Goal: Task Accomplishment & Management: Manage account settings

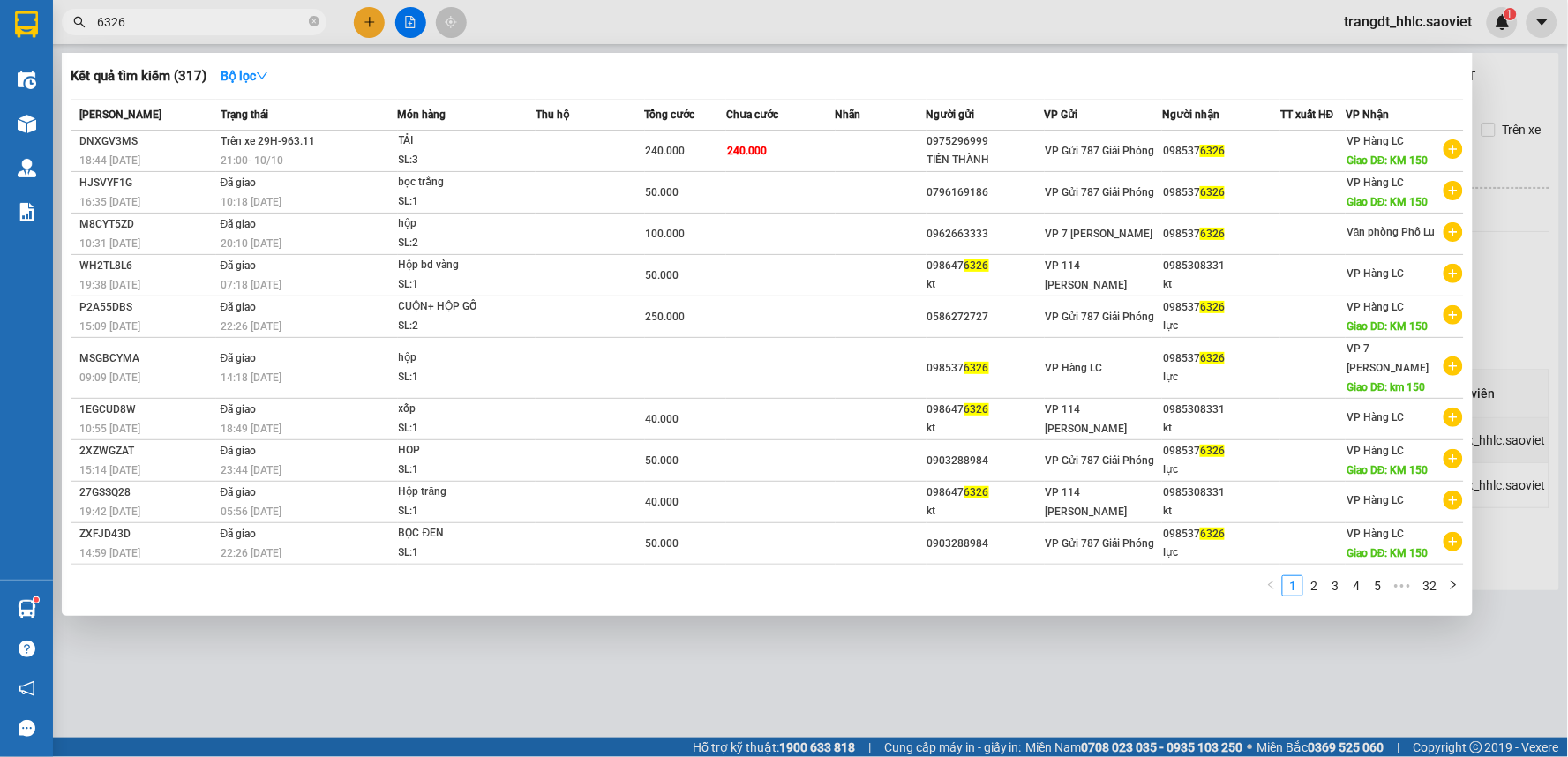
click at [172, 20] on input "6326" at bounding box center [201, 21] width 208 height 19
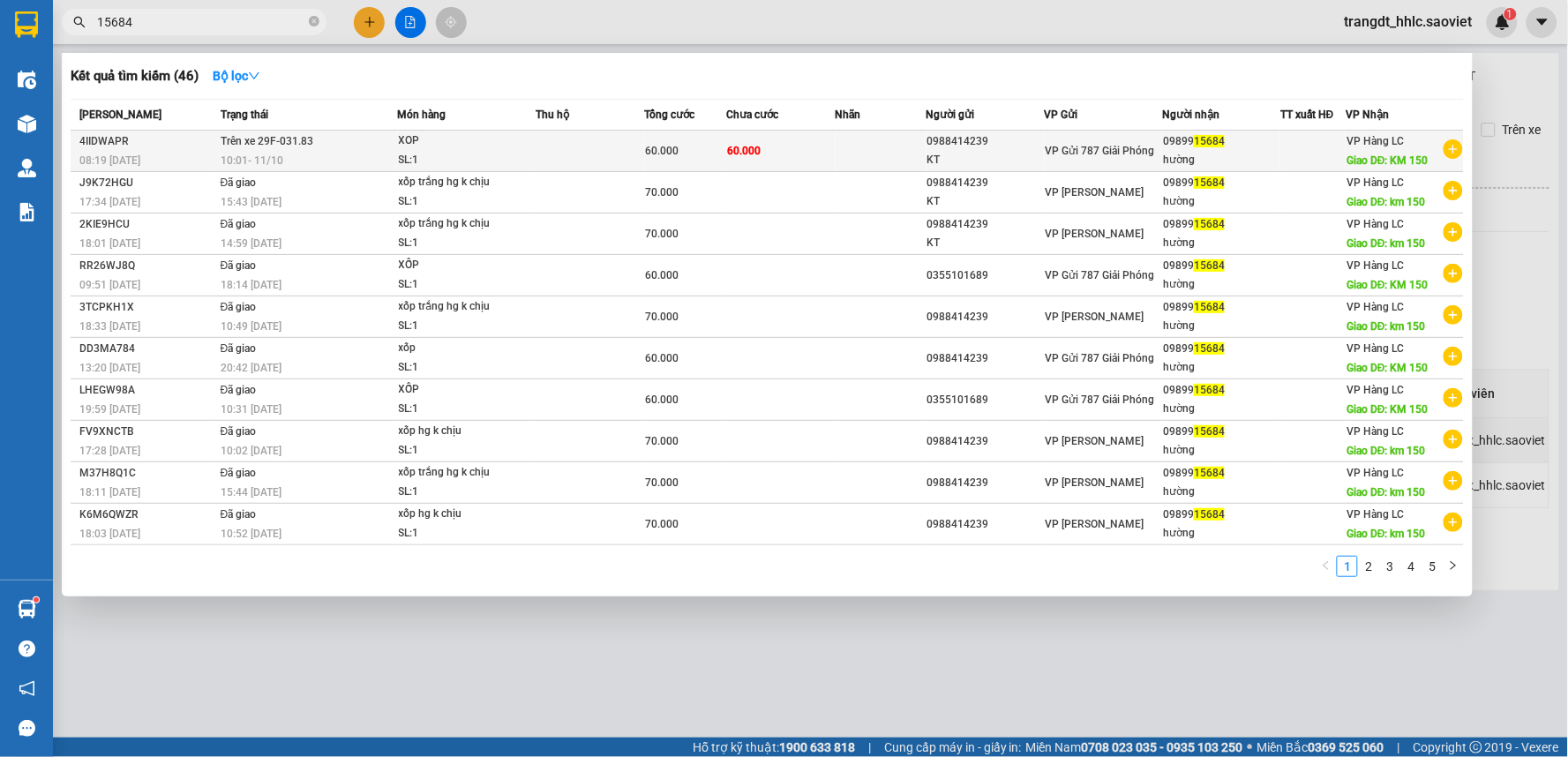
type input "15684"
click at [663, 153] on span "60.000" at bounding box center [662, 150] width 33 height 12
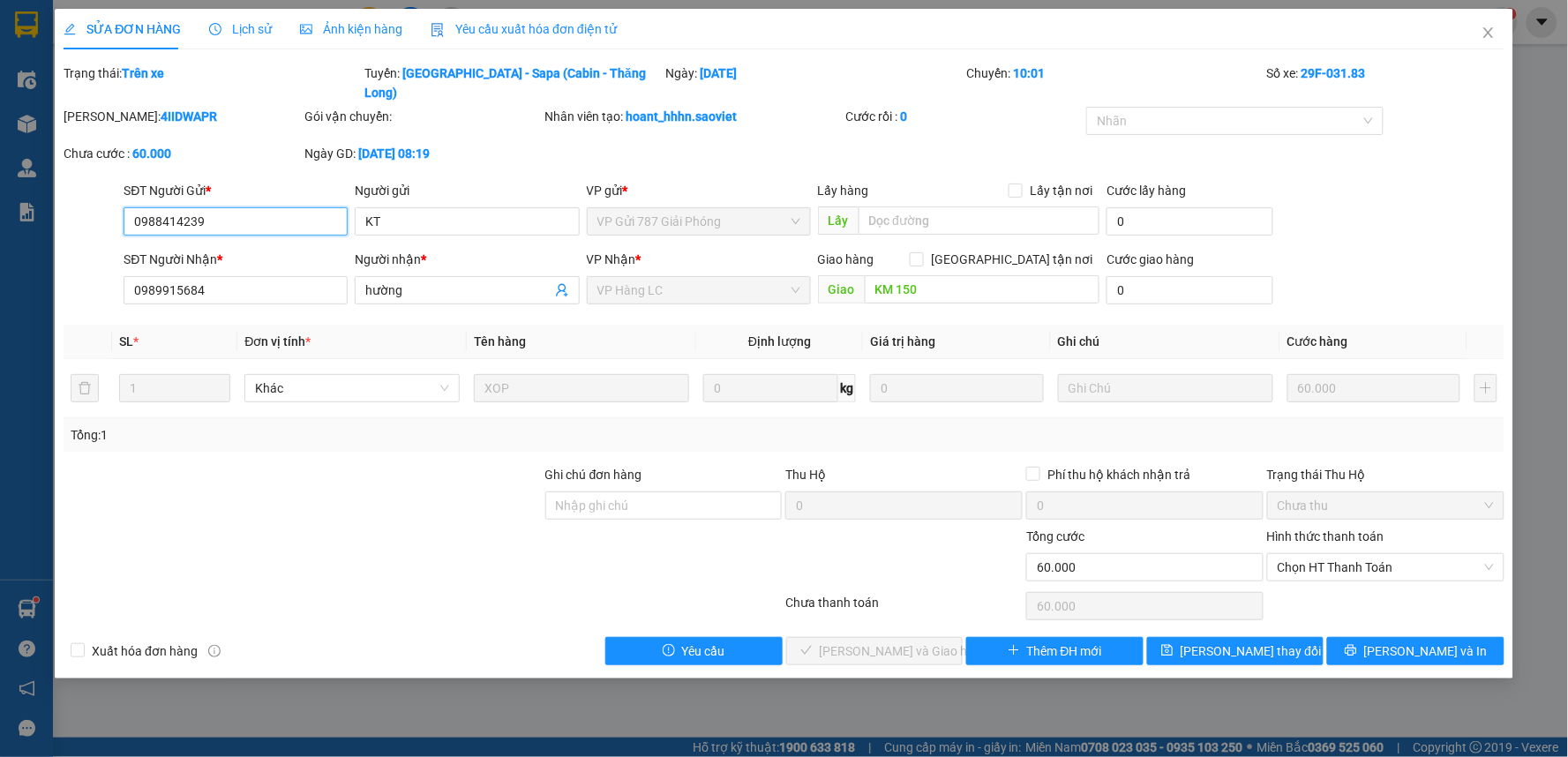
type input "0988414239"
type input "KT"
type input "0989915684"
type input "hường"
type input "KM 150"
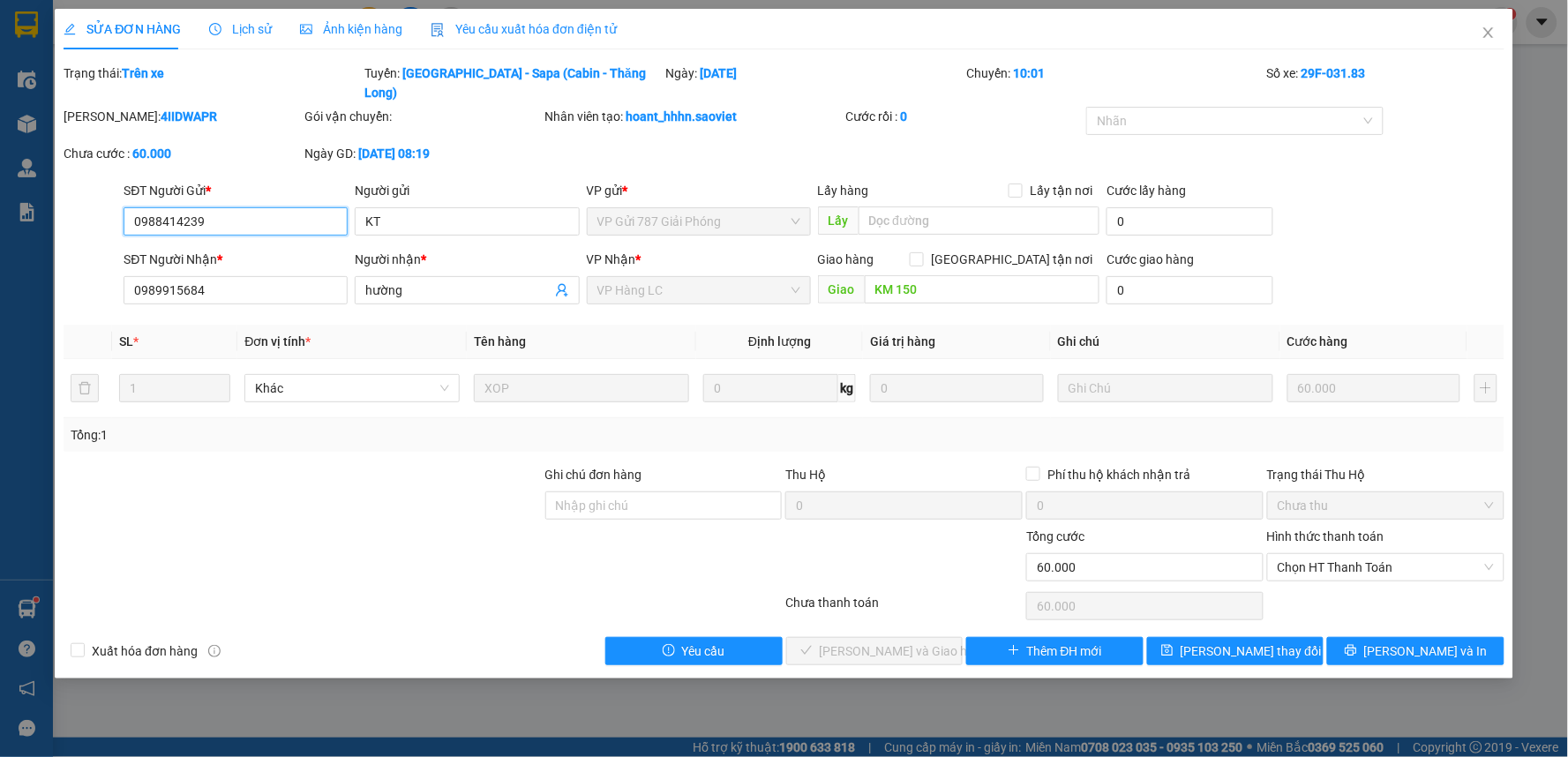
type input "0"
type input "60.000"
click at [1327, 554] on span "Chọn HT Thanh Toán" at bounding box center [1385, 567] width 216 height 27
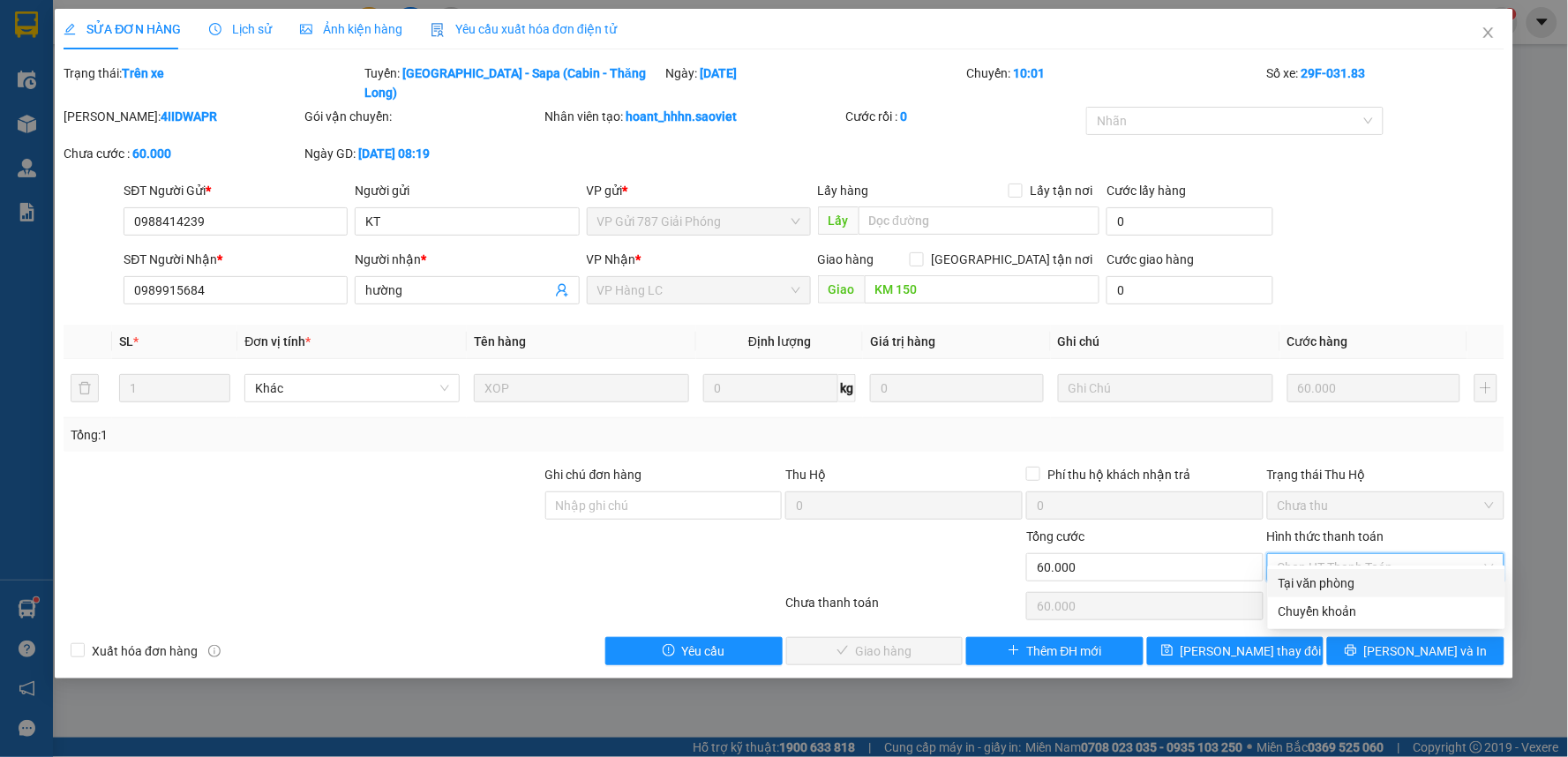
drag, startPoint x: 1316, startPoint y: 574, endPoint x: 1279, endPoint y: 600, distance: 45.2
click at [1318, 577] on div "Tại văn phòng" at bounding box center [1386, 583] width 216 height 19
type input "0"
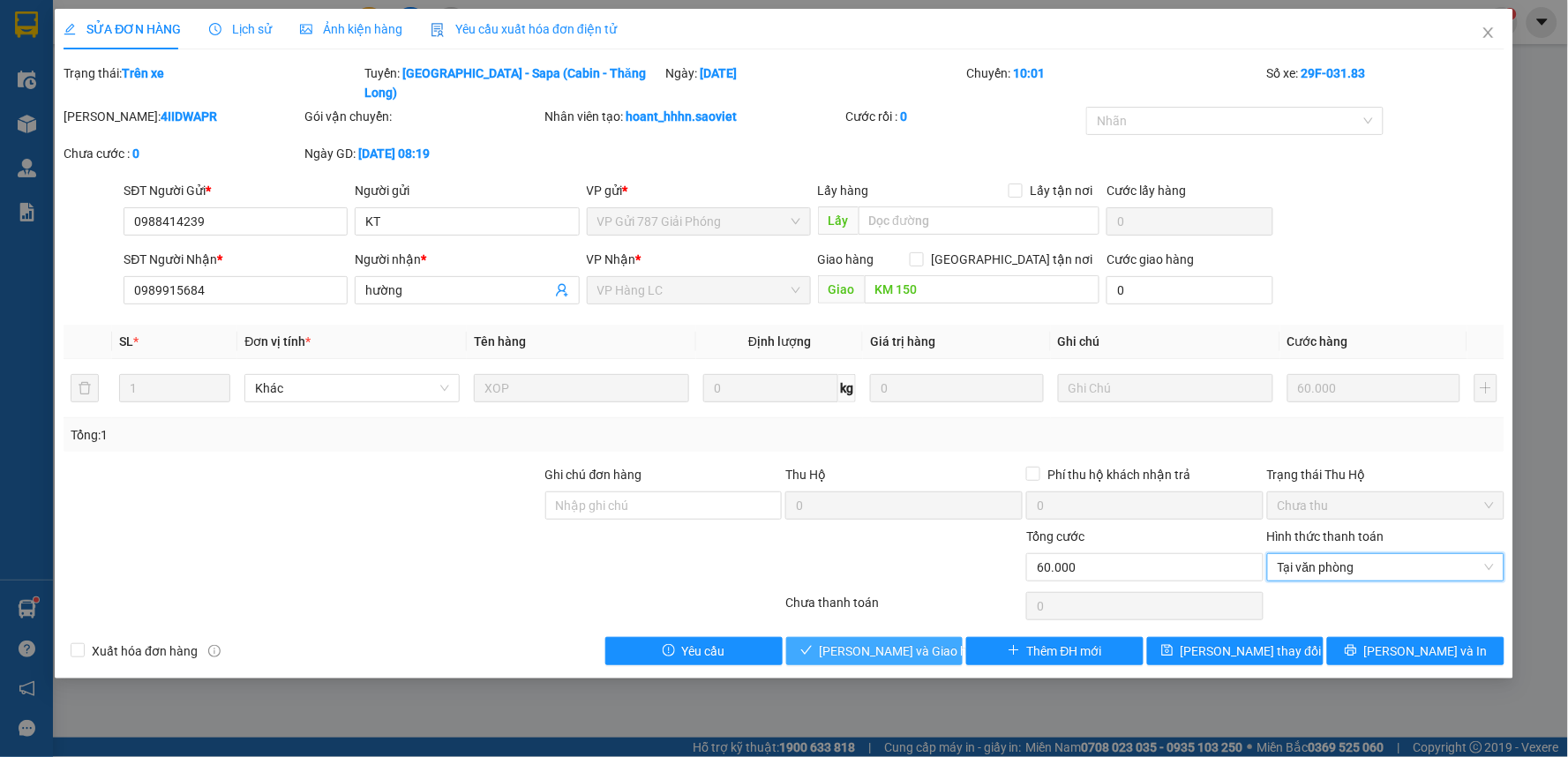
click at [893, 642] on span "[PERSON_NAME] và Giao hàng" at bounding box center [905, 651] width 170 height 19
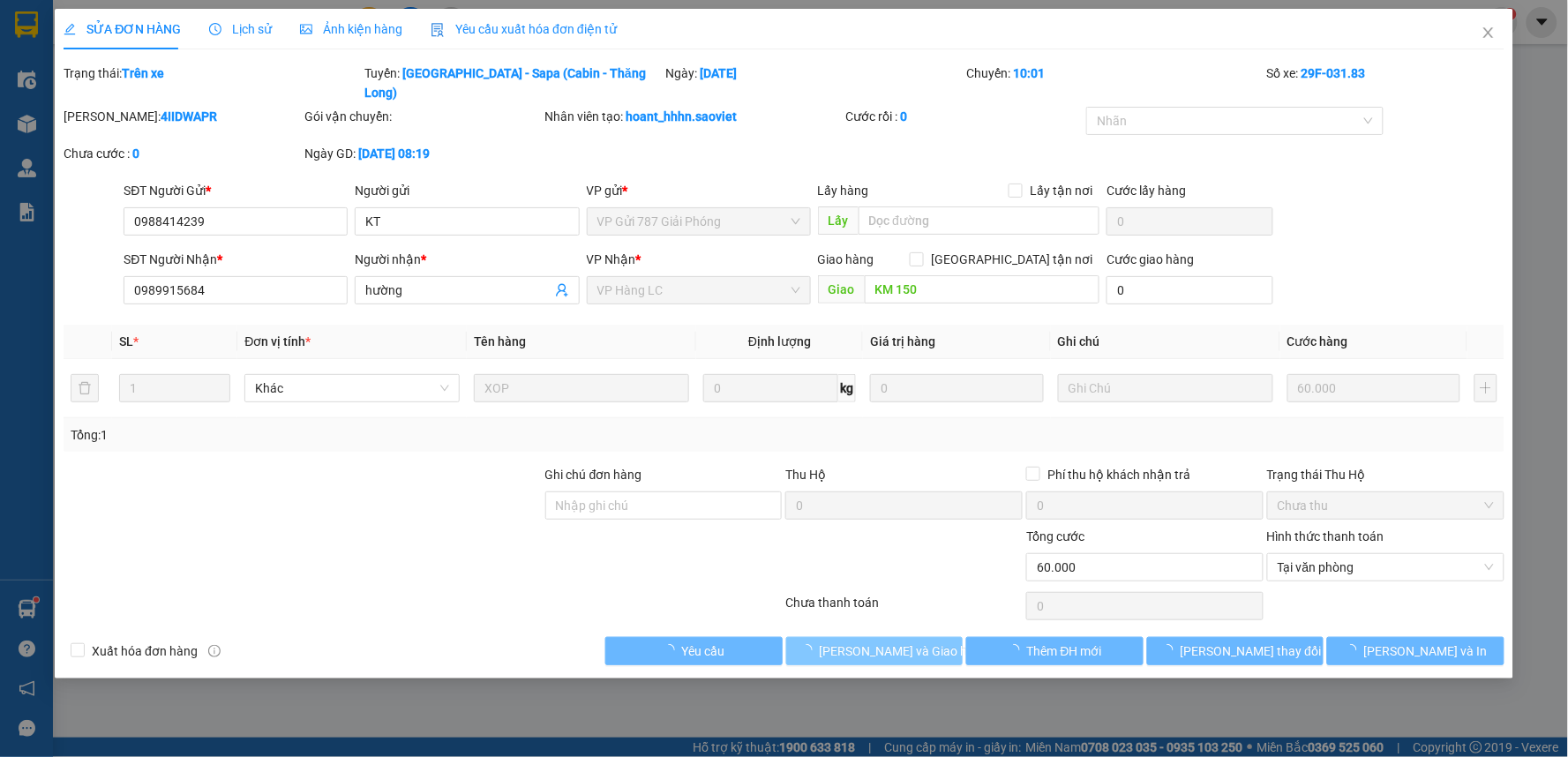
click at [893, 642] on span "[PERSON_NAME] và Giao hàng" at bounding box center [905, 651] width 170 height 19
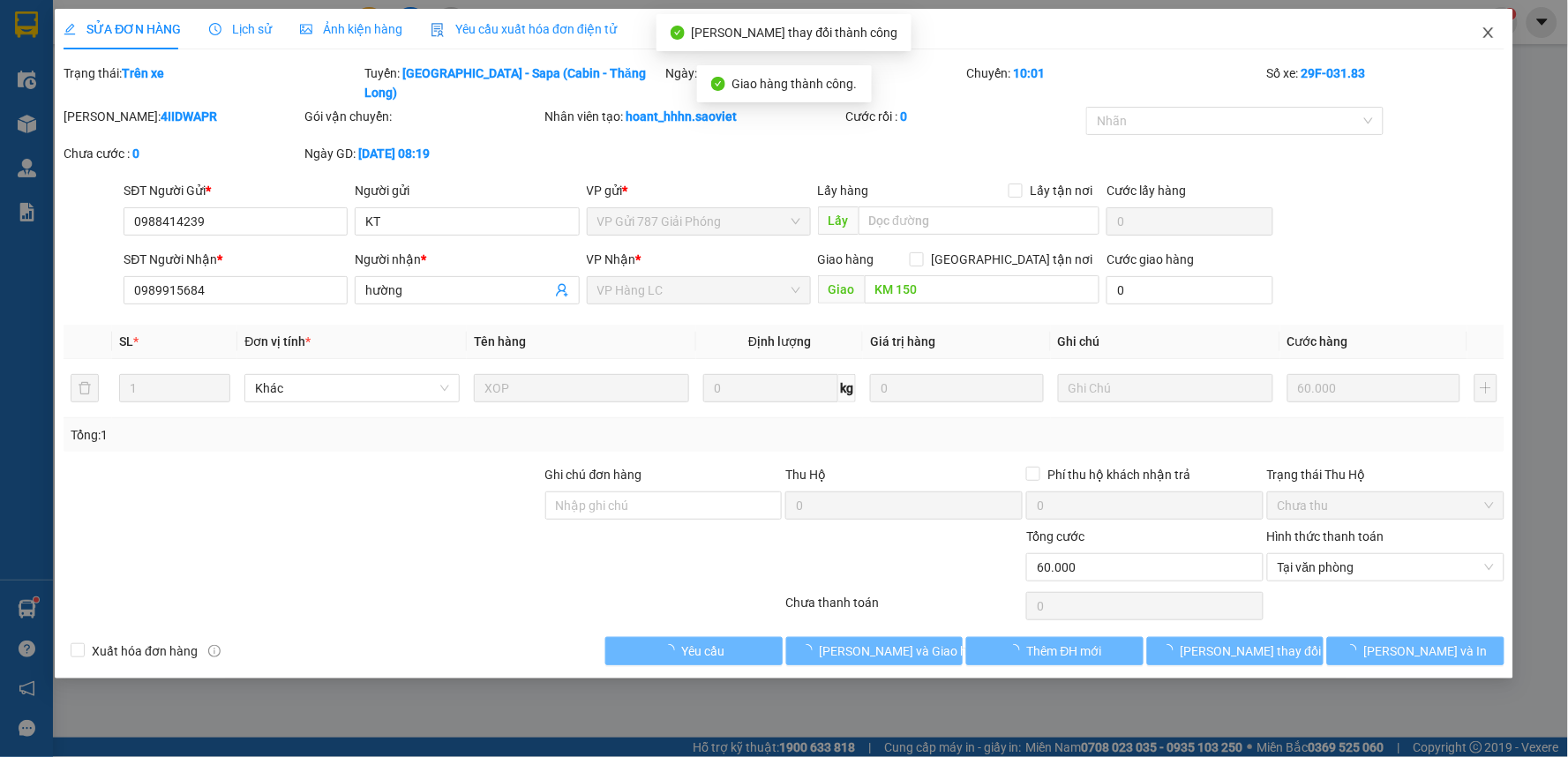
click at [1484, 27] on span "Close" at bounding box center [1489, 34] width 50 height 50
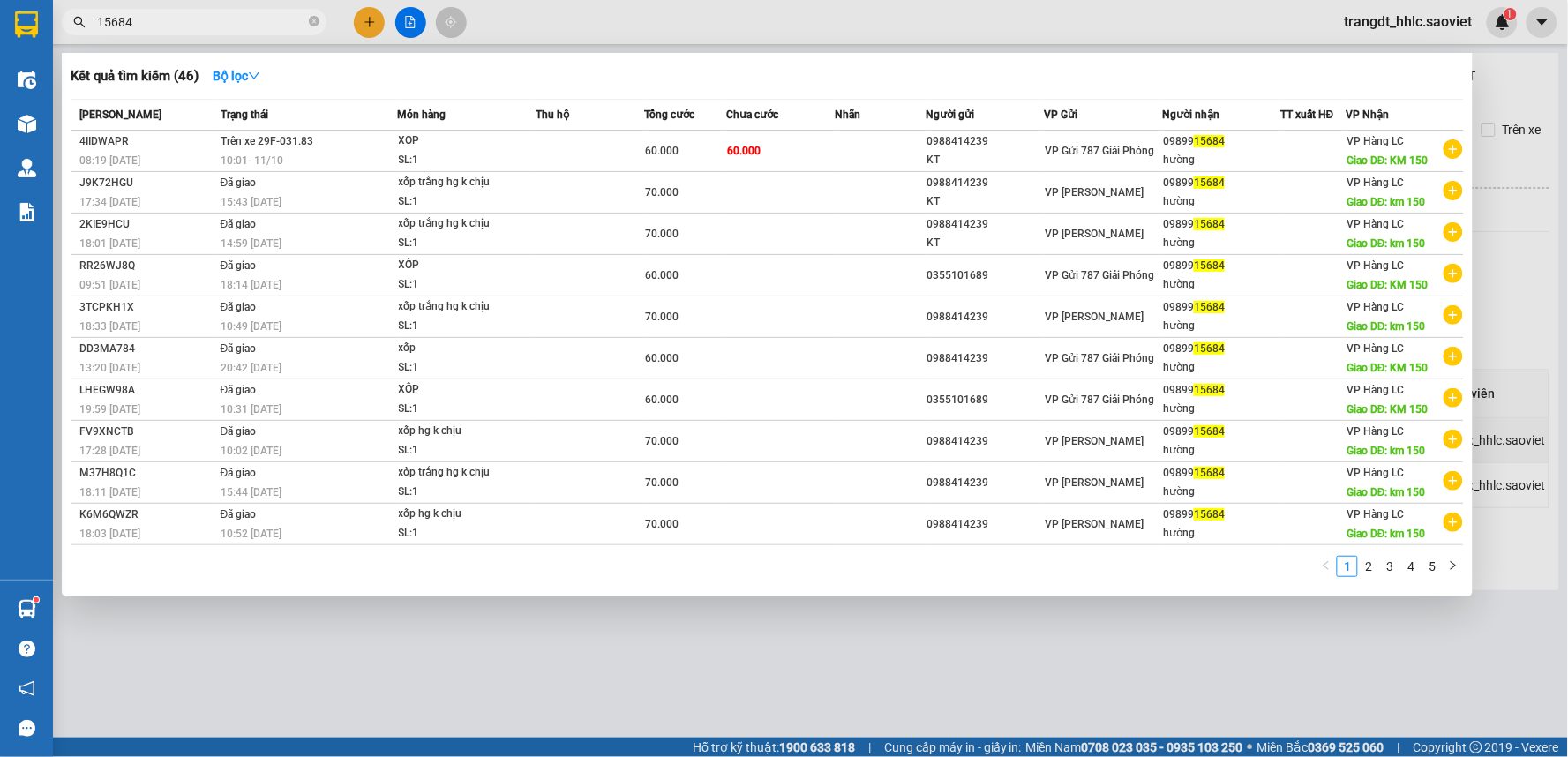
click at [216, 14] on input "15684" at bounding box center [201, 21] width 208 height 19
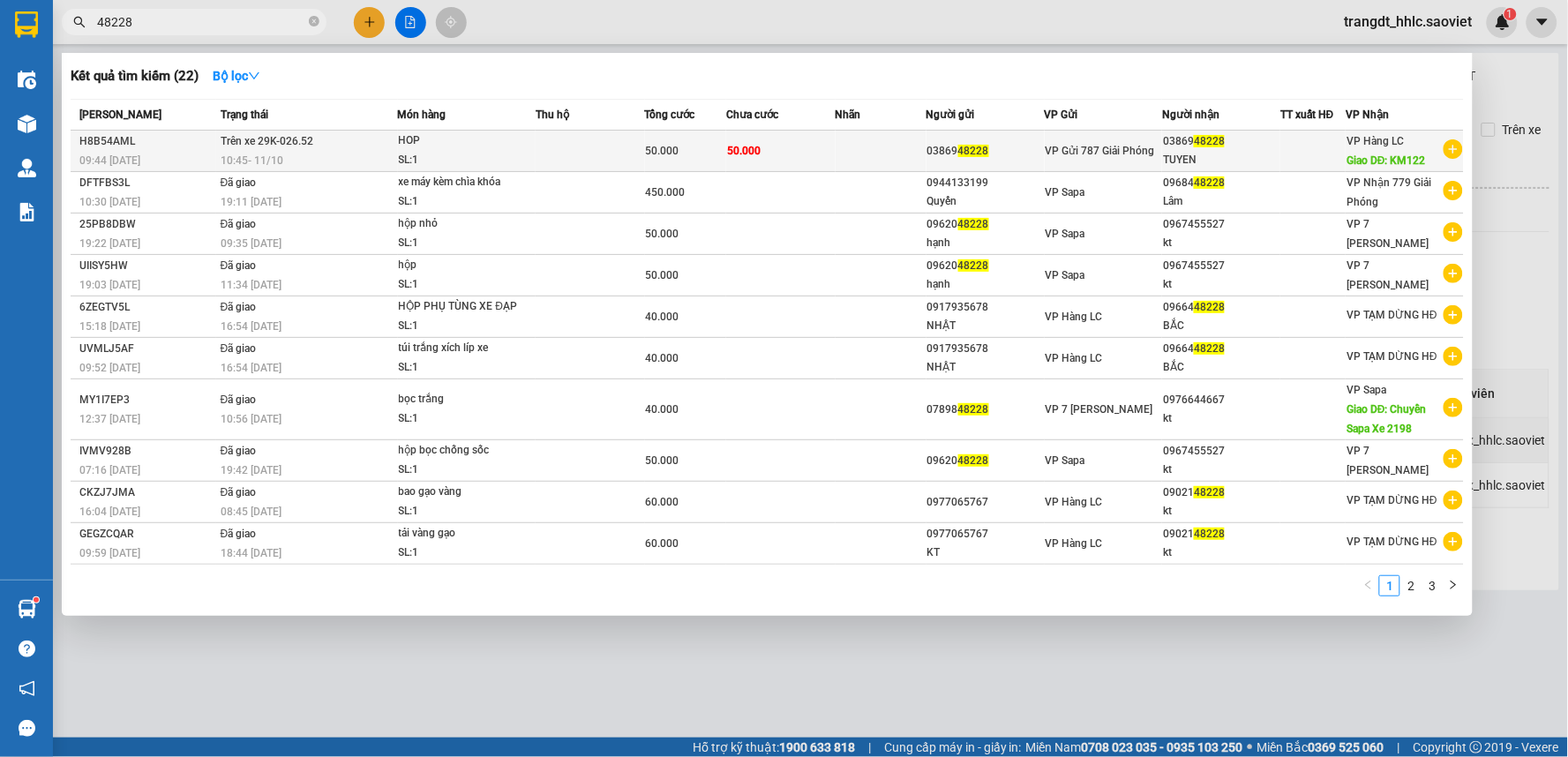
type input "48228"
click at [739, 145] on span "50.000" at bounding box center [743, 150] width 33 height 12
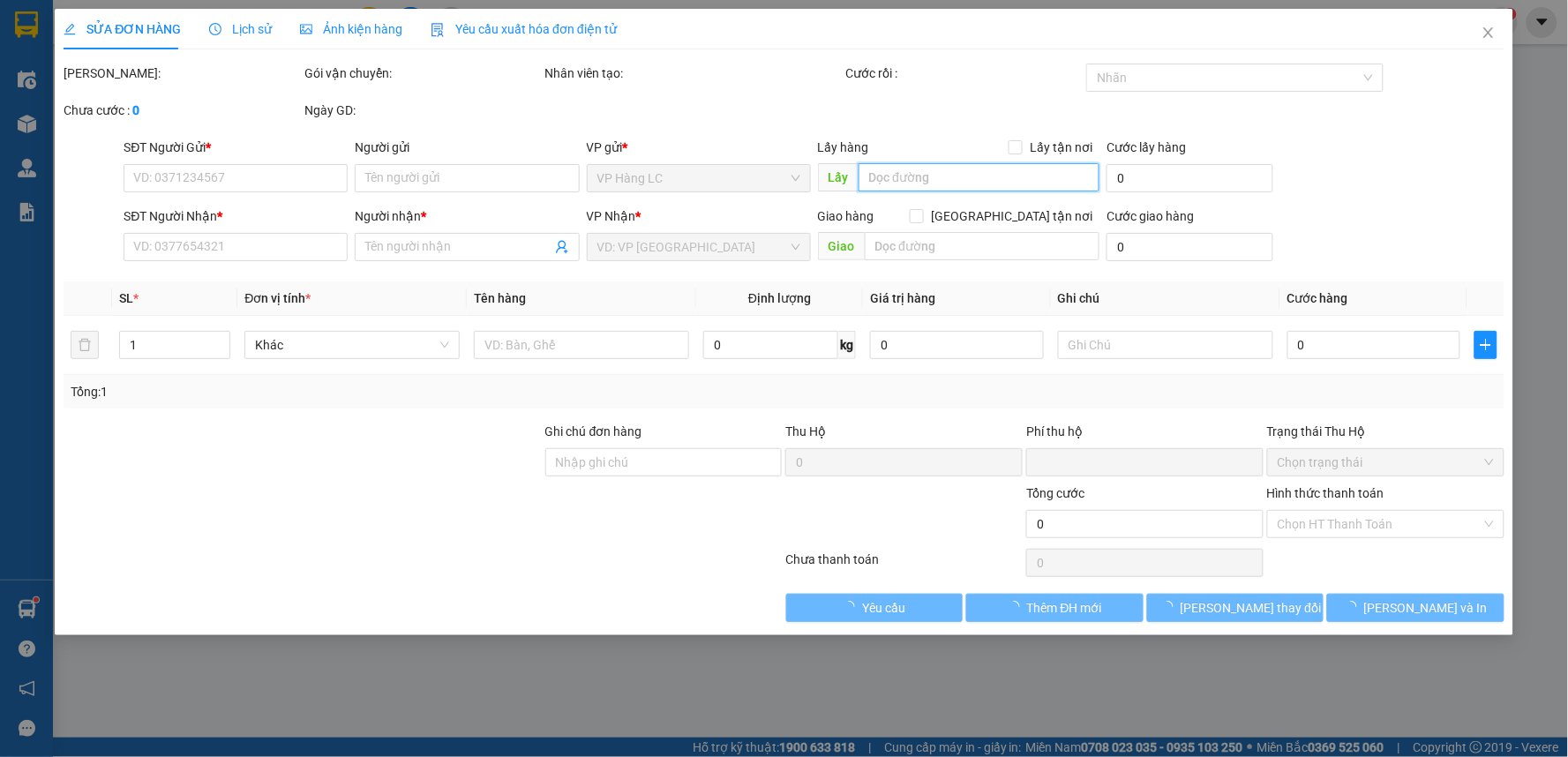
click at [940, 189] on input "text" at bounding box center [980, 177] width 242 height 29
type input "0386948228"
type input "TUYEN"
type input "KM122"
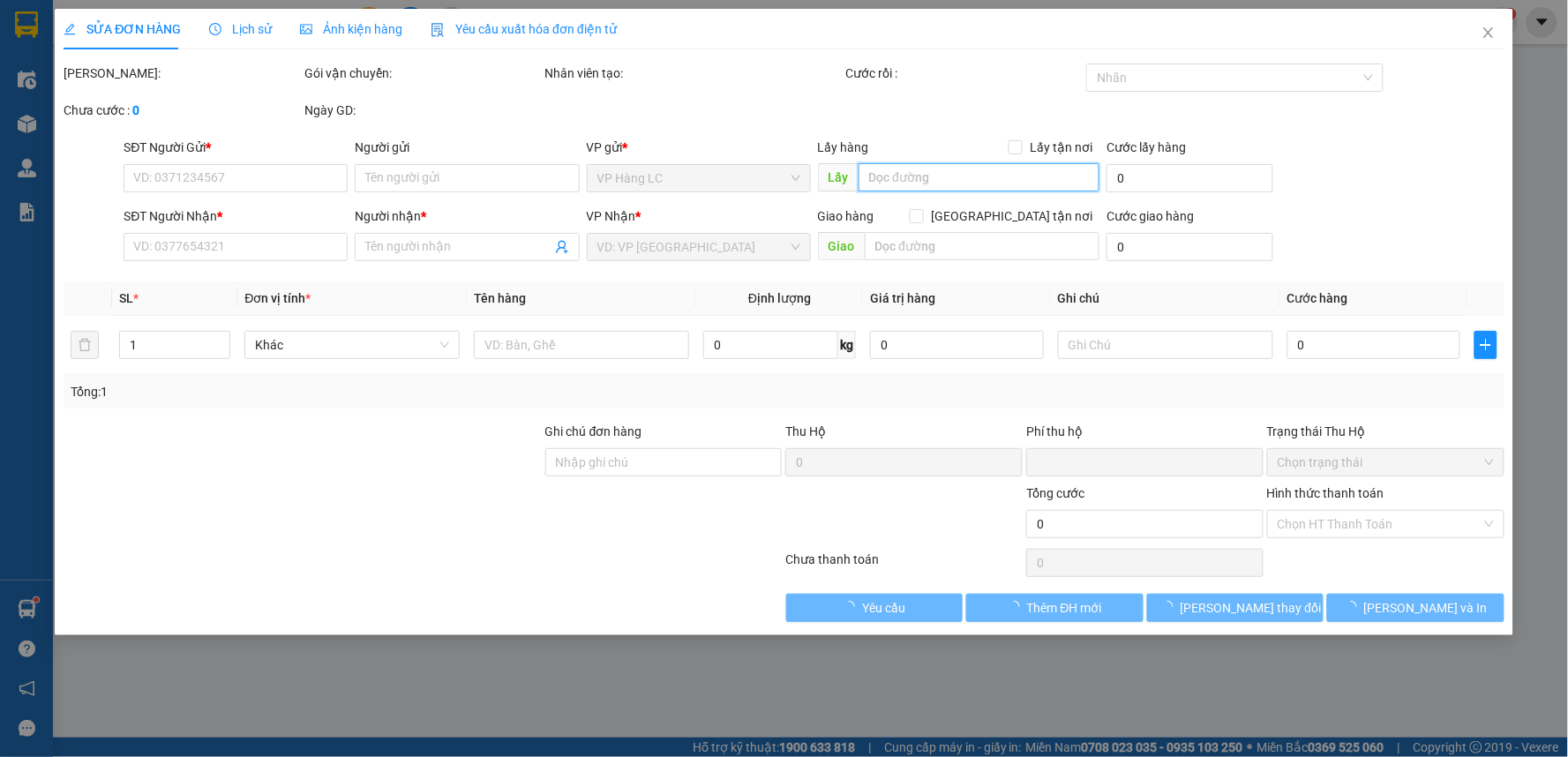
type input "0"
type input "50.000"
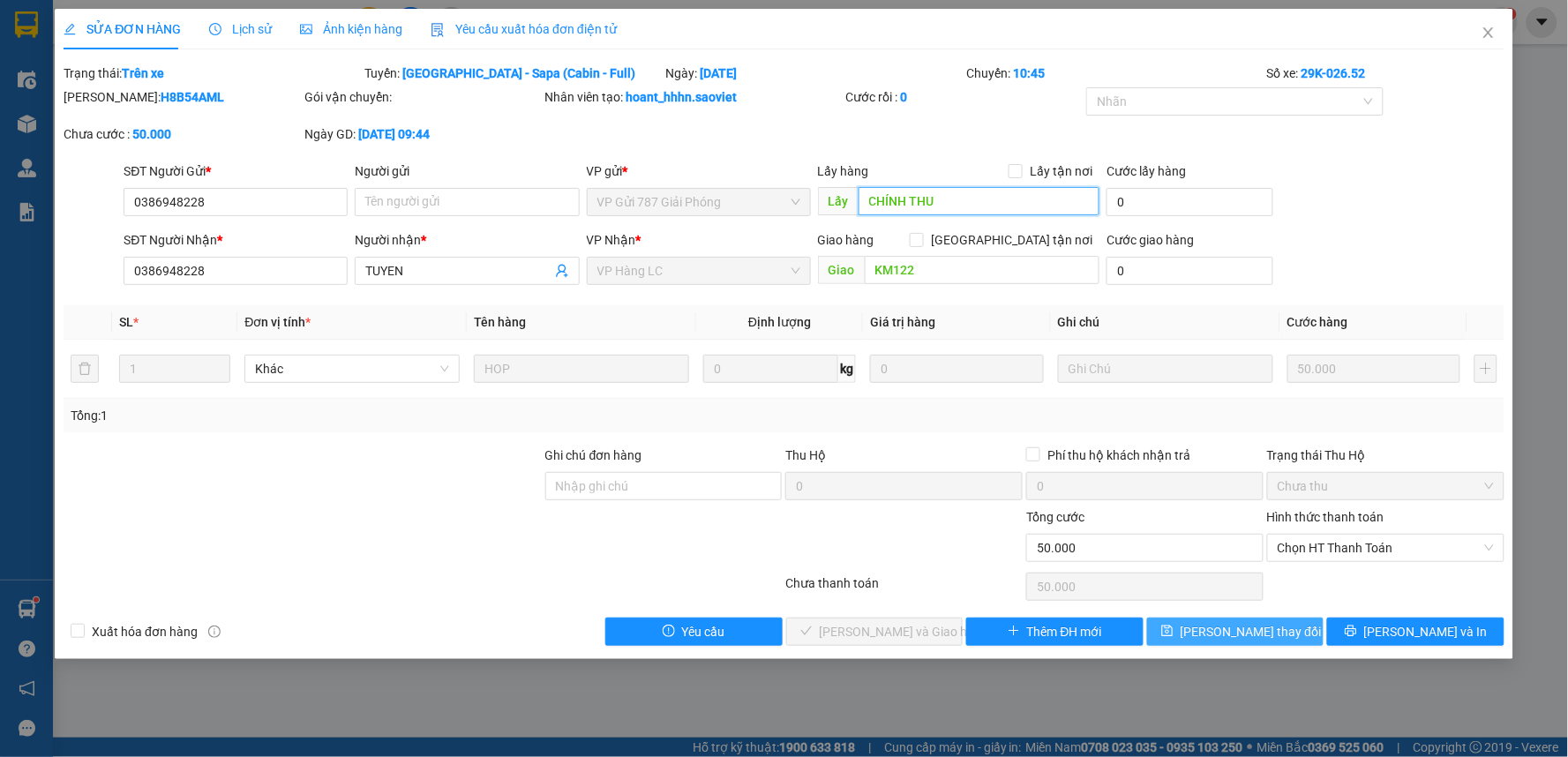
type input "CHÍNH THU"
click at [1233, 635] on span "[PERSON_NAME] thay đổi" at bounding box center [1251, 631] width 141 height 19
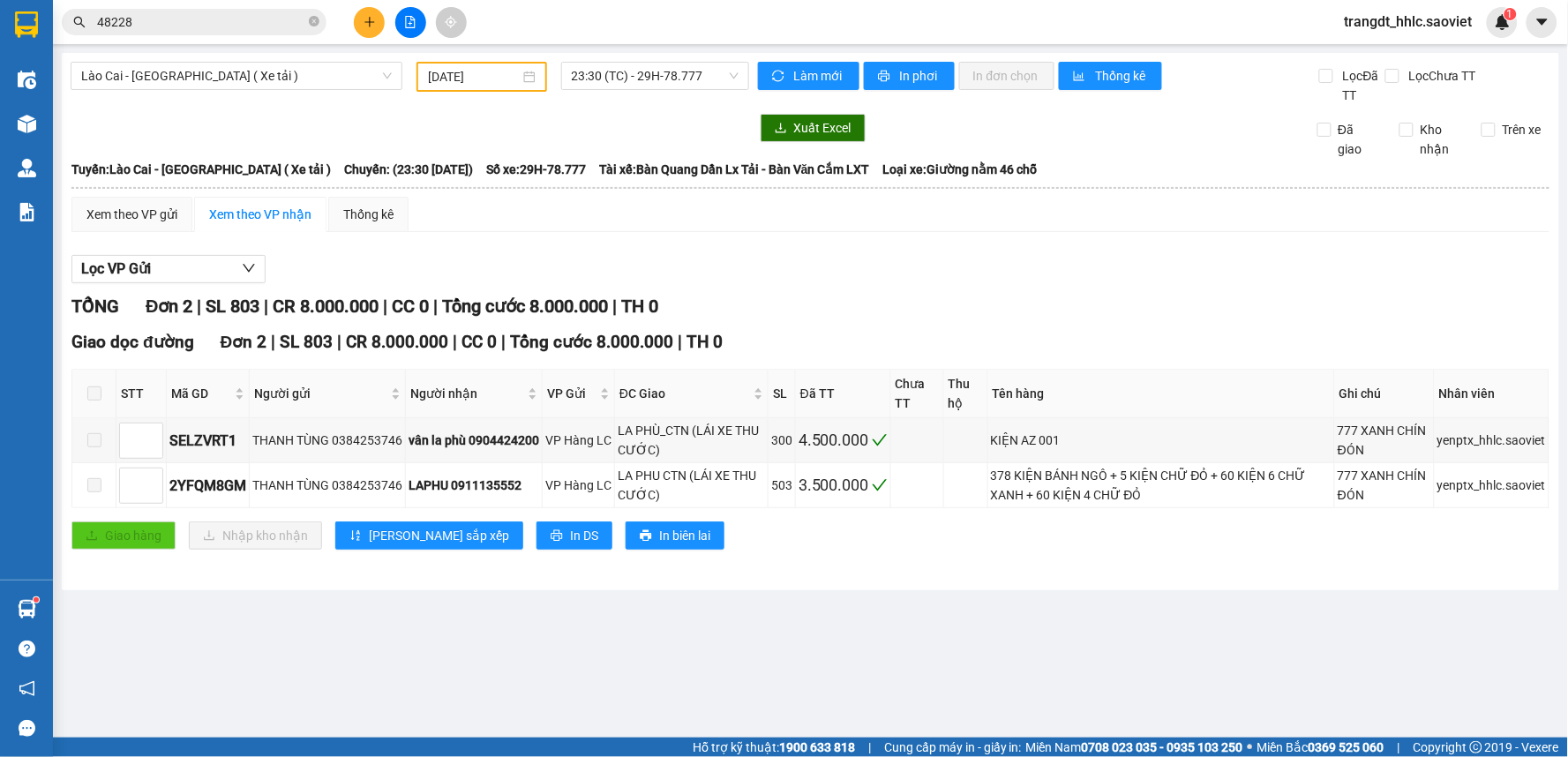
click at [207, 25] on input "48228" at bounding box center [201, 21] width 208 height 19
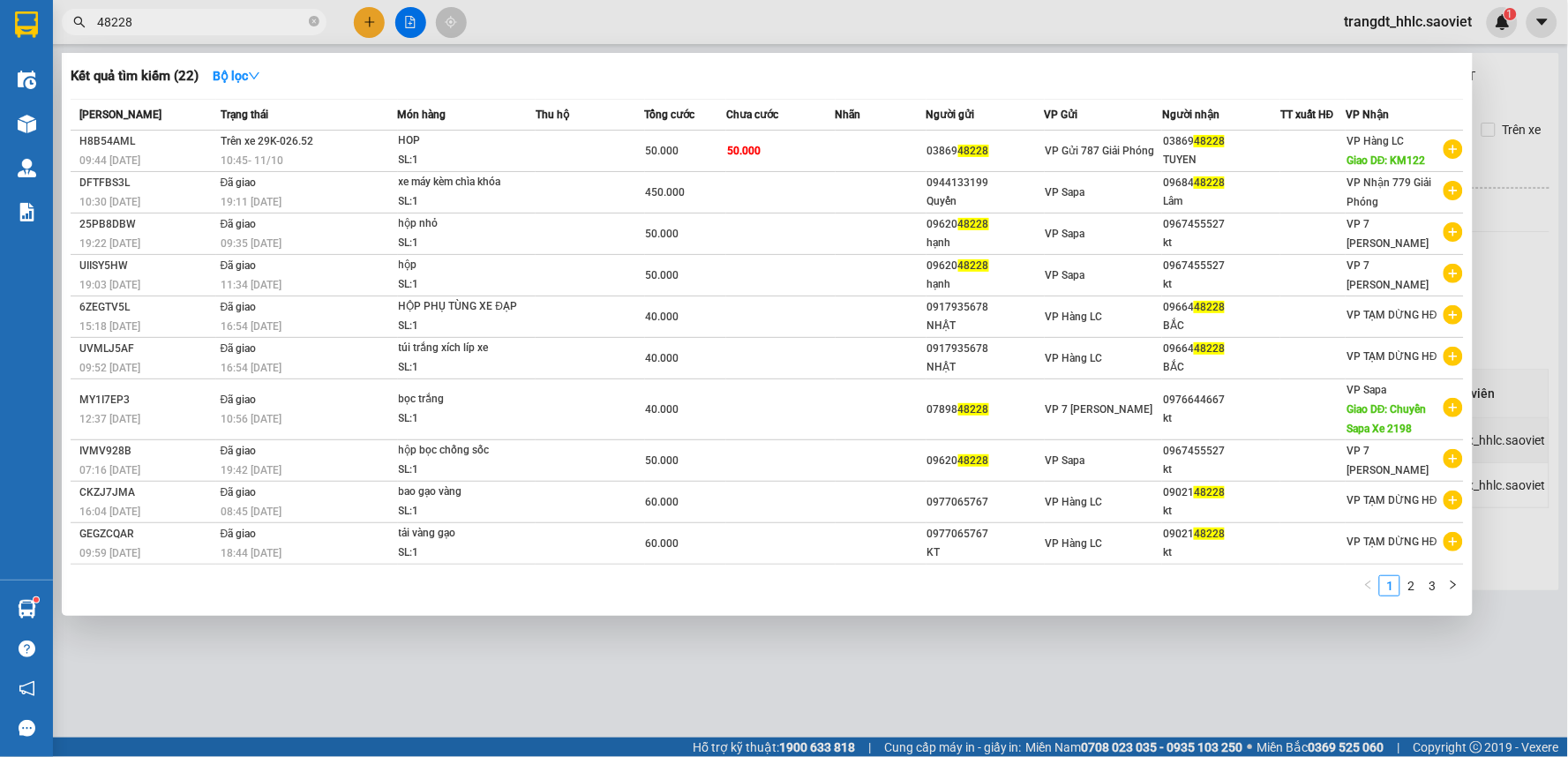
click at [207, 25] on input "48228" at bounding box center [201, 21] width 208 height 19
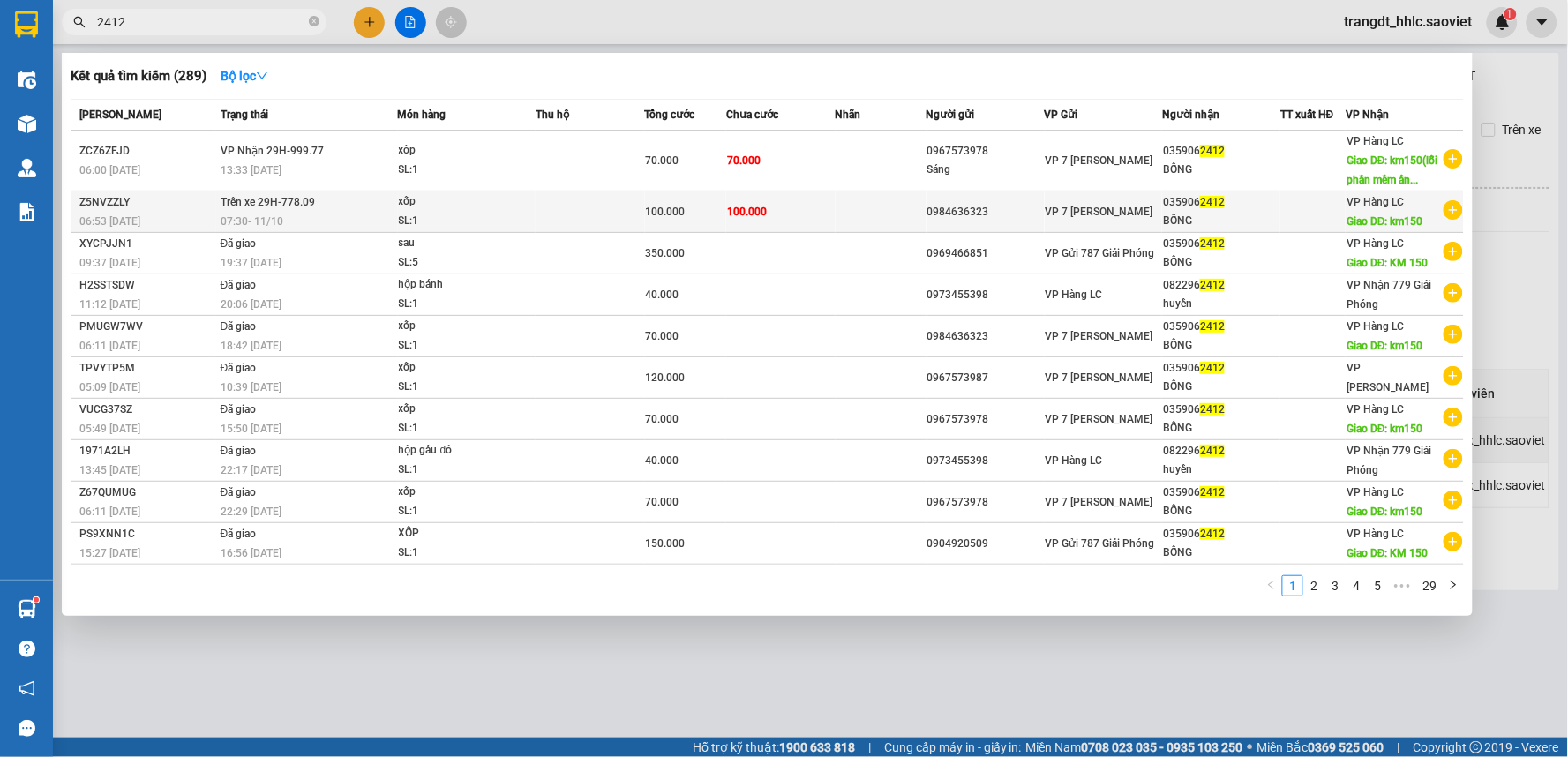
type input "2412"
click at [784, 208] on td "100.000" at bounding box center [780, 212] width 110 height 41
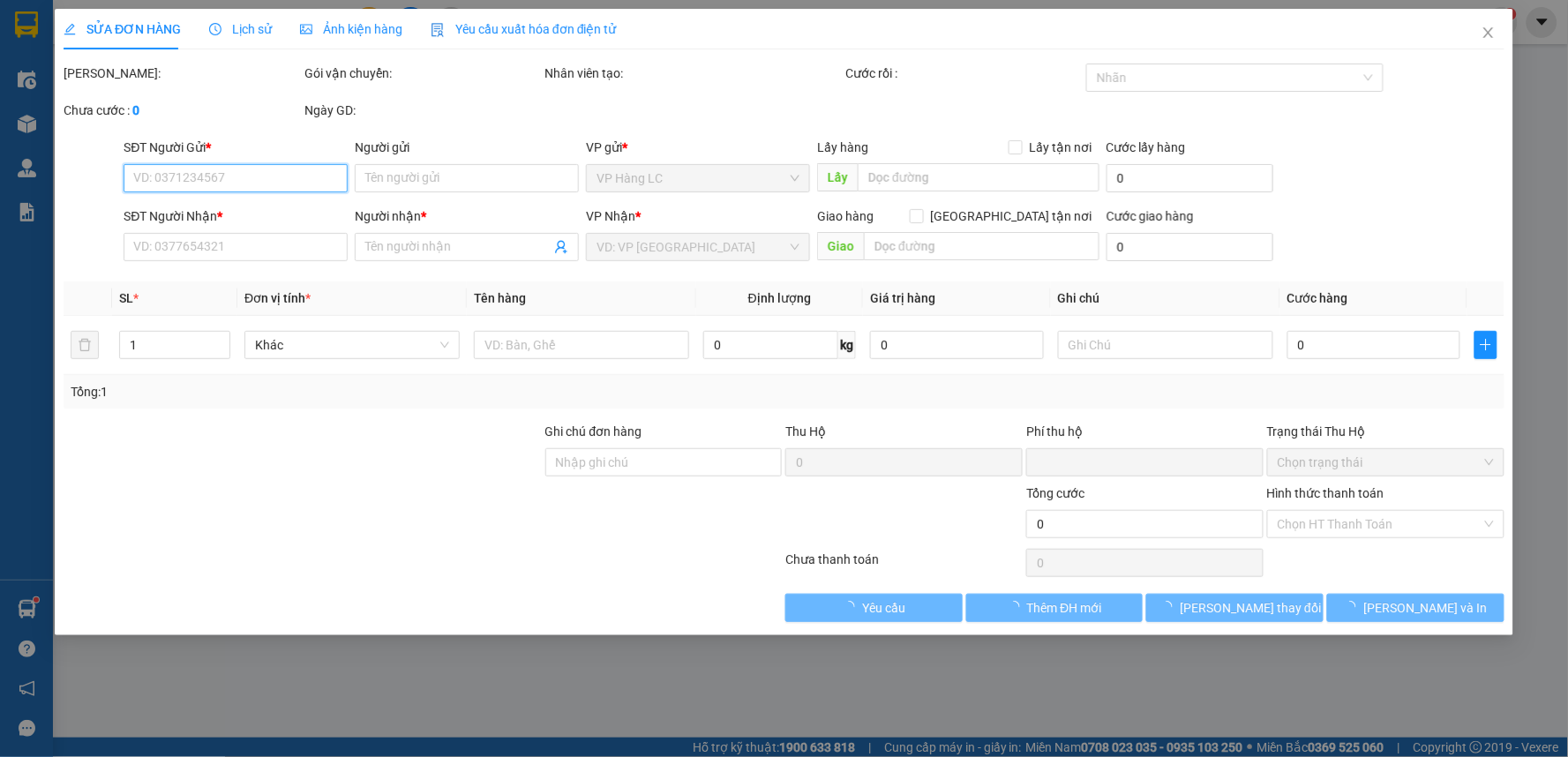
type input "0984636323"
type input "0359062412"
type input "BỐNG"
type input "km150"
type input "0"
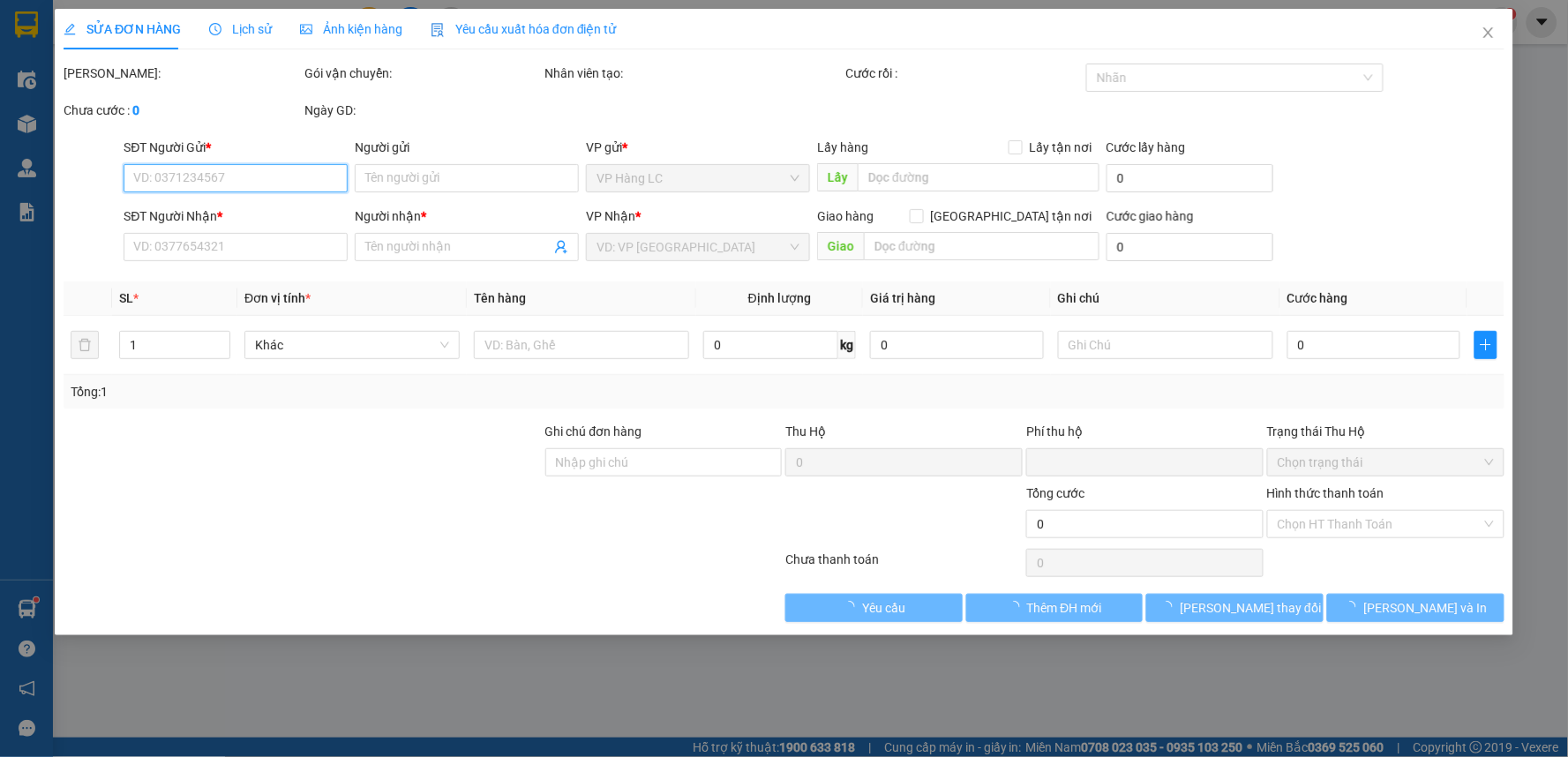
type input "100.000"
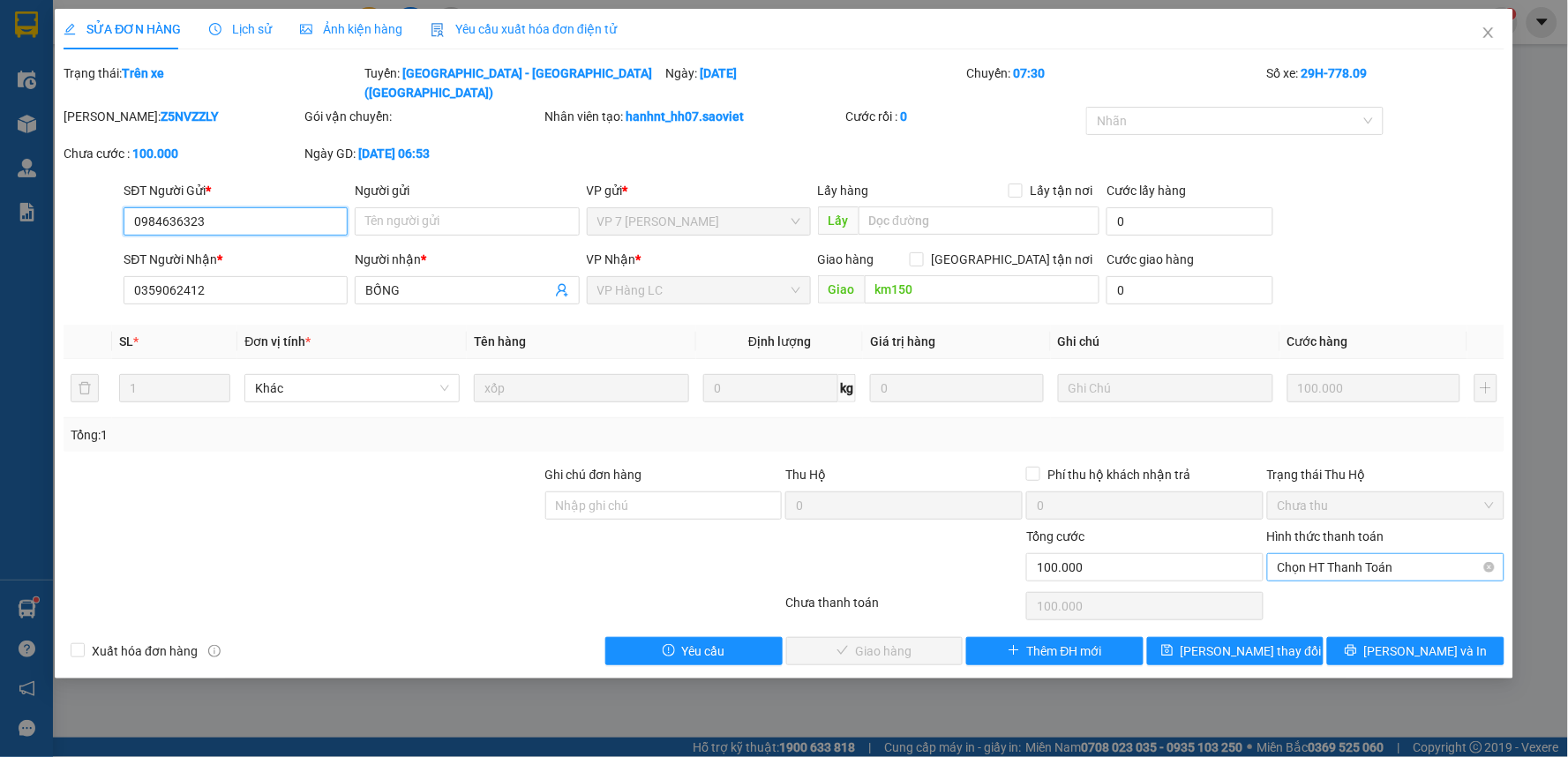
drag, startPoint x: 1347, startPoint y: 550, endPoint x: 1348, endPoint y: 561, distance: 11.0
click at [1347, 556] on span "Chọn HT Thanh Toán" at bounding box center [1385, 567] width 216 height 27
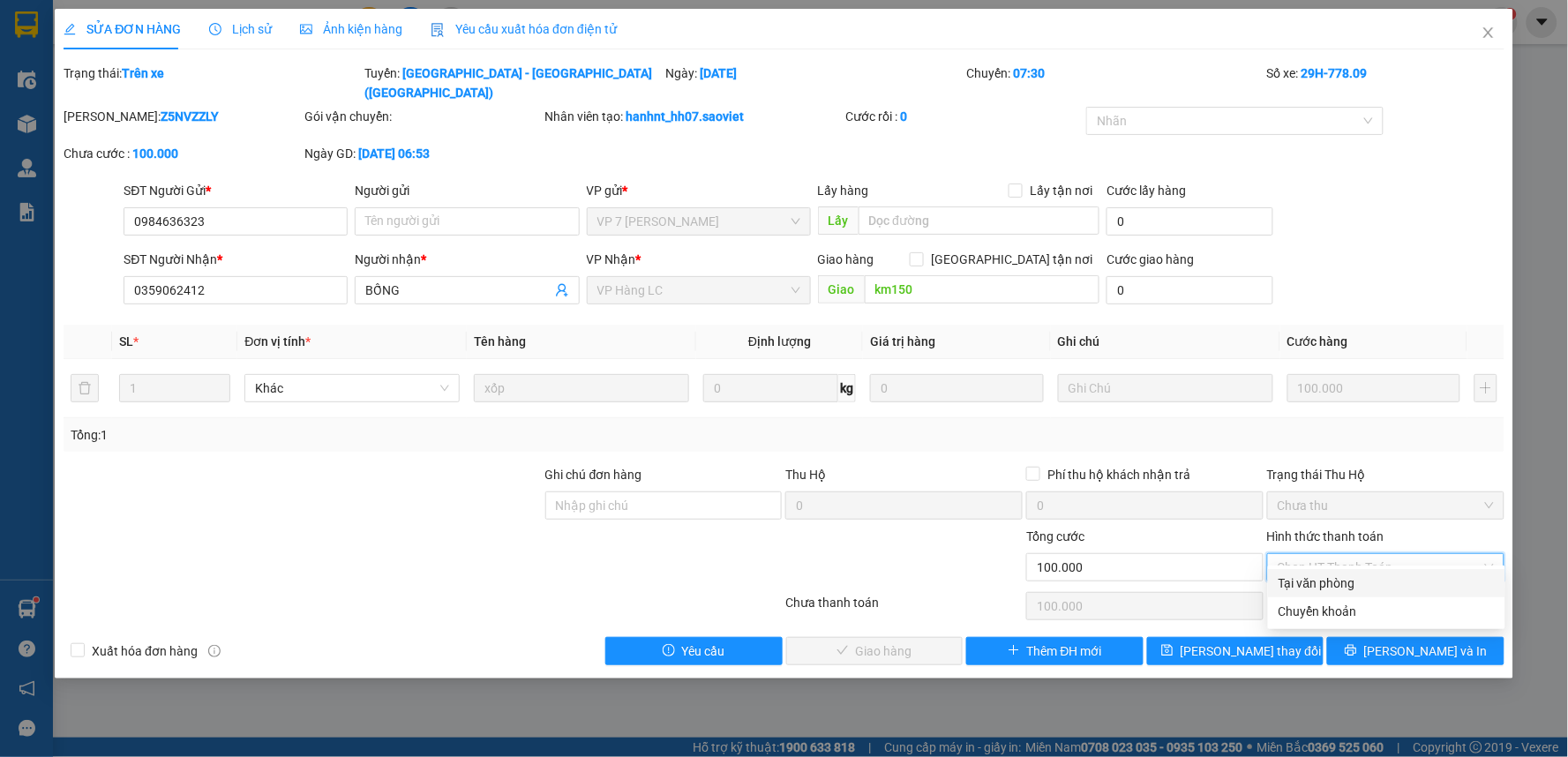
click at [1344, 574] on div "Tại văn phòng" at bounding box center [1386, 583] width 216 height 19
type input "0"
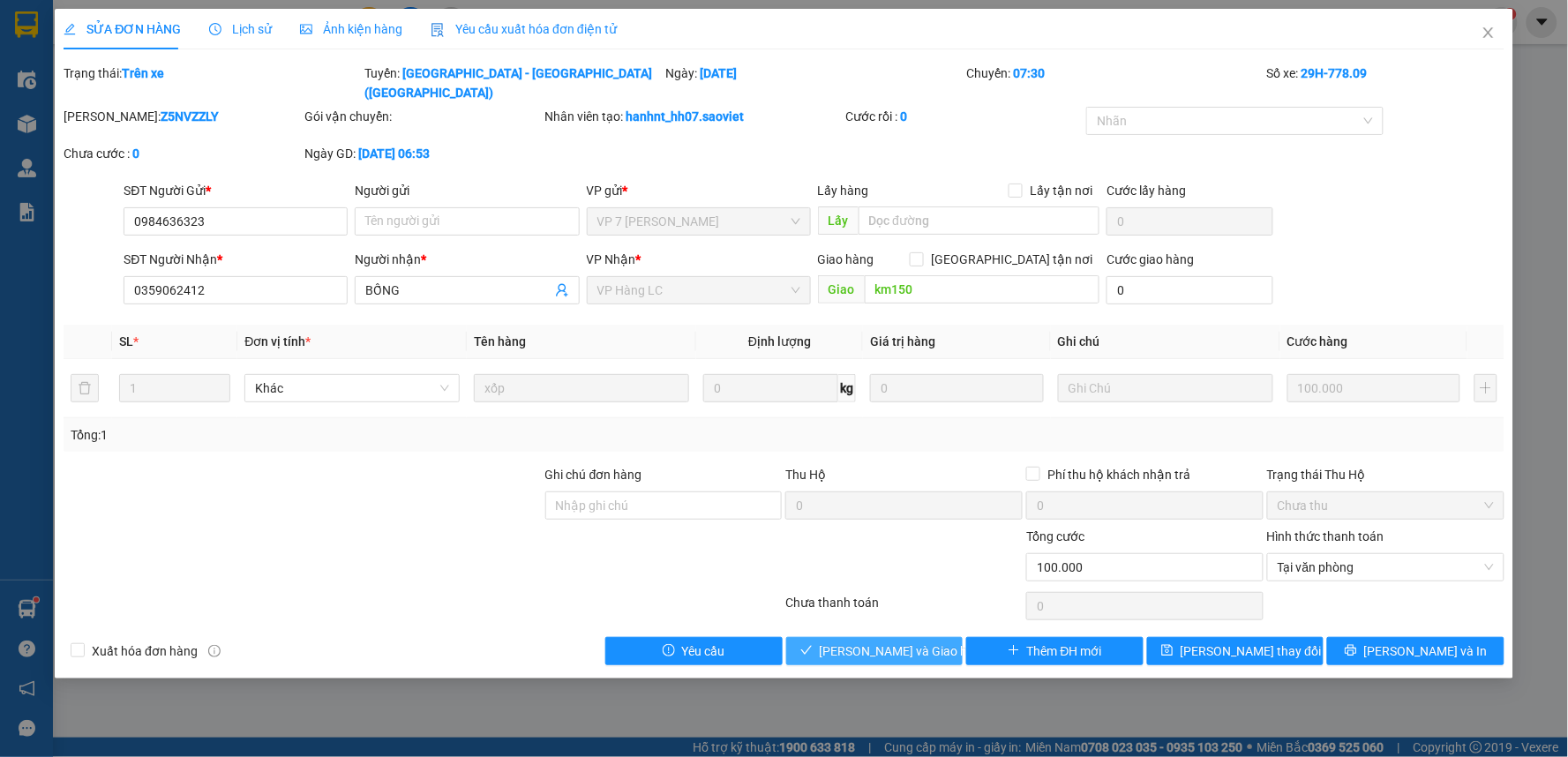
click at [910, 642] on span "[PERSON_NAME] và Giao hàng" at bounding box center [905, 651] width 170 height 19
click at [912, 642] on span "[PERSON_NAME] và Giao hàng" at bounding box center [905, 651] width 170 height 19
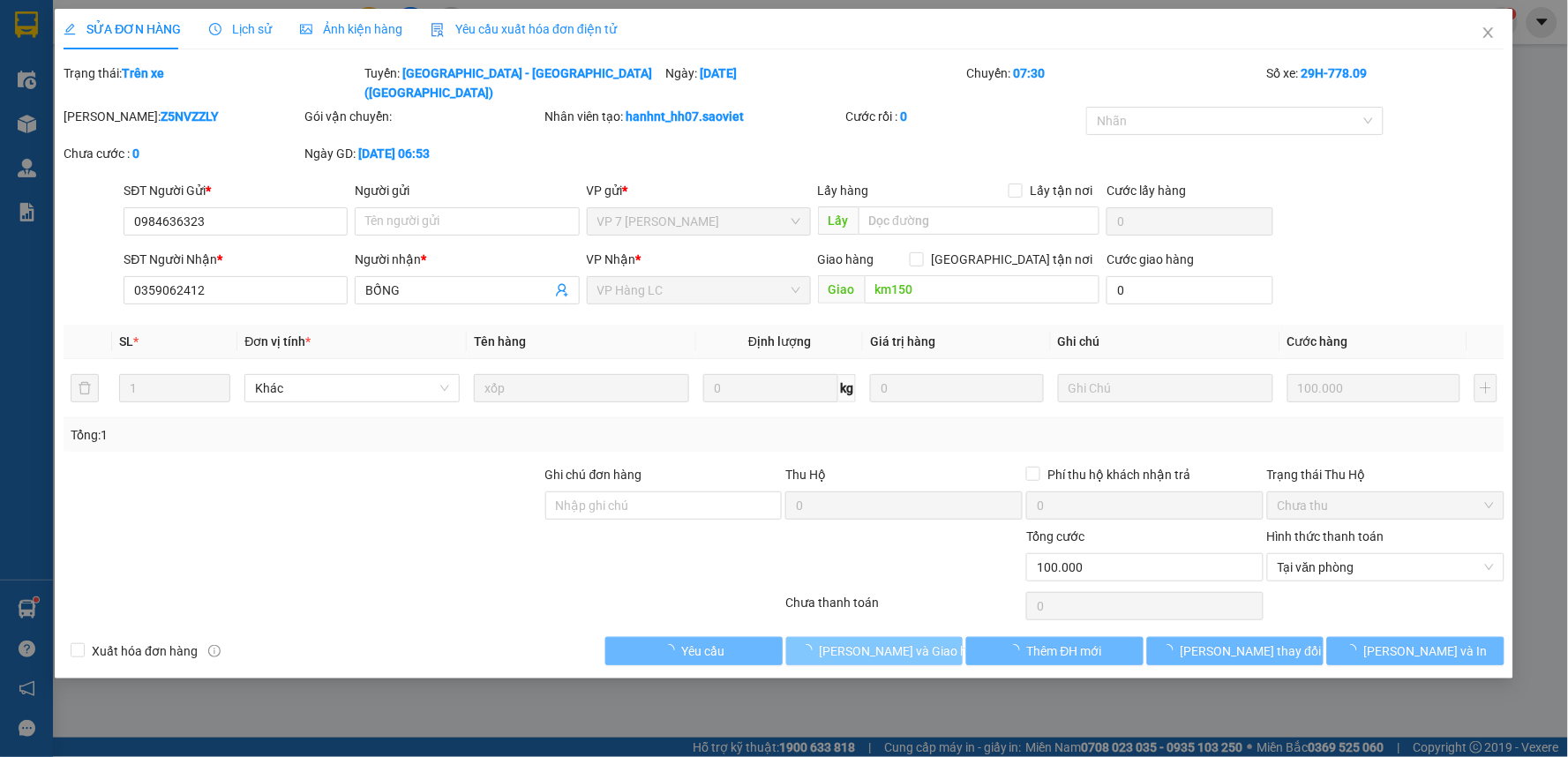
click at [912, 642] on span "[PERSON_NAME] và Giao hàng" at bounding box center [905, 651] width 170 height 19
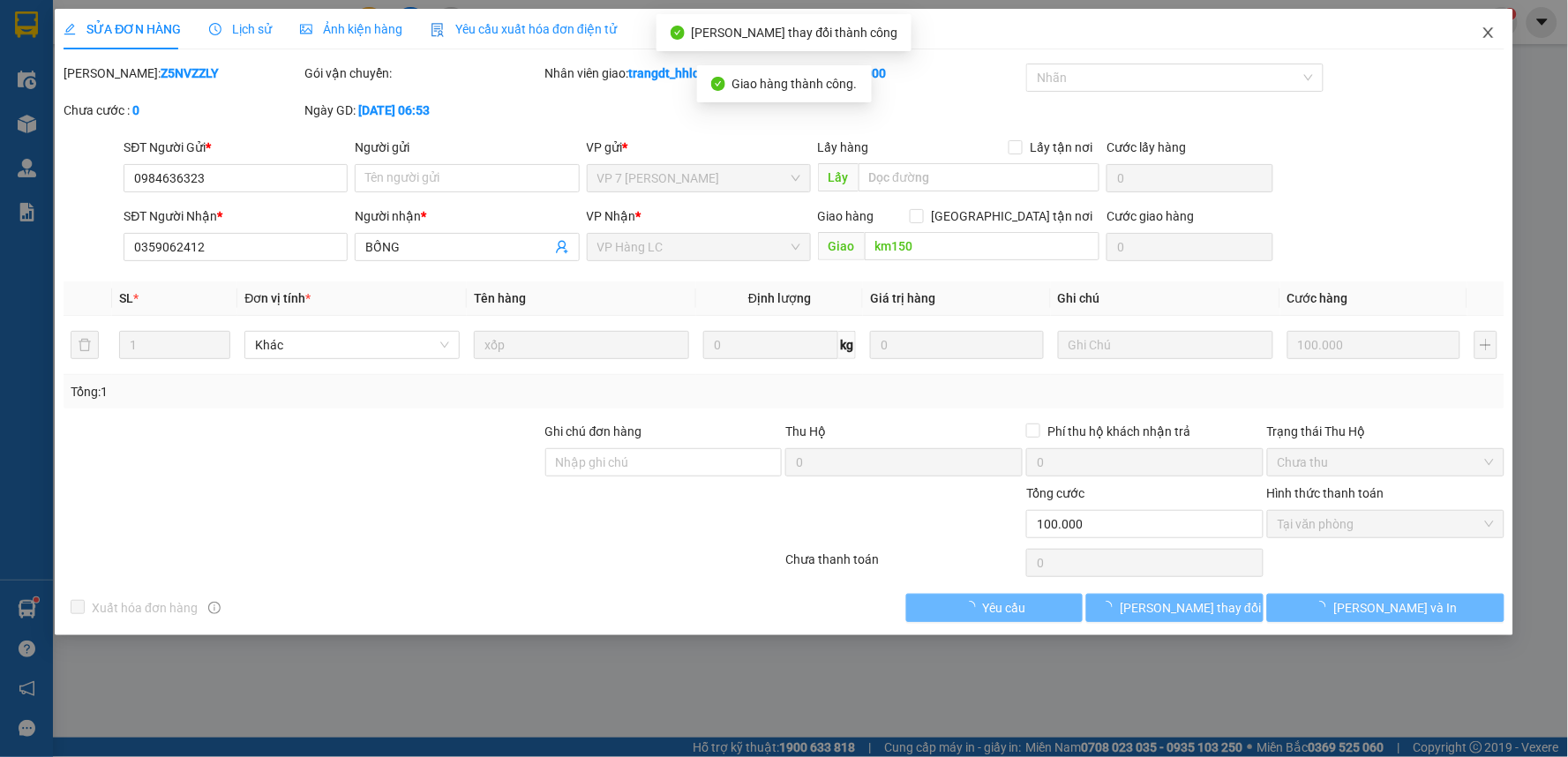
click at [1492, 37] on icon "close" at bounding box center [1488, 32] width 10 height 10
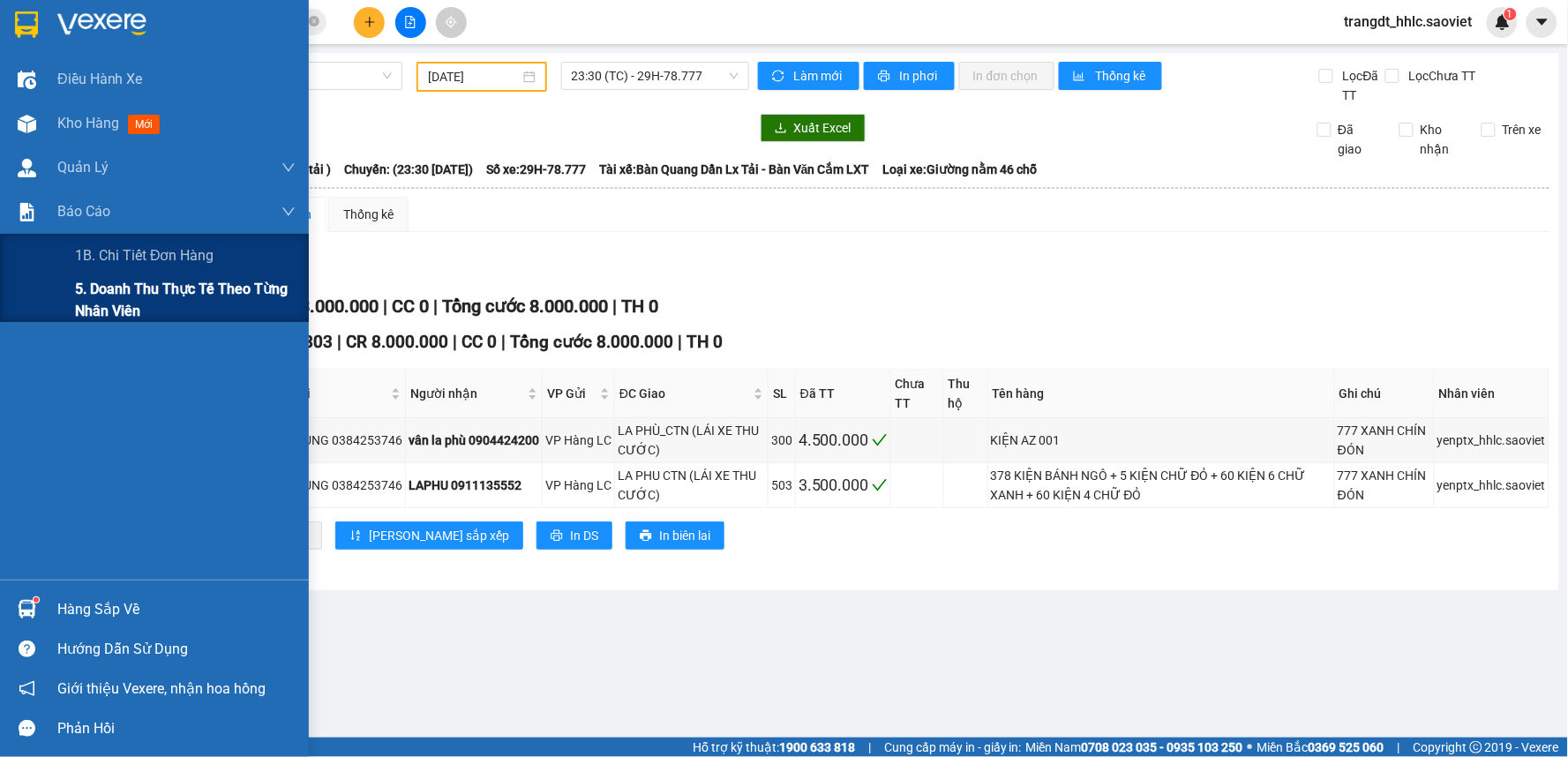
drag, startPoint x: 80, startPoint y: 309, endPoint x: 250, endPoint y: 289, distance: 171.2
click at [83, 307] on span "5. Doanh thu thực tế theo từng nhân viên" at bounding box center [184, 300] width 220 height 44
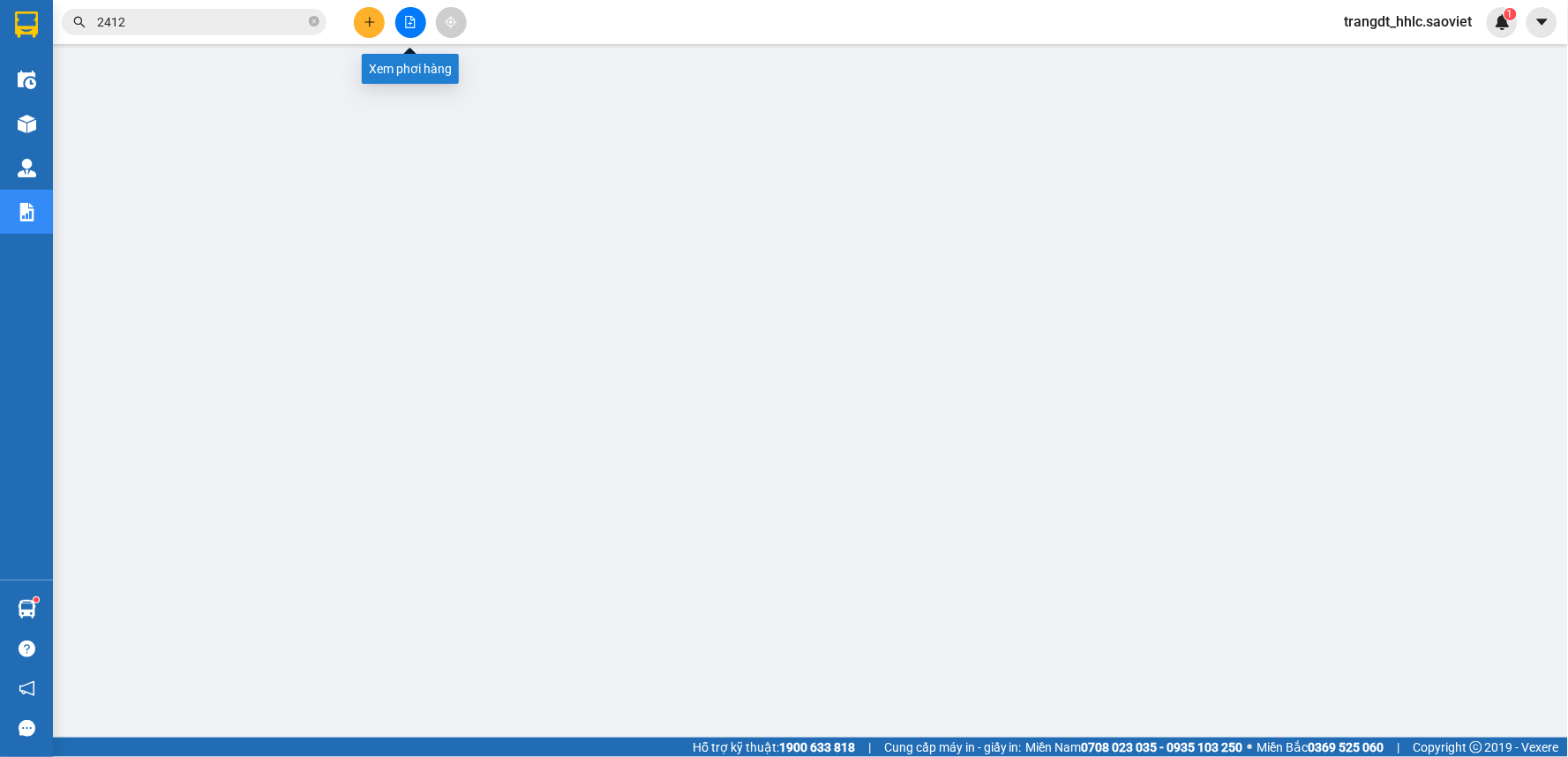
click at [400, 25] on button at bounding box center [410, 22] width 30 height 30
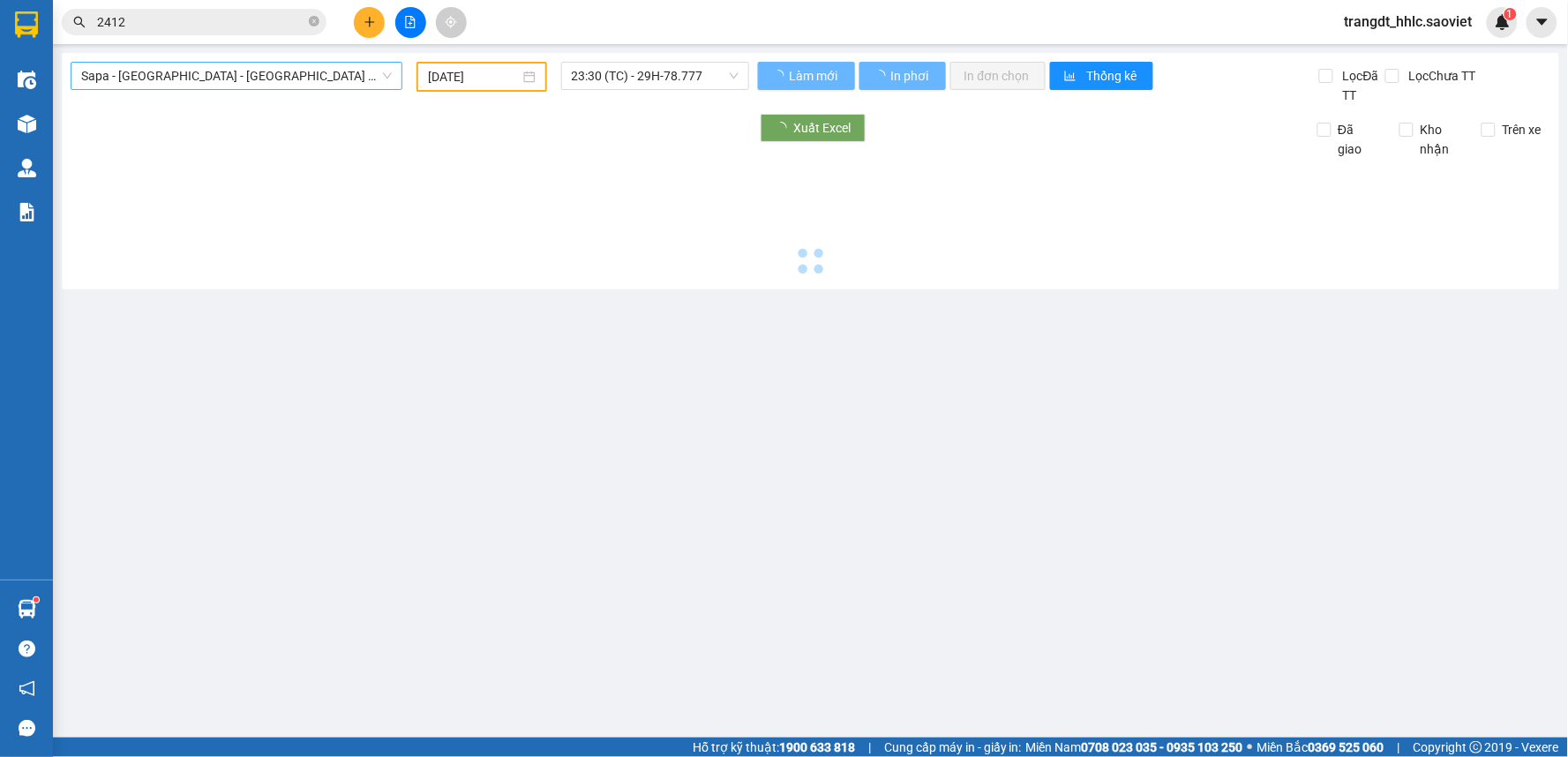
click at [276, 71] on span "Sapa - [GEOGRAPHIC_DATA] - [GEOGRAPHIC_DATA] ([GEOGRAPHIC_DATA])" at bounding box center [236, 76] width 311 height 27
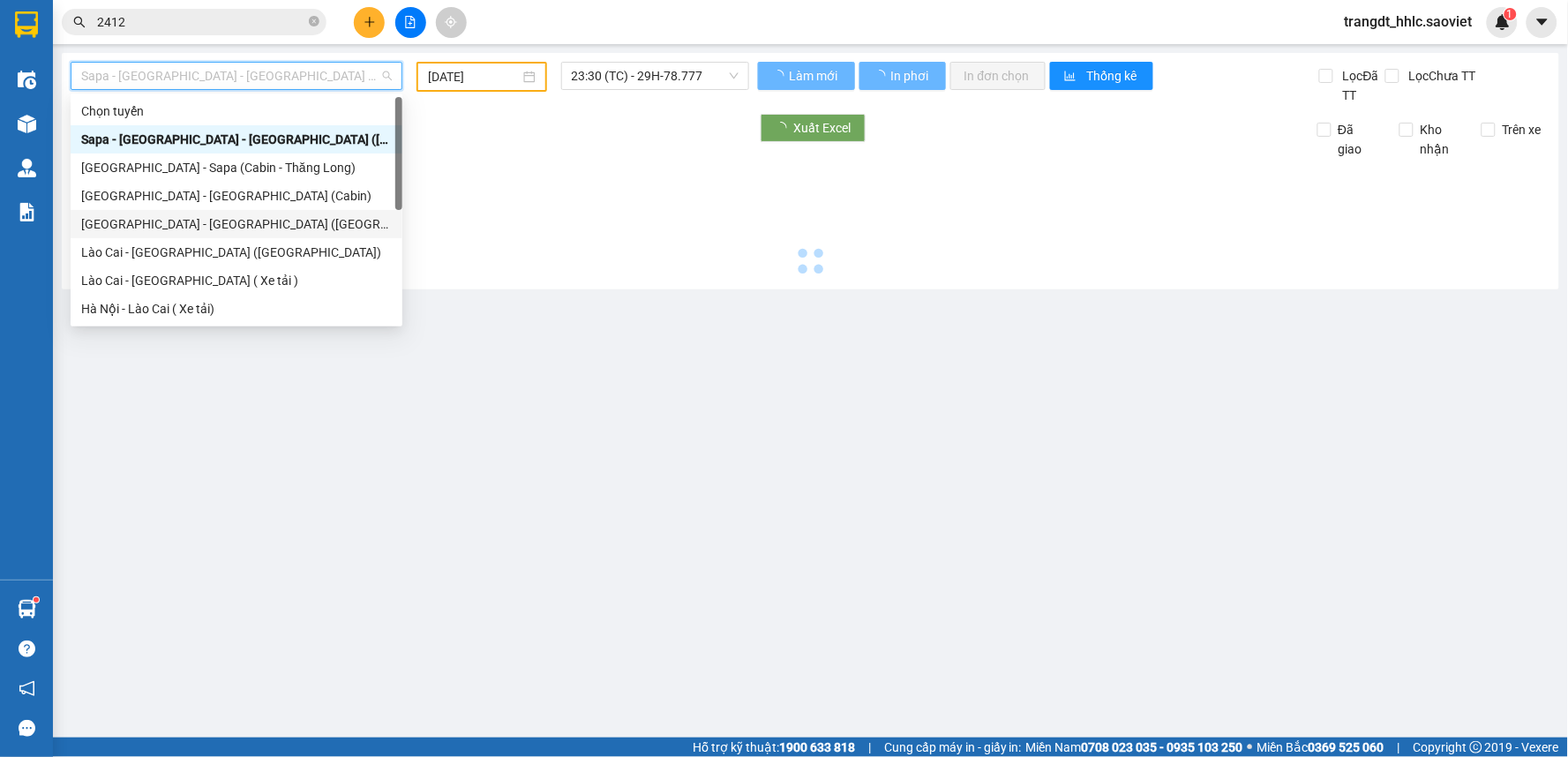
type input "[DATE]"
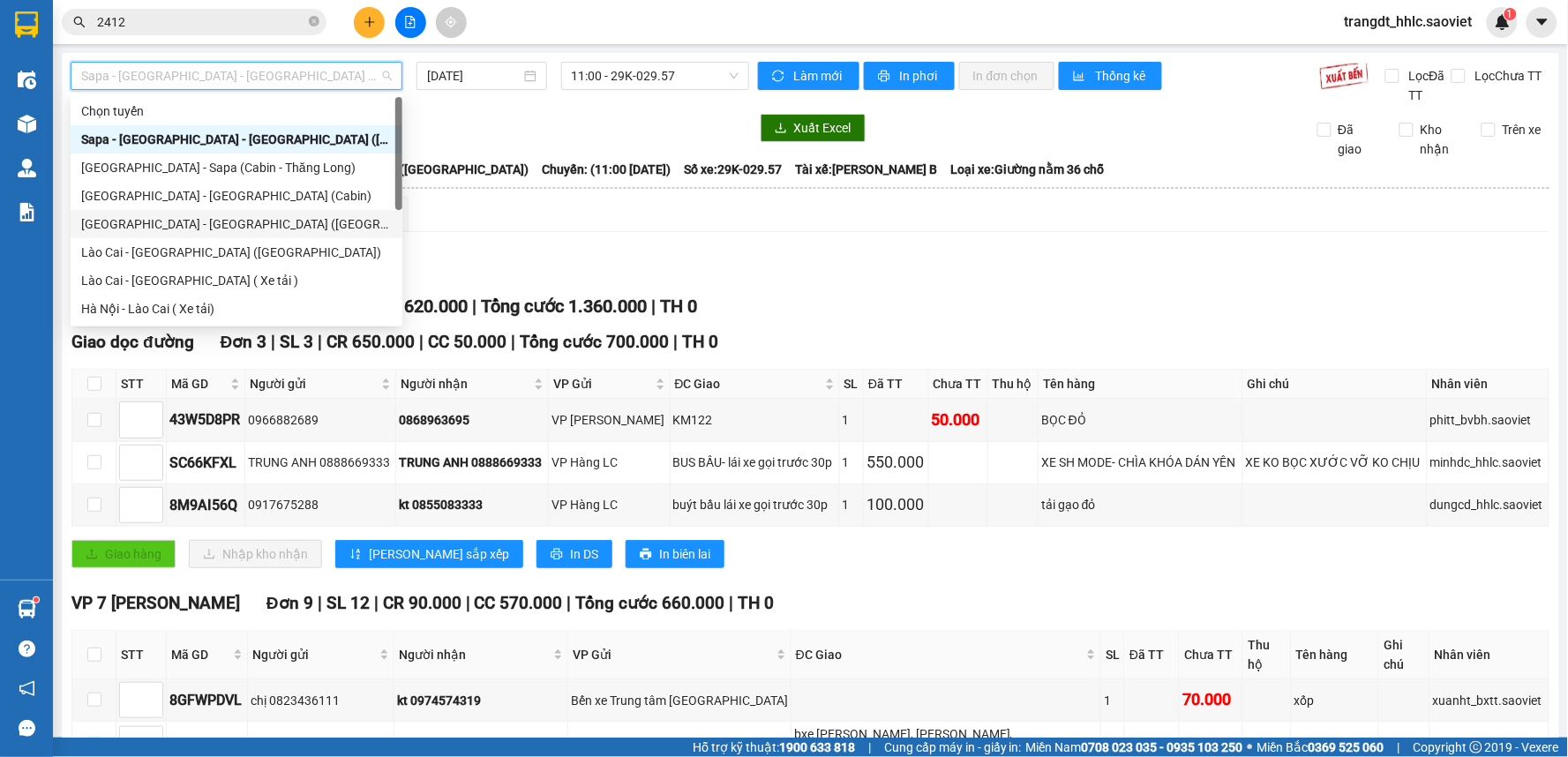
click at [214, 222] on div "[GEOGRAPHIC_DATA] - [GEOGRAPHIC_DATA] ([GEOGRAPHIC_DATA])" at bounding box center [236, 223] width 311 height 19
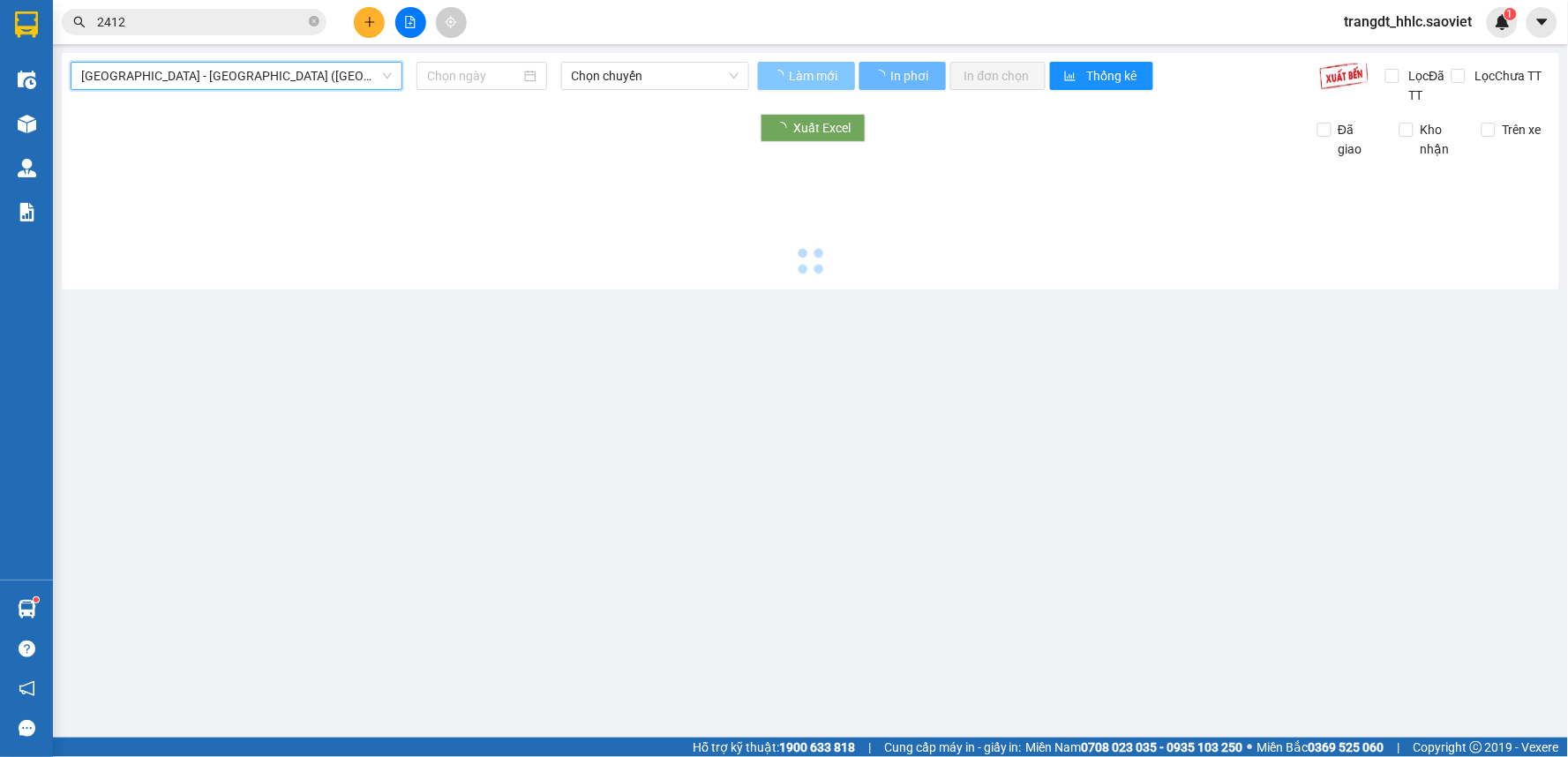
type input "[DATE]"
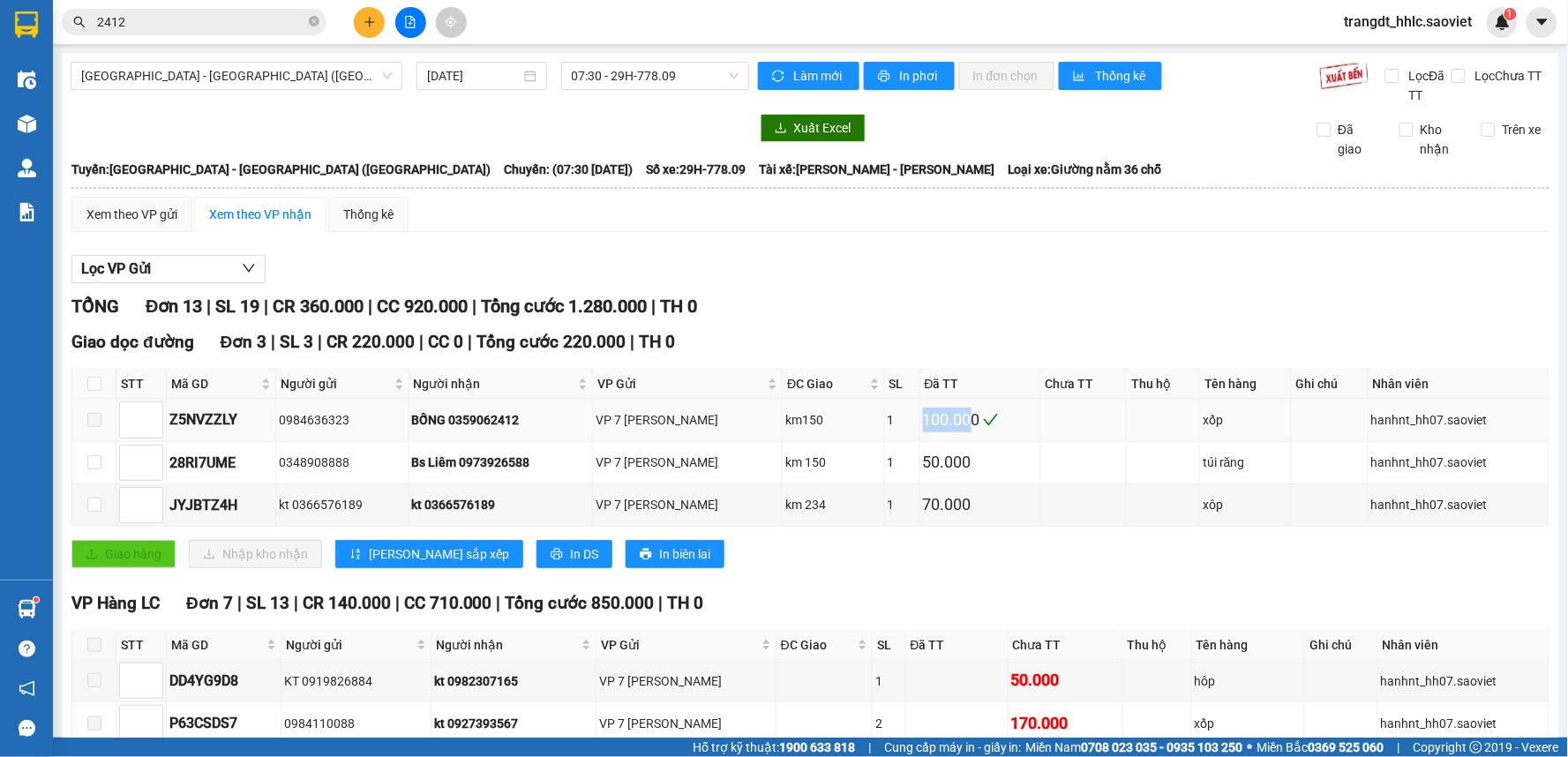
drag, startPoint x: 909, startPoint y: 418, endPoint x: 973, endPoint y: 438, distance: 67.1
click at [968, 421] on tr "Z5NVZZLY 0984636323 BỐNG 0359062412 VP 7 [PERSON_NAME] km150 1 100.000 xốp hanh…" at bounding box center [811, 420] width 1478 height 42
click at [937, 468] on div "50.000" at bounding box center [980, 462] width 114 height 25
drag, startPoint x: 888, startPoint y: 462, endPoint x: 1008, endPoint y: 457, distance: 120.1
click at [976, 457] on tr "28RI7UME 0348908888 Bs Liêm 0973926588 VP 7 [PERSON_NAME] km 150 1 50.000 túi r…" at bounding box center [811, 463] width 1478 height 42
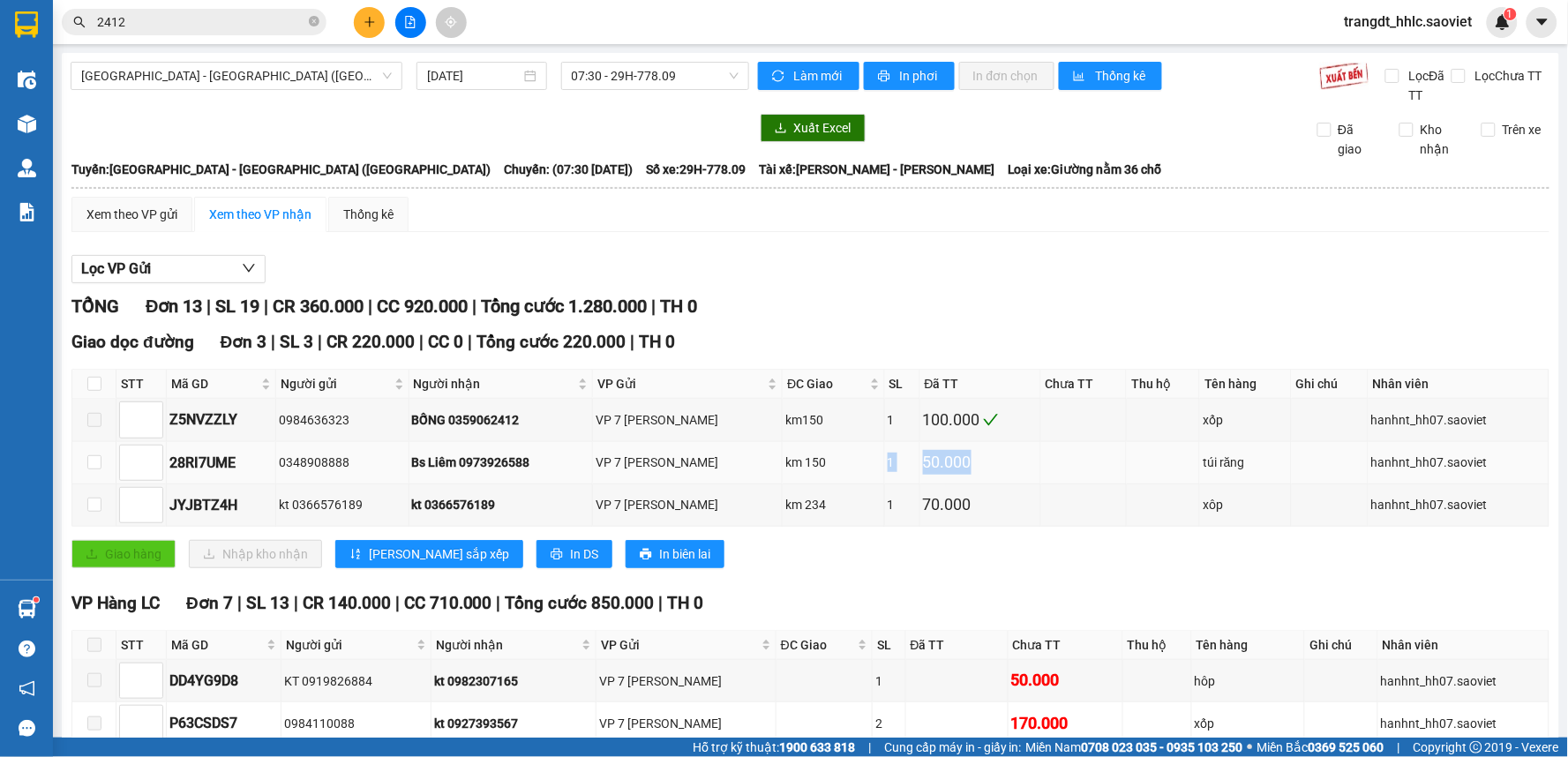
click at [1016, 457] on div "50.000" at bounding box center [980, 462] width 114 height 25
click at [90, 377] on input "checkbox" at bounding box center [94, 384] width 14 height 14
checkbox input "true"
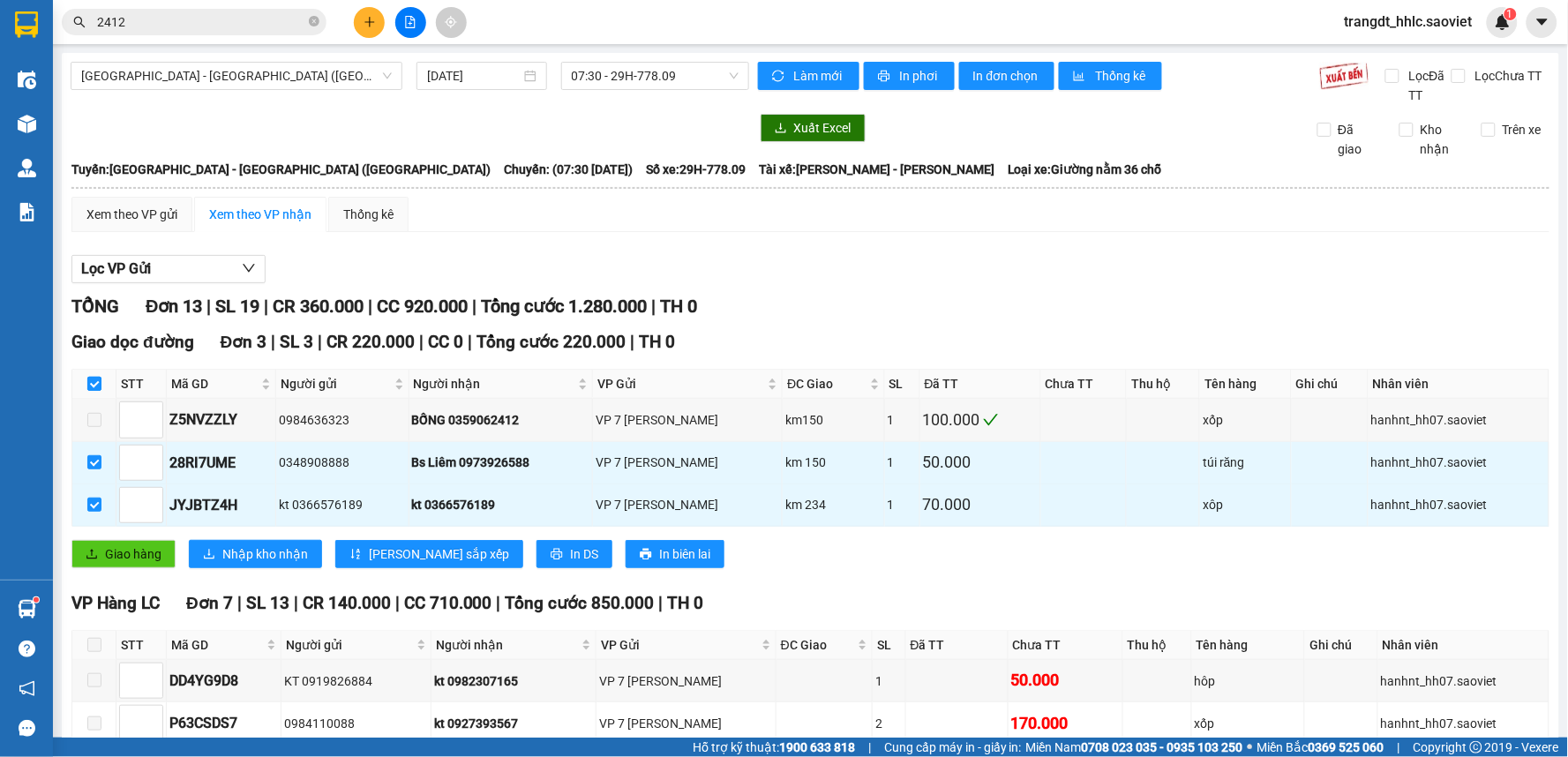
click at [90, 377] on input "checkbox" at bounding box center [94, 384] width 14 height 14
checkbox input "false"
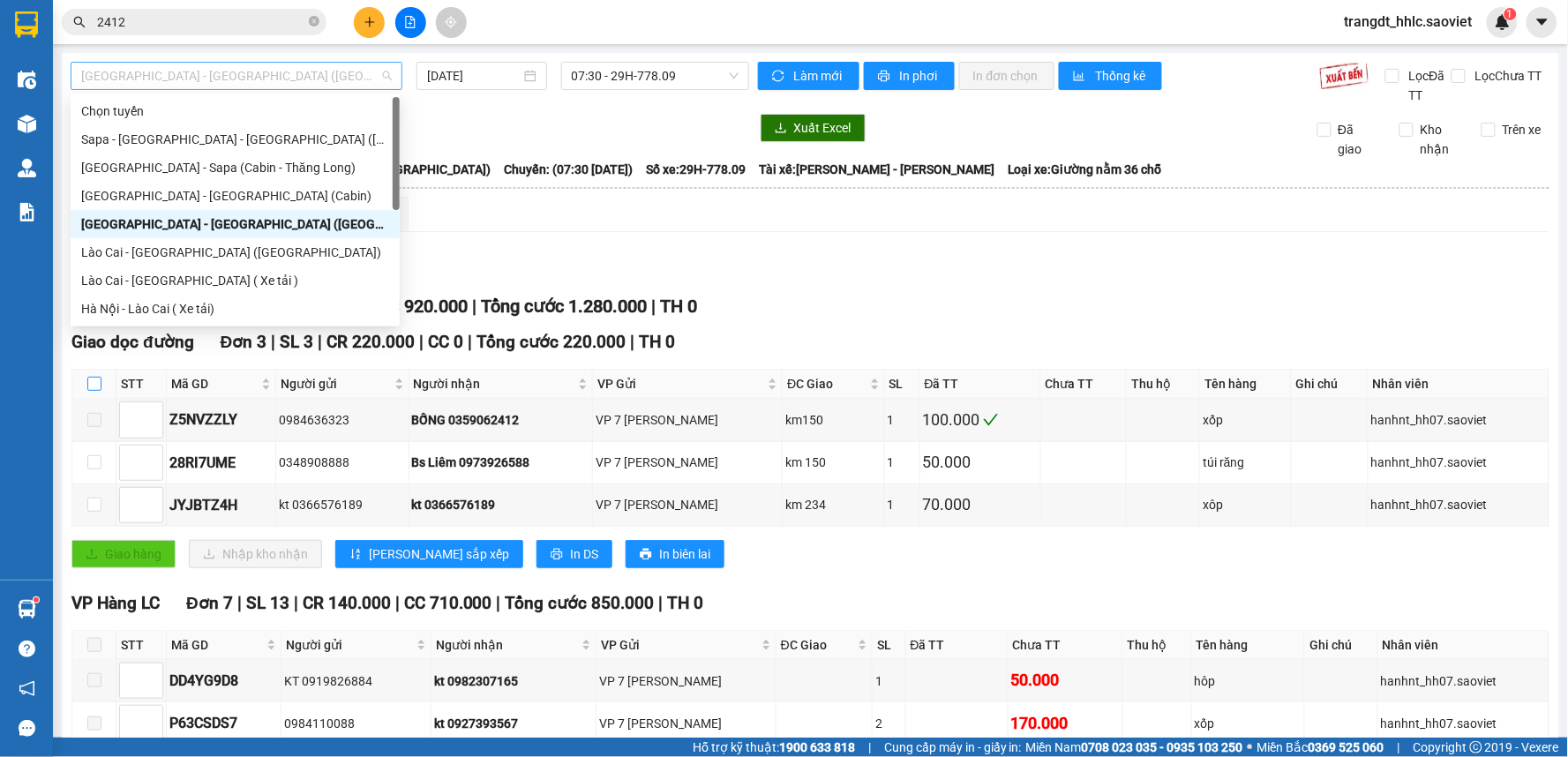
click at [284, 83] on span "[GEOGRAPHIC_DATA] - [GEOGRAPHIC_DATA] ([GEOGRAPHIC_DATA])" at bounding box center [236, 76] width 311 height 27
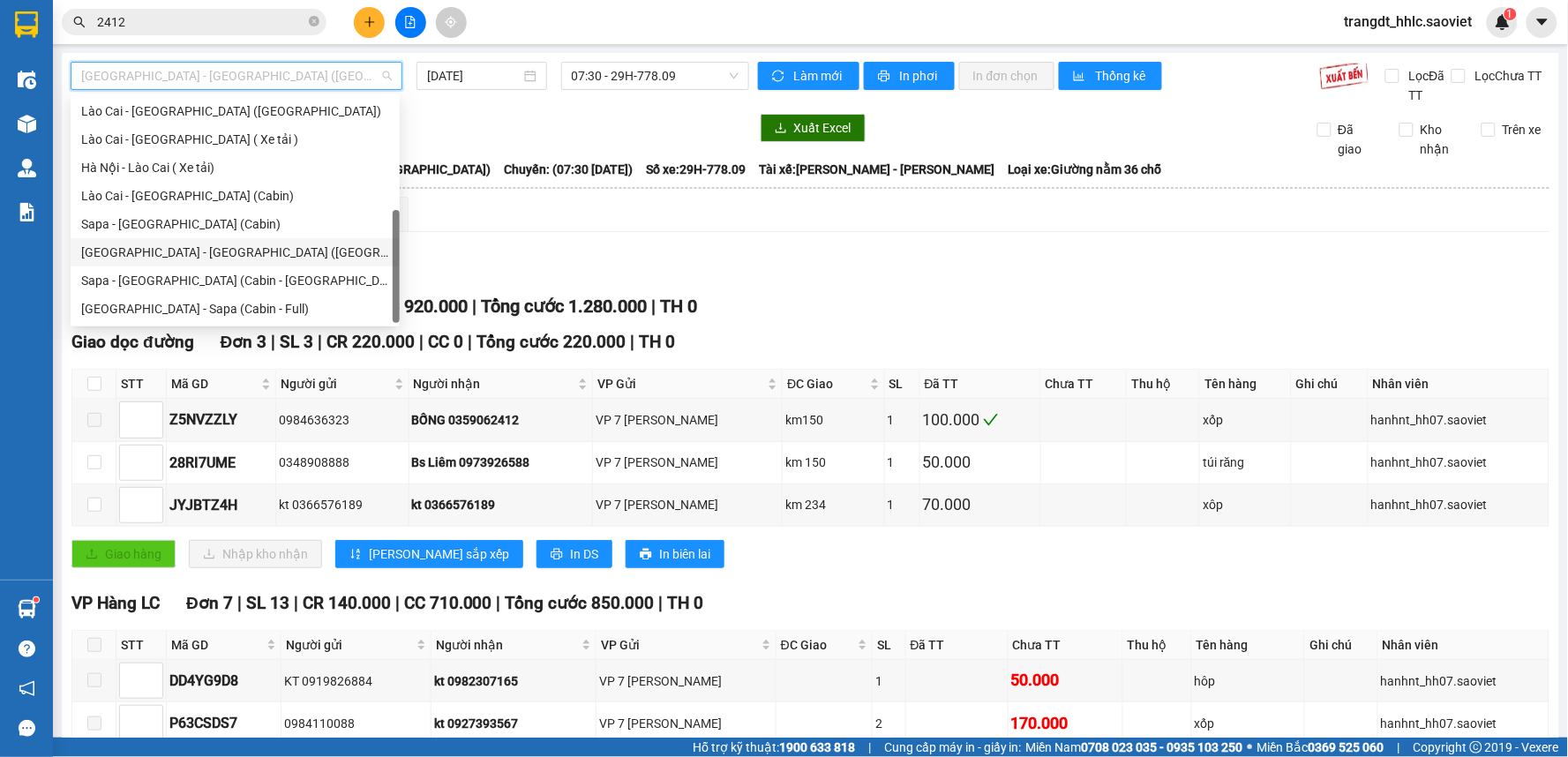
click at [262, 248] on div "[GEOGRAPHIC_DATA] - [GEOGRAPHIC_DATA] ([GEOGRAPHIC_DATA])" at bounding box center [235, 252] width 308 height 19
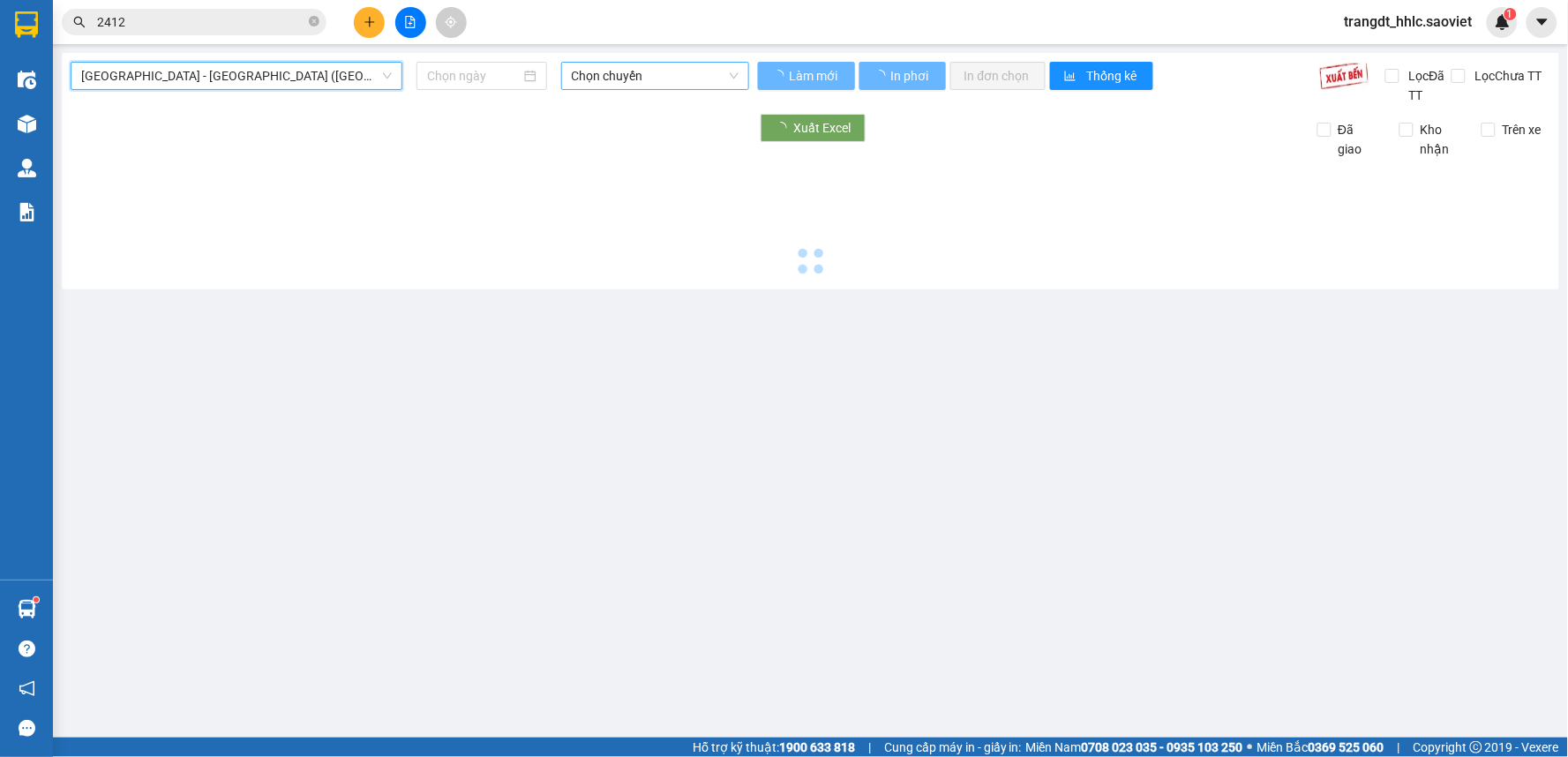
type input "[DATE]"
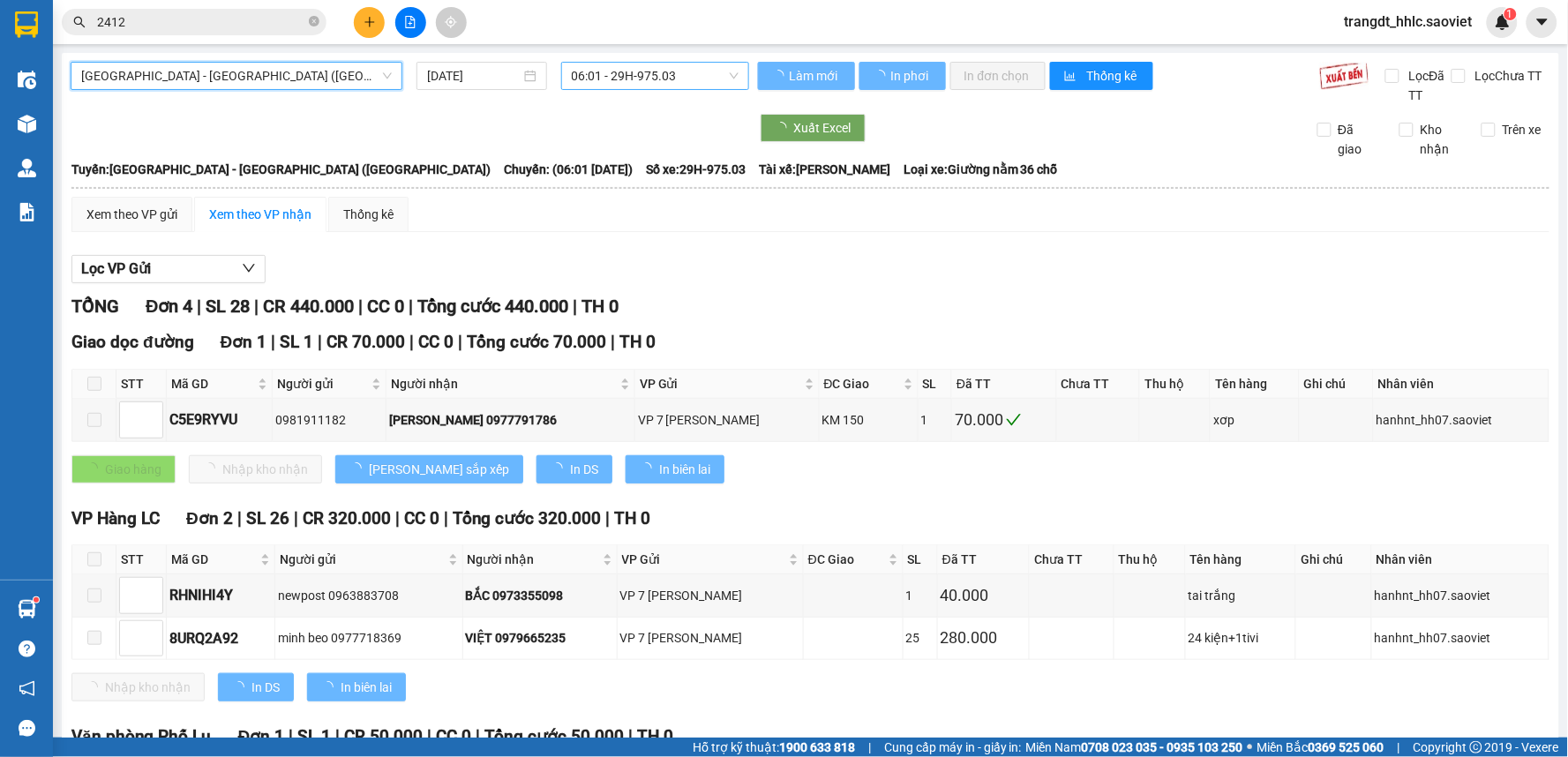
click at [664, 80] on span "06:01 - 29H-975.03" at bounding box center [655, 76] width 167 height 27
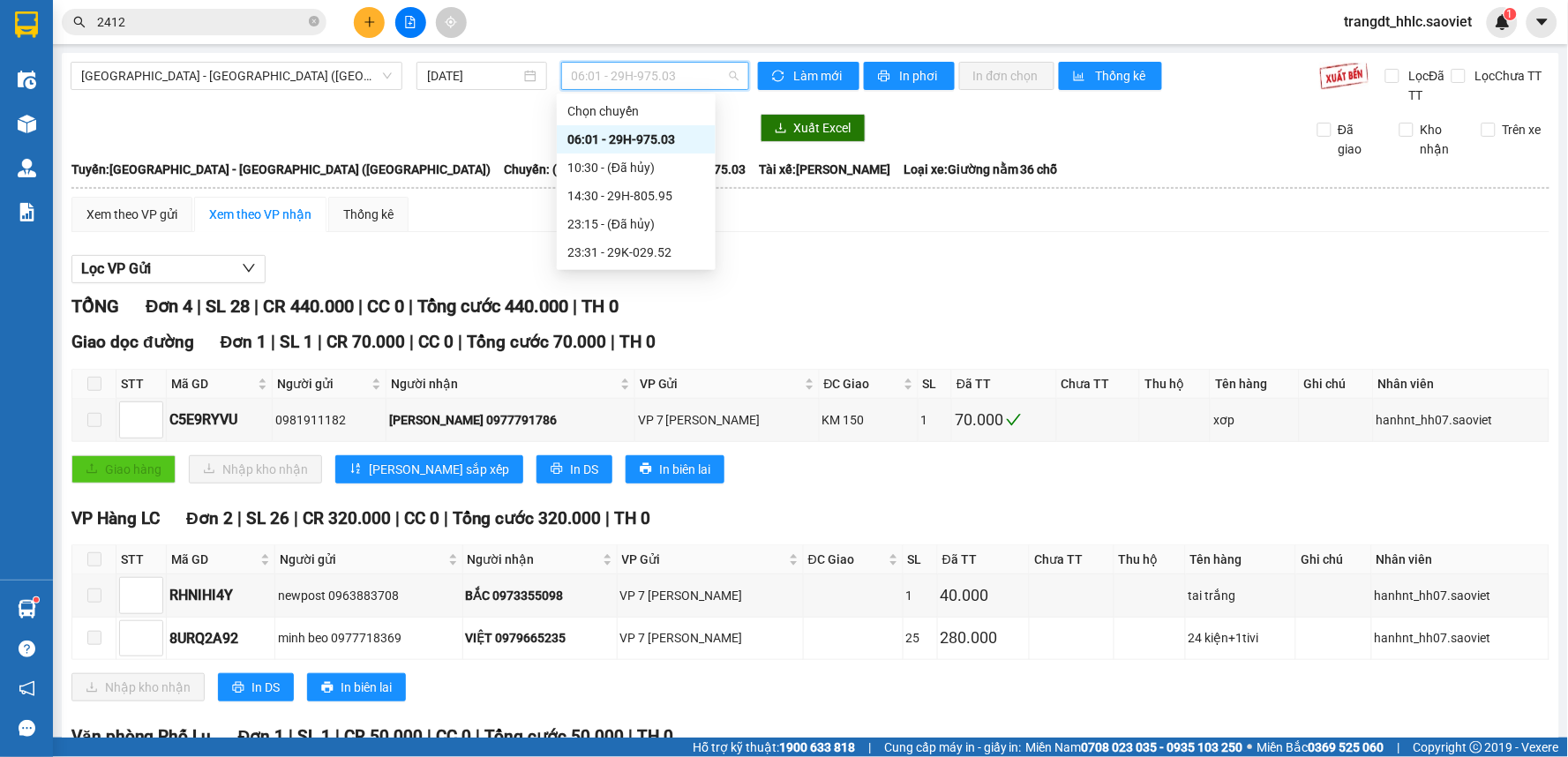
click at [846, 334] on div "Giao dọc đường Đơn 1 | SL 1 | CR 70.000 | CC 0 | Tổng cước 70.000 | TH 0" at bounding box center [810, 342] width 1478 height 27
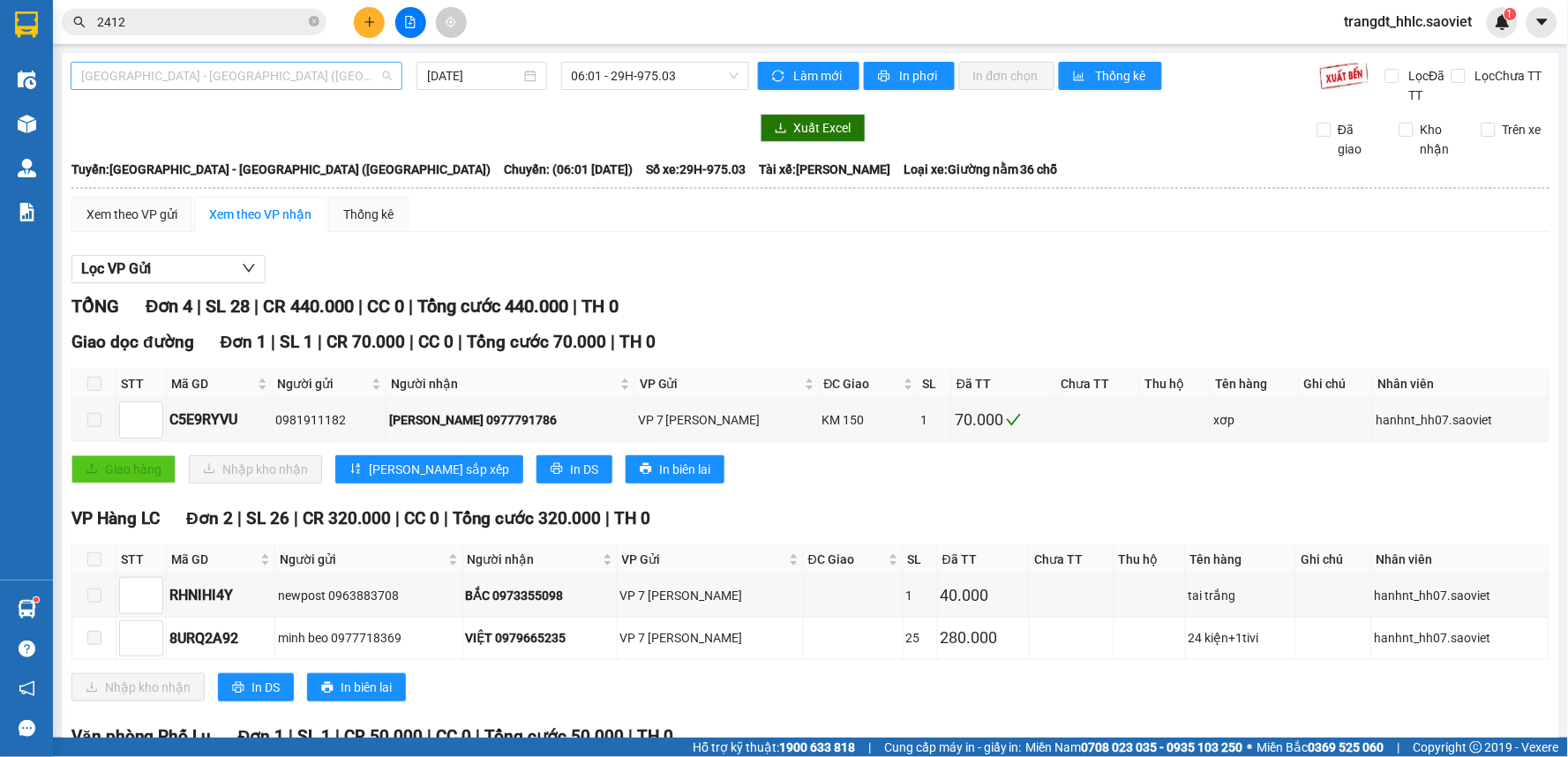
click at [275, 79] on span "[GEOGRAPHIC_DATA] - [GEOGRAPHIC_DATA] ([GEOGRAPHIC_DATA])" at bounding box center [236, 76] width 311 height 27
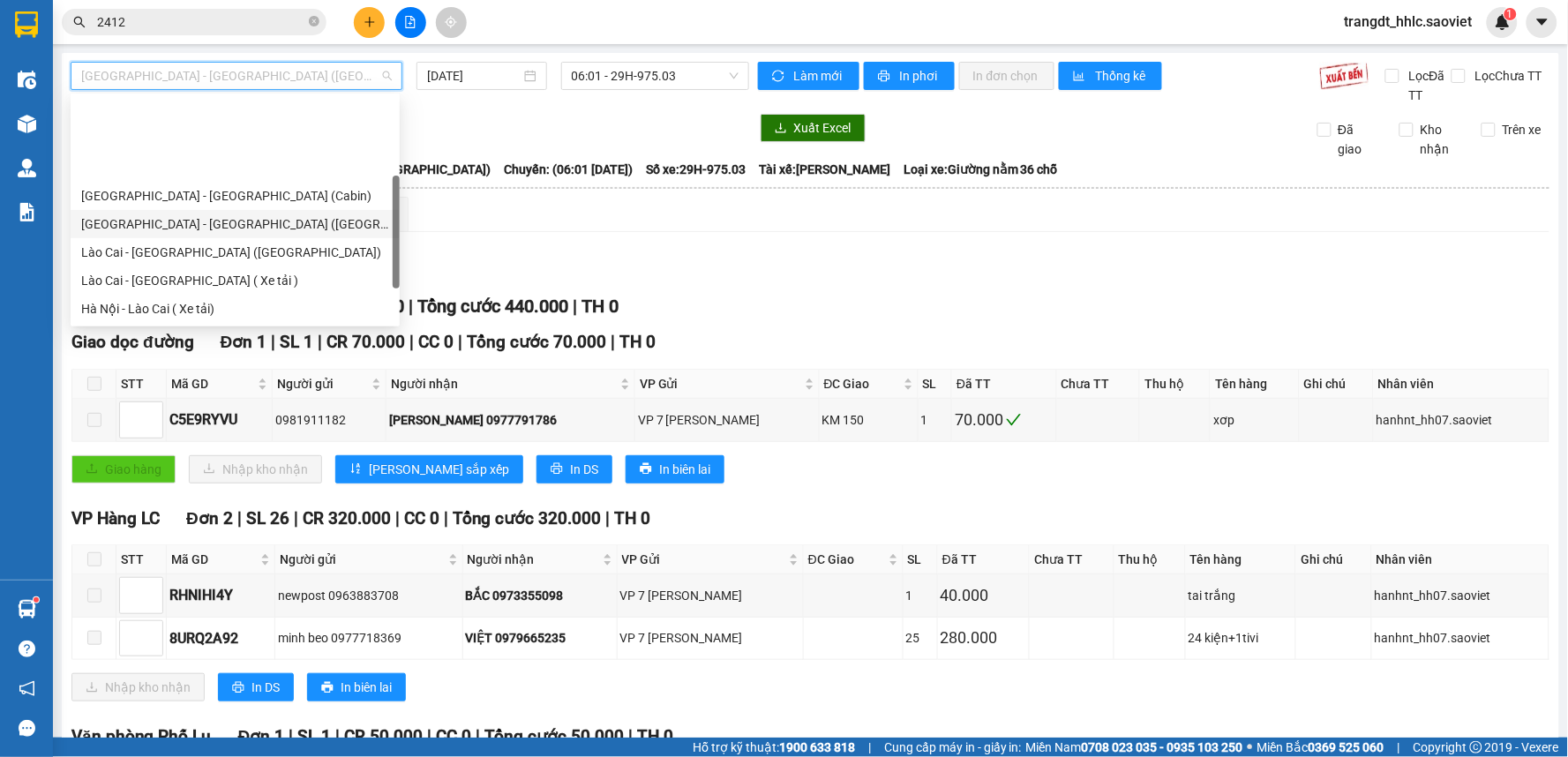
scroll to position [141, 0]
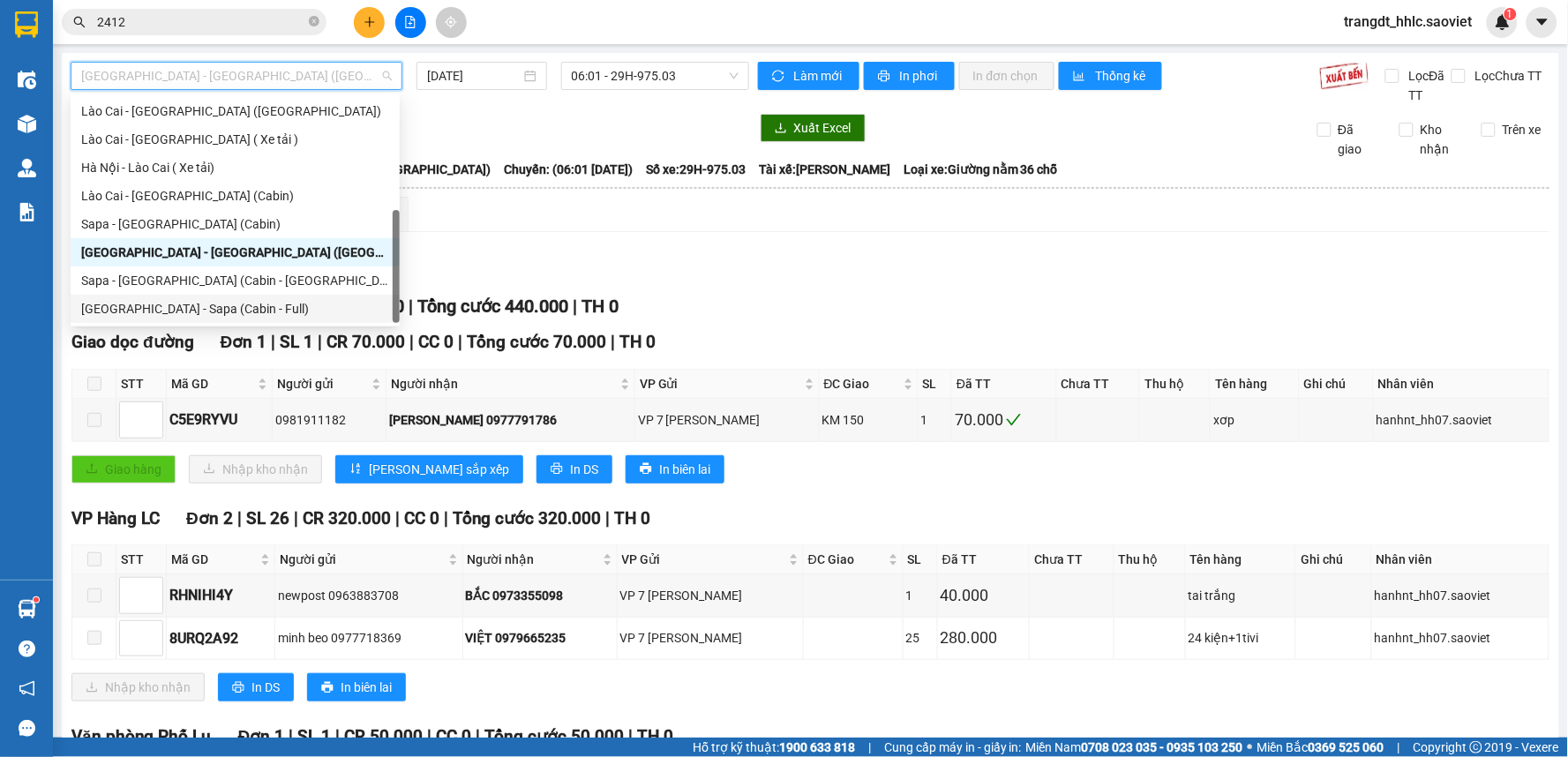
click at [180, 304] on div "[GEOGRAPHIC_DATA] - Sapa (Cabin - Full)" at bounding box center [235, 308] width 308 height 19
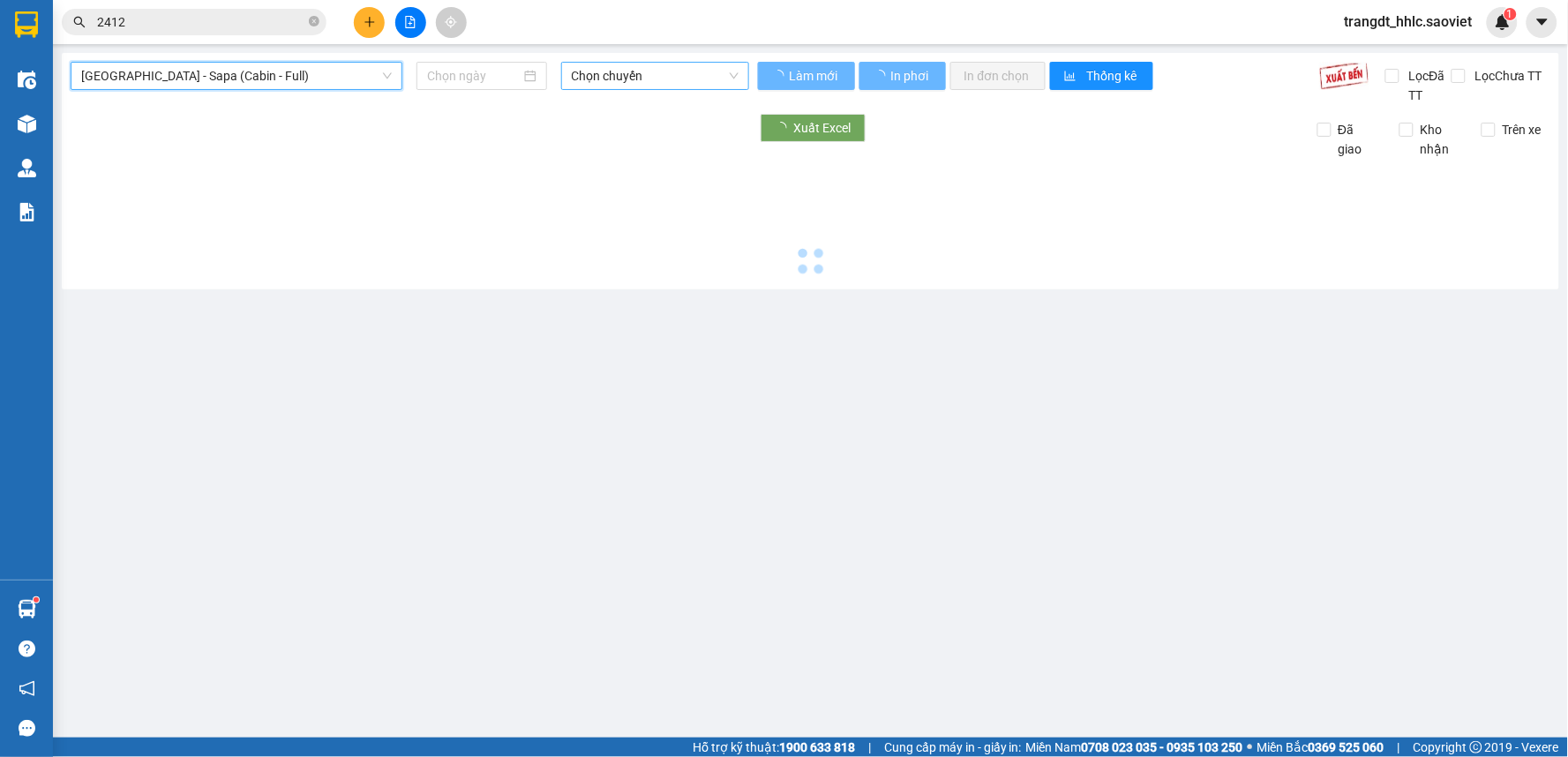
type input "[DATE]"
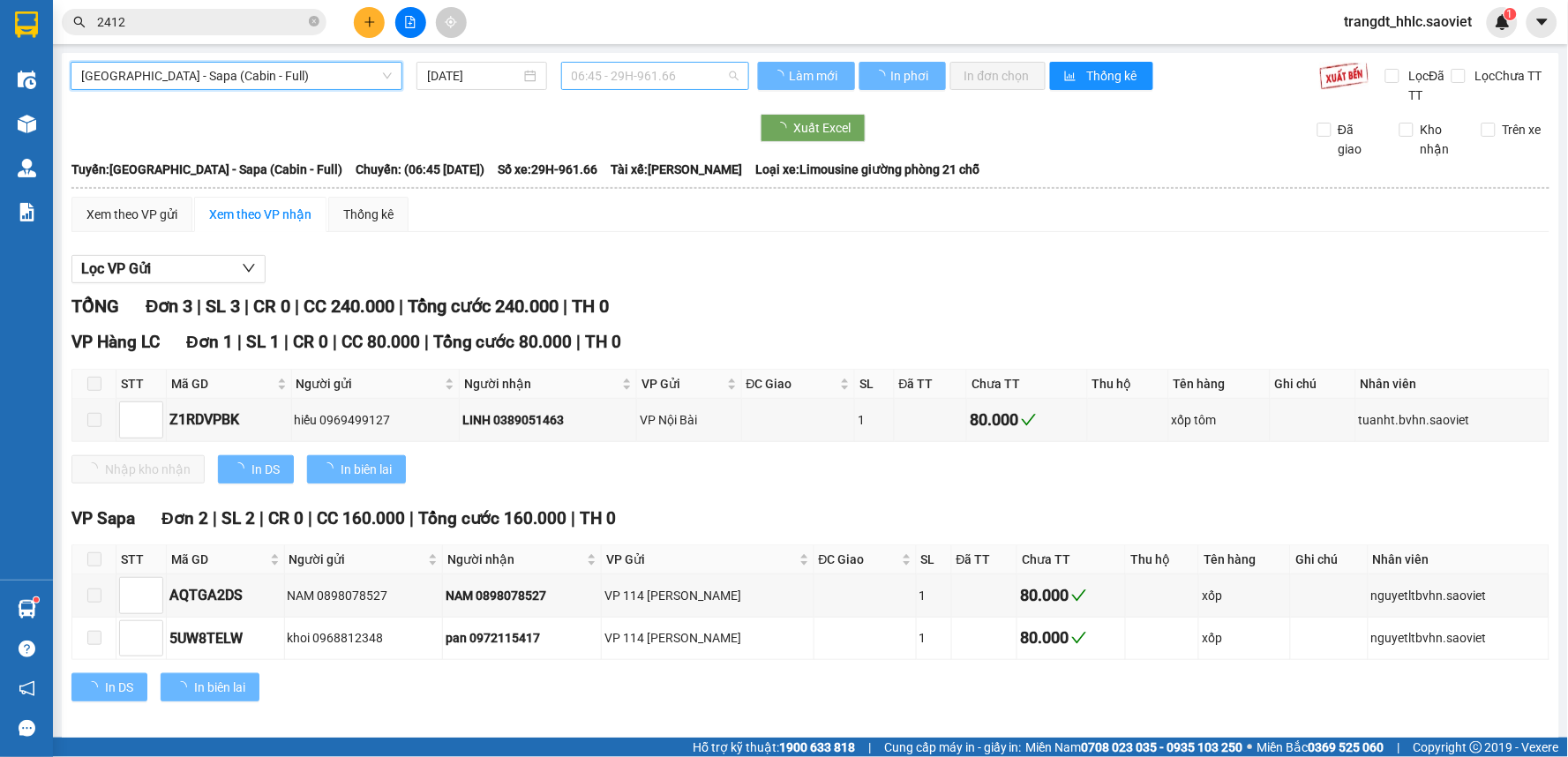
click at [606, 72] on span "06:45 - 29H-961.66" at bounding box center [655, 76] width 167 height 27
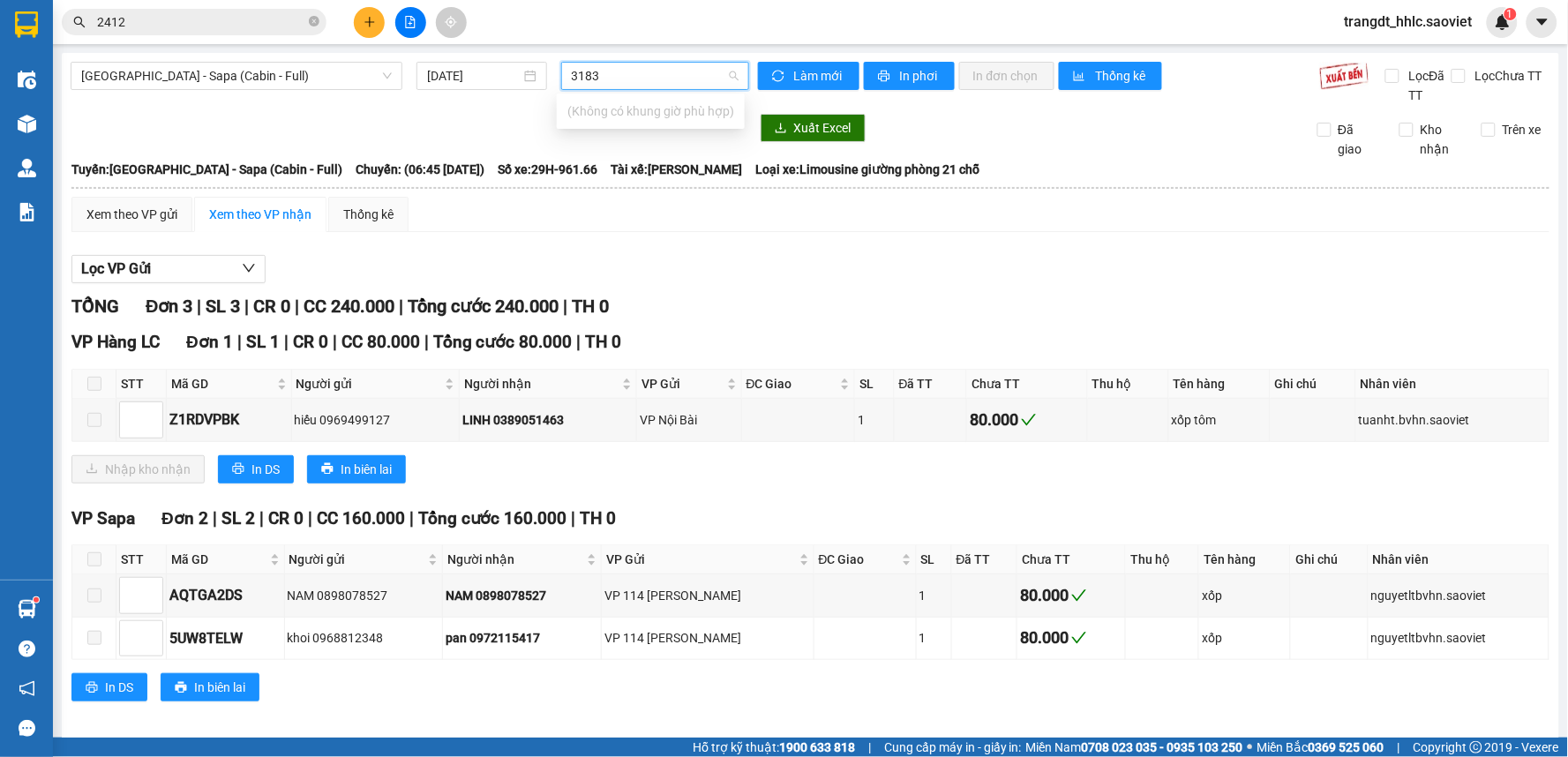
type input "3183"
click at [341, 82] on span "[GEOGRAPHIC_DATA] - Sapa (Cabin - Full)" at bounding box center [236, 76] width 311 height 27
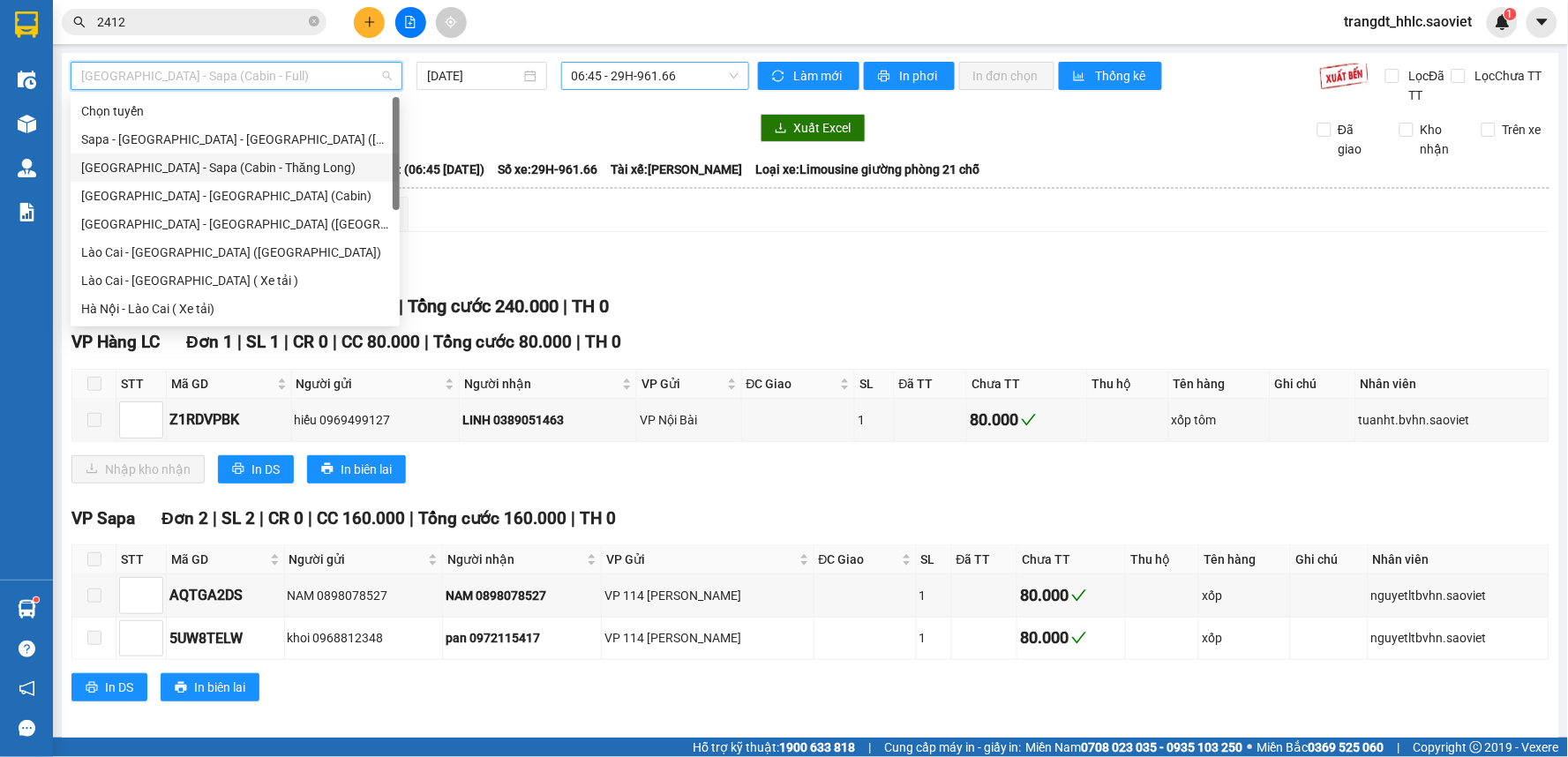
click at [286, 169] on div "[GEOGRAPHIC_DATA] - Sapa (Cabin - Thăng Long)" at bounding box center [235, 167] width 308 height 19
type input "[DATE]"
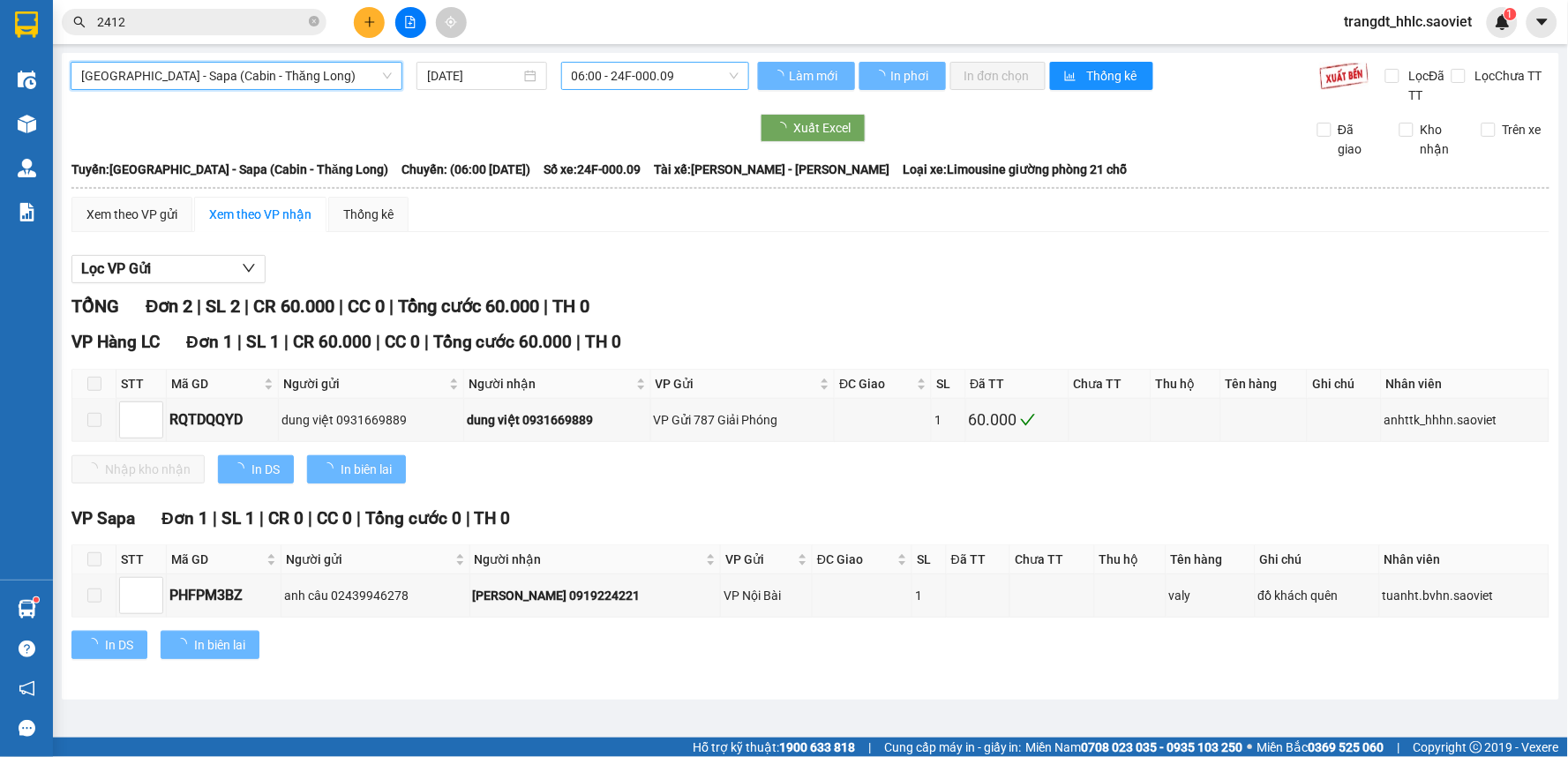
click at [629, 79] on span "06:00 - 24F-000.09" at bounding box center [655, 76] width 167 height 27
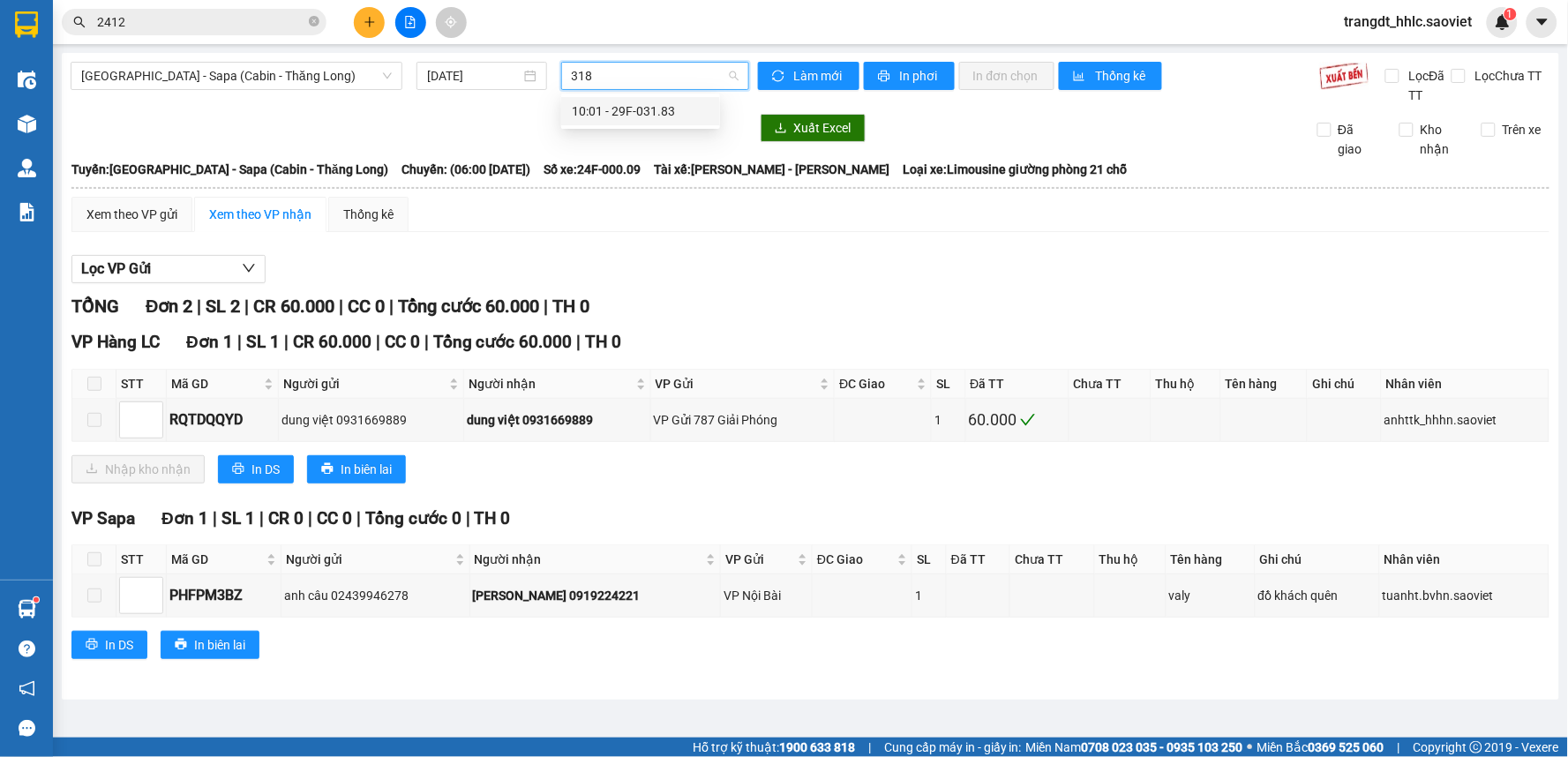
type input "3183"
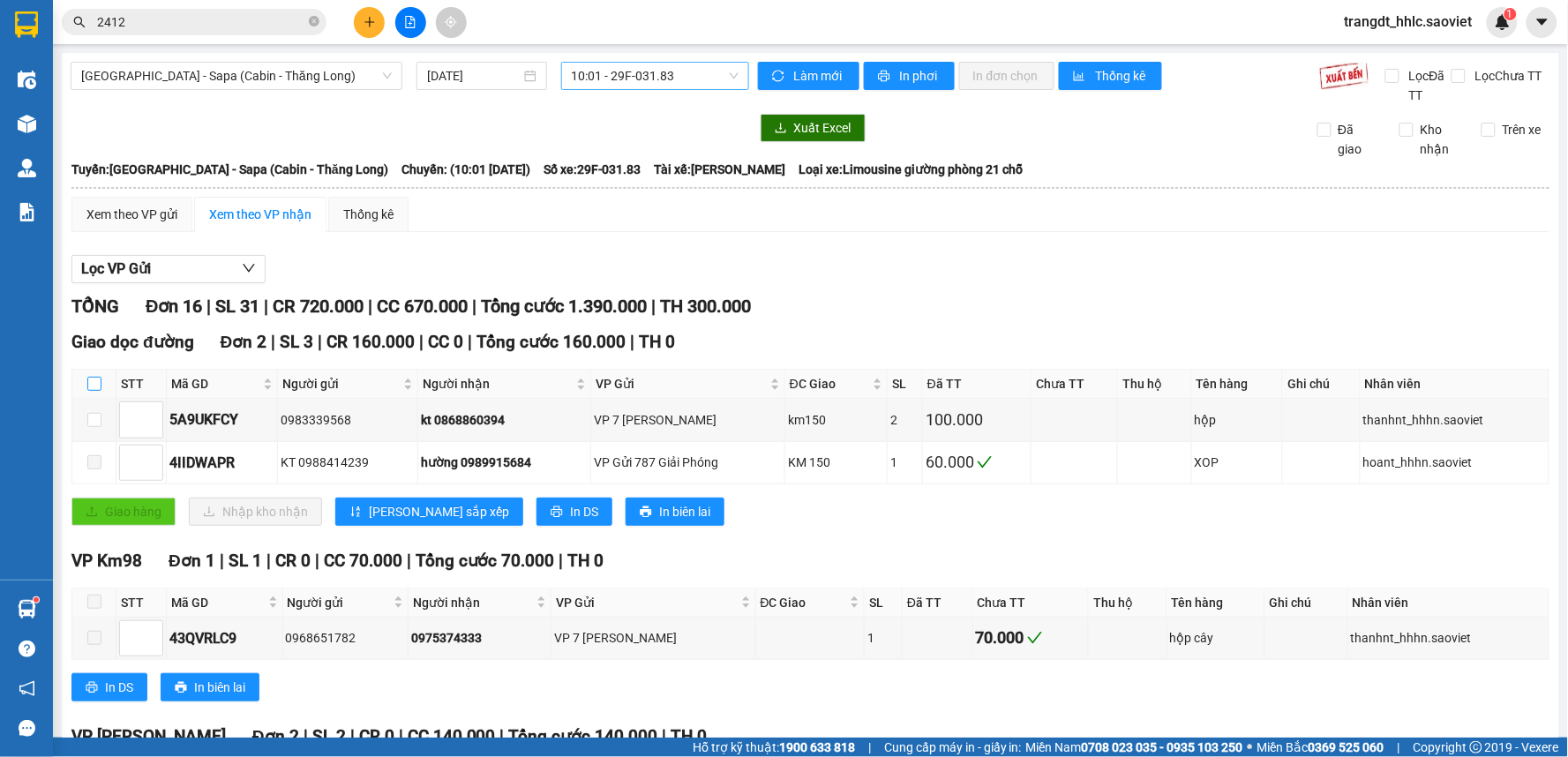
click at [94, 374] on label at bounding box center [94, 384] width 14 height 19
click at [94, 377] on input "checkbox" at bounding box center [94, 384] width 14 height 14
checkbox input "true"
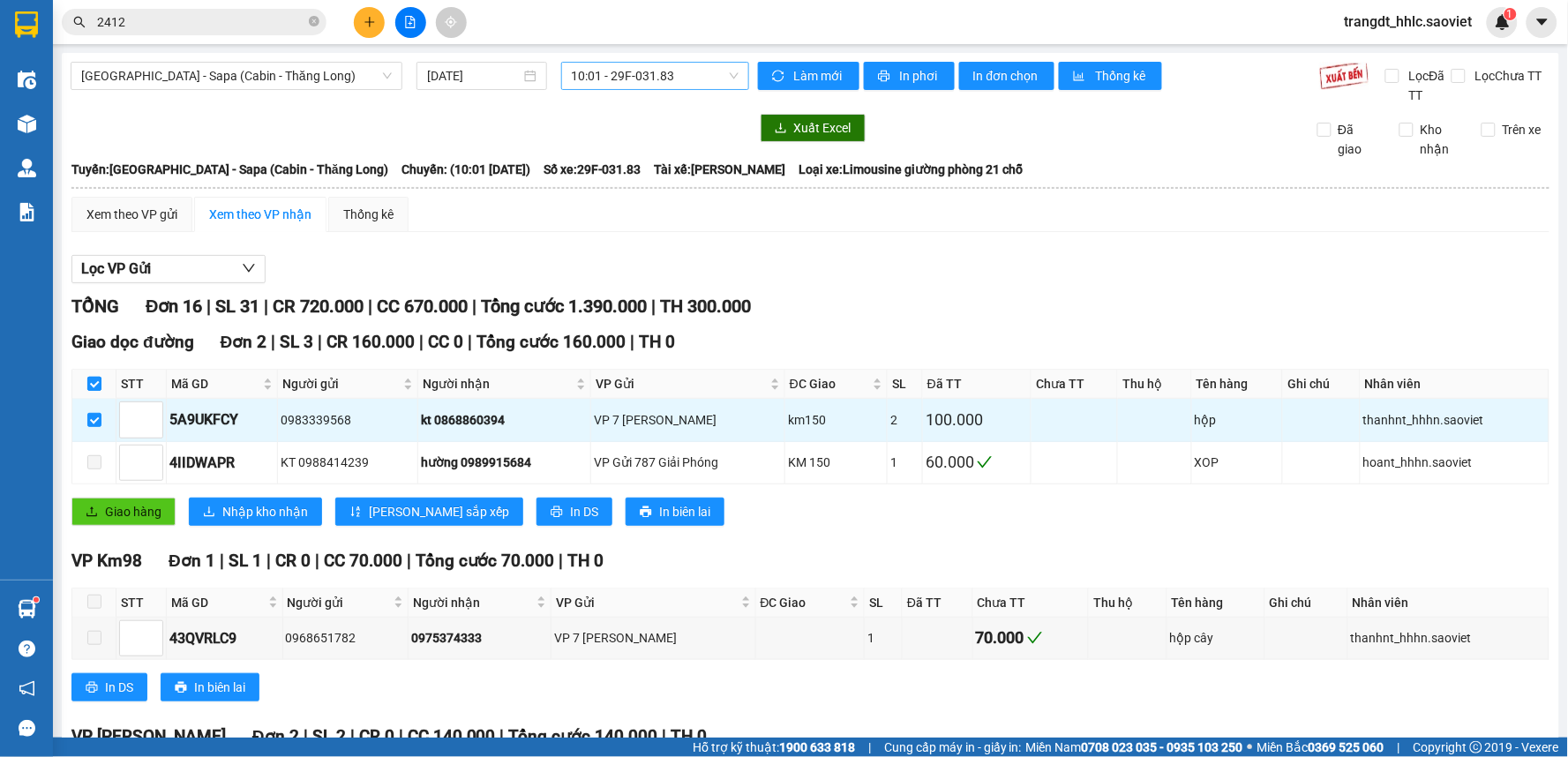
click at [94, 374] on label at bounding box center [94, 384] width 14 height 19
click at [94, 377] on input "checkbox" at bounding box center [94, 384] width 14 height 14
checkbox input "false"
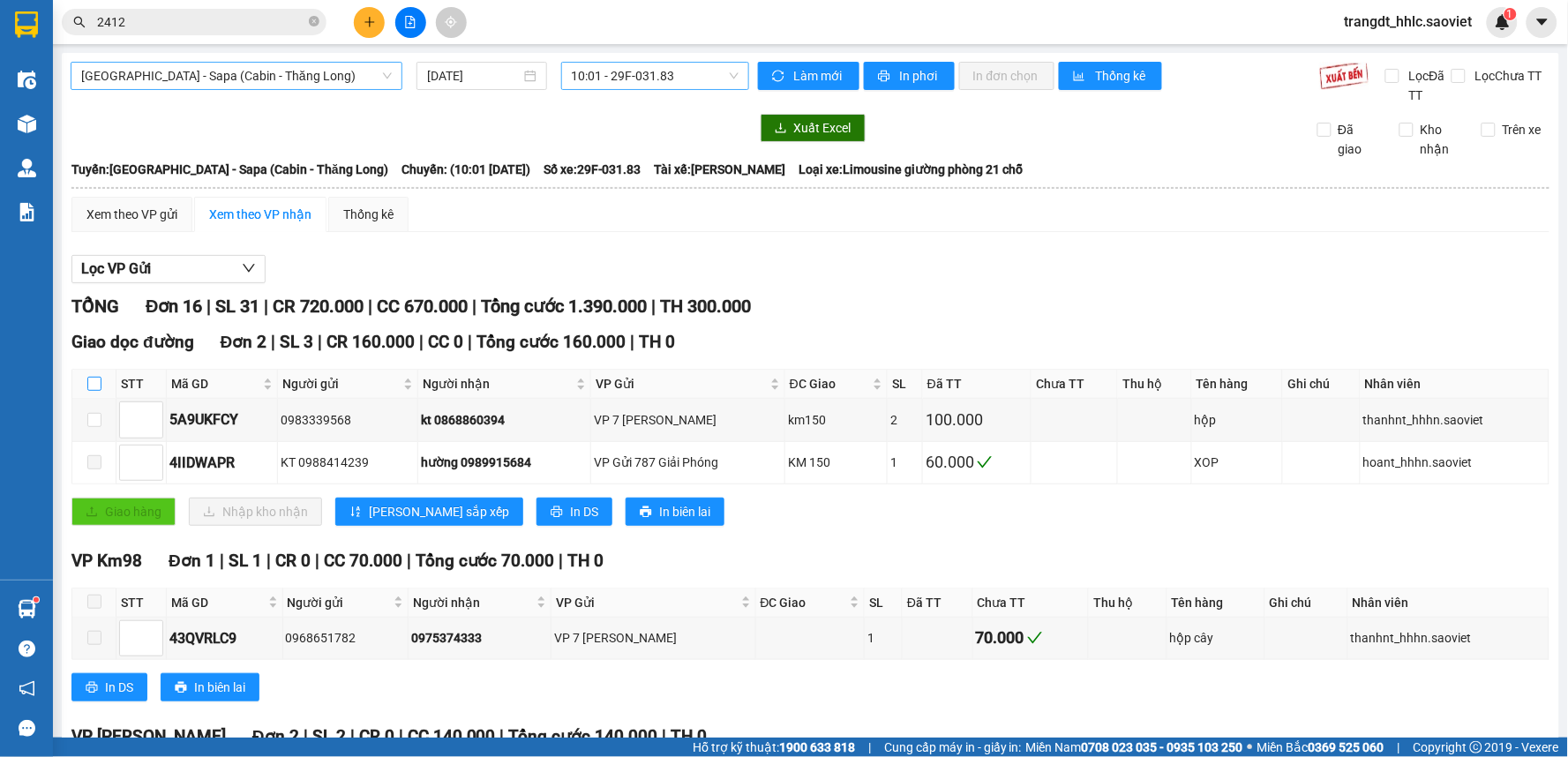
click at [240, 76] on span "[GEOGRAPHIC_DATA] - Sapa (Cabin - Thăng Long)" at bounding box center [236, 76] width 311 height 27
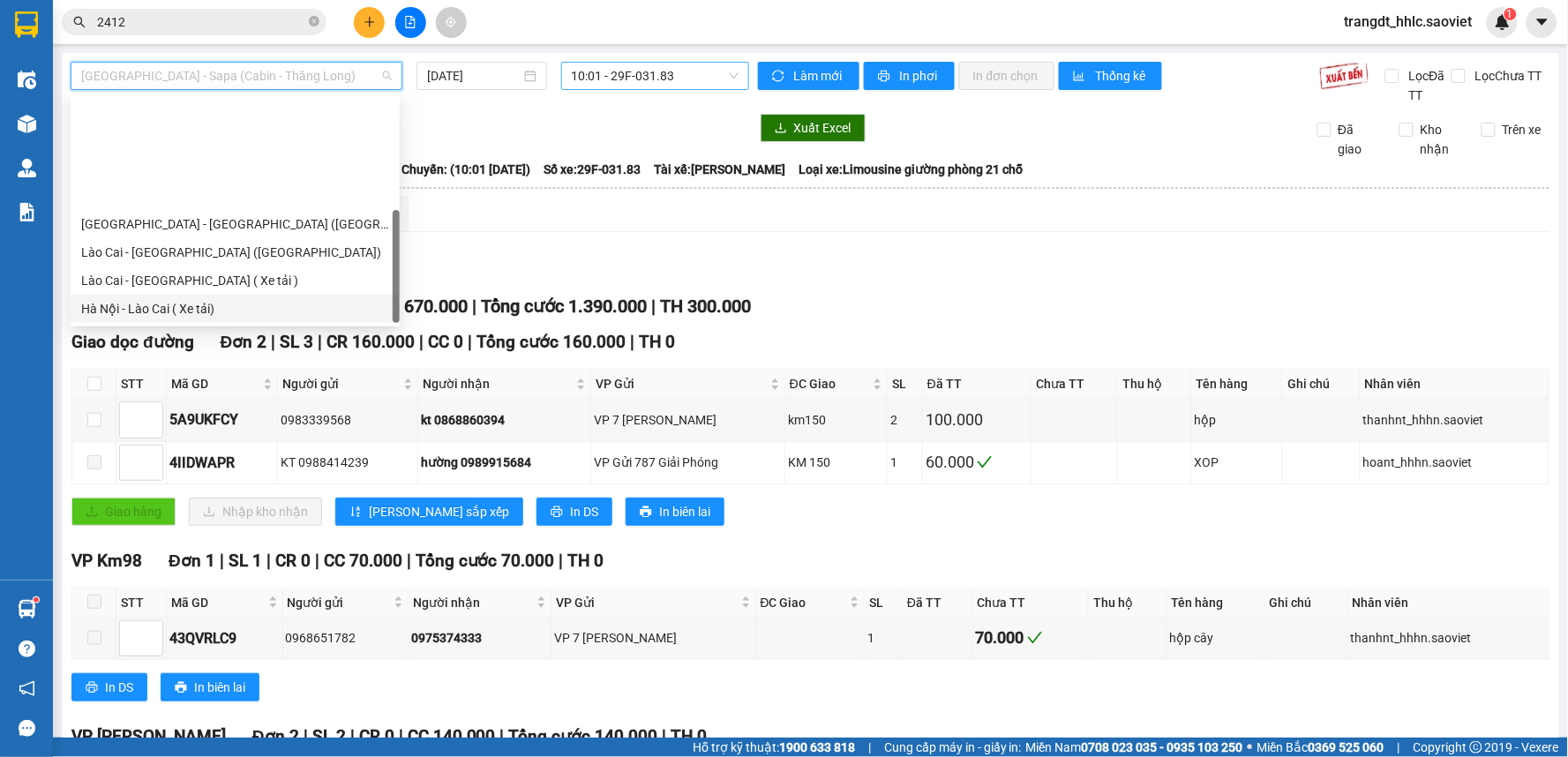
scroll to position [141, 0]
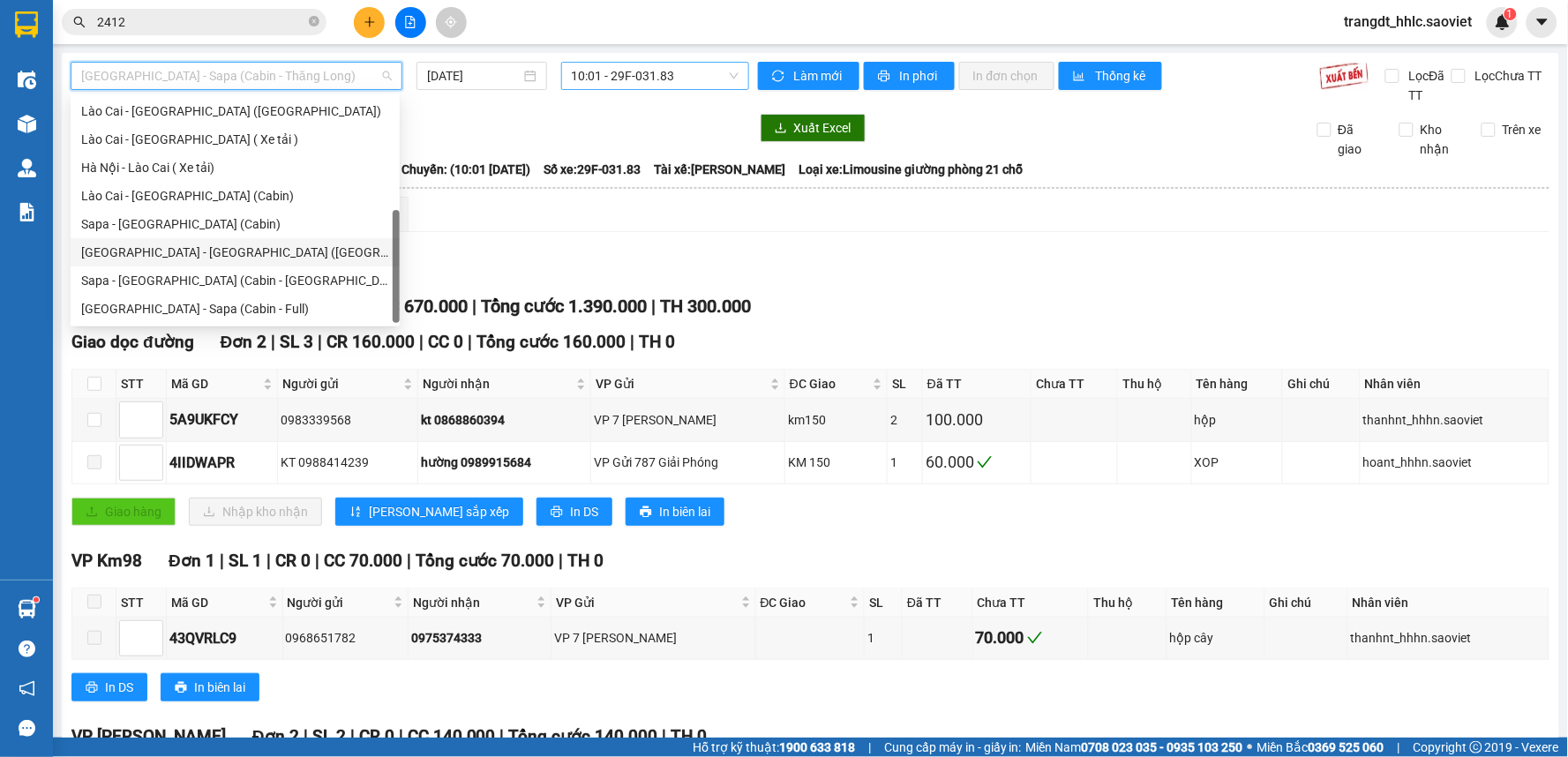
click at [255, 252] on div "[GEOGRAPHIC_DATA] - [GEOGRAPHIC_DATA] ([GEOGRAPHIC_DATA])" at bounding box center [235, 252] width 308 height 19
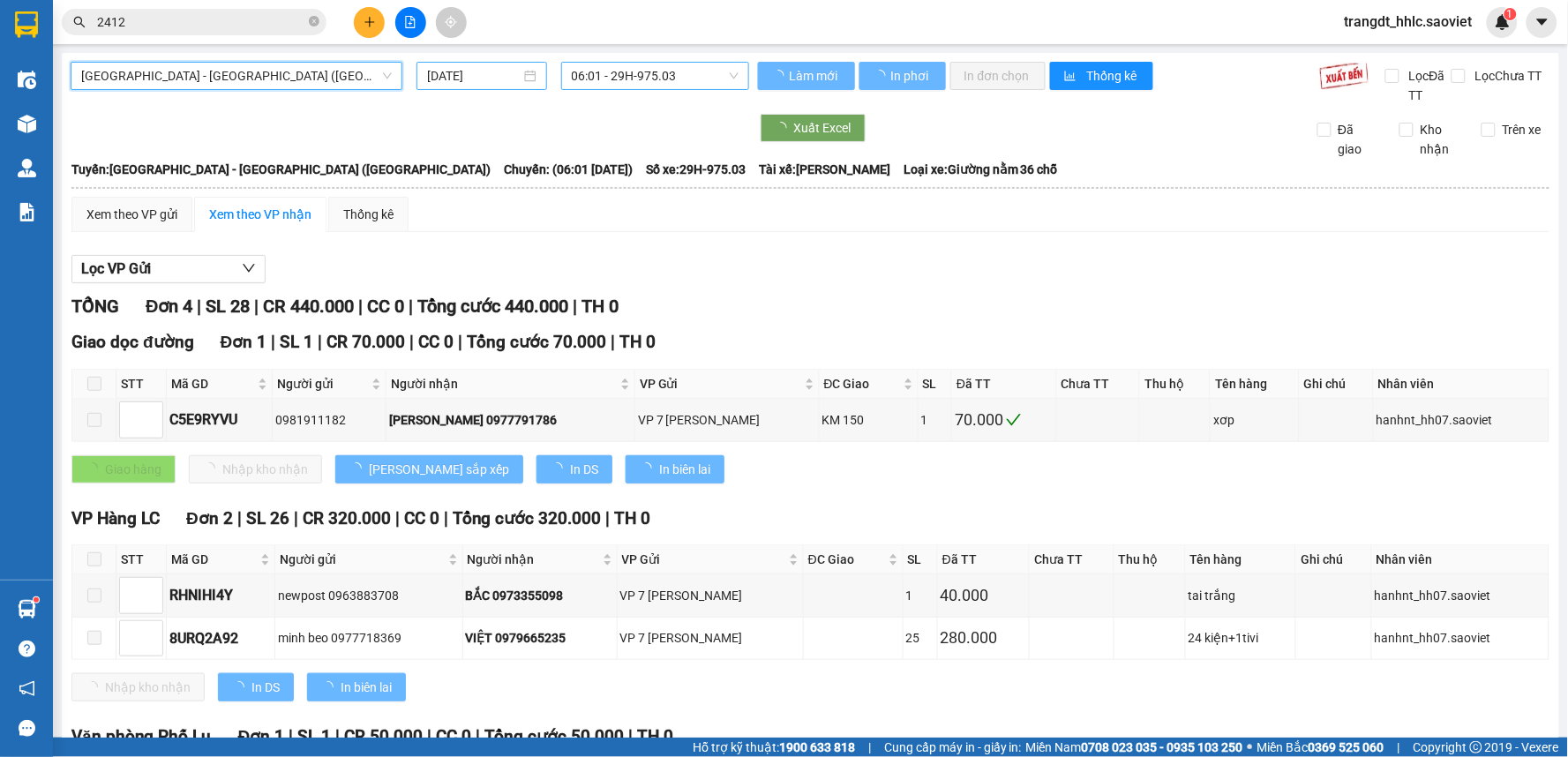
click at [500, 69] on input "[DATE]" at bounding box center [473, 76] width 92 height 19
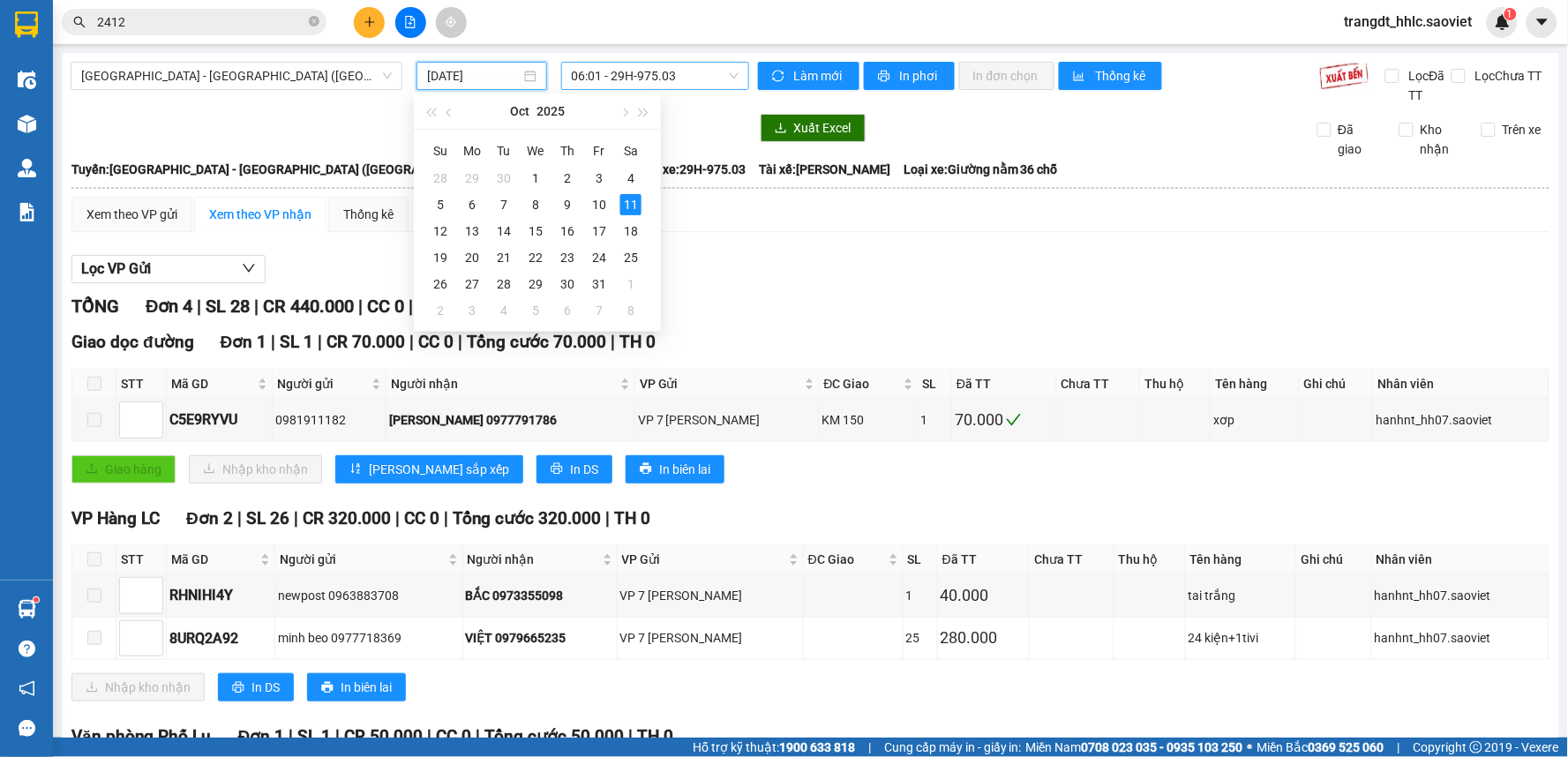
click at [698, 71] on span "06:01 - 29H-975.03" at bounding box center [655, 76] width 167 height 27
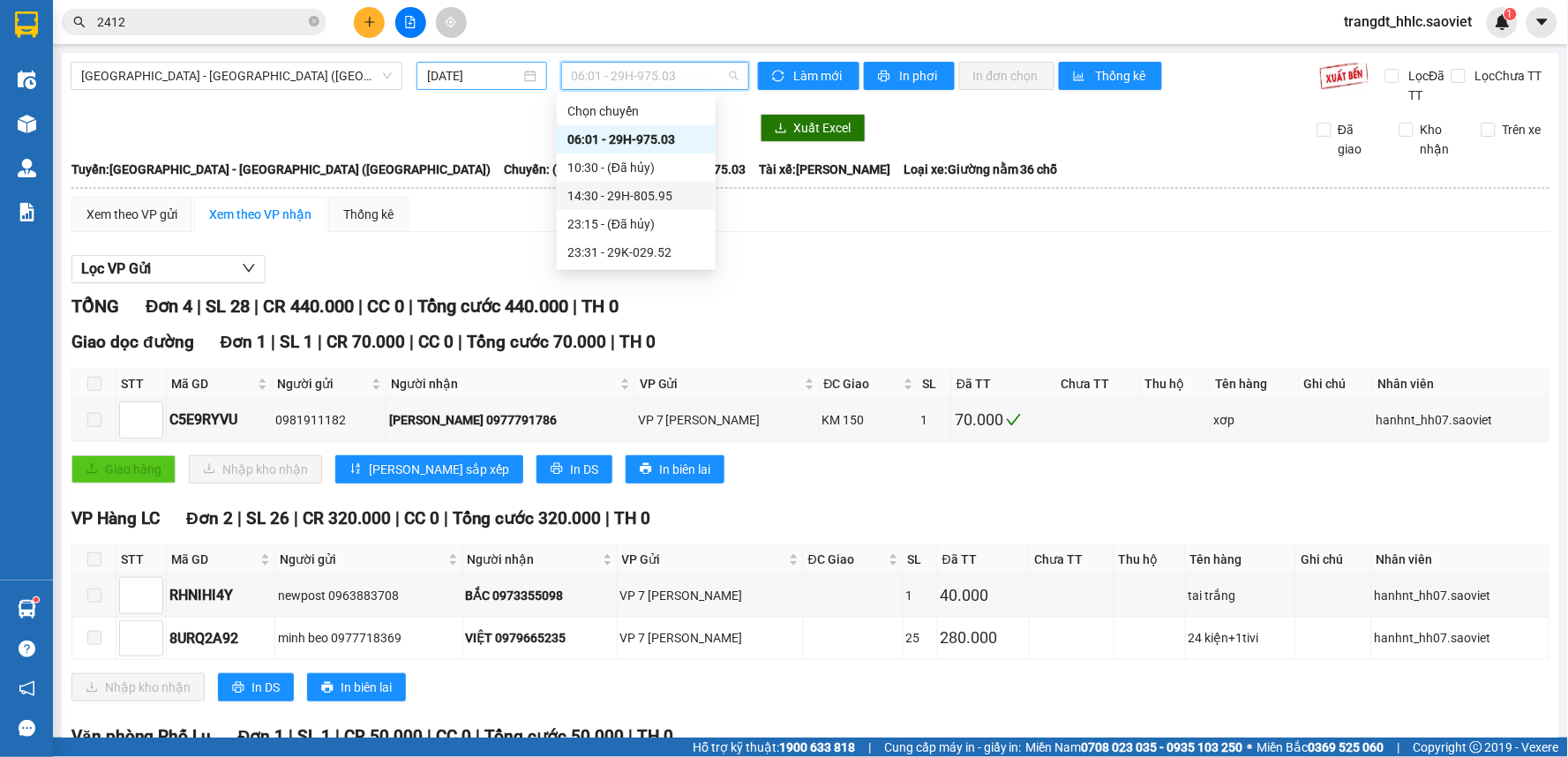
click at [490, 74] on input "[DATE]" at bounding box center [473, 76] width 92 height 19
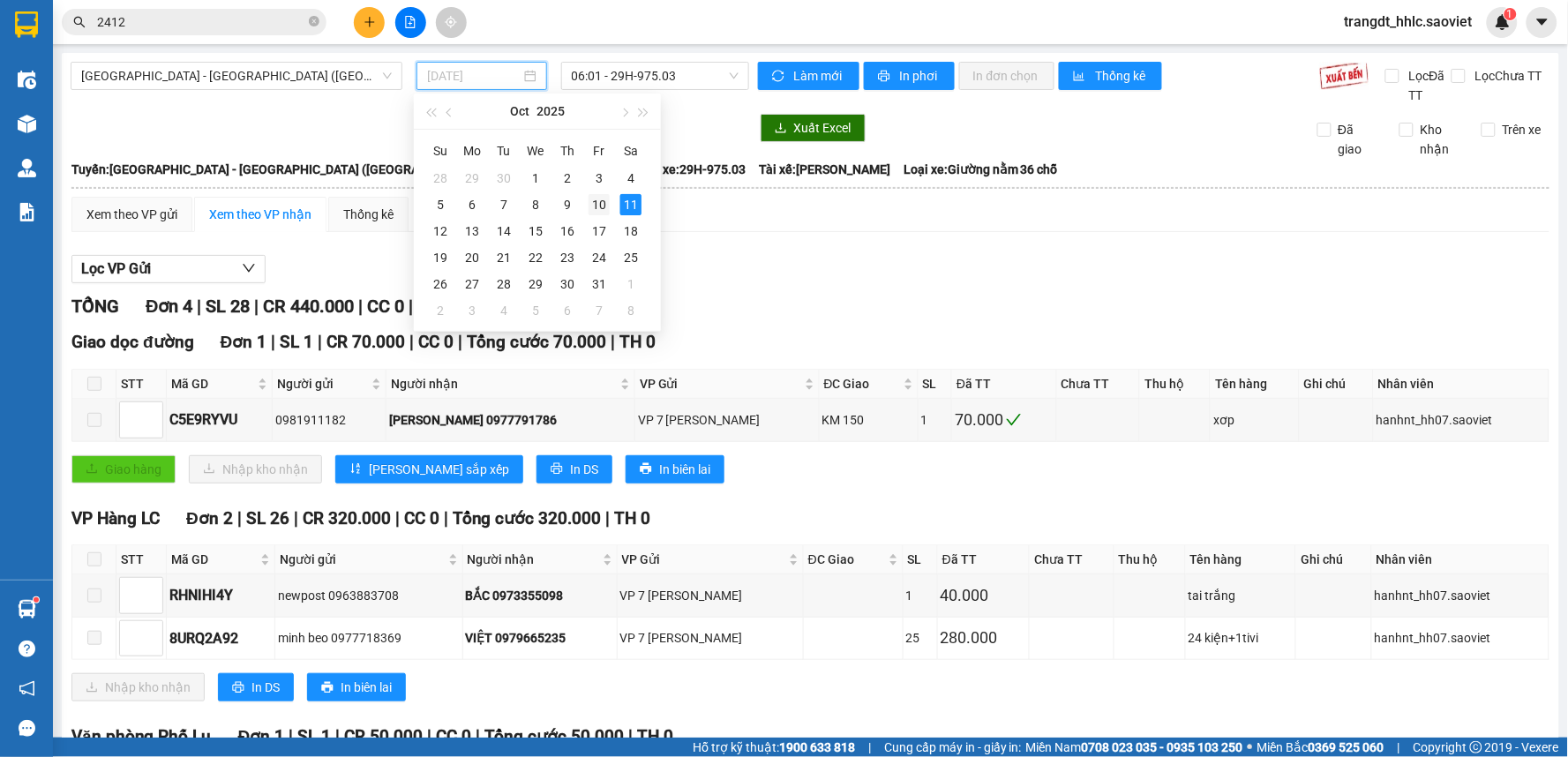
click at [597, 206] on div "10" at bounding box center [599, 204] width 21 height 21
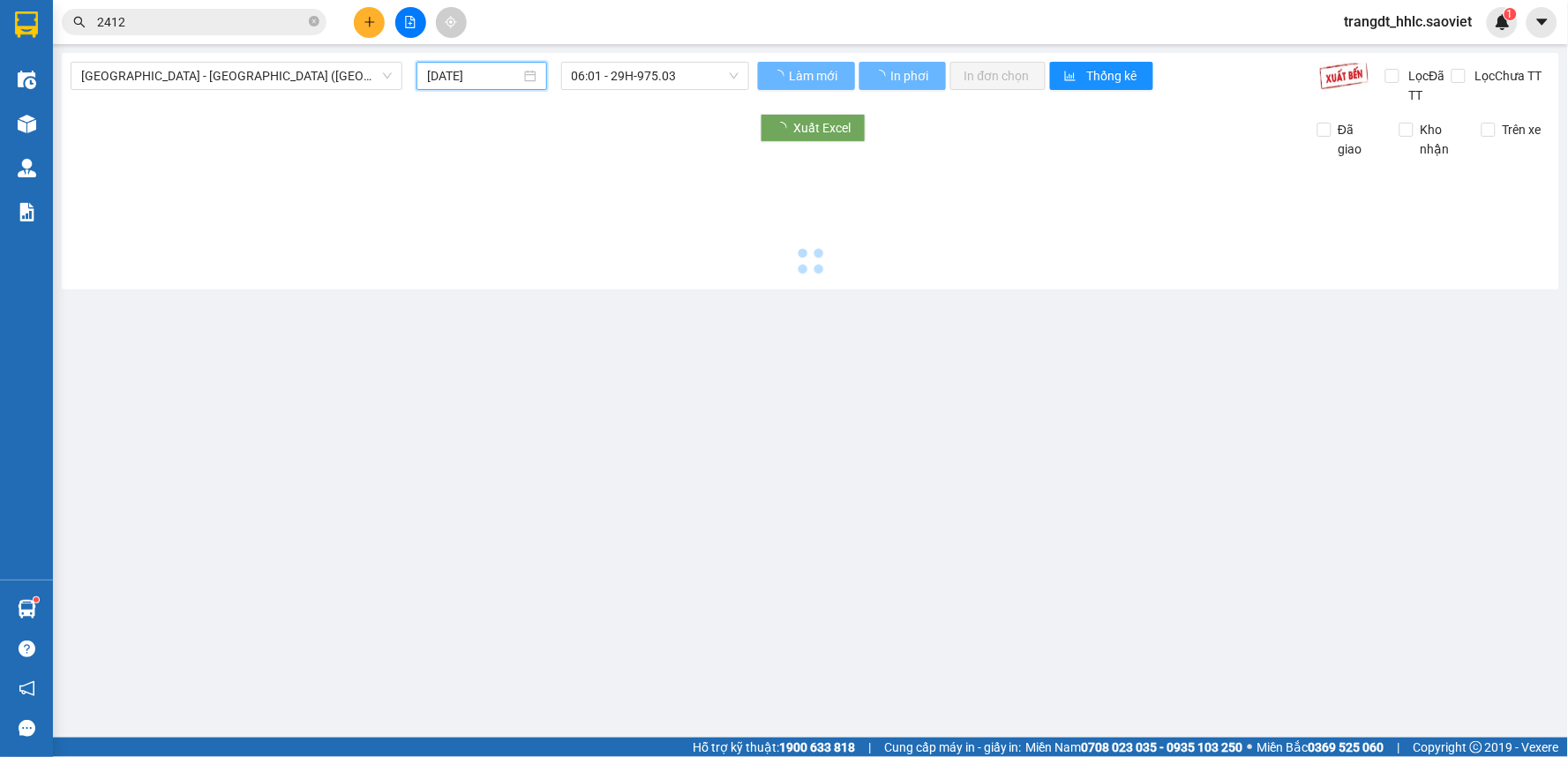
type input "[DATE]"
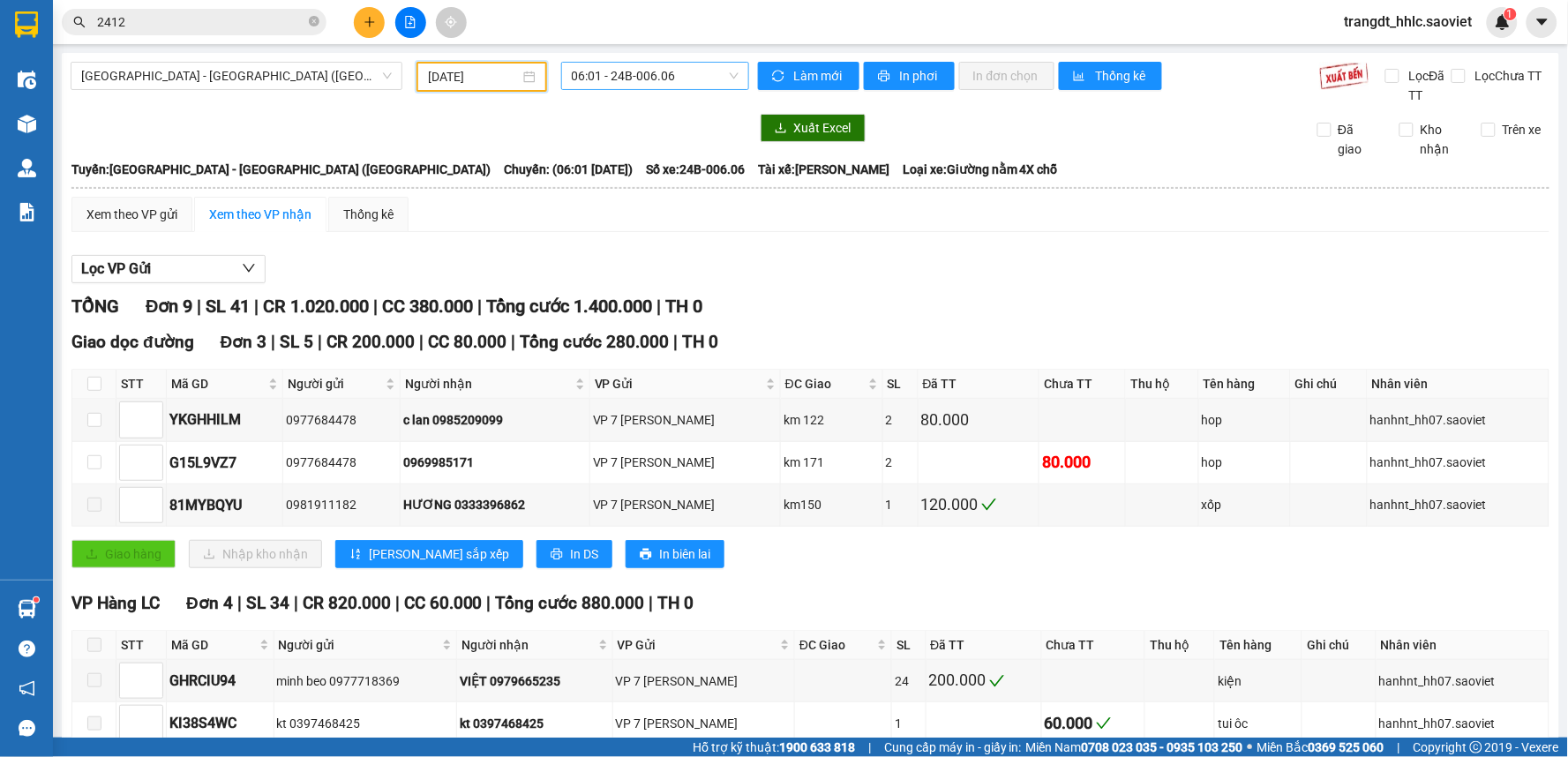
click at [636, 83] on span "06:01 - 24B-006.06" at bounding box center [655, 76] width 167 height 27
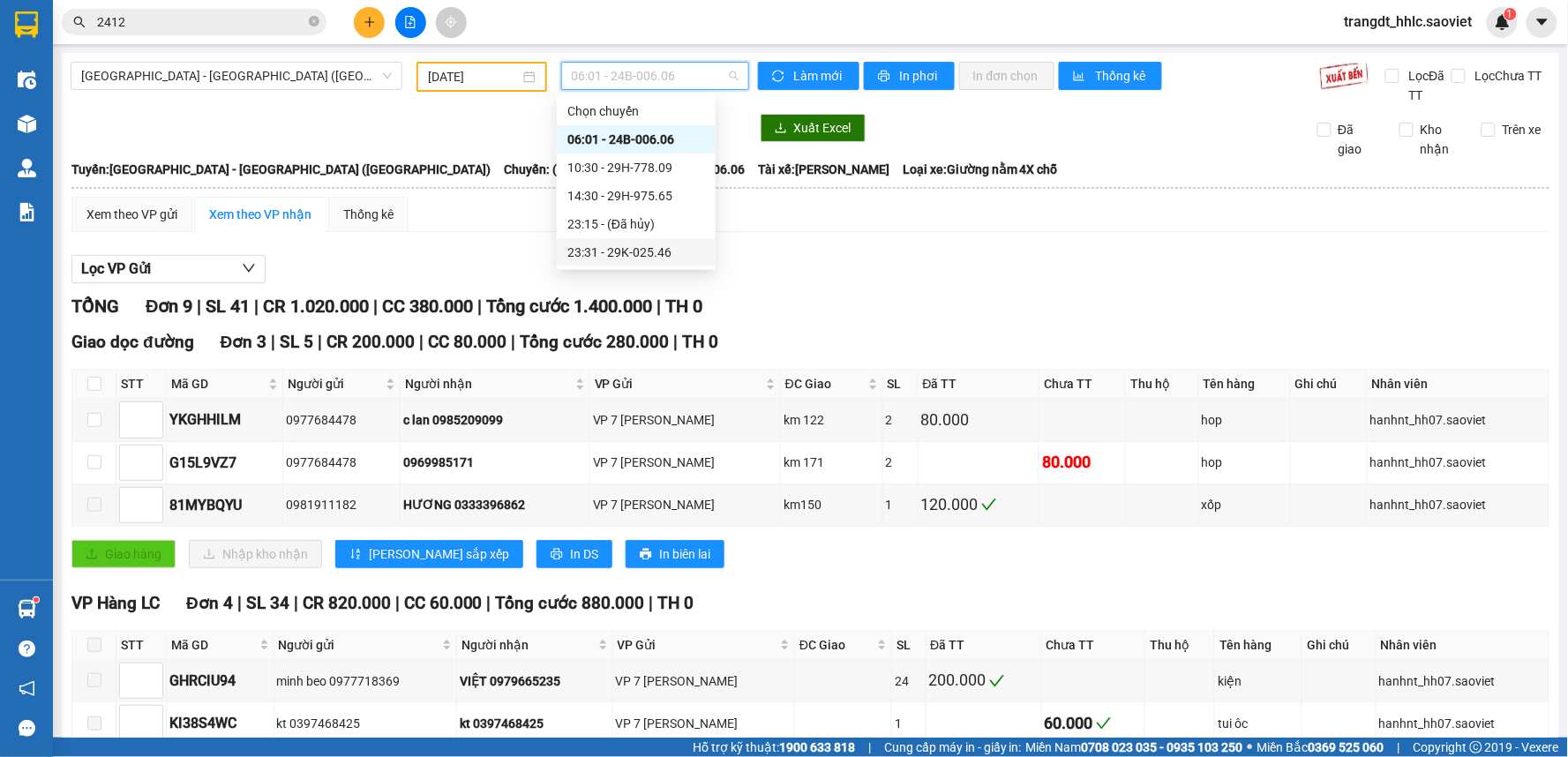
click at [662, 253] on div "23:31 - 29K-025.46" at bounding box center [636, 252] width 137 height 19
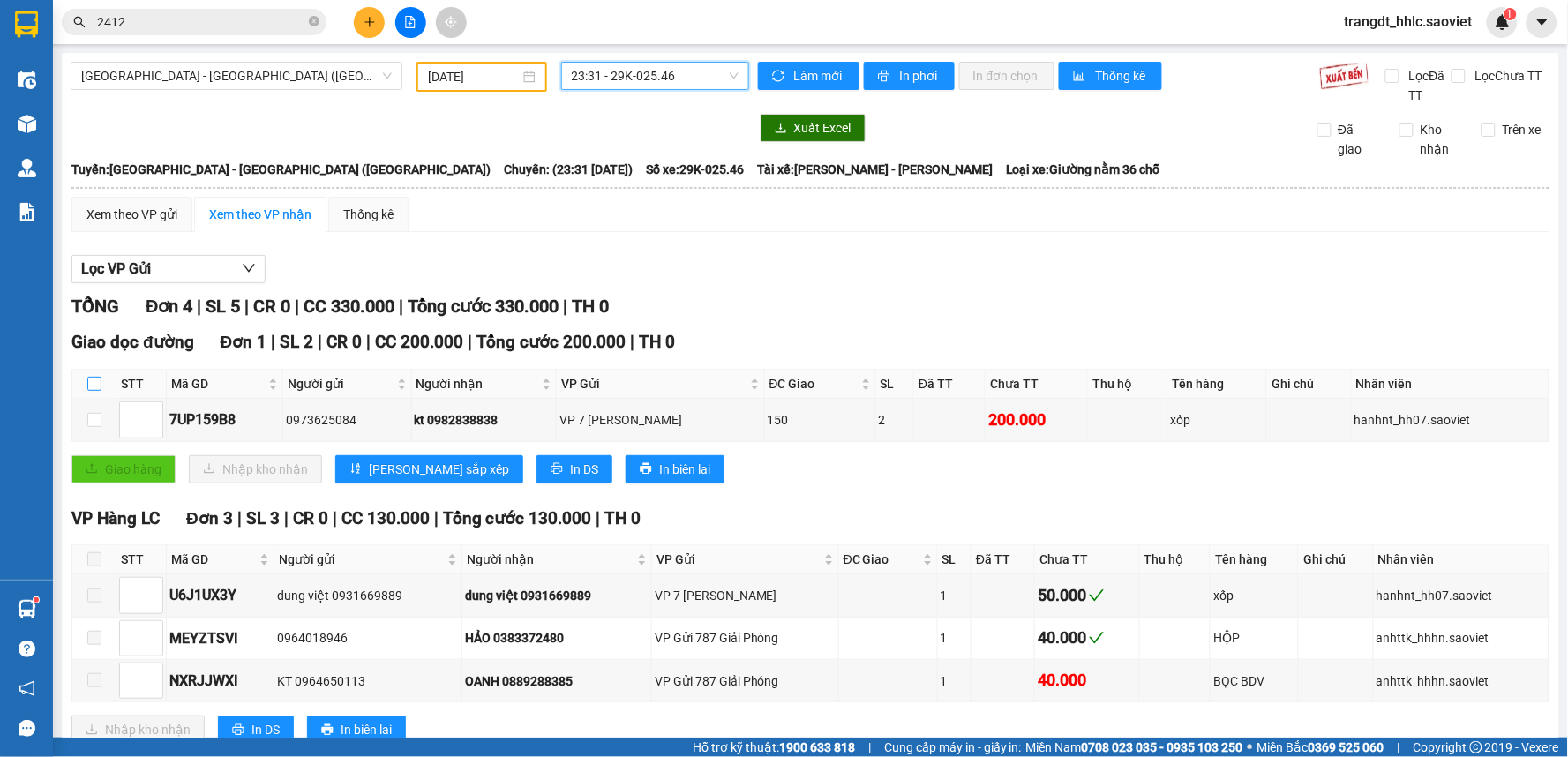
click at [92, 384] on input "checkbox" at bounding box center [94, 384] width 14 height 14
checkbox input "true"
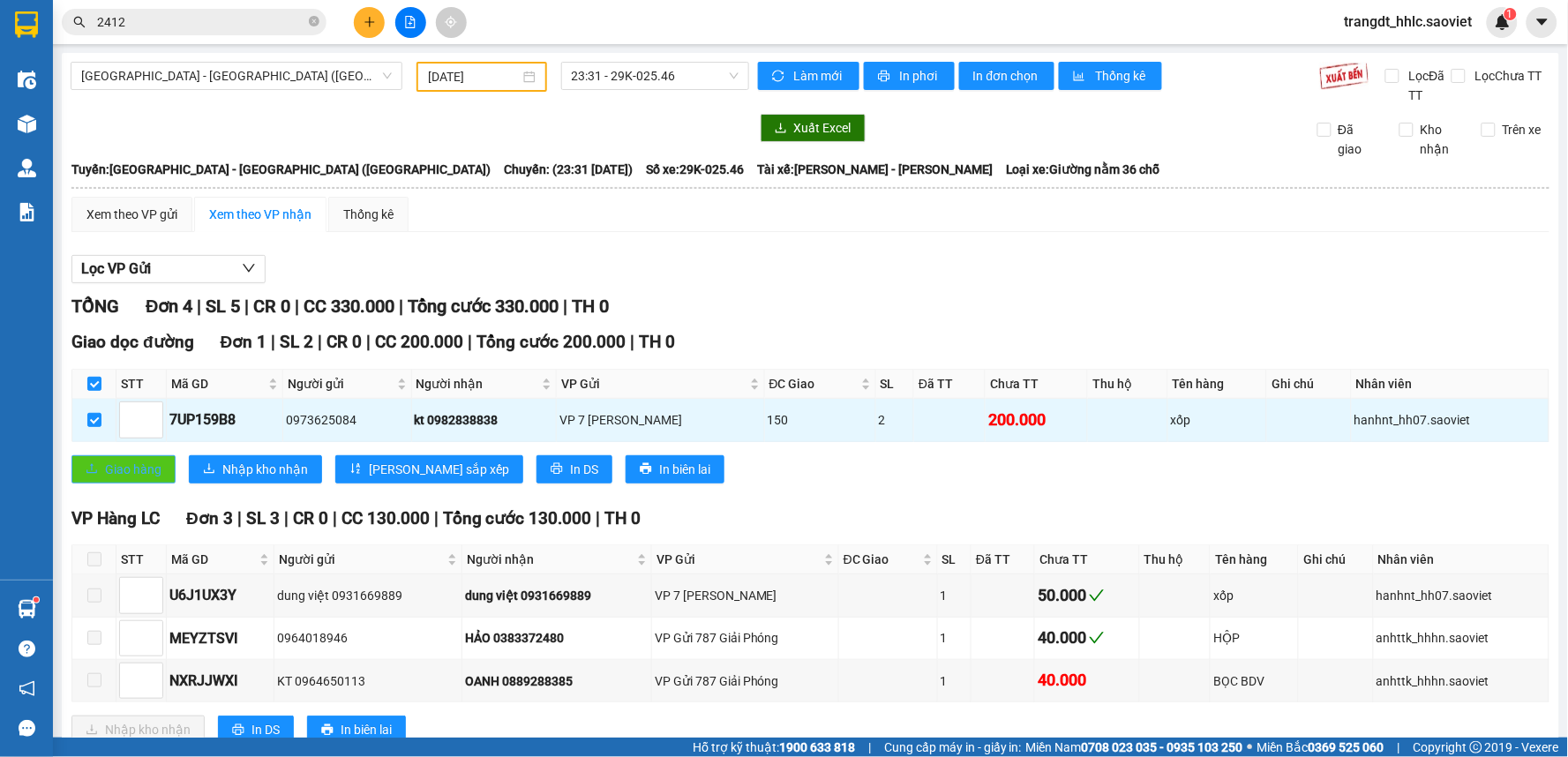
click at [137, 468] on span "Giao hàng" at bounding box center [133, 468] width 56 height 19
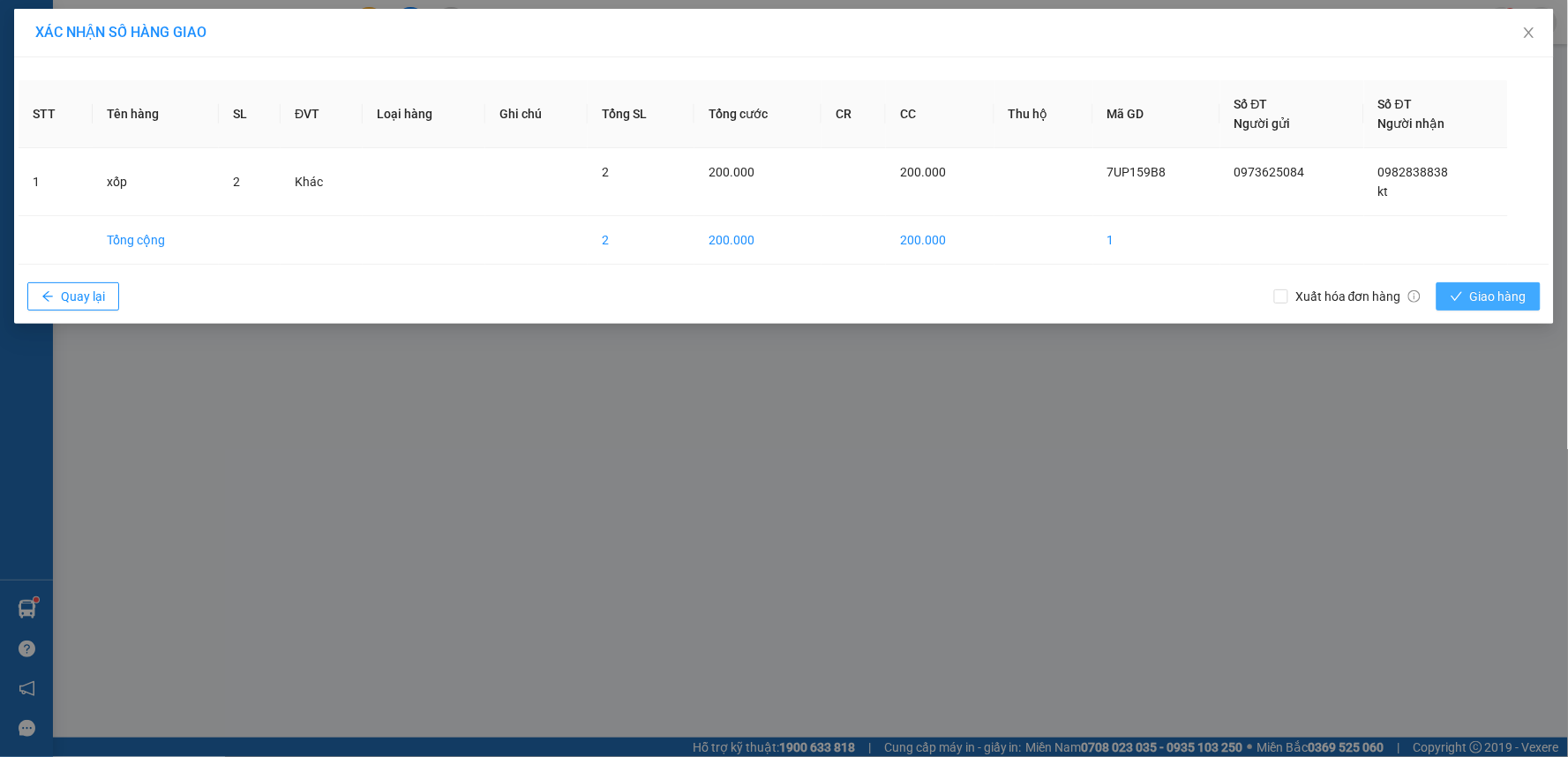
click at [1501, 300] on span "Giao hàng" at bounding box center [1498, 296] width 56 height 19
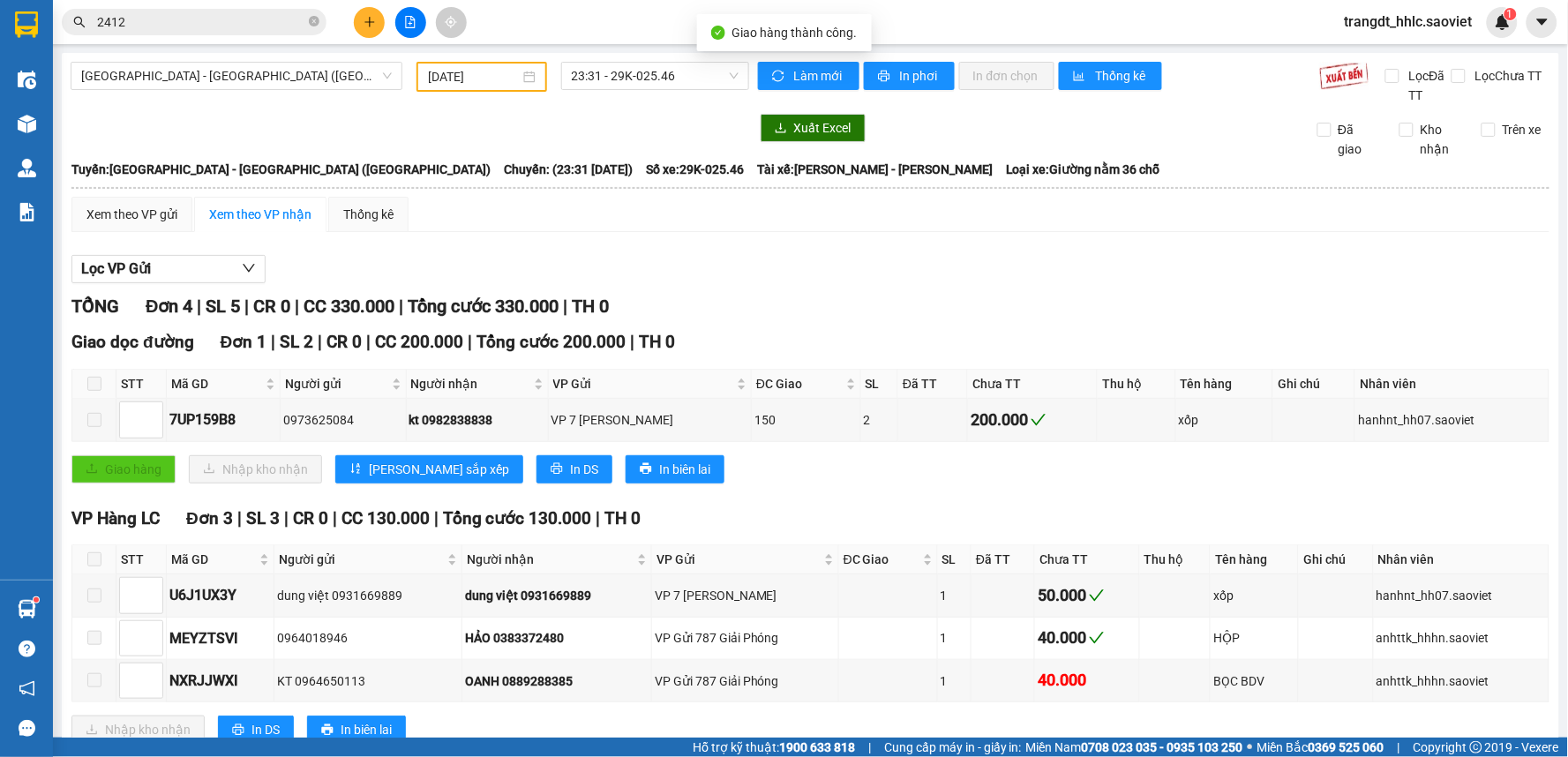
click at [928, 302] on div "TỔNG Đơn 4 | SL 5 | CR 0 | CC 330.000 | Tổng cước 330.000 | TH 0" at bounding box center [810, 307] width 1478 height 28
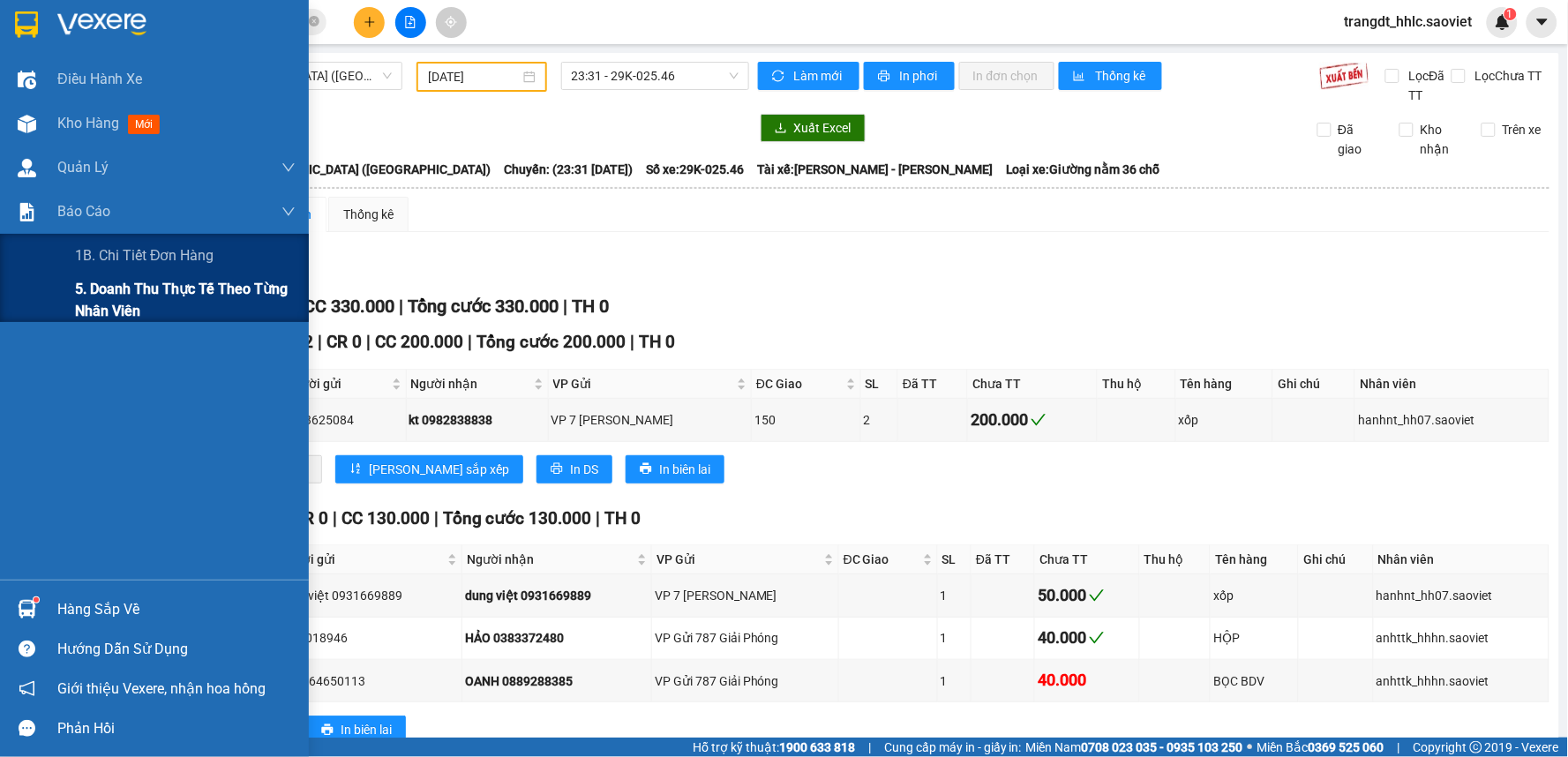
click at [87, 294] on span "5. Doanh thu thực tế theo từng nhân viên" at bounding box center [184, 300] width 220 height 44
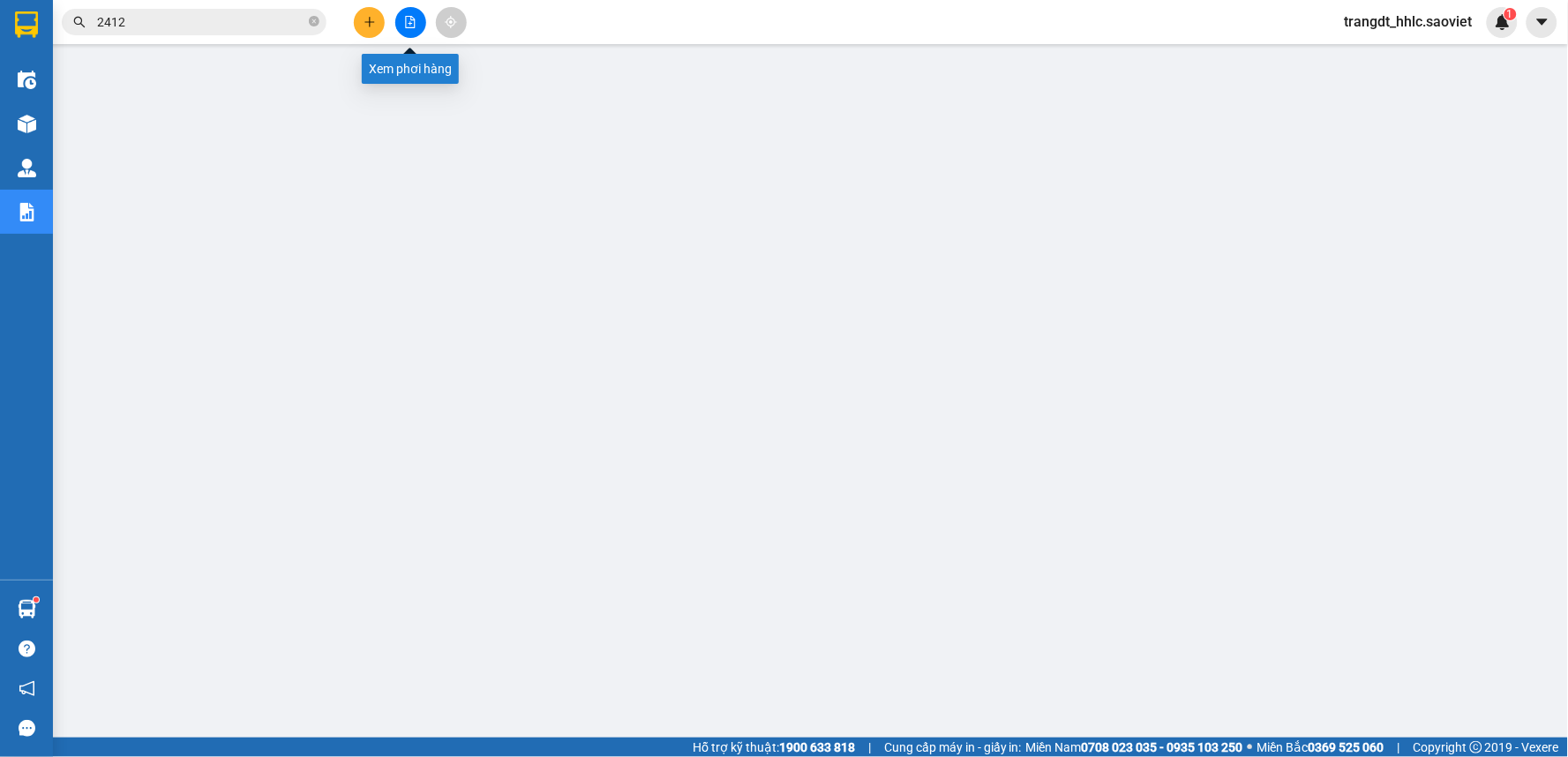
click at [417, 16] on button at bounding box center [410, 22] width 30 height 30
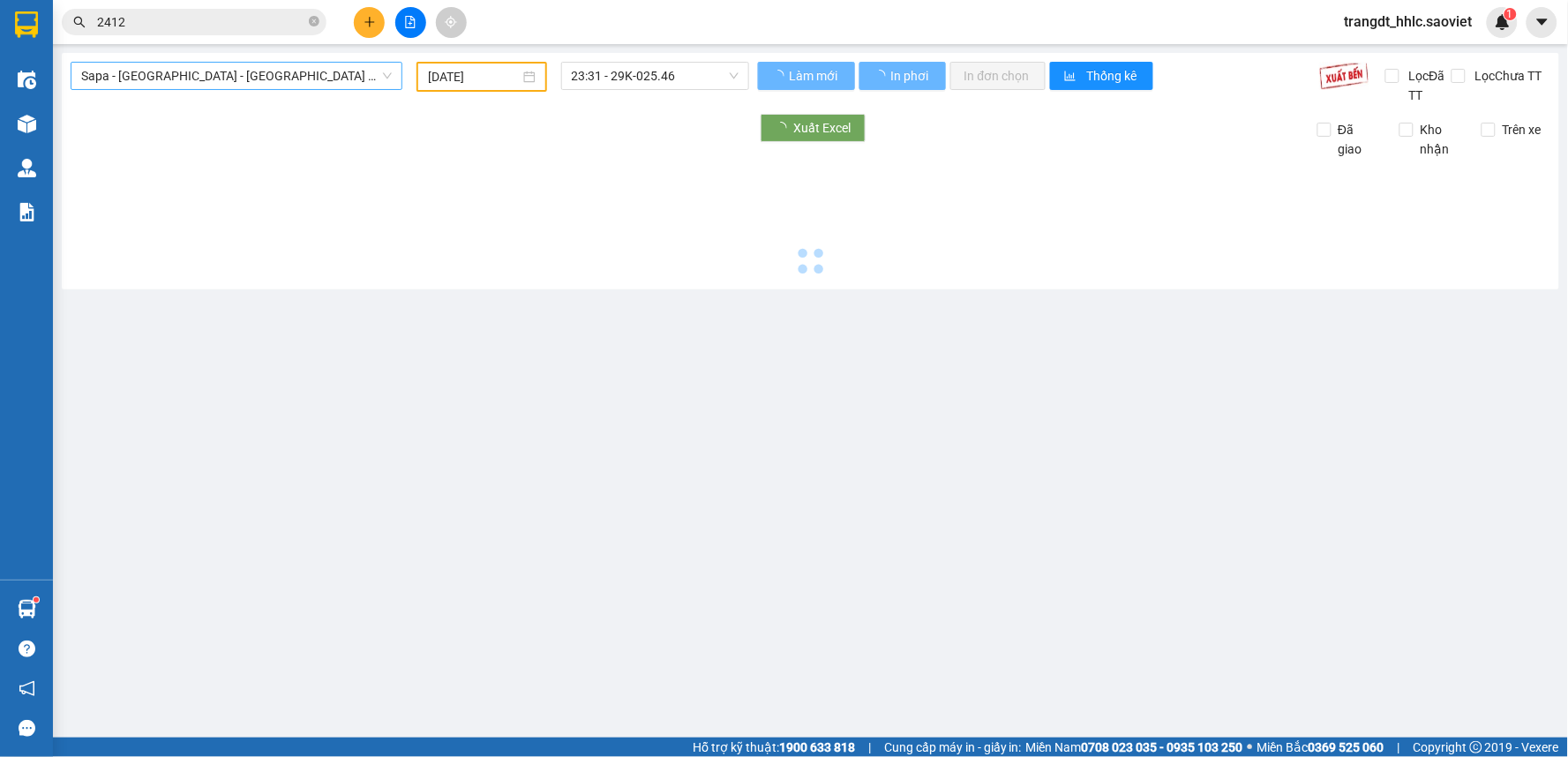
click at [220, 85] on span "Sapa - [GEOGRAPHIC_DATA] - [GEOGRAPHIC_DATA] ([GEOGRAPHIC_DATA])" at bounding box center [236, 76] width 311 height 27
type input "[DATE]"
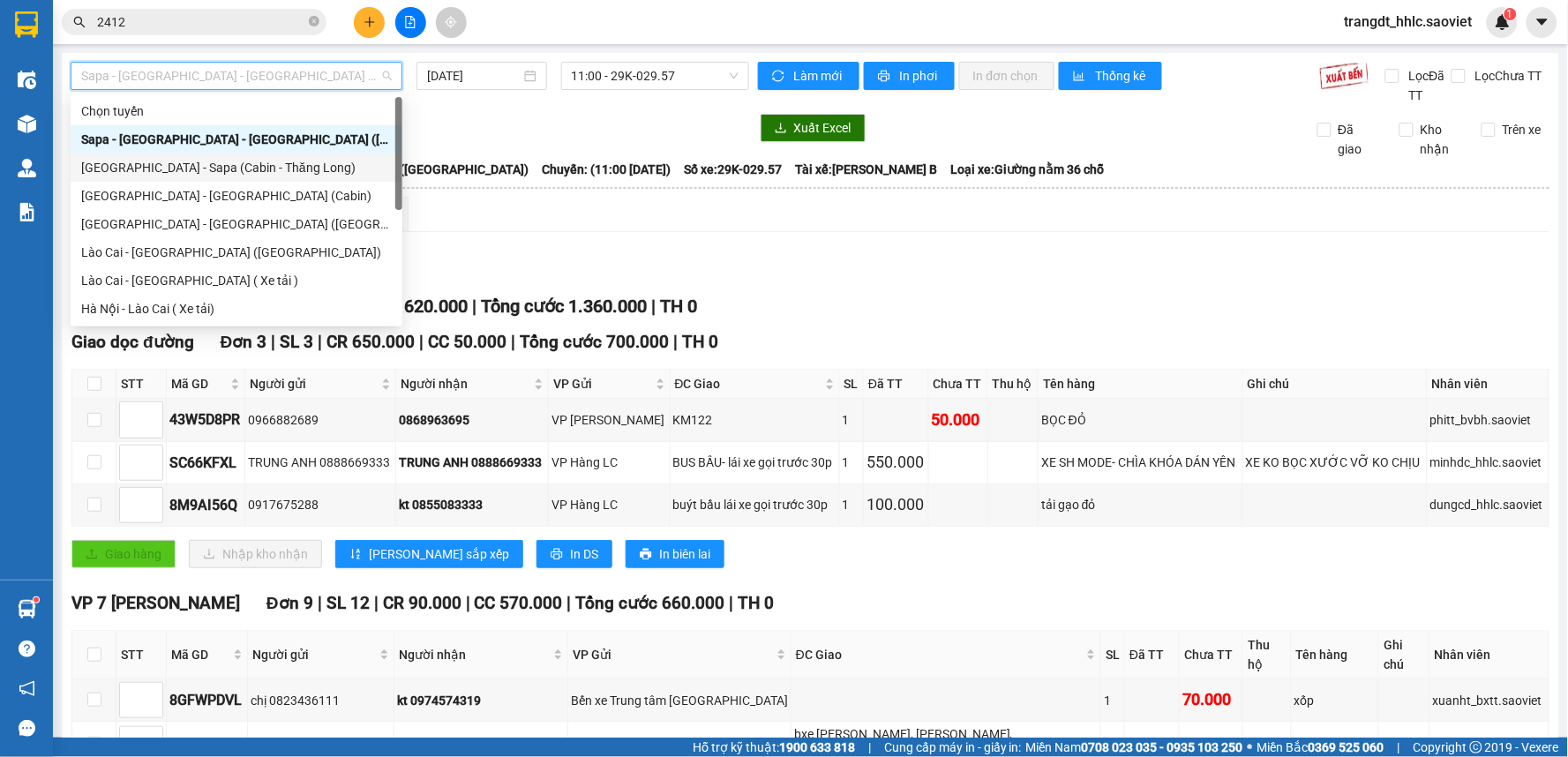
click at [259, 162] on div "[GEOGRAPHIC_DATA] - Sapa (Cabin - Thăng Long)" at bounding box center [236, 167] width 311 height 19
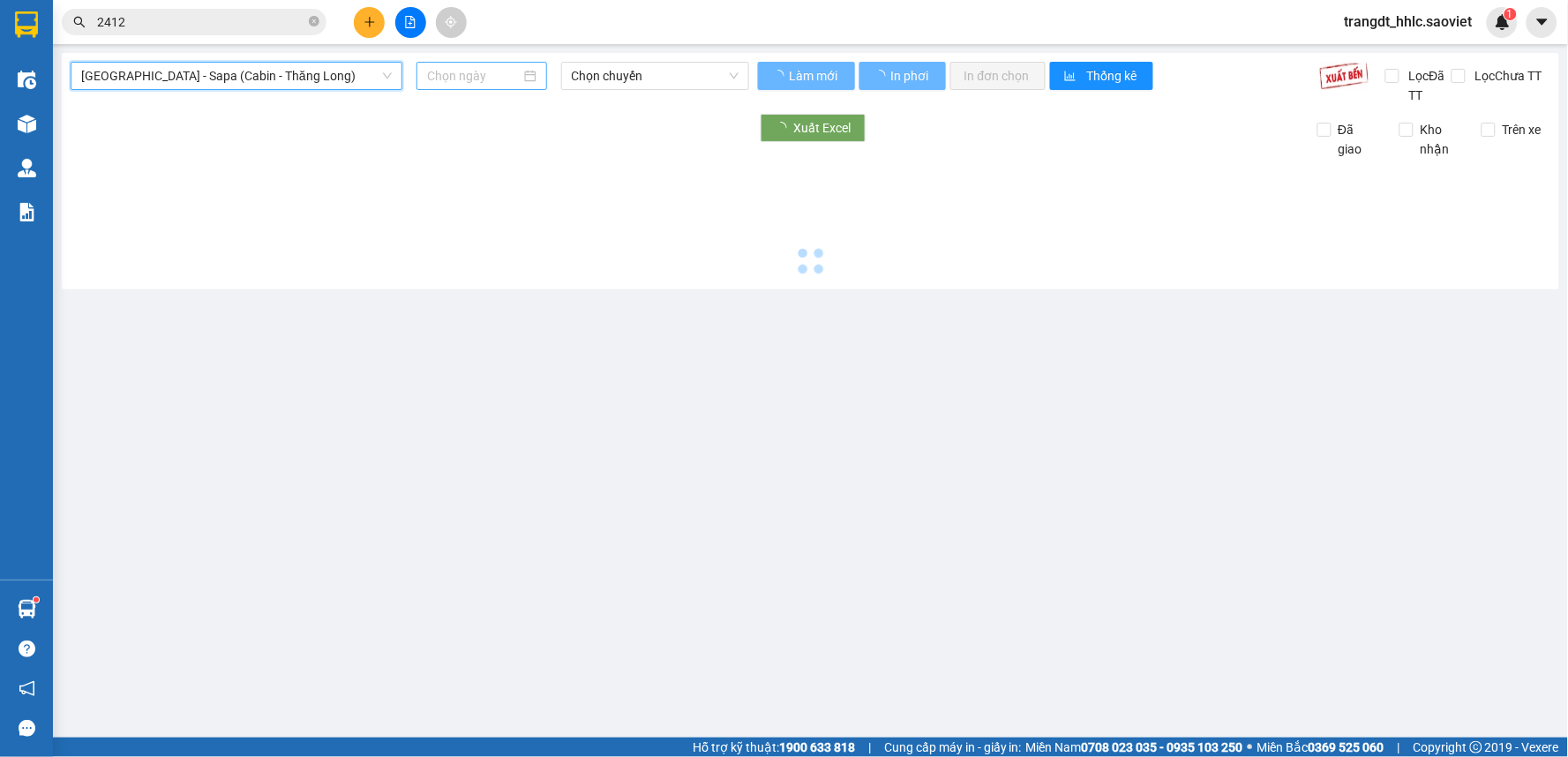
type input "[DATE]"
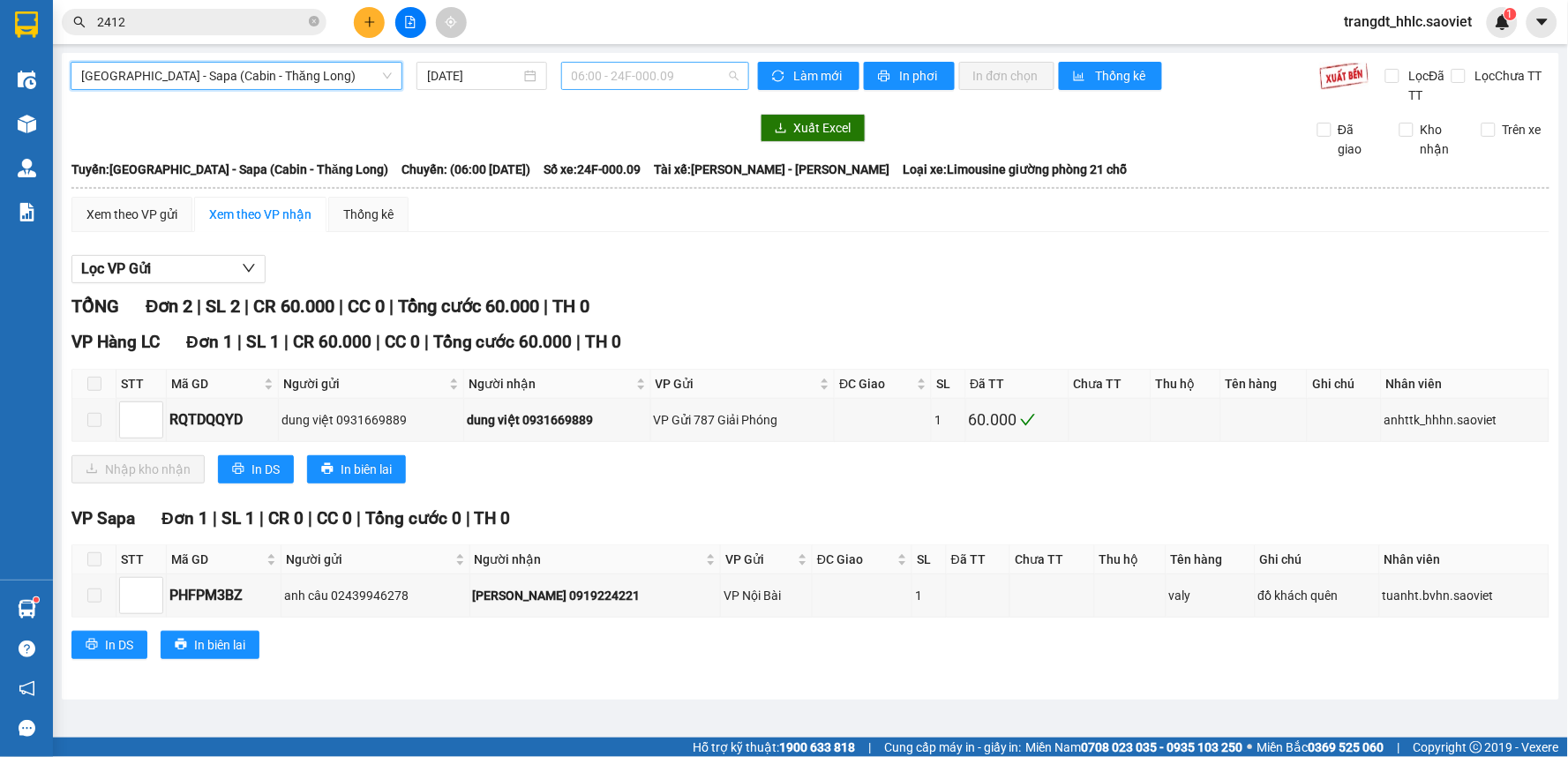
click at [680, 75] on span "06:00 - 24F-000.09" at bounding box center [655, 76] width 167 height 27
type input "8980"
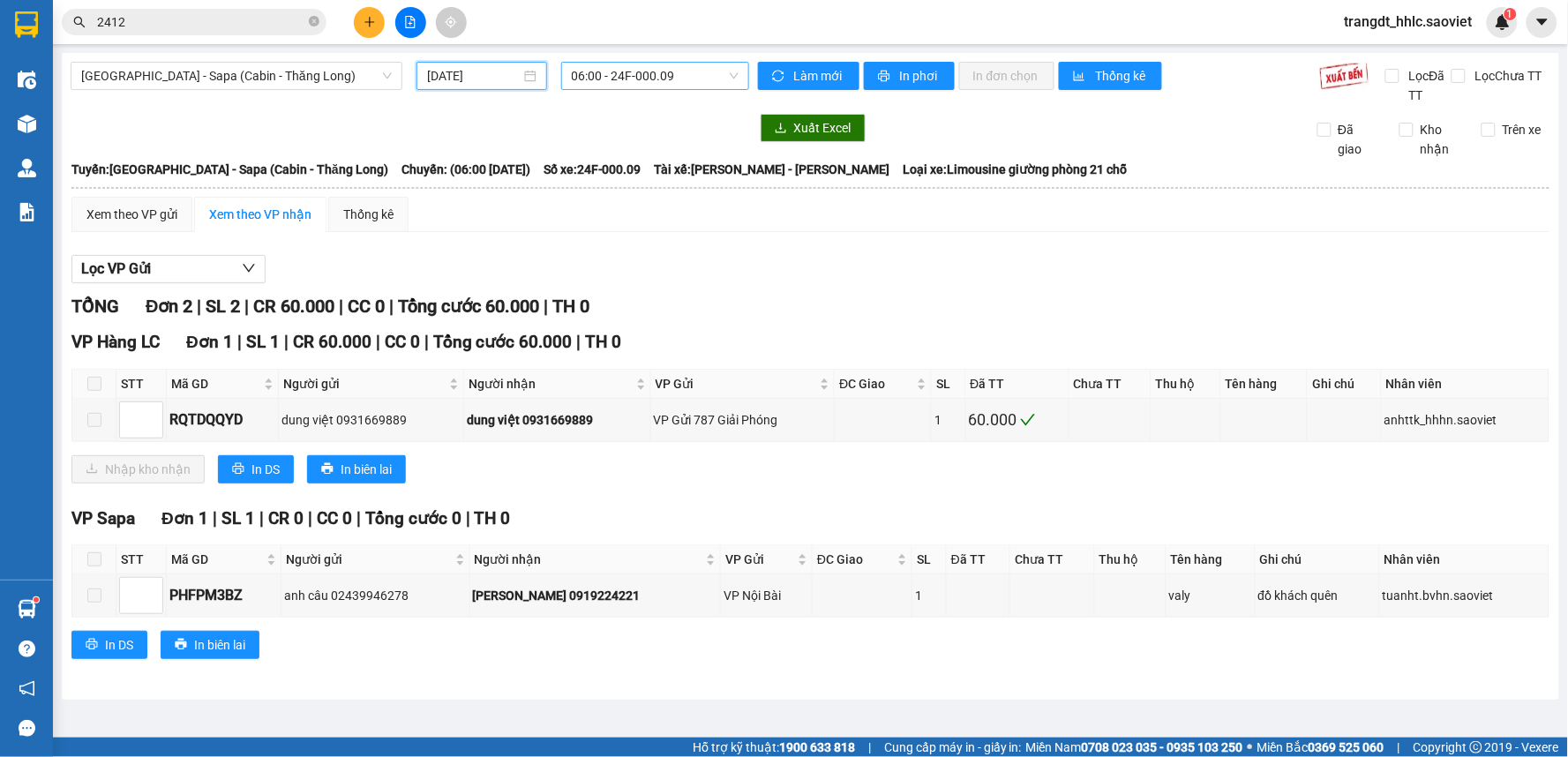
click at [480, 75] on input "[DATE]" at bounding box center [473, 76] width 92 height 19
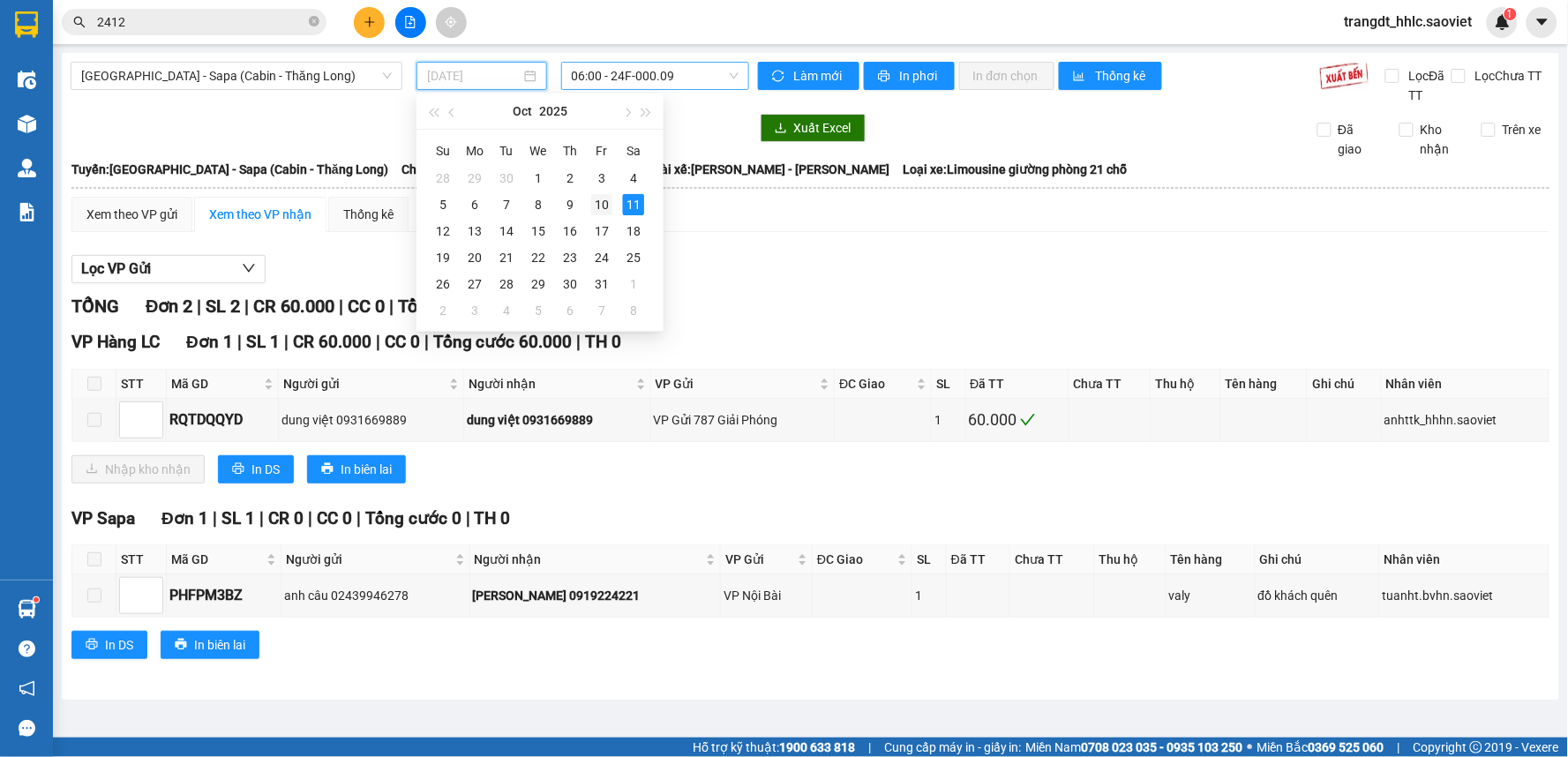
click at [606, 205] on div "10" at bounding box center [601, 204] width 21 height 21
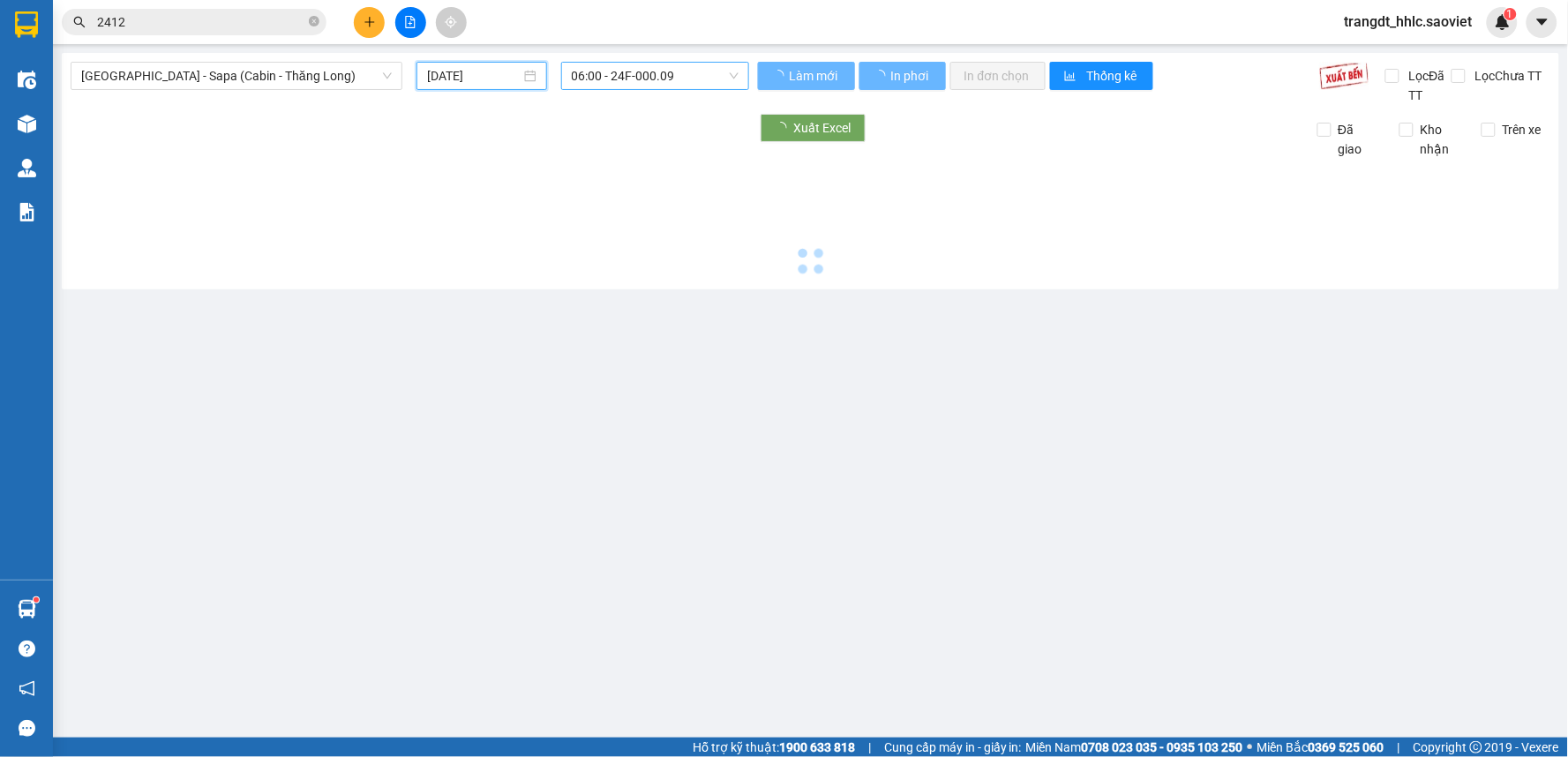
type input "[DATE]"
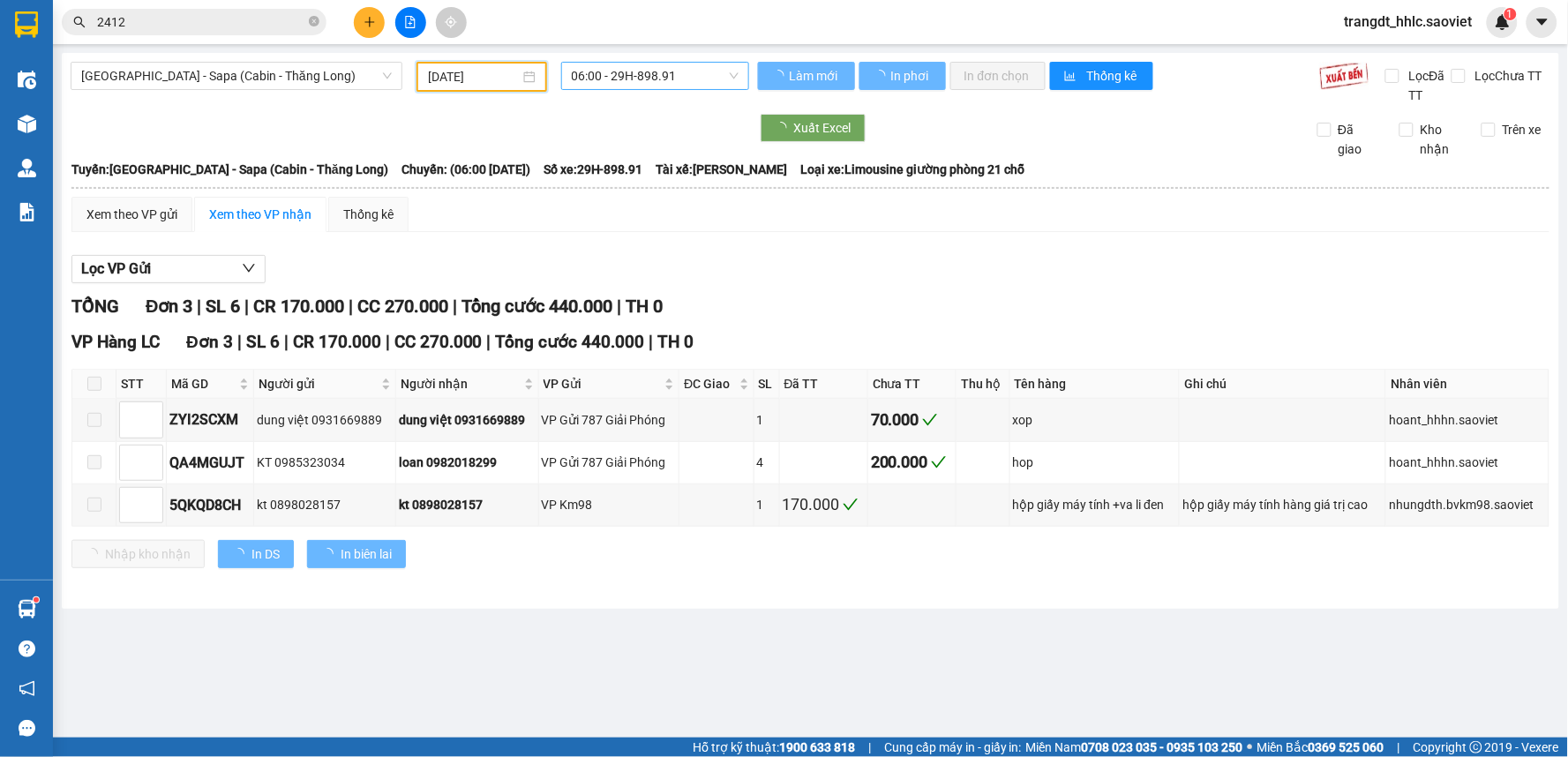
click at [677, 72] on span "06:00 - 29H-898.91" at bounding box center [655, 76] width 167 height 27
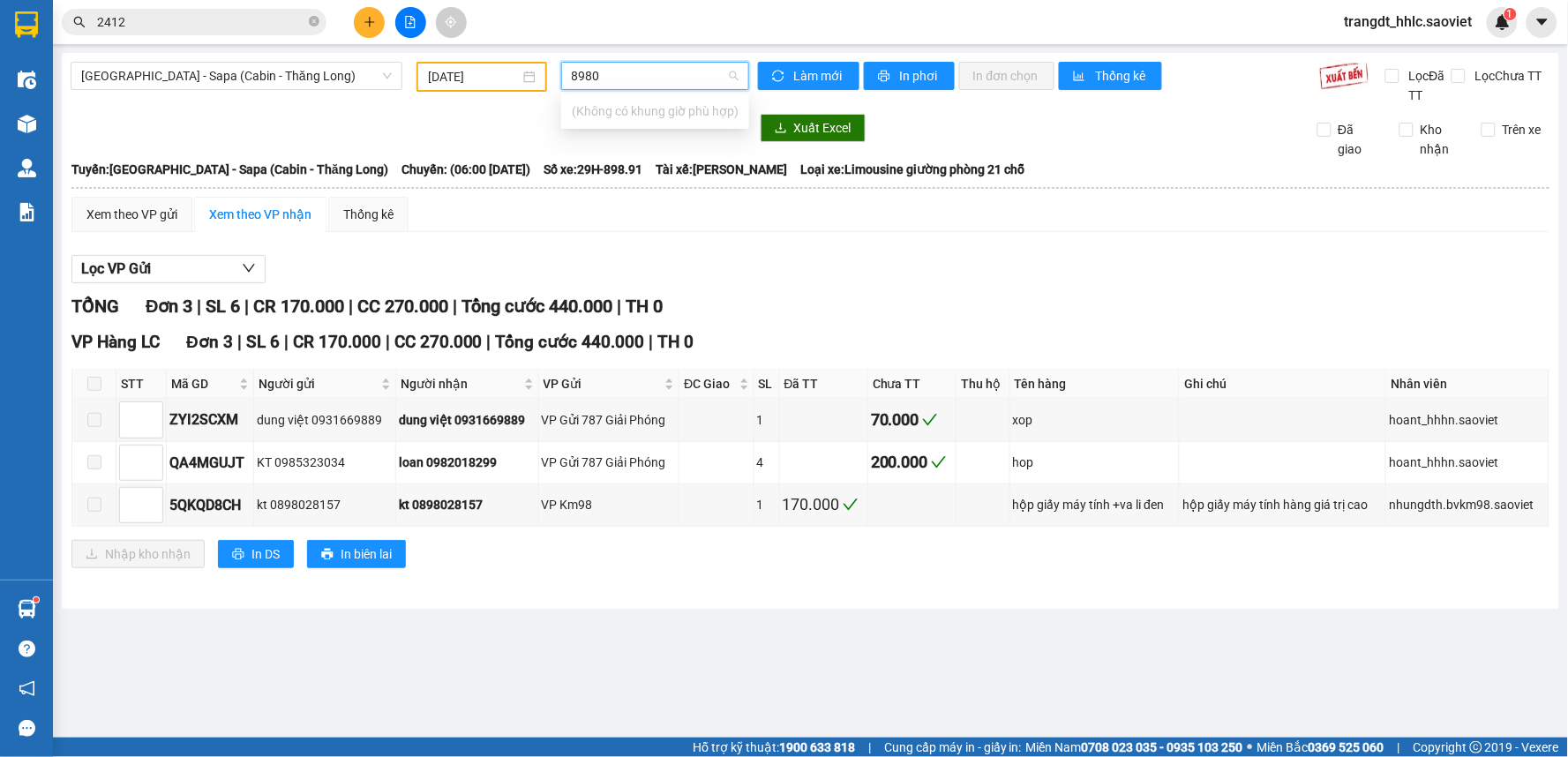
type input "8980"
click at [242, 71] on span "[GEOGRAPHIC_DATA] - Sapa (Cabin - Thăng Long)" at bounding box center [236, 76] width 311 height 27
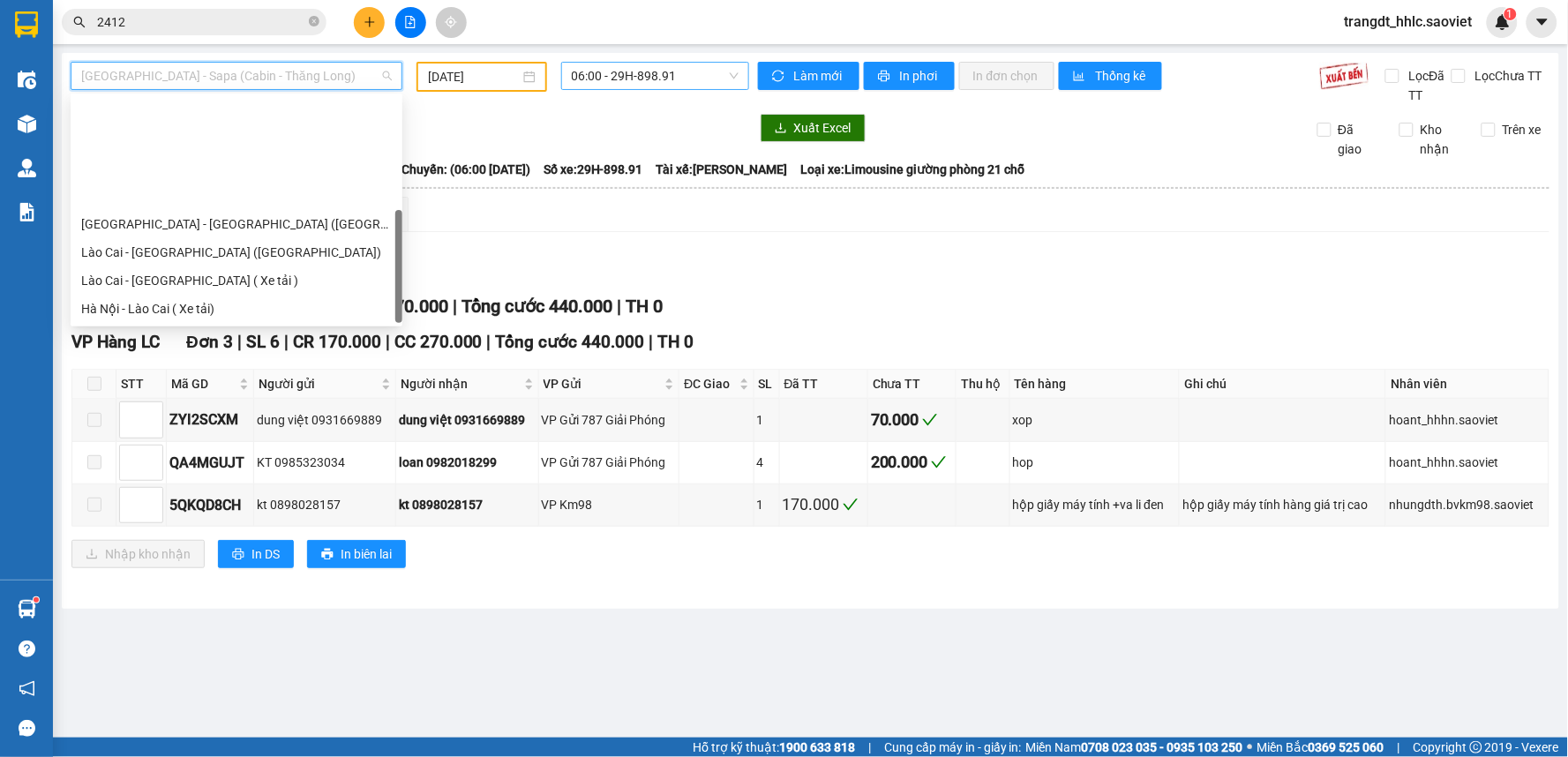
scroll to position [141, 0]
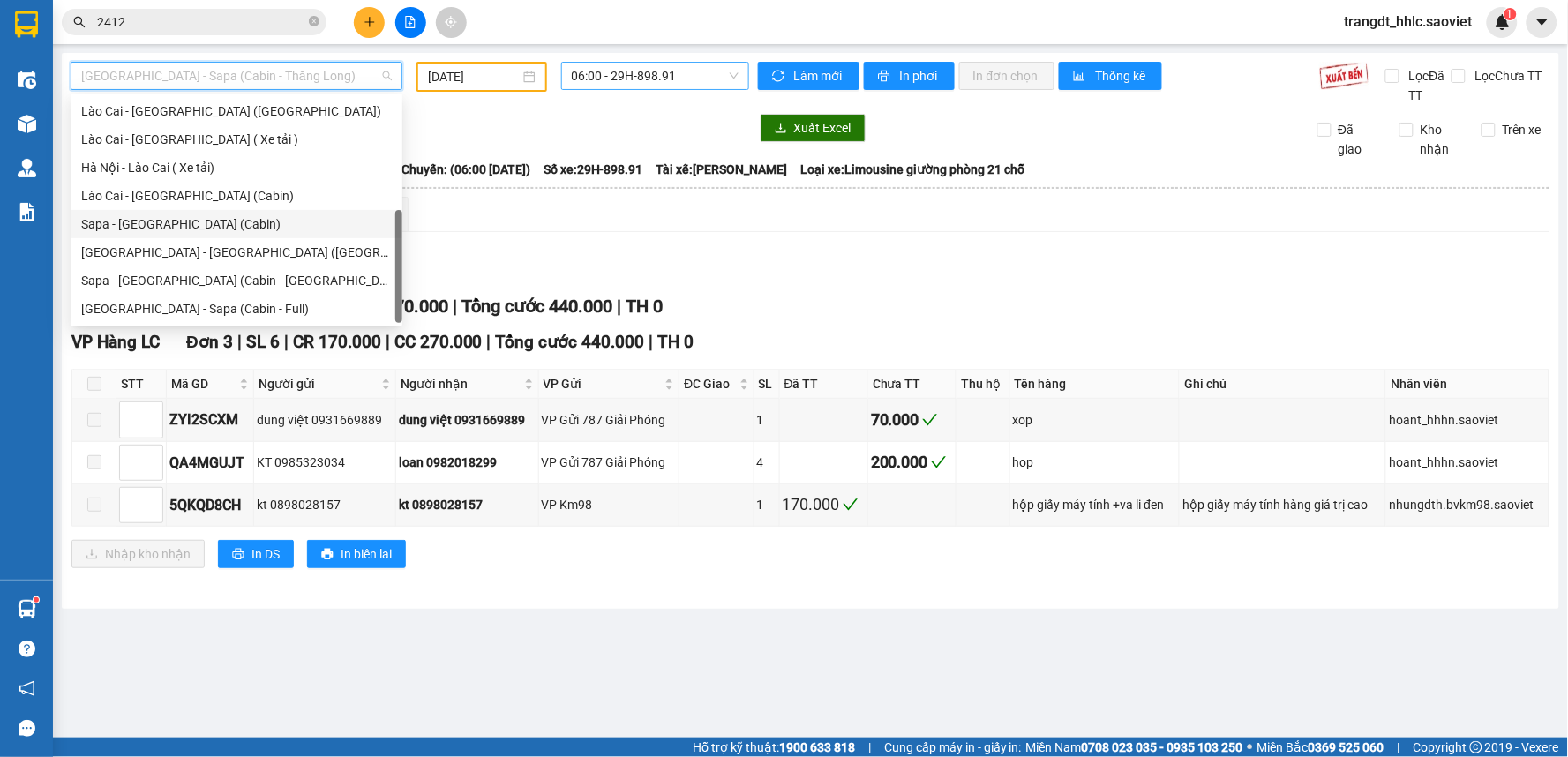
click at [192, 217] on div "Sapa - [GEOGRAPHIC_DATA] (Cabin)" at bounding box center [236, 223] width 311 height 19
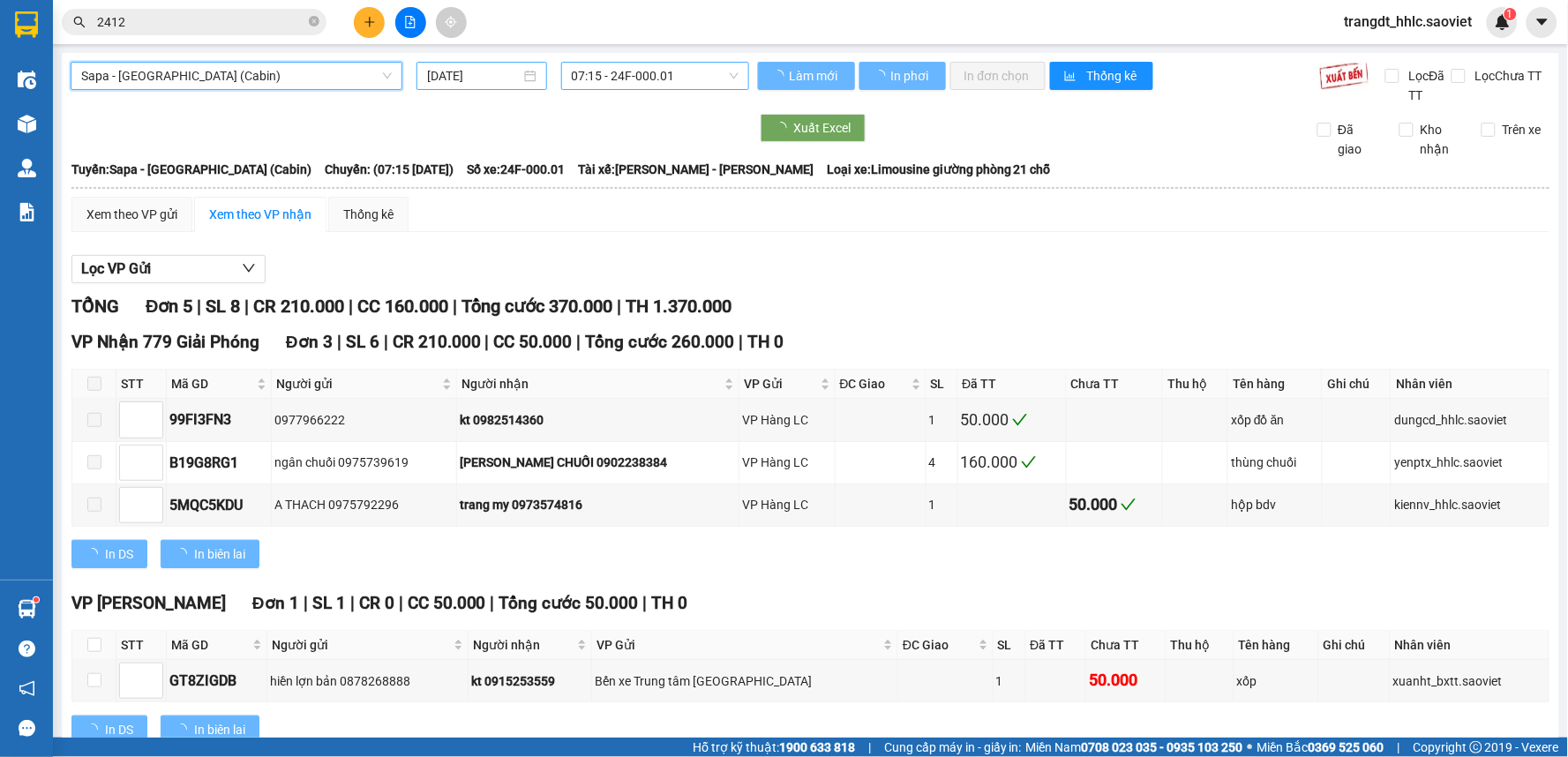
click at [489, 74] on input "[DATE]" at bounding box center [473, 76] width 92 height 19
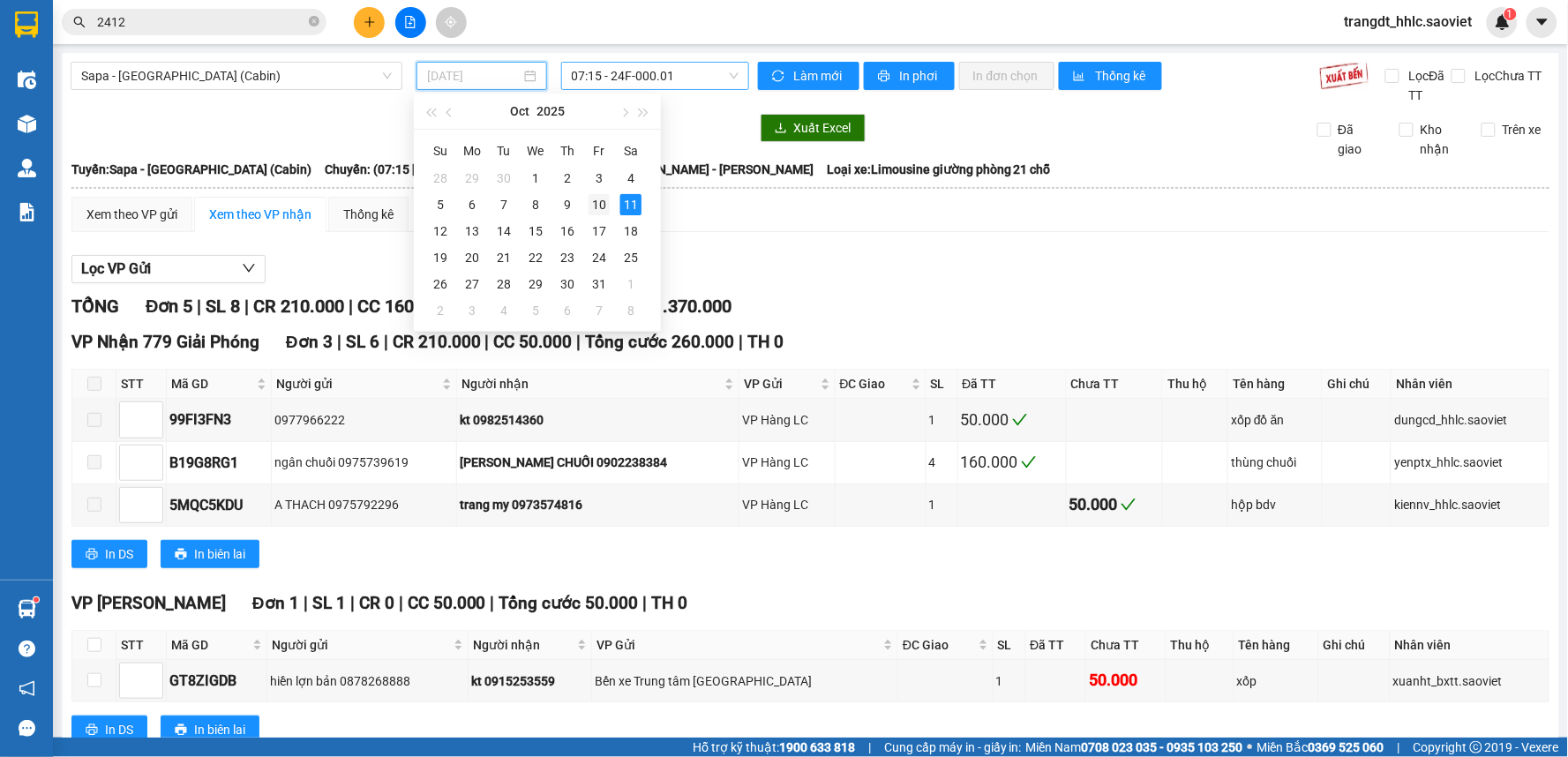
click at [585, 197] on td "10" at bounding box center [599, 205] width 31 height 27
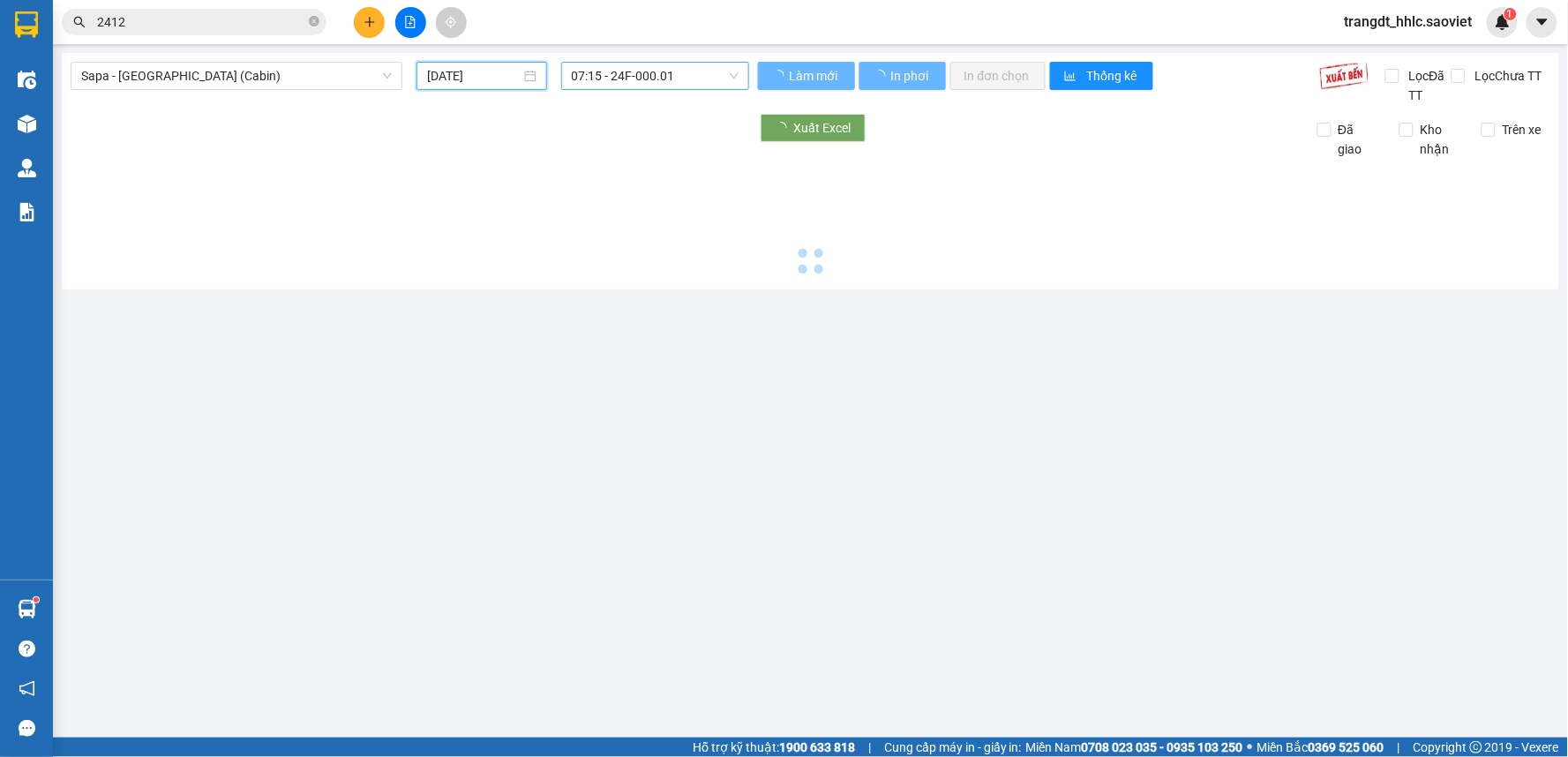
type input "[DATE]"
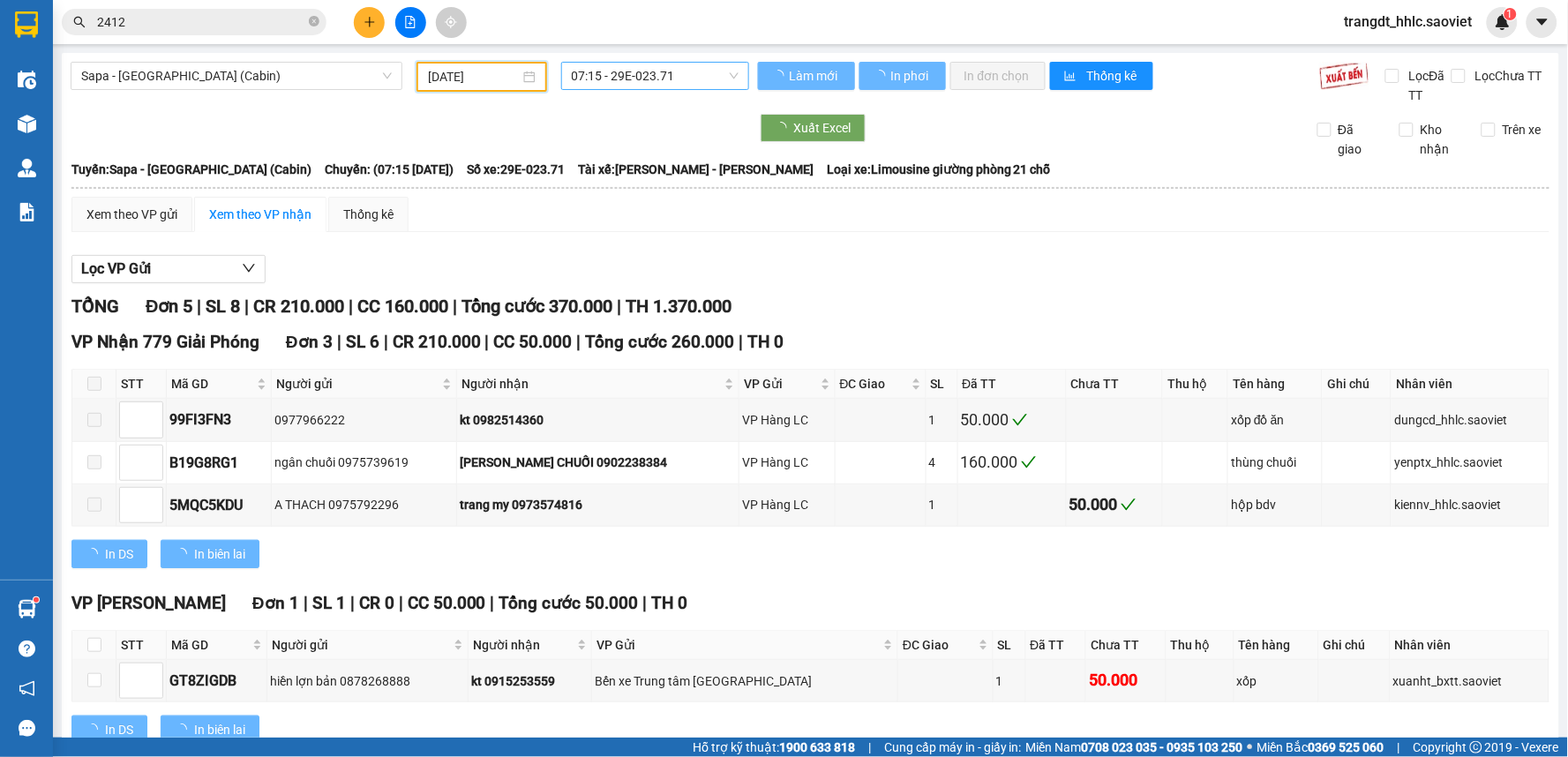
click at [646, 80] on span "07:15 - 29E-023.71" at bounding box center [655, 76] width 167 height 27
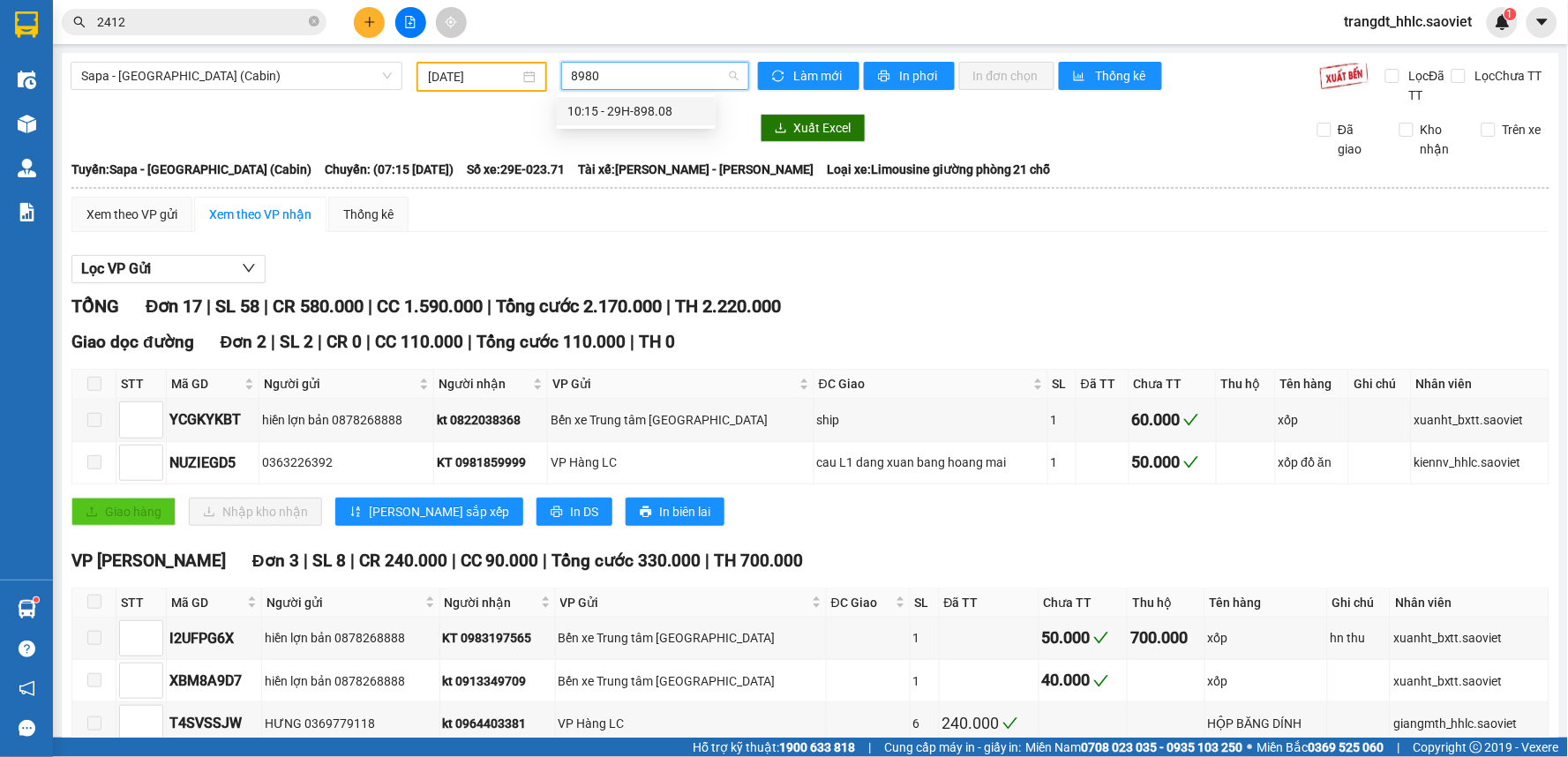
type input "89808"
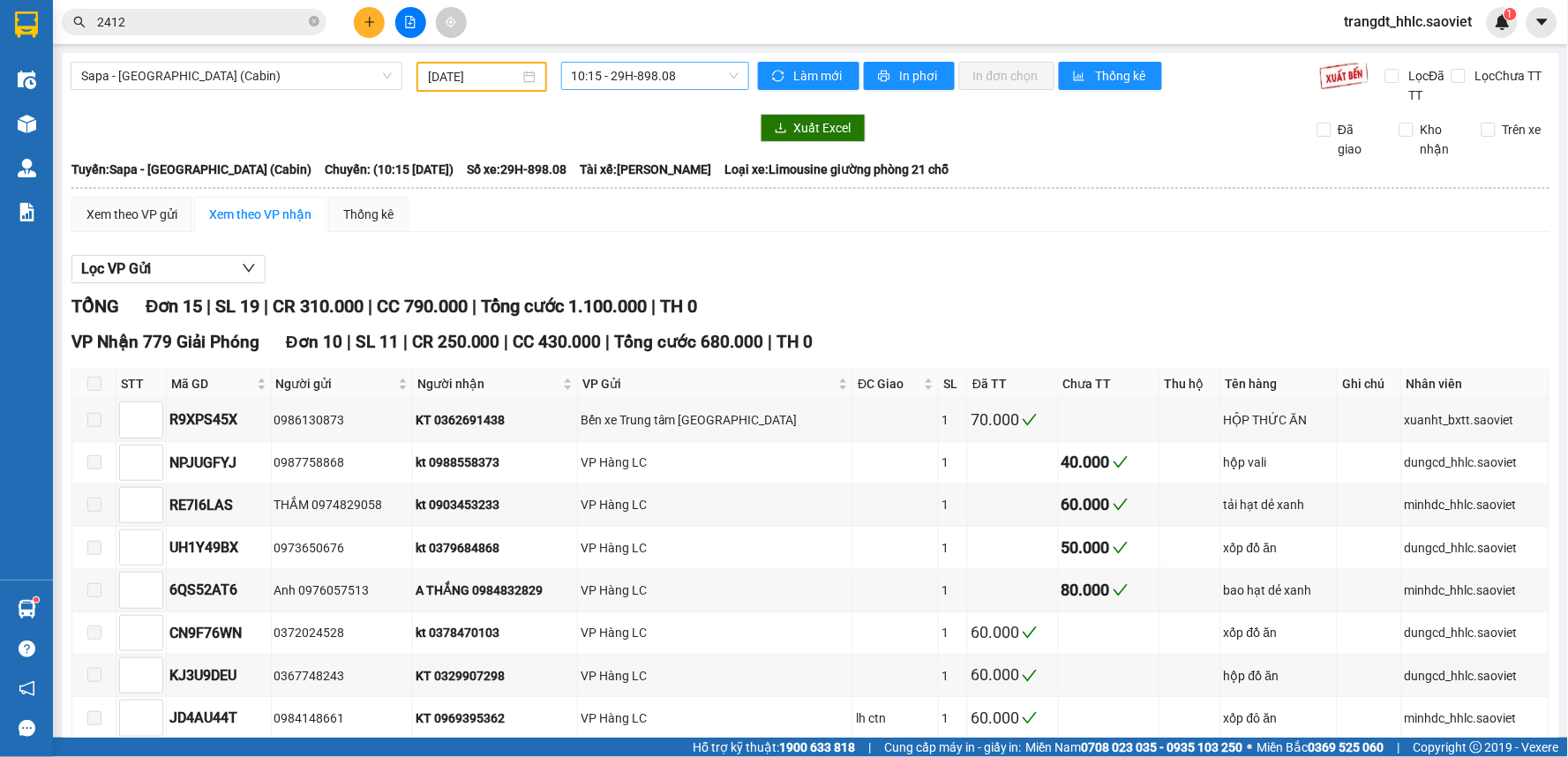
click at [558, 136] on div at bounding box center [410, 127] width 679 height 29
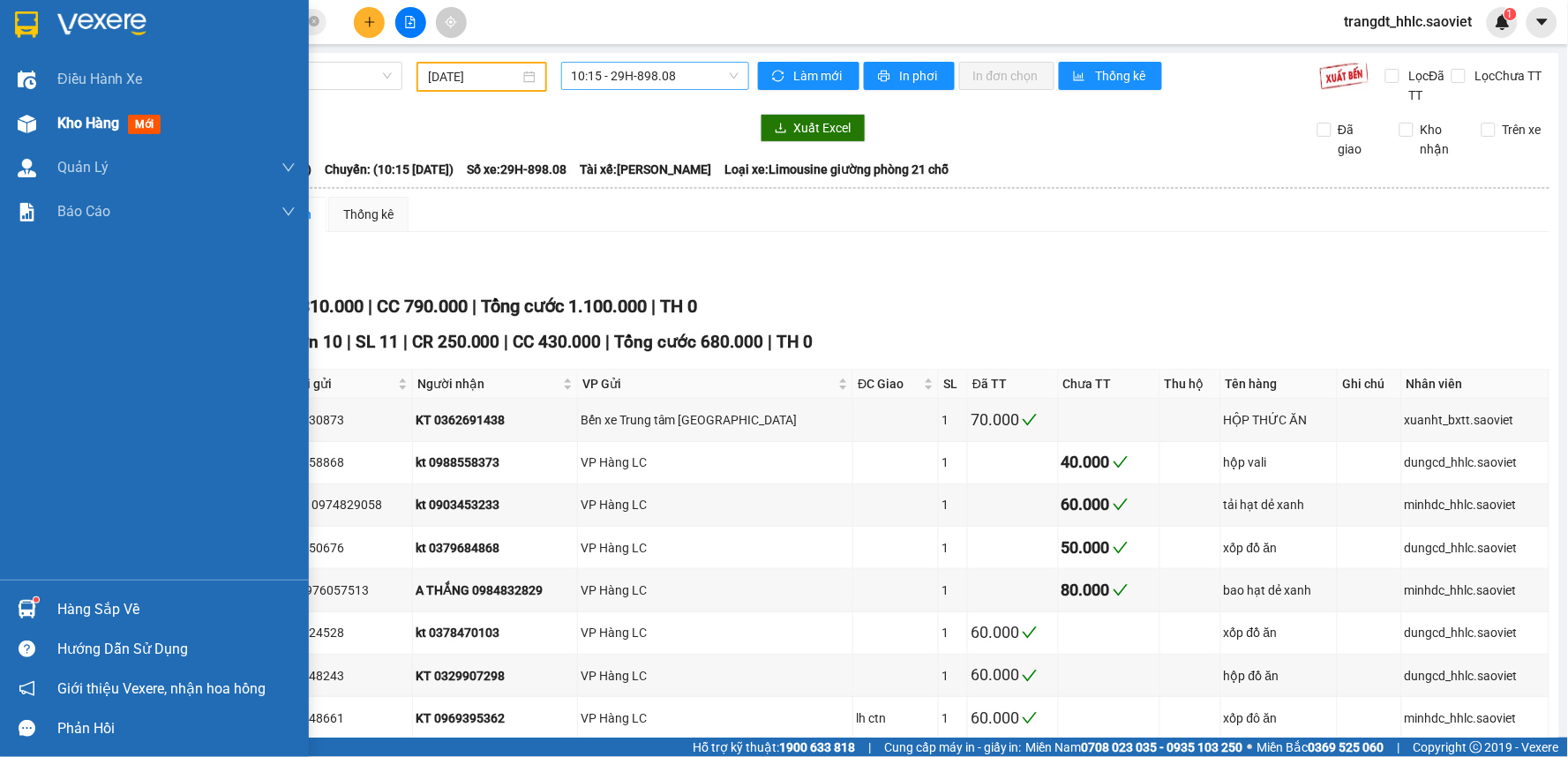
click at [83, 124] on span "Kho hàng" at bounding box center [88, 123] width 62 height 17
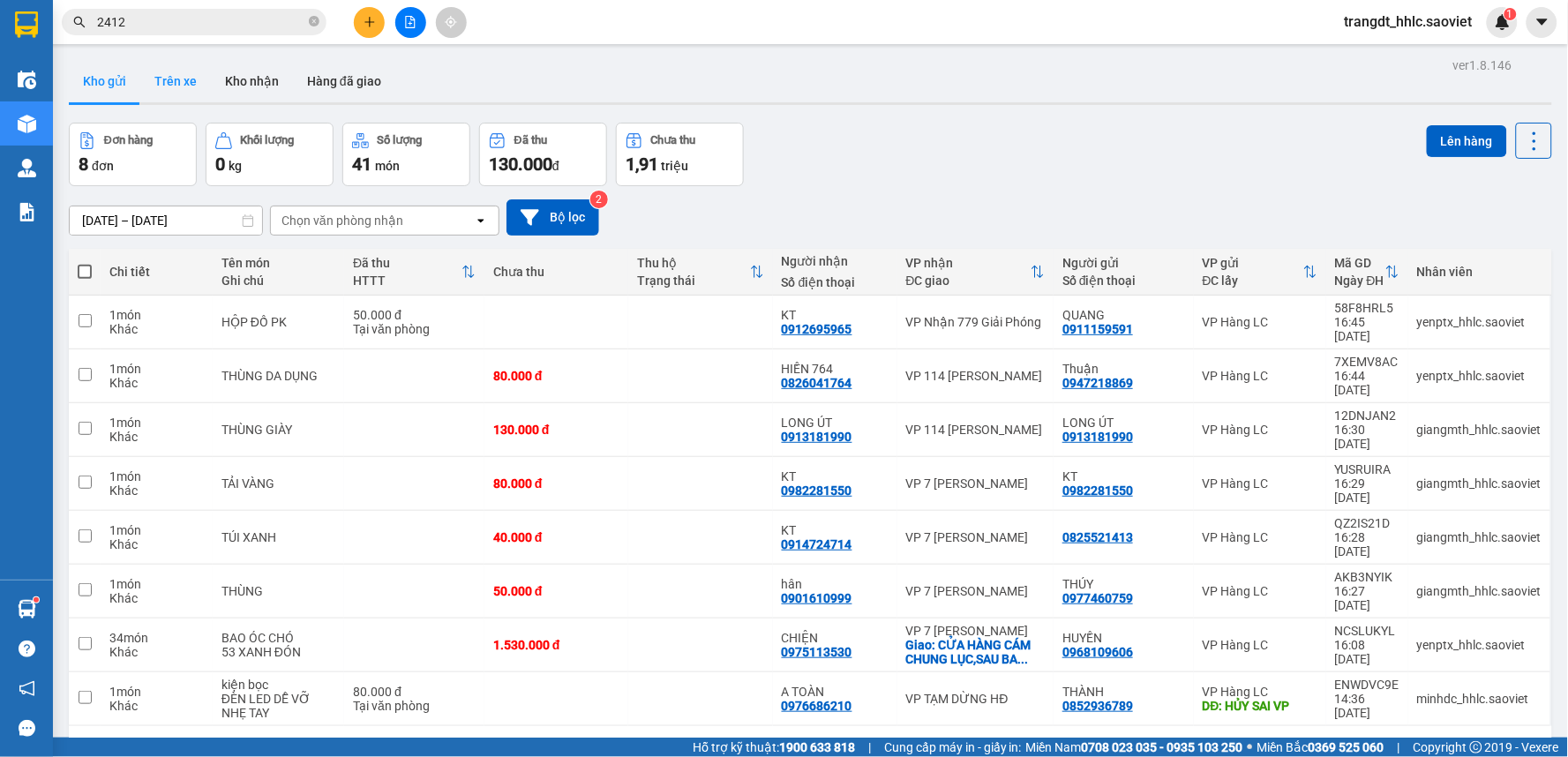
click at [181, 83] on button "Trên xe" at bounding box center [175, 81] width 71 height 42
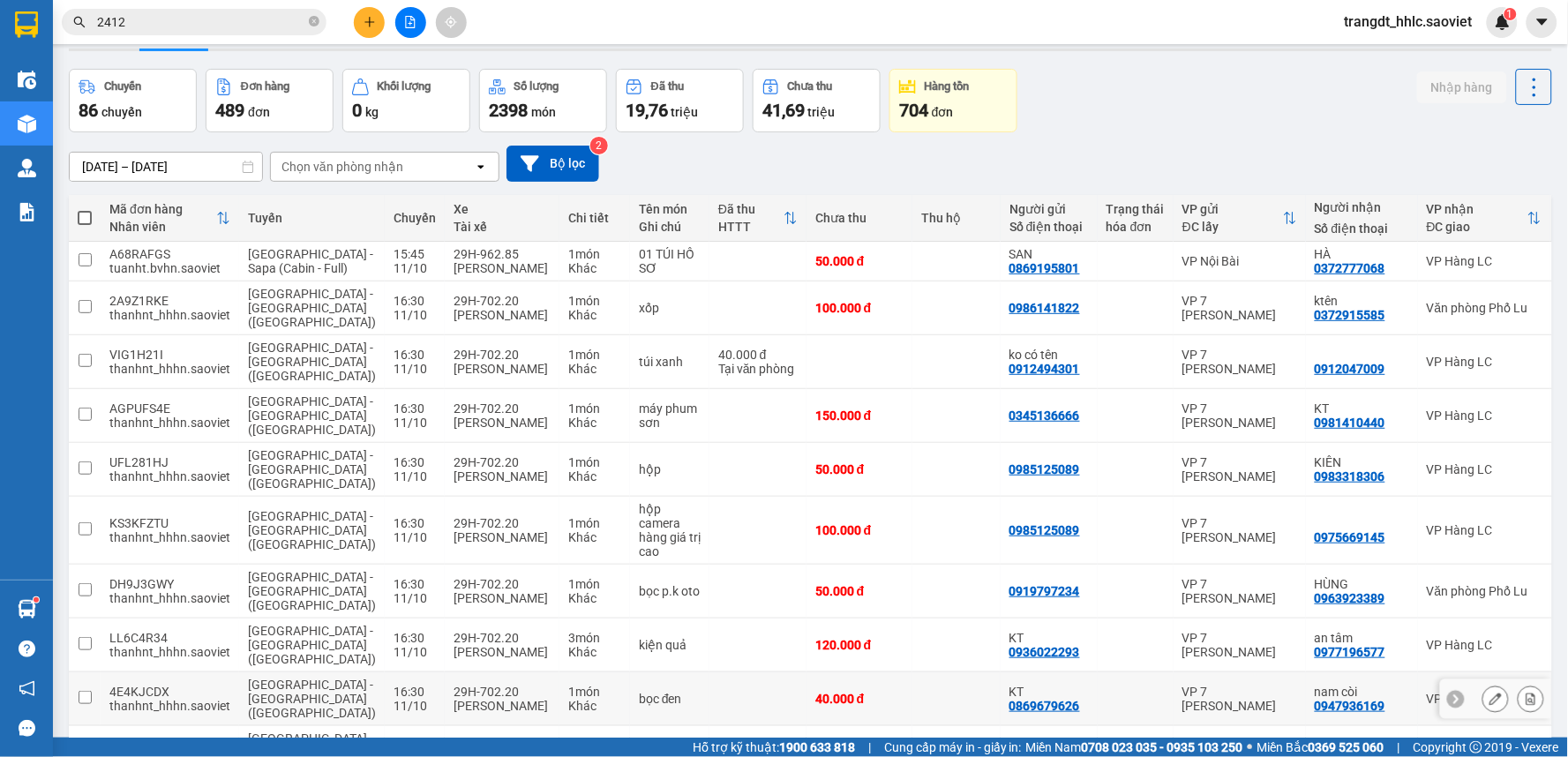
scroll to position [81, 0]
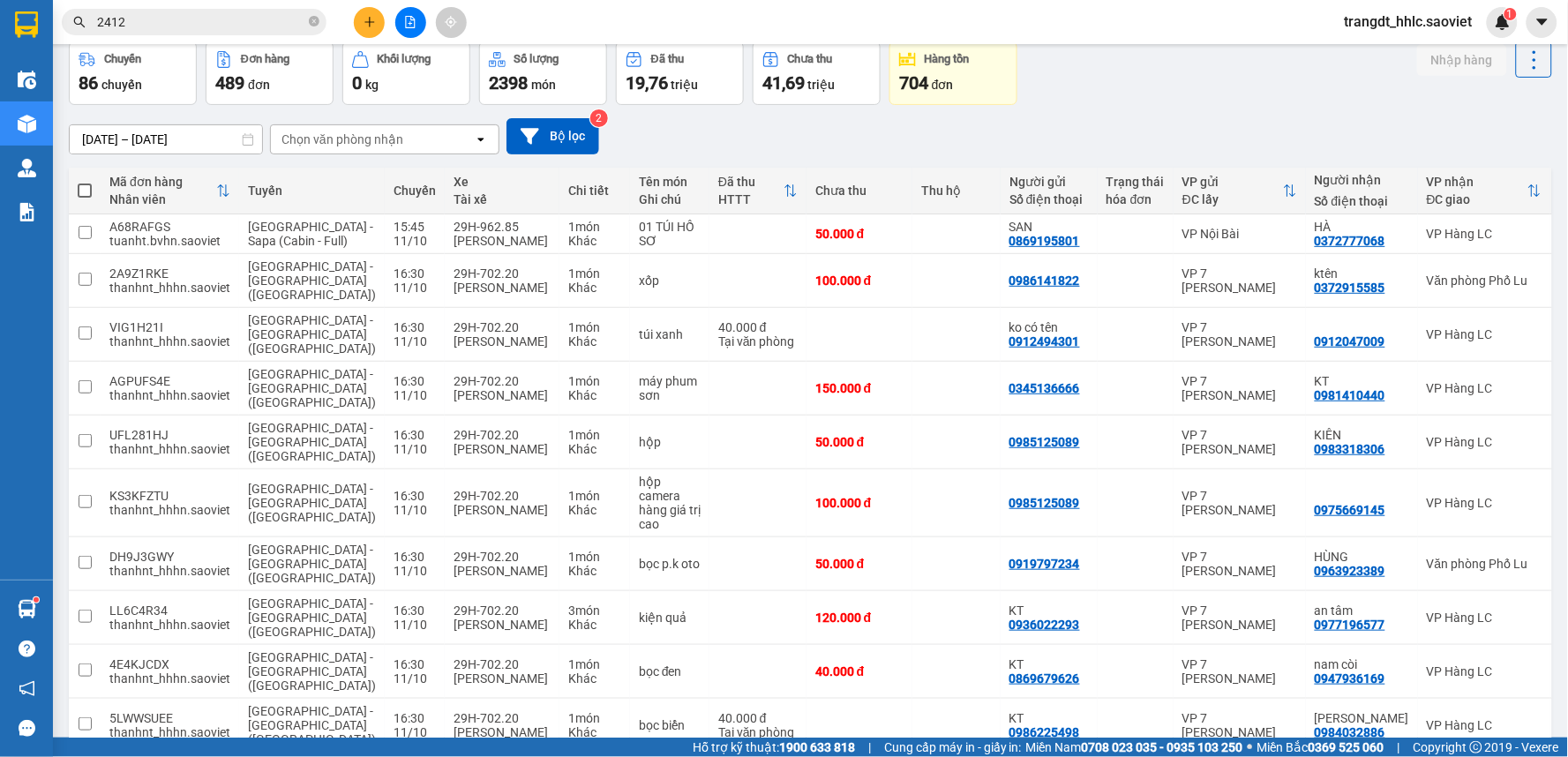
click at [1479, 658] on div "100 / trang" at bounding box center [1478, 645] width 106 height 31
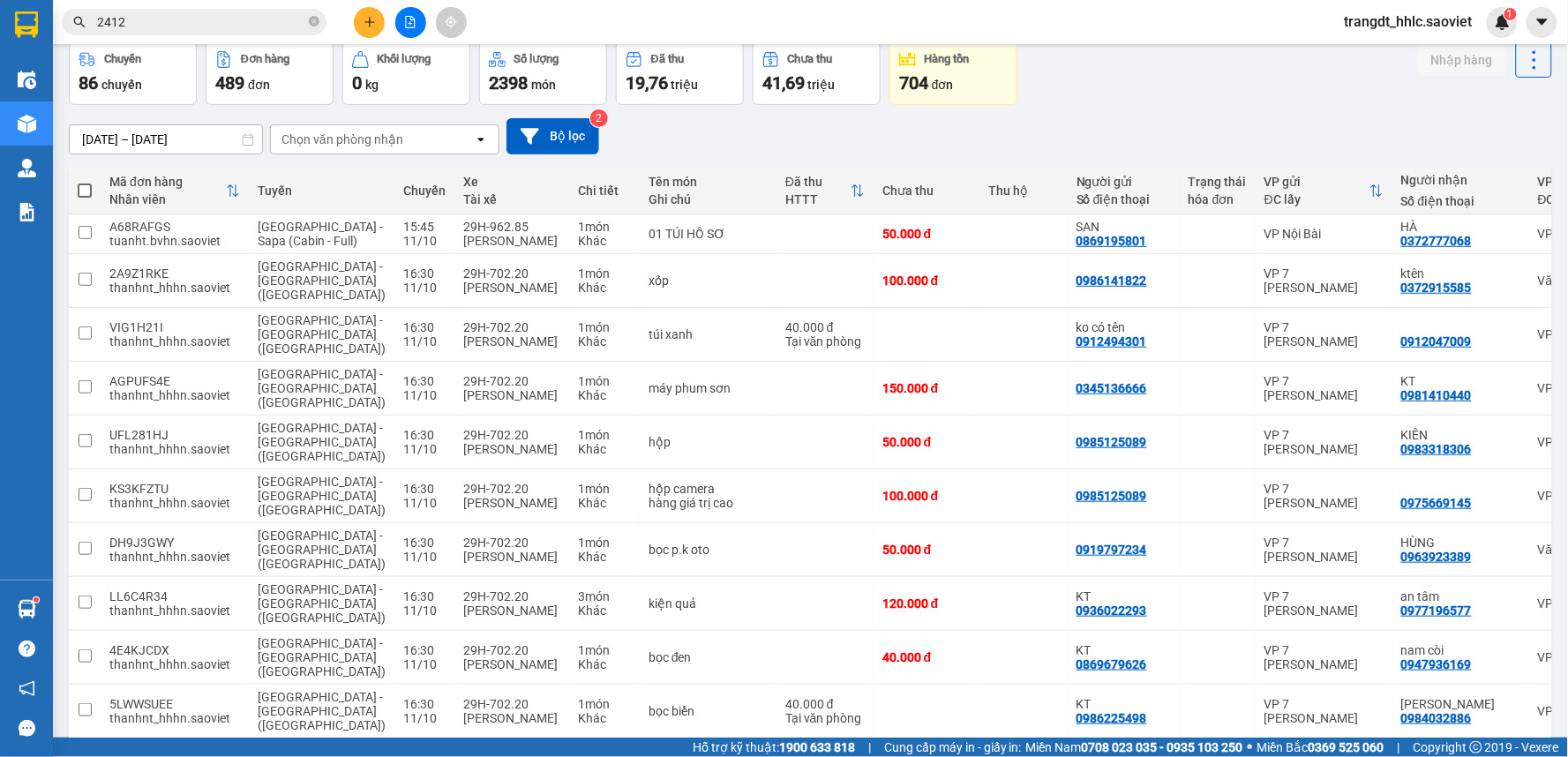
scroll to position [4633, 0]
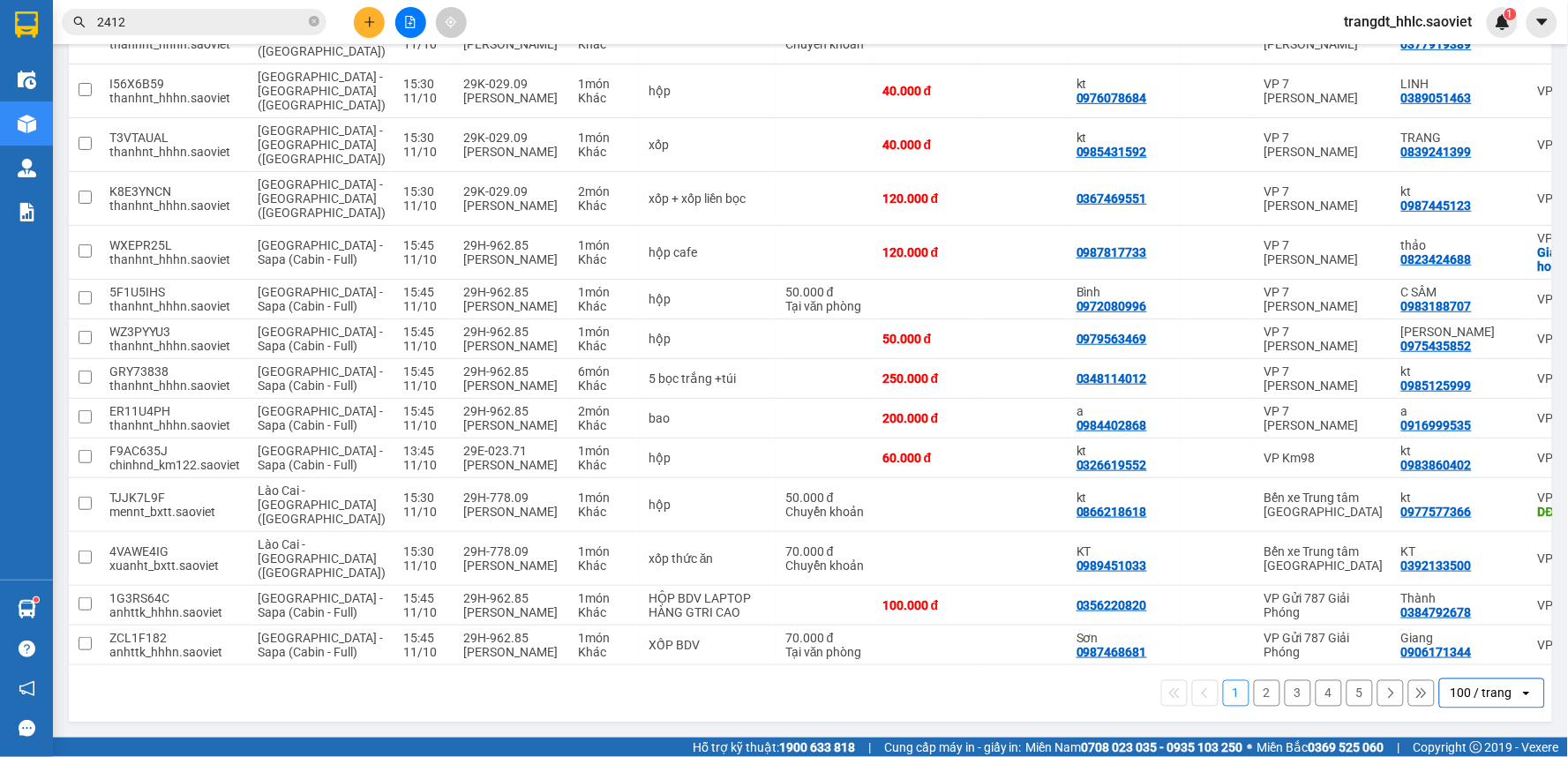
click at [1347, 700] on button "5" at bounding box center [1360, 693] width 27 height 27
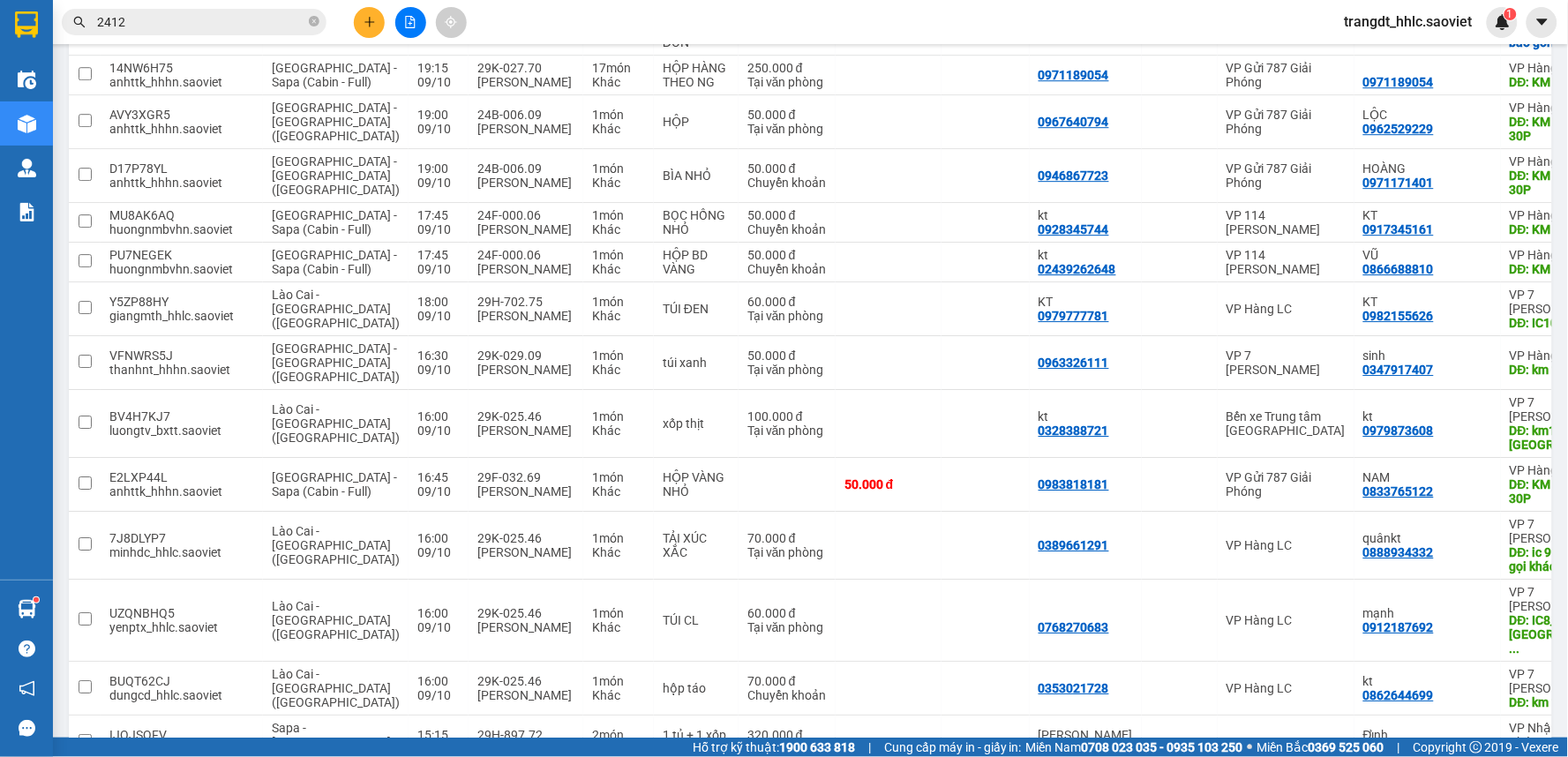
scroll to position [3458, 0]
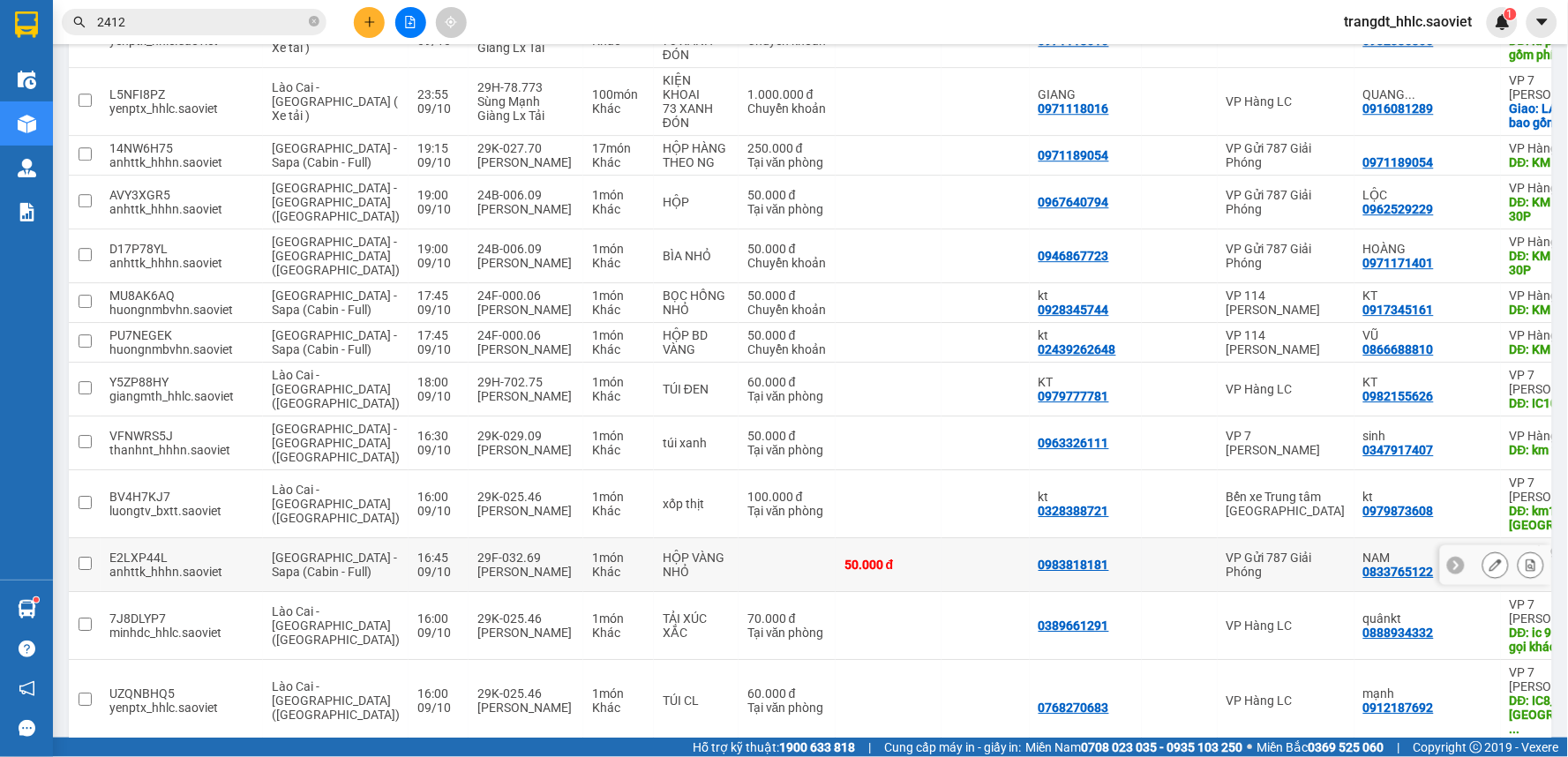
click at [852, 582] on td "50.000 đ" at bounding box center [888, 565] width 106 height 53
checkbox input "true"
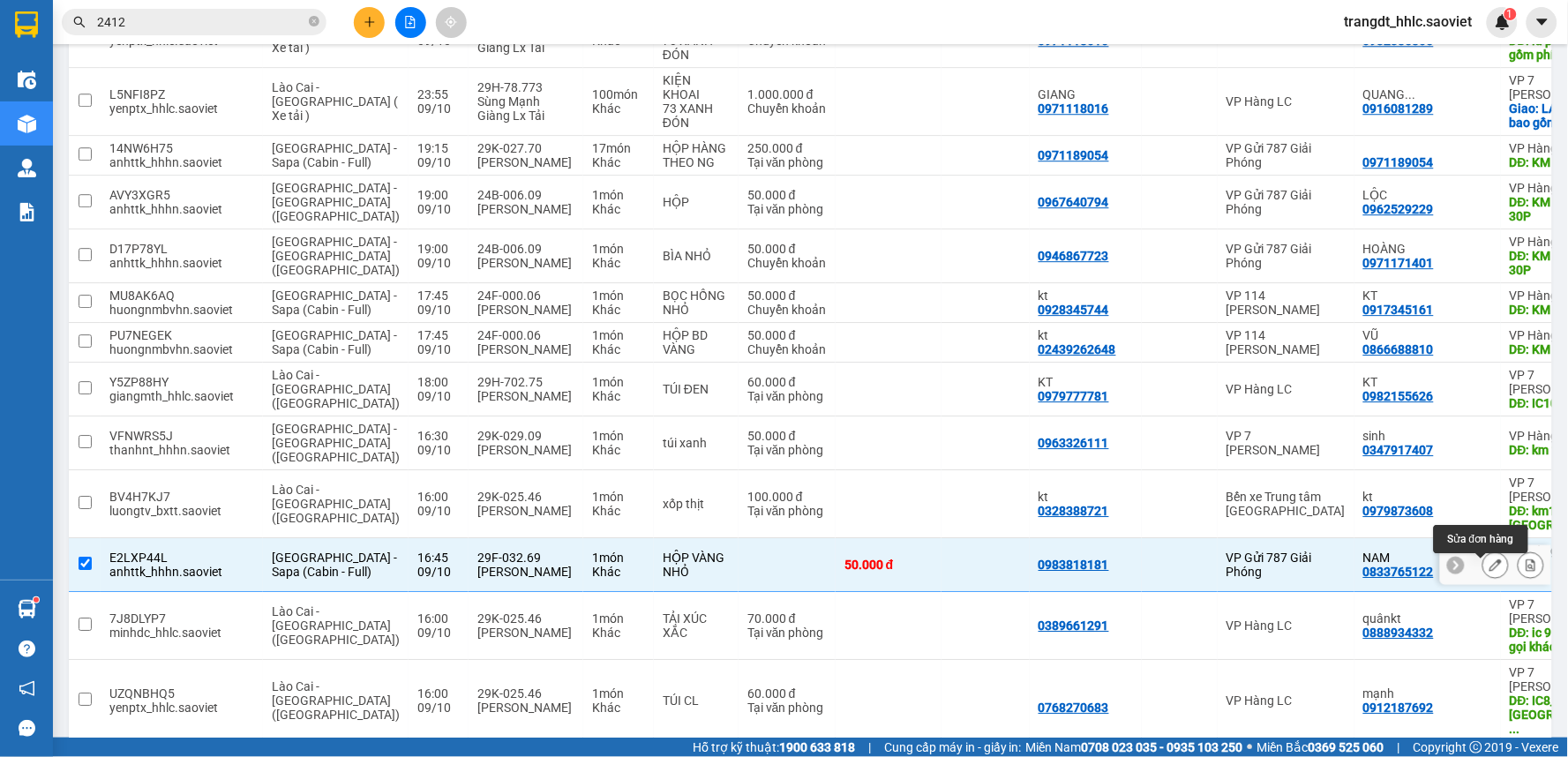
click at [1490, 570] on icon at bounding box center [1495, 564] width 12 height 12
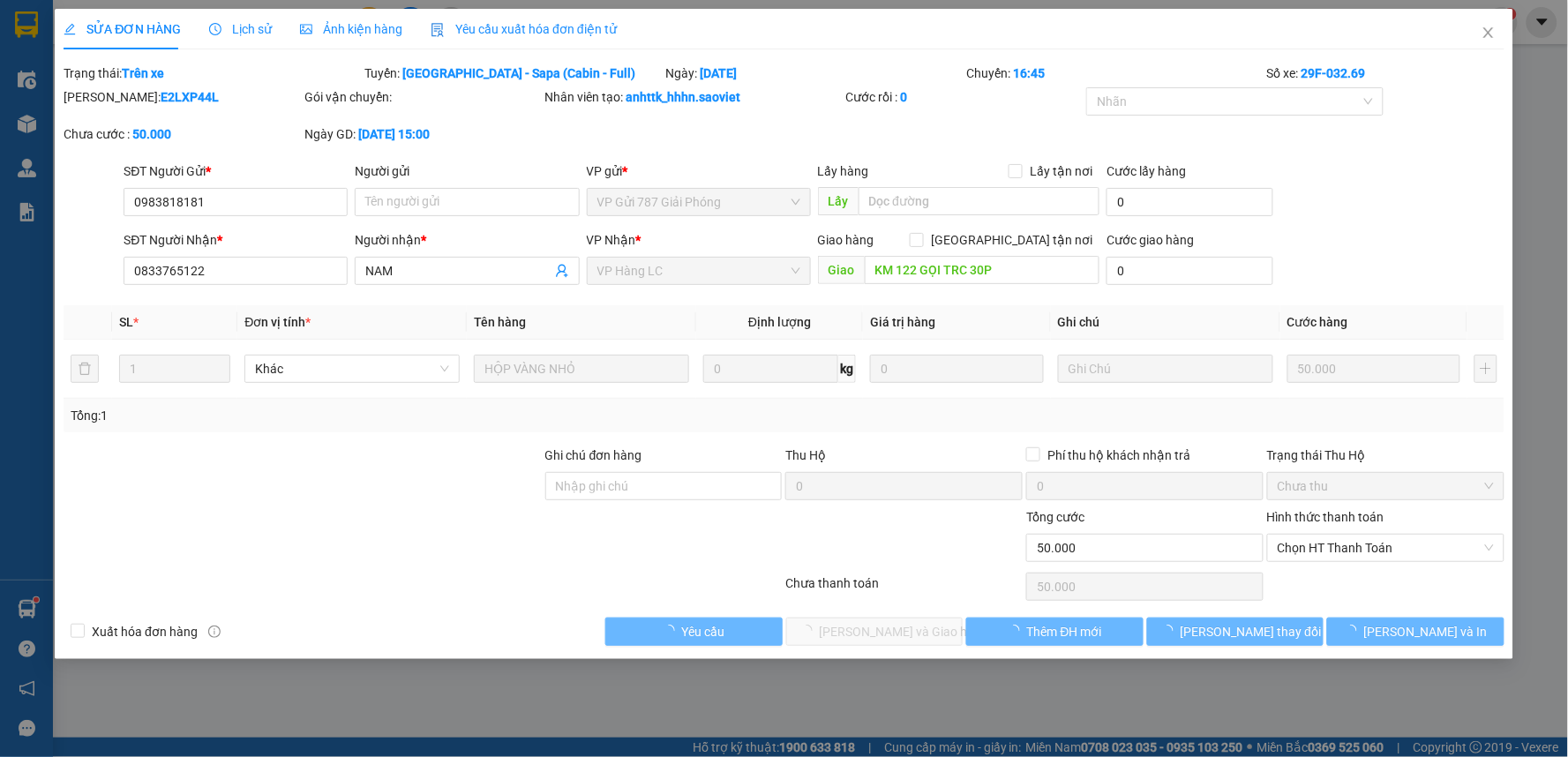
type input "0983818181"
type input "0833765122"
type input "NAM"
type input "KM 122 GỌI TRC 30P"
type input "0"
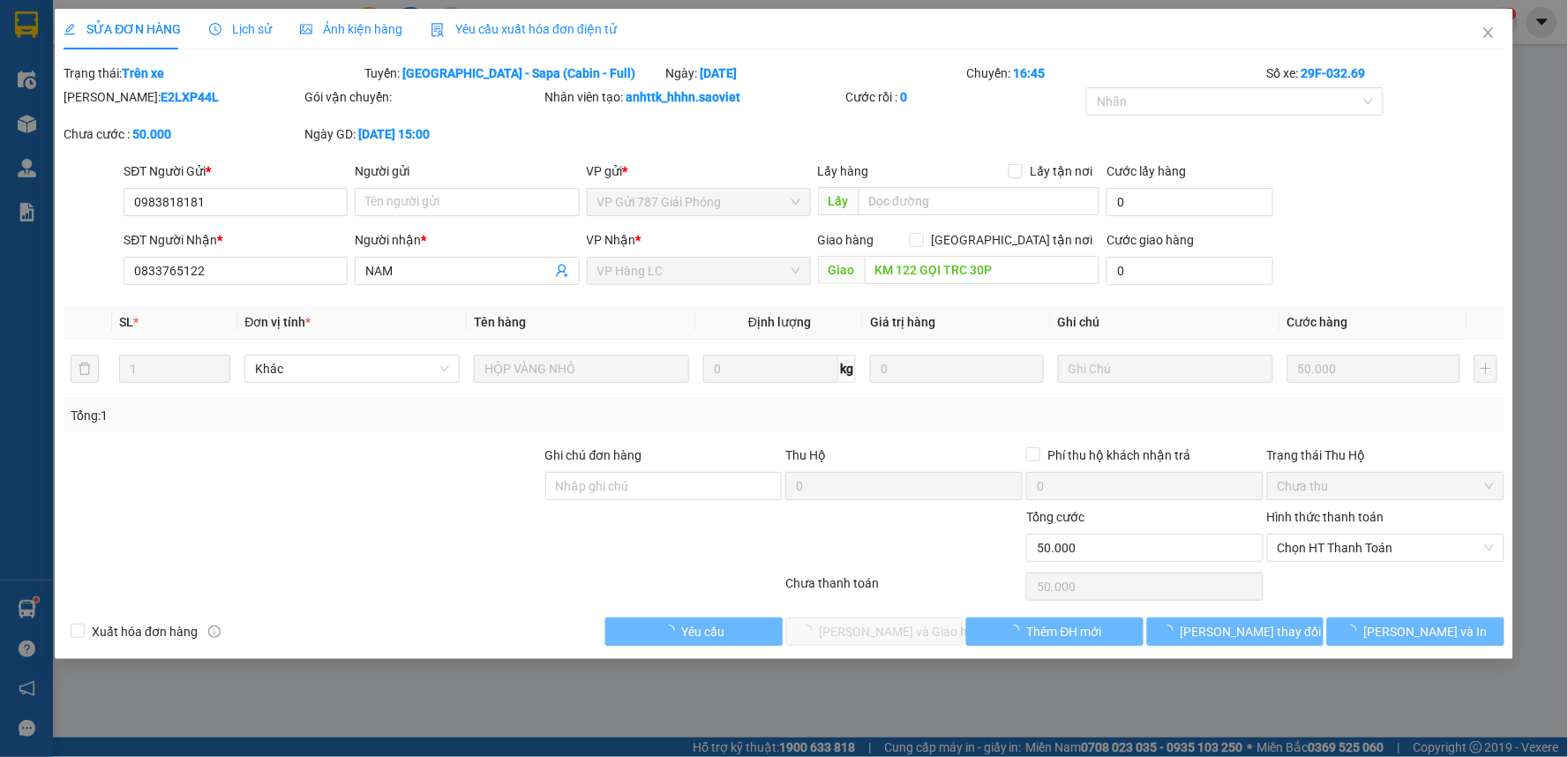
type input "50.000"
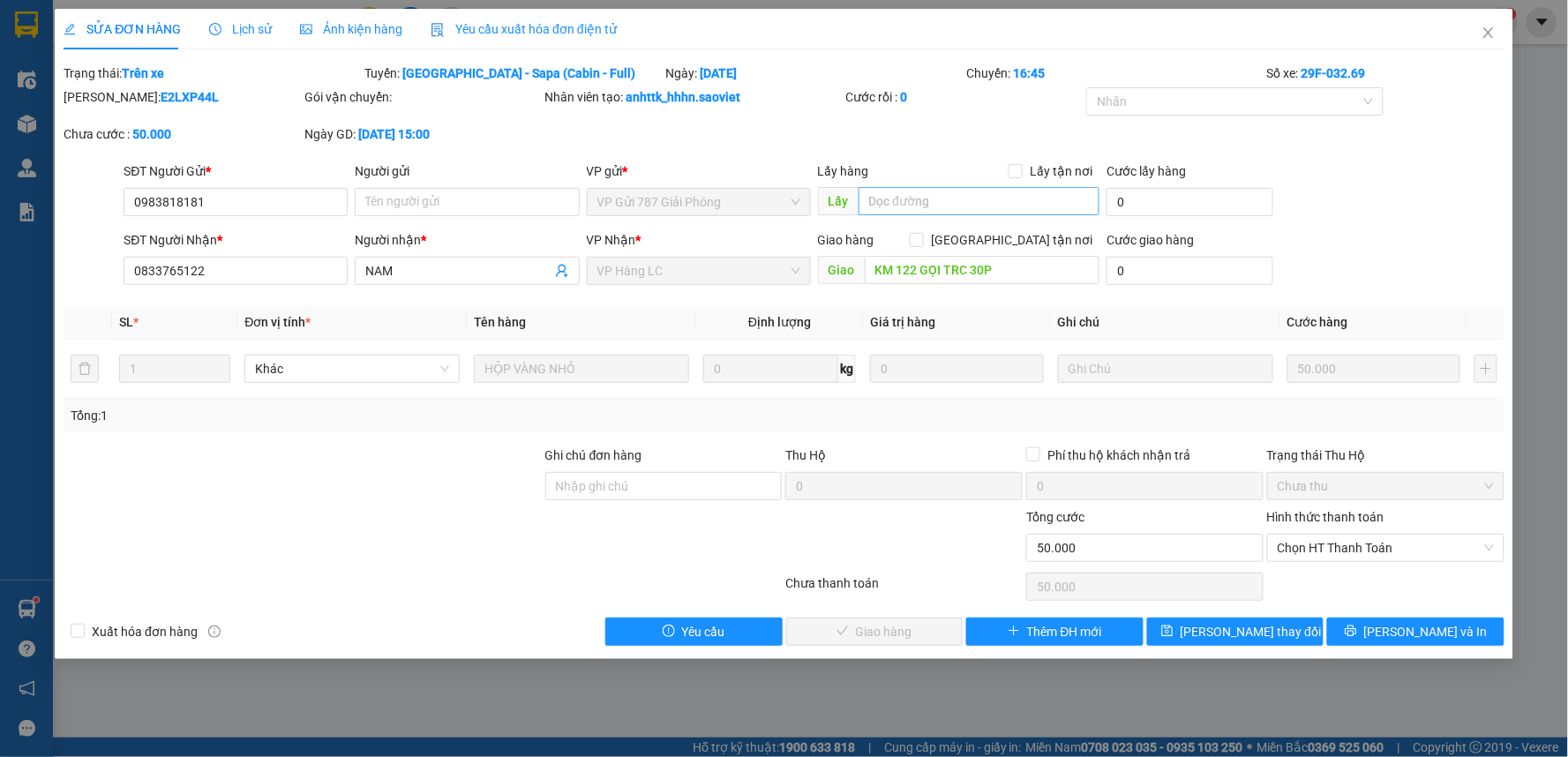
drag, startPoint x: 901, startPoint y: 219, endPoint x: 943, endPoint y: 195, distance: 48.4
click at [907, 219] on div "Lấy hàng Lấy tận nơi Lấy" at bounding box center [959, 192] width 282 height 62
click at [943, 195] on input "text" at bounding box center [980, 201] width 242 height 29
type input "CHÍNH THU"
click at [1276, 615] on div "Total Paid Fee 0 Total UnPaid Fee 50.000 Cash Collection Total Fee Trạng thái: …" at bounding box center [784, 354] width 1441 height 582
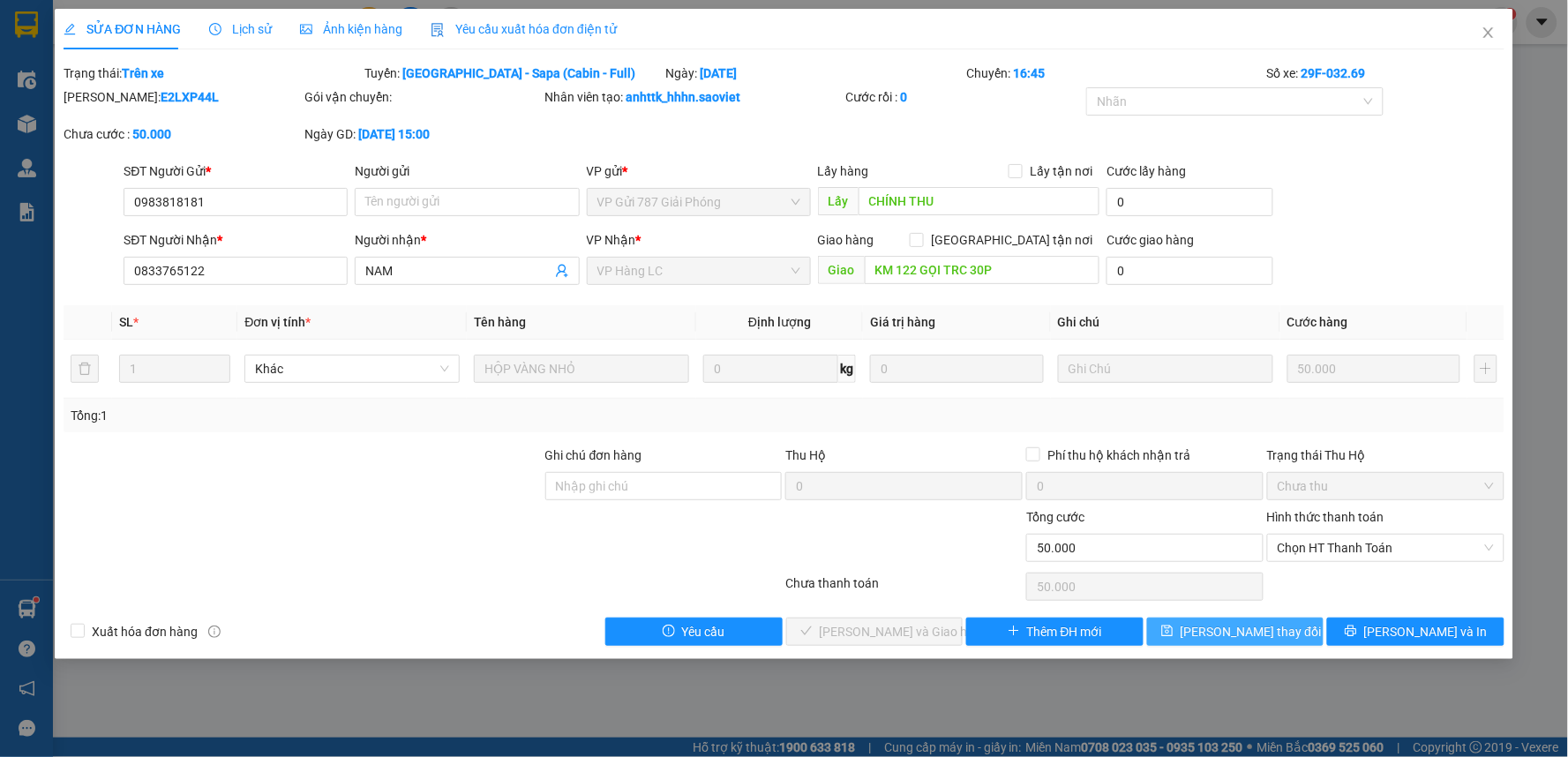
click at [1272, 633] on span "[PERSON_NAME] thay đổi" at bounding box center [1251, 631] width 141 height 19
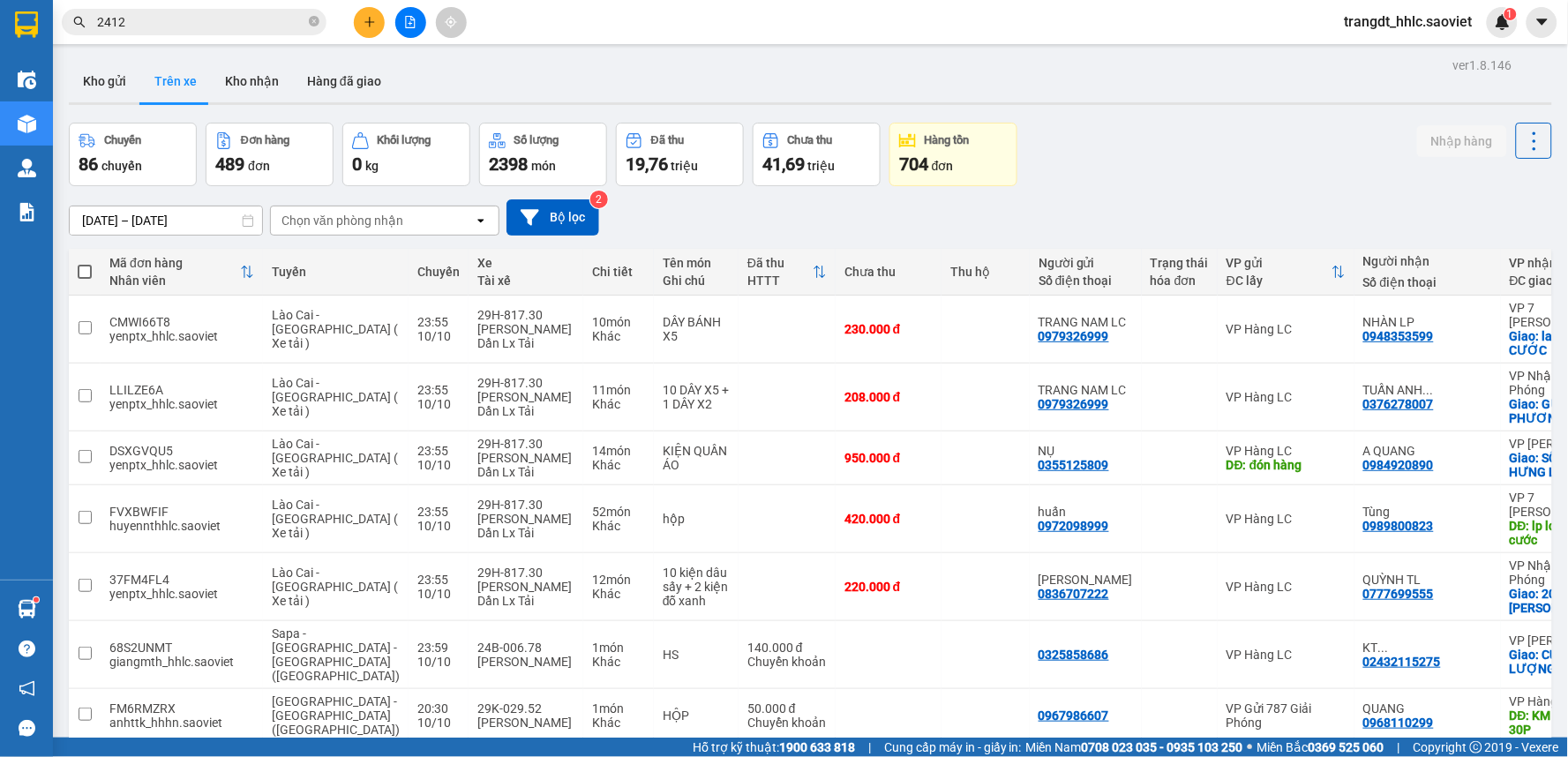
scroll to position [4830, 0]
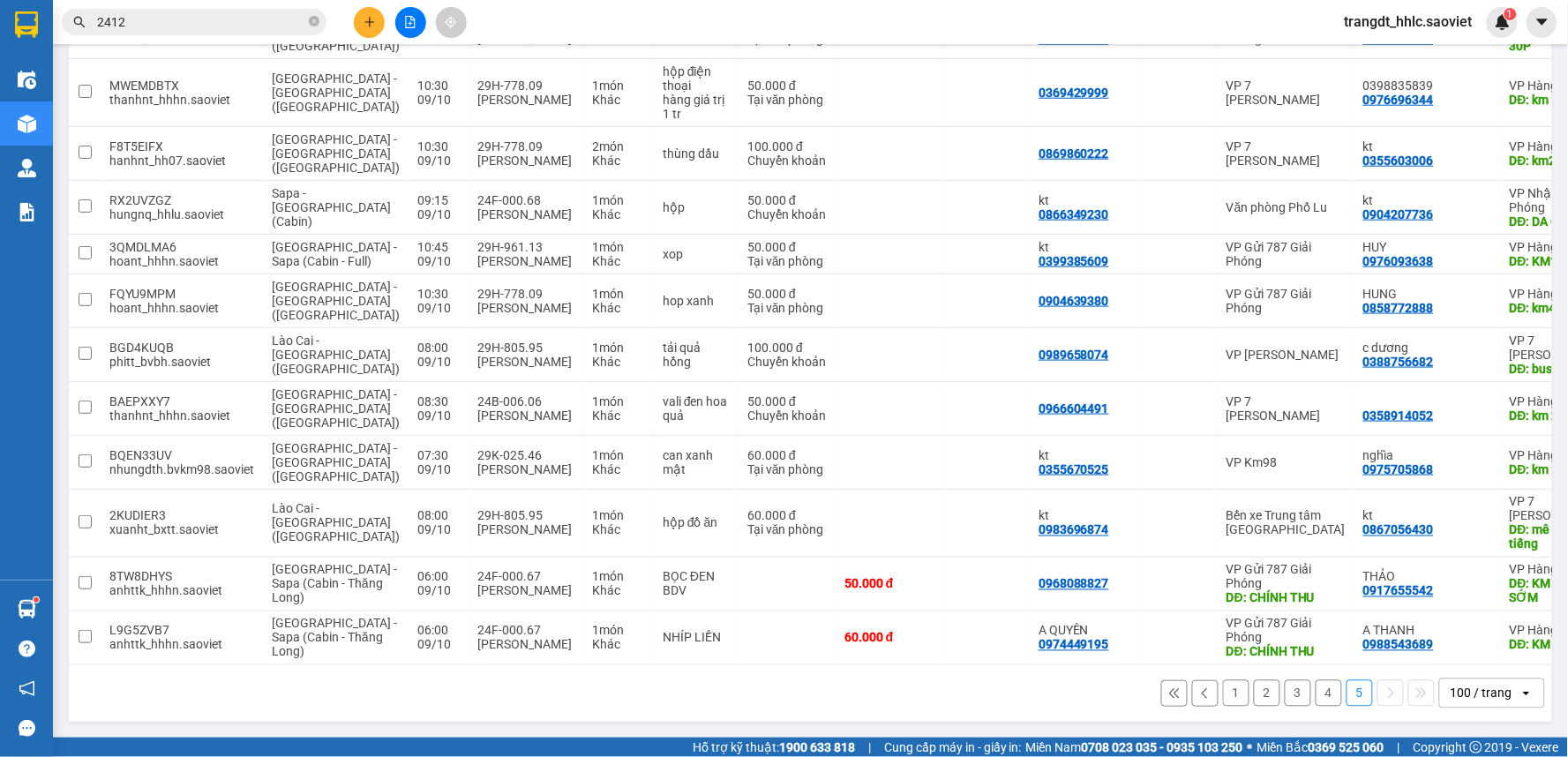
click at [1315, 701] on button "4" at bounding box center [1328, 693] width 27 height 27
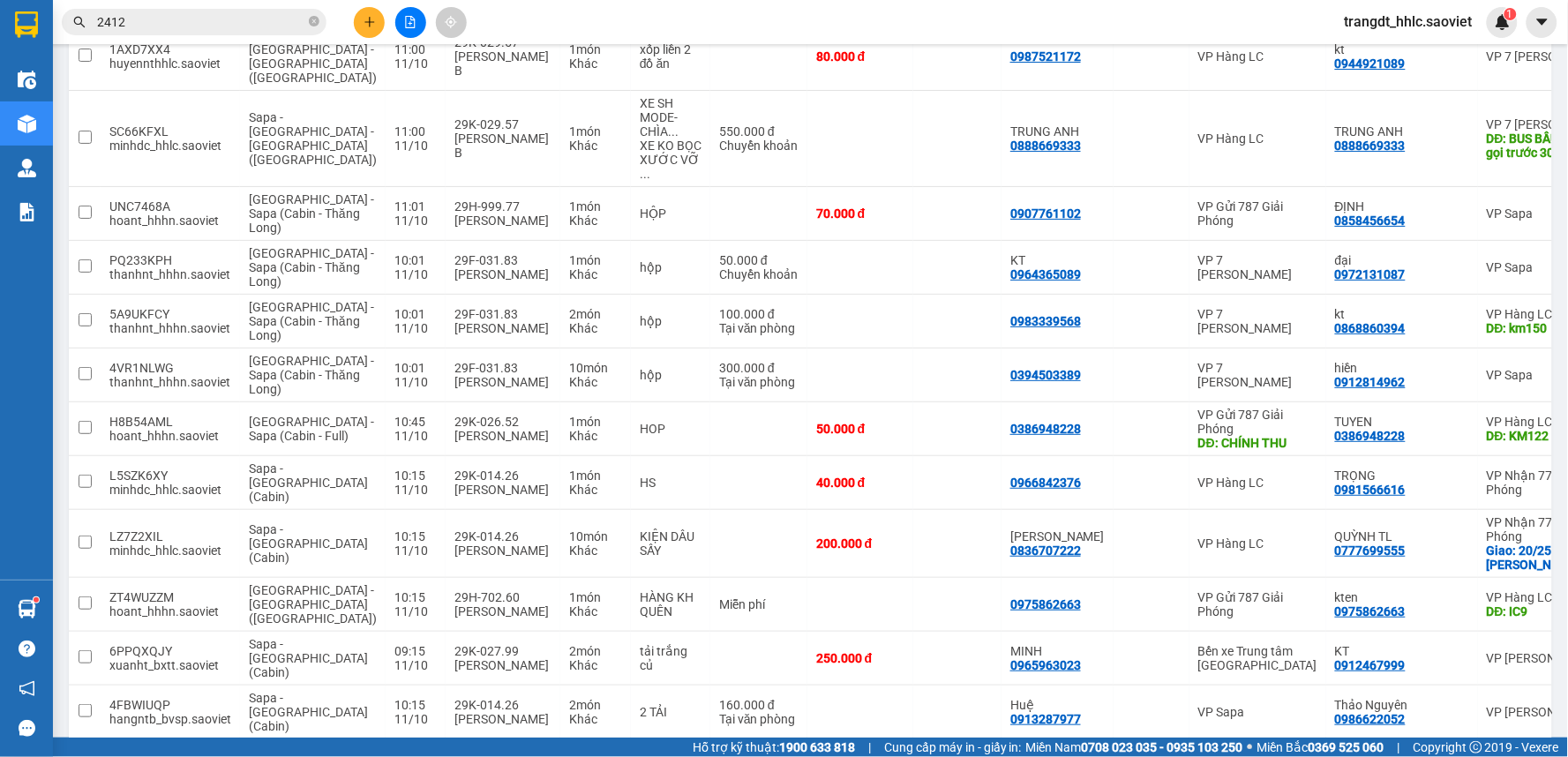
scroll to position [4767, 0]
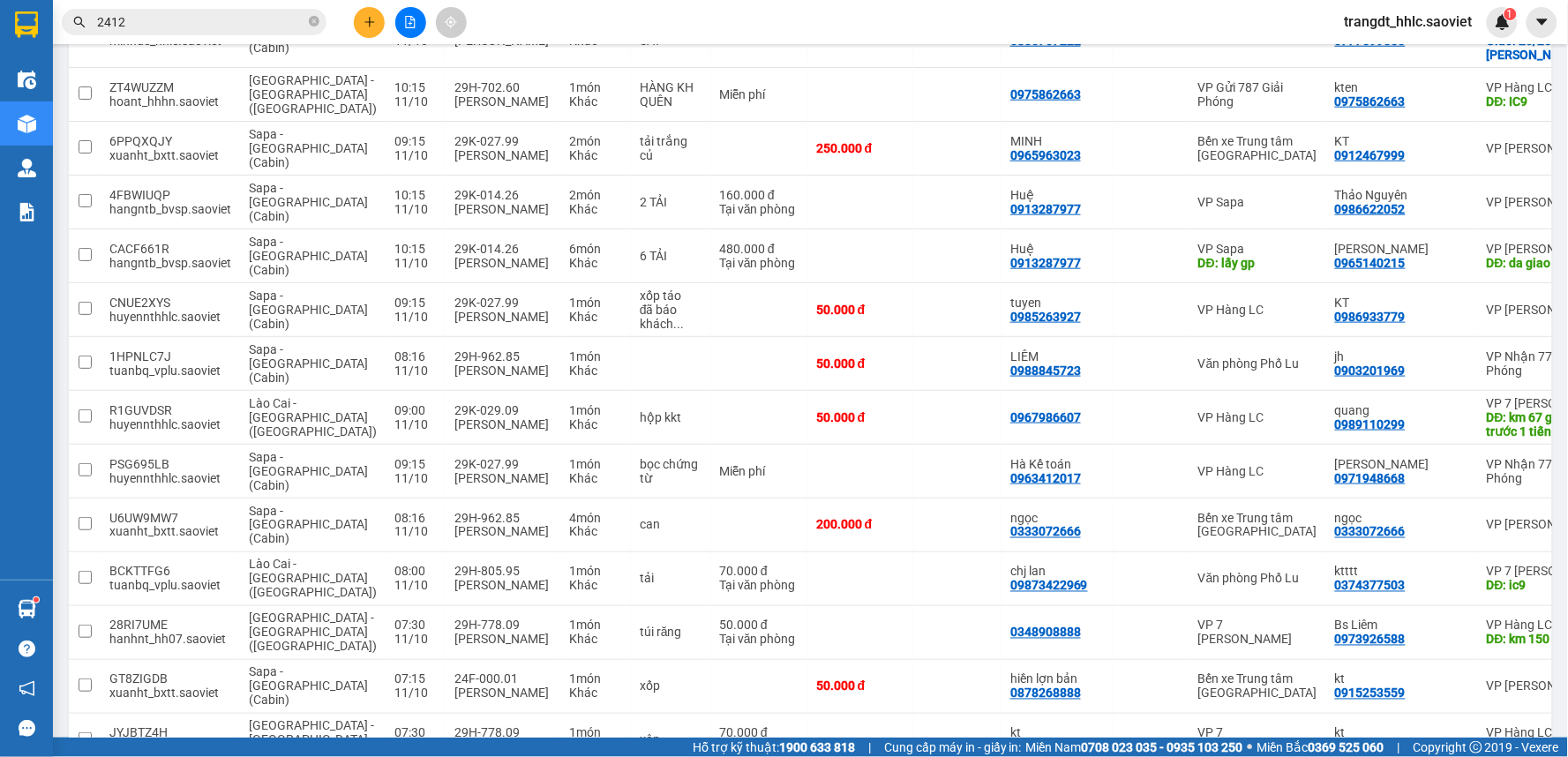
checkbox input "true"
click at [846, 660] on td "50.000 đ" at bounding box center [860, 687] width 106 height 53
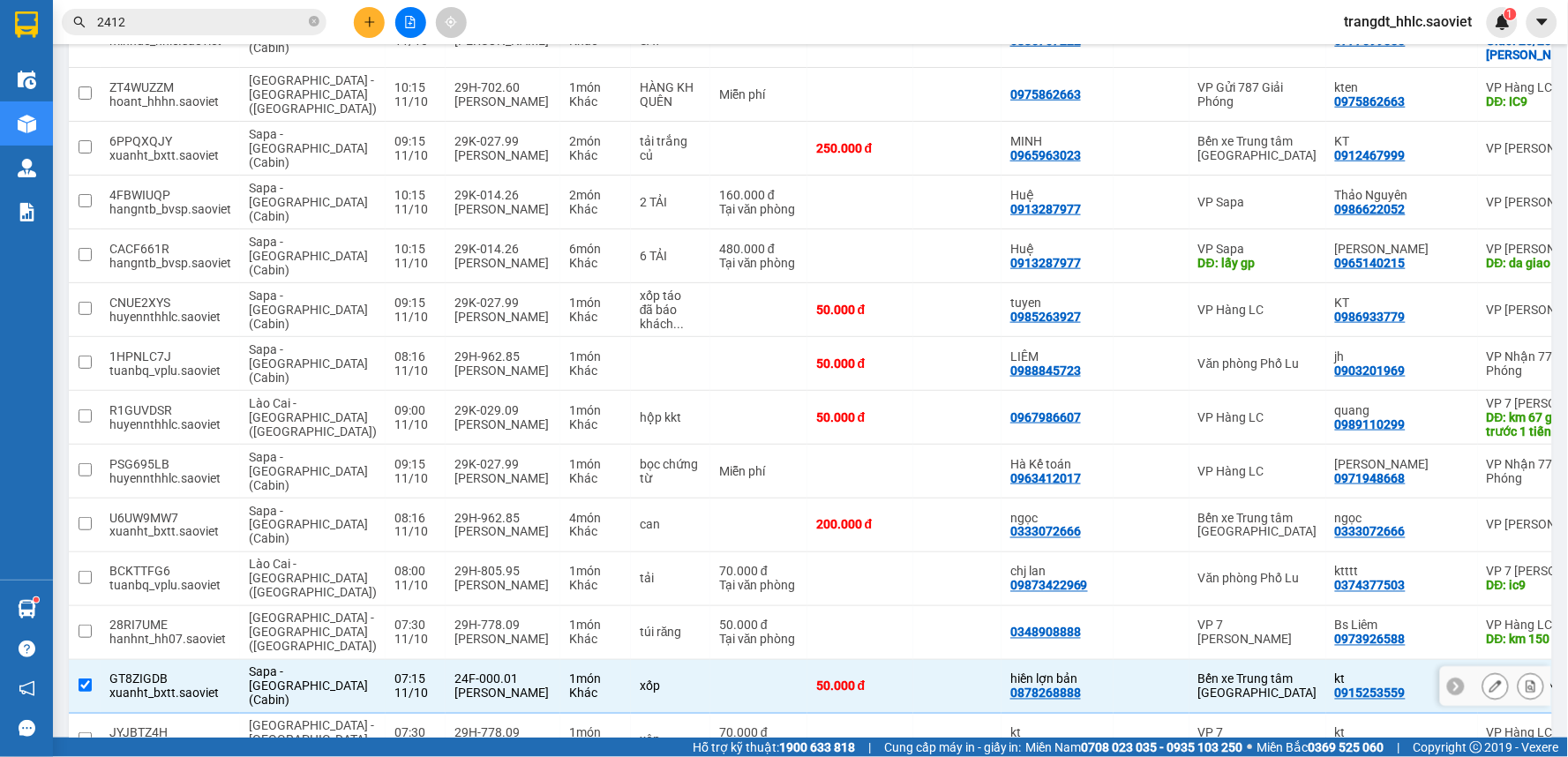
click at [846, 660] on td "50.000 đ" at bounding box center [860, 687] width 106 height 53
checkbox input "false"
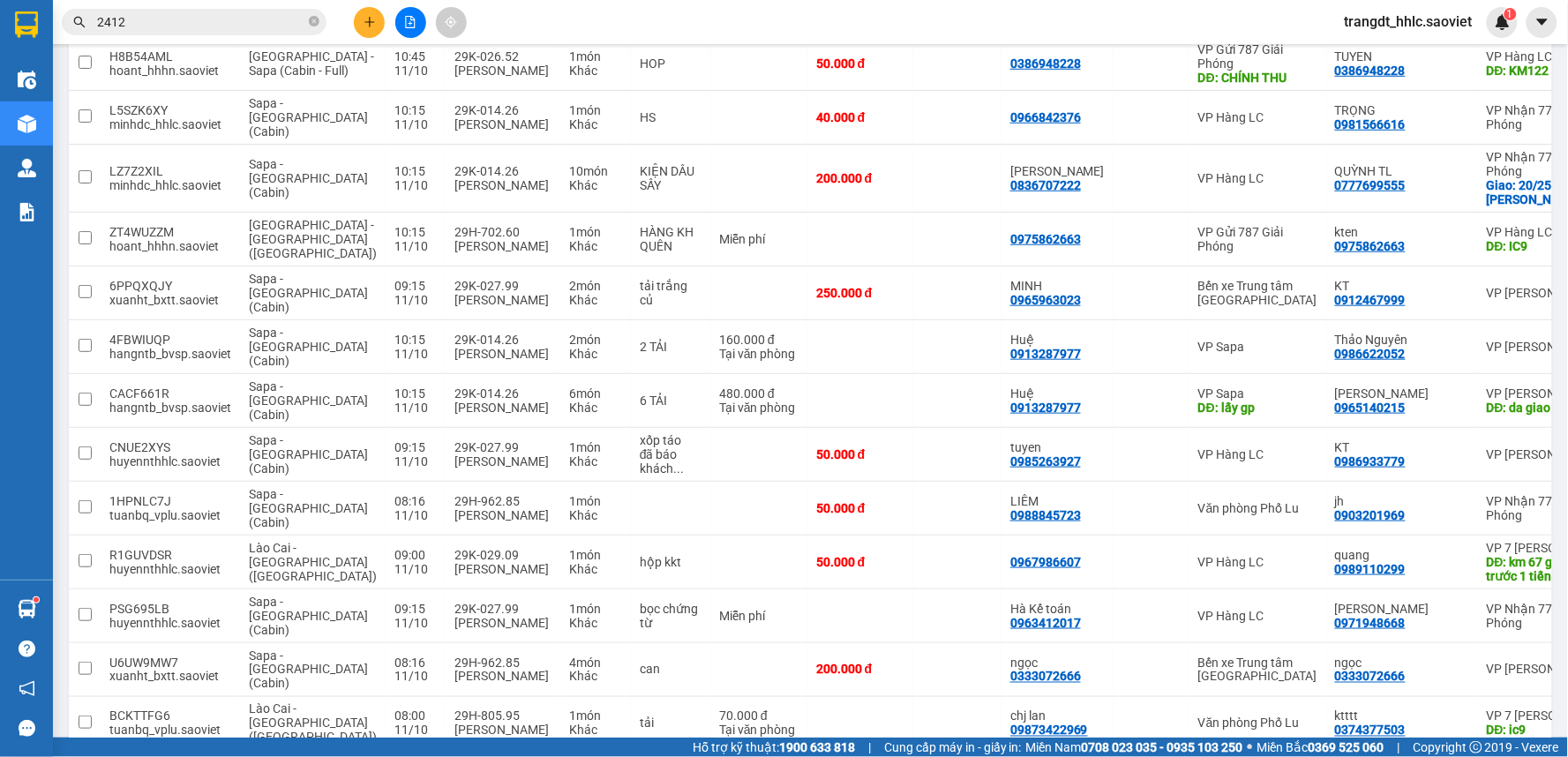
scroll to position [4572, 0]
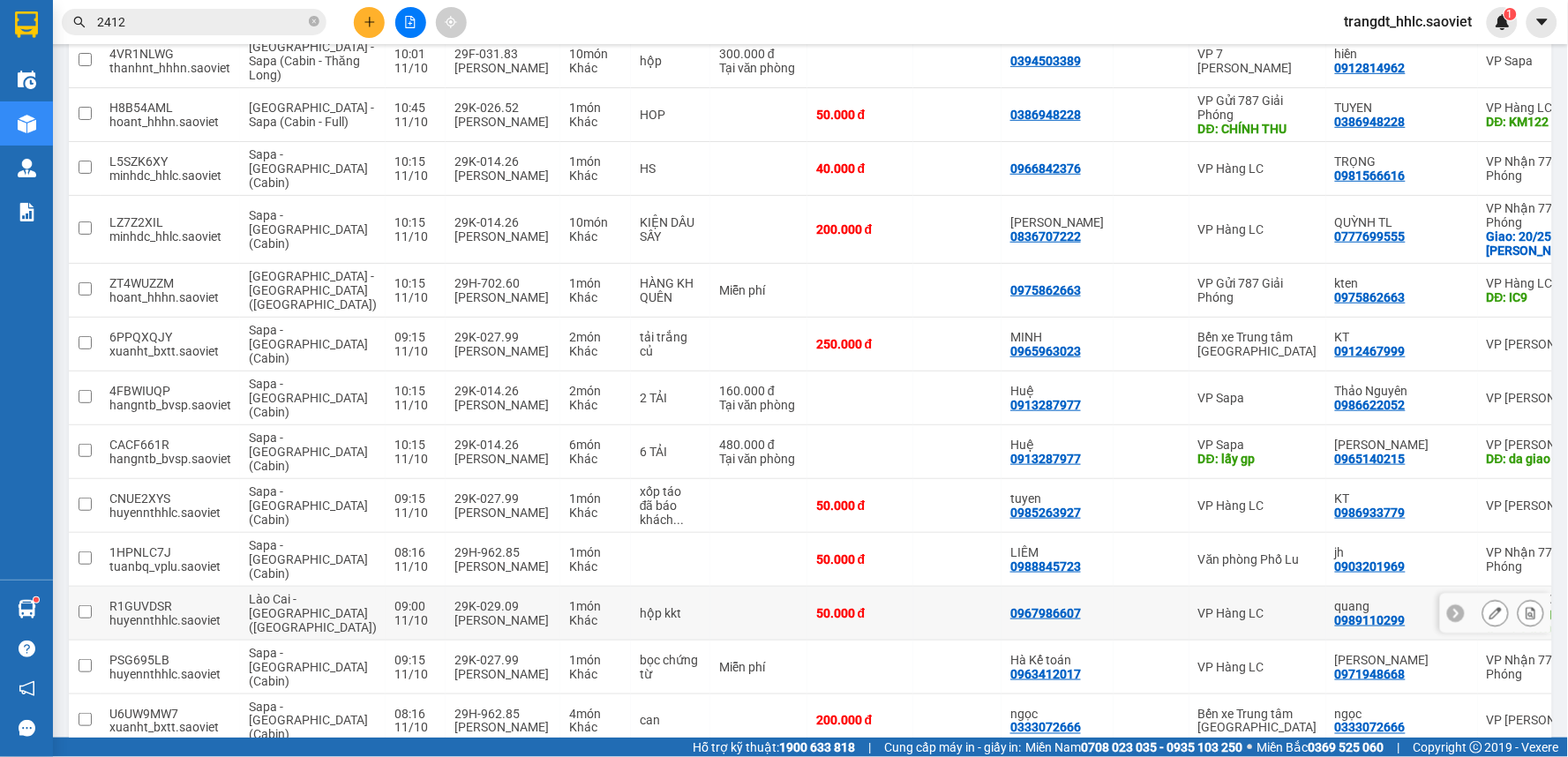
click at [913, 586] on td at bounding box center [957, 613] width 89 height 53
checkbox input "true"
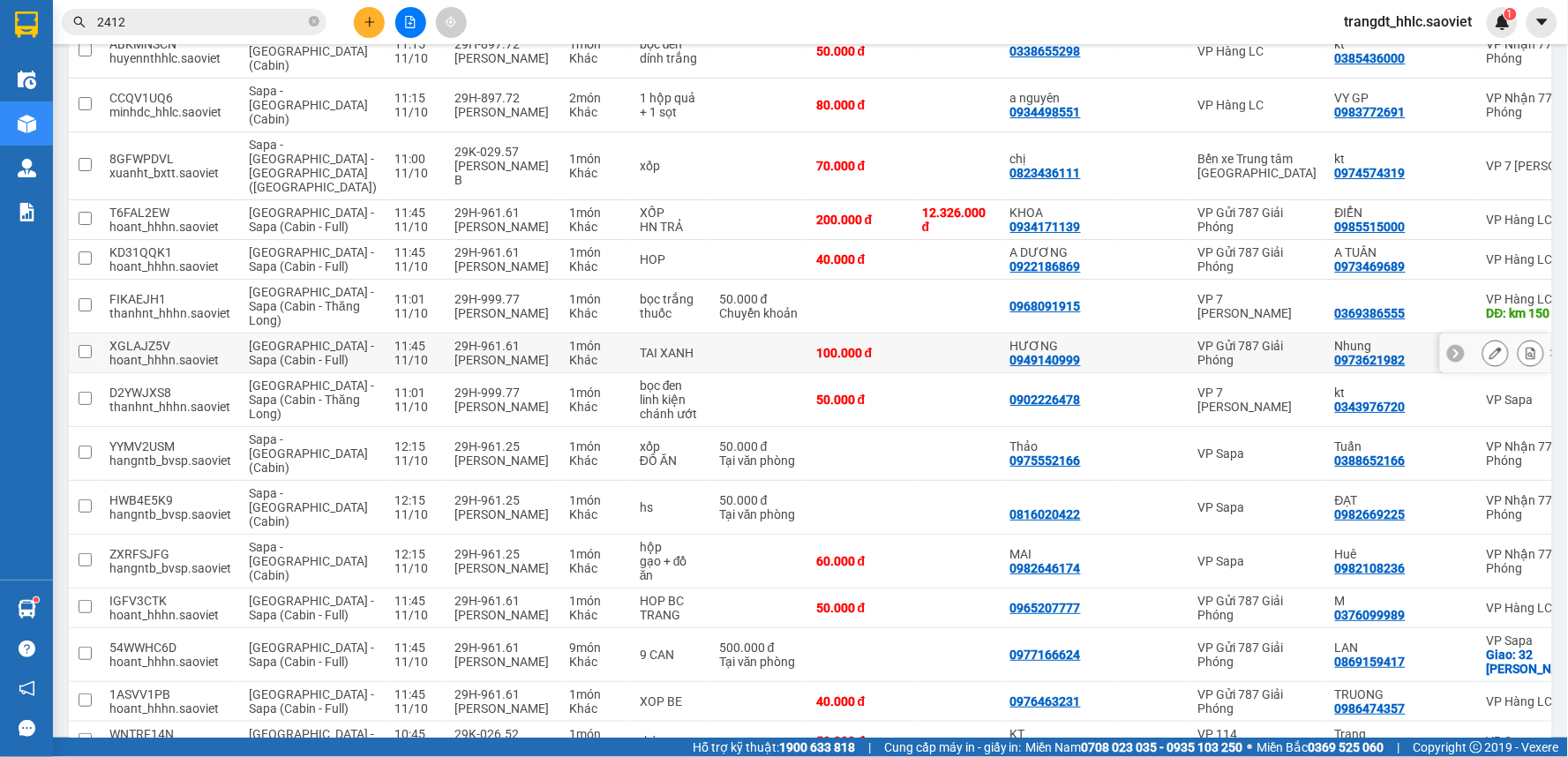
scroll to position [1827, 0]
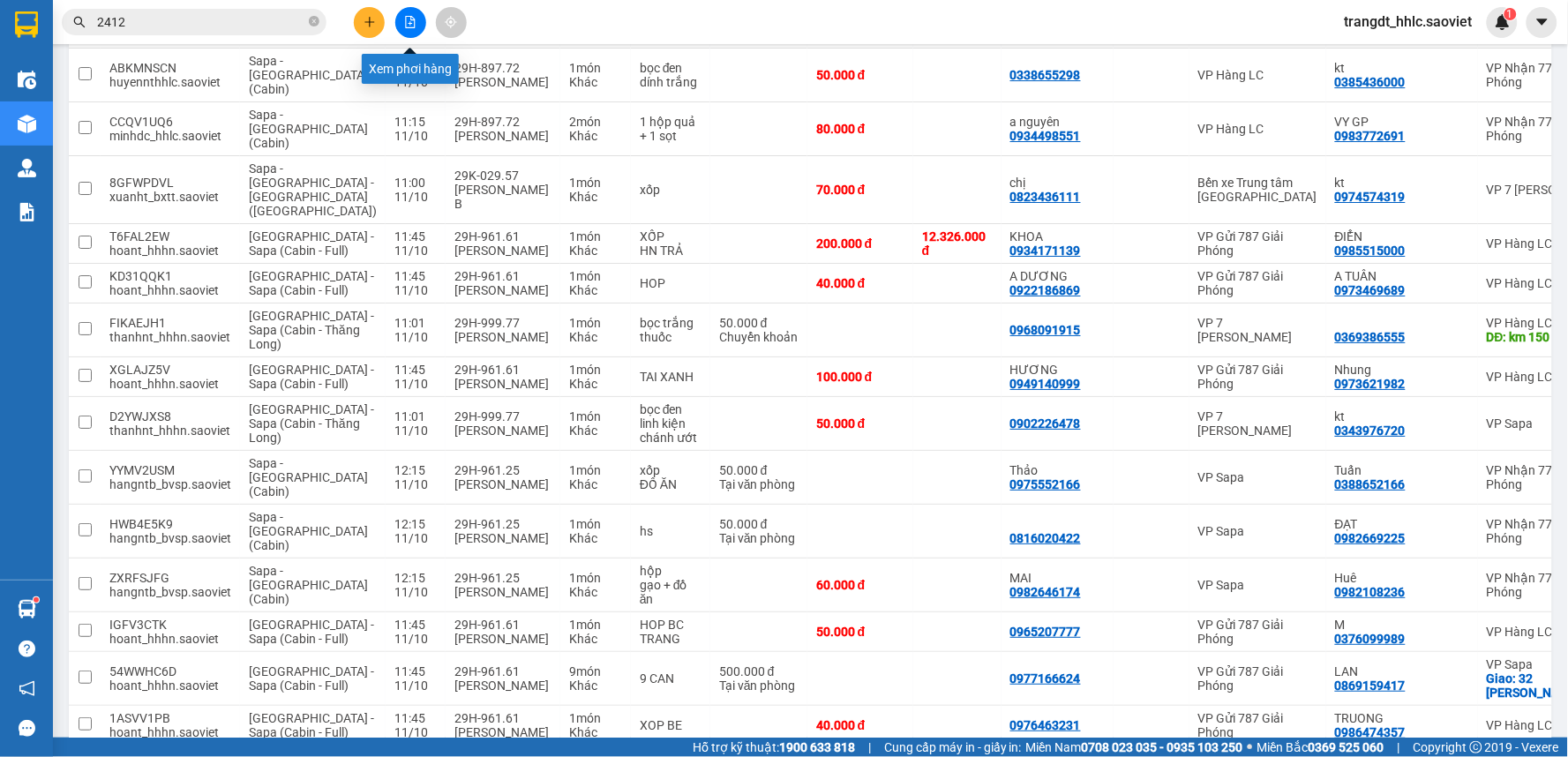
click at [400, 20] on button at bounding box center [410, 22] width 30 height 30
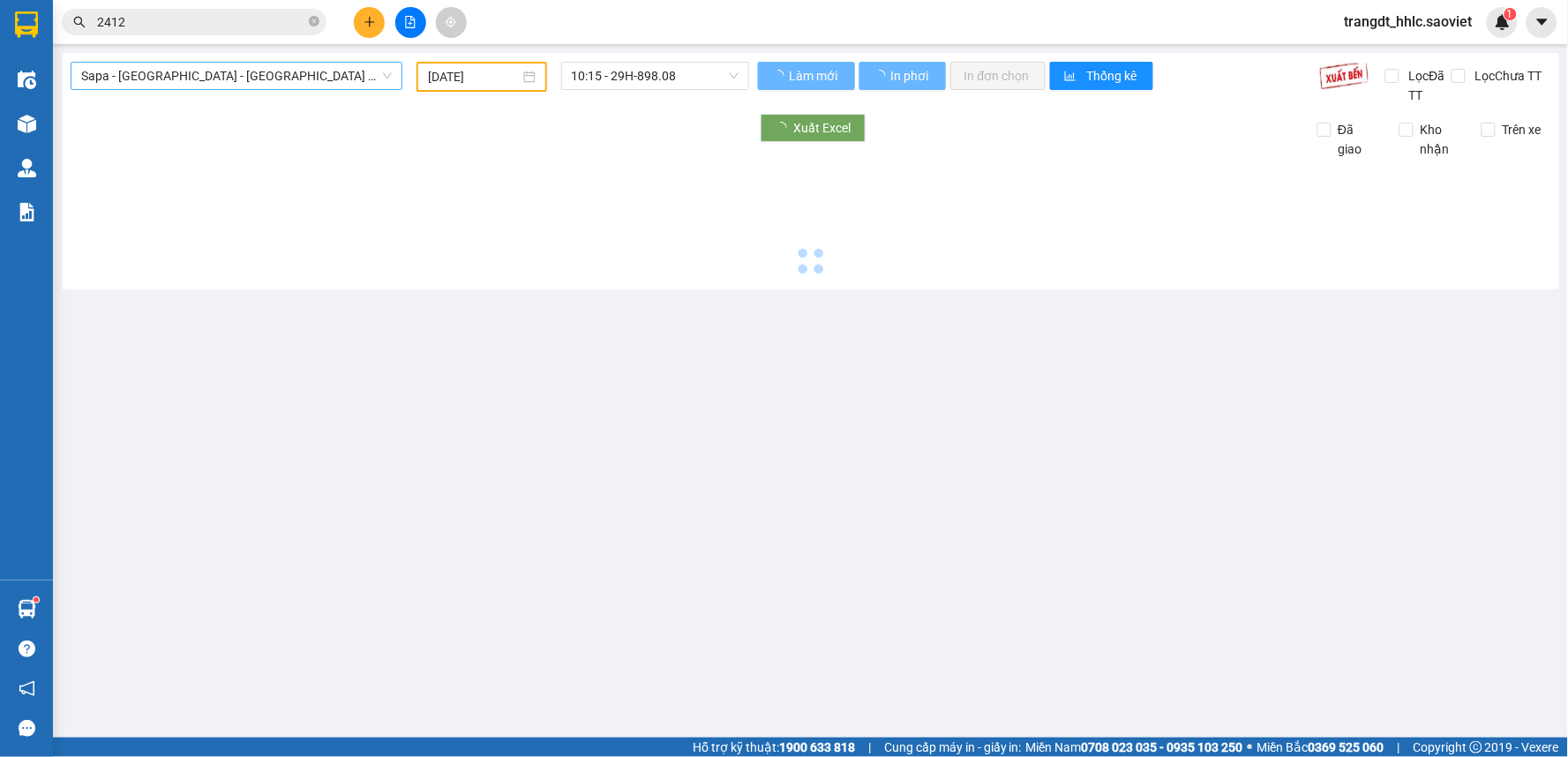
type input "[DATE]"
click at [255, 82] on span "Sapa - [GEOGRAPHIC_DATA] - [GEOGRAPHIC_DATA] ([GEOGRAPHIC_DATA])" at bounding box center [236, 76] width 311 height 27
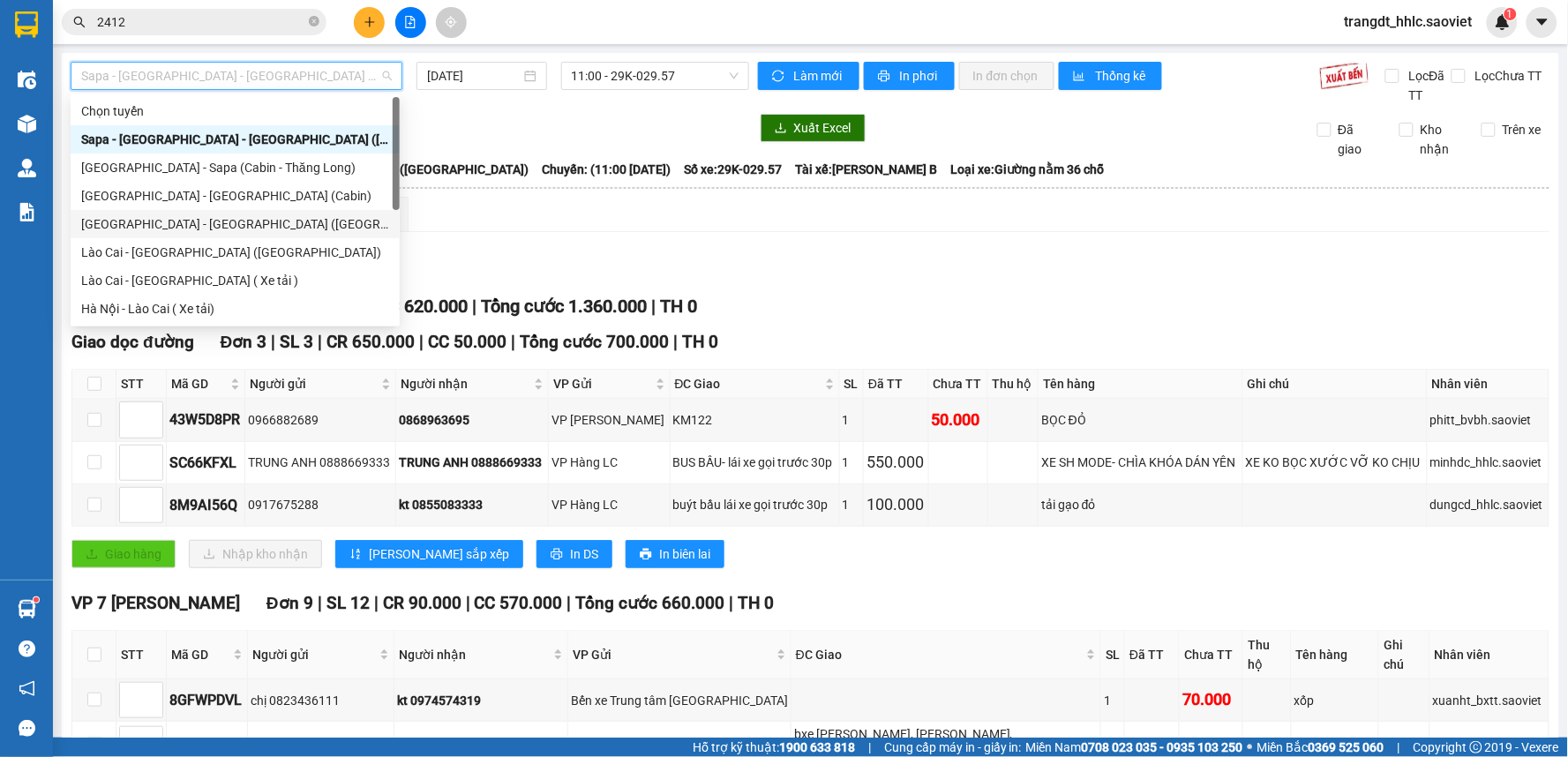
click at [221, 228] on div "[GEOGRAPHIC_DATA] - [GEOGRAPHIC_DATA] ([GEOGRAPHIC_DATA])" at bounding box center [235, 223] width 308 height 19
type input "[DATE]"
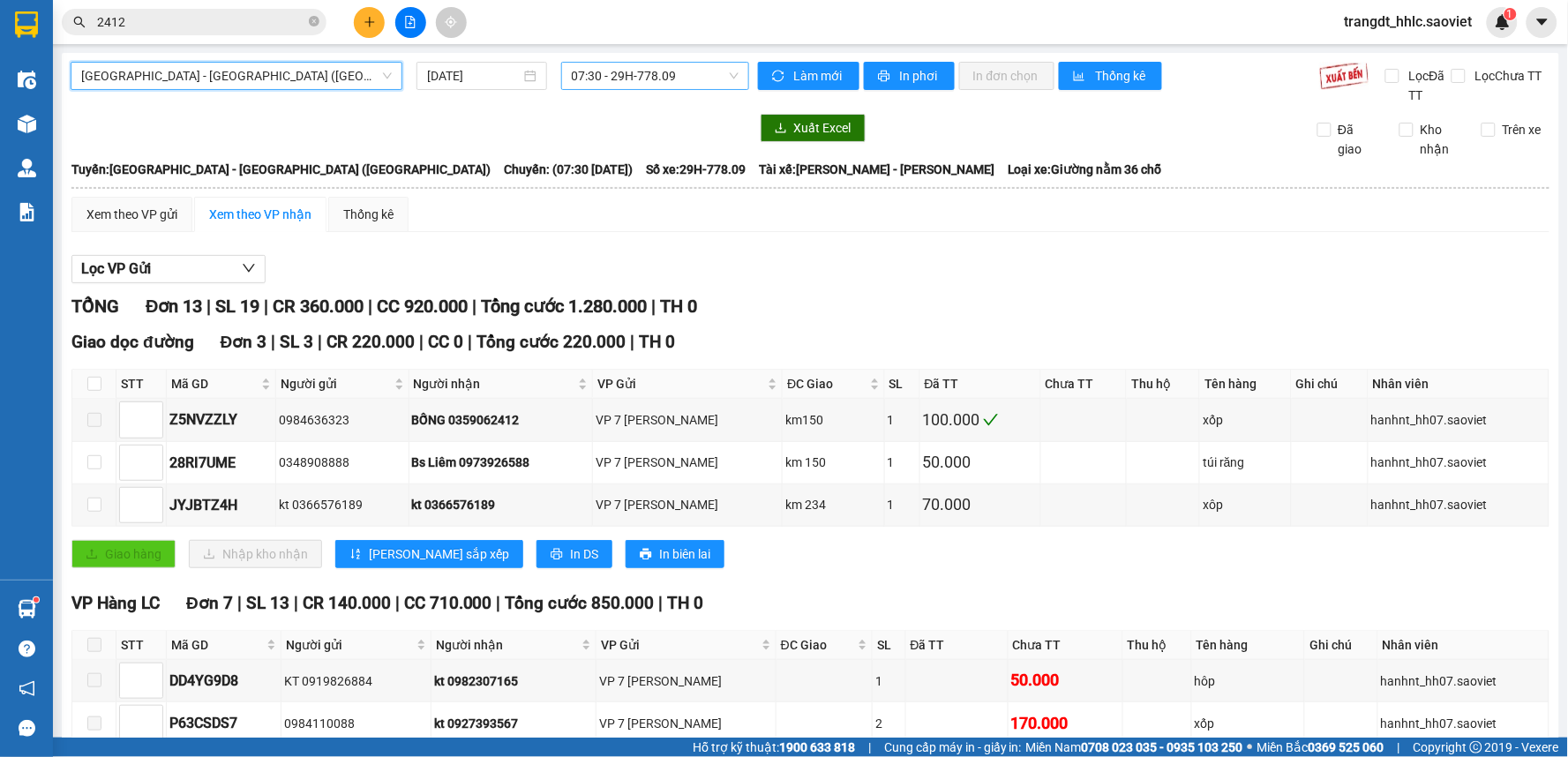
click at [680, 77] on span "07:30 - 29H-778.09" at bounding box center [655, 76] width 167 height 27
type input "80595"
click at [486, 84] on input "[DATE]" at bounding box center [473, 76] width 92 height 19
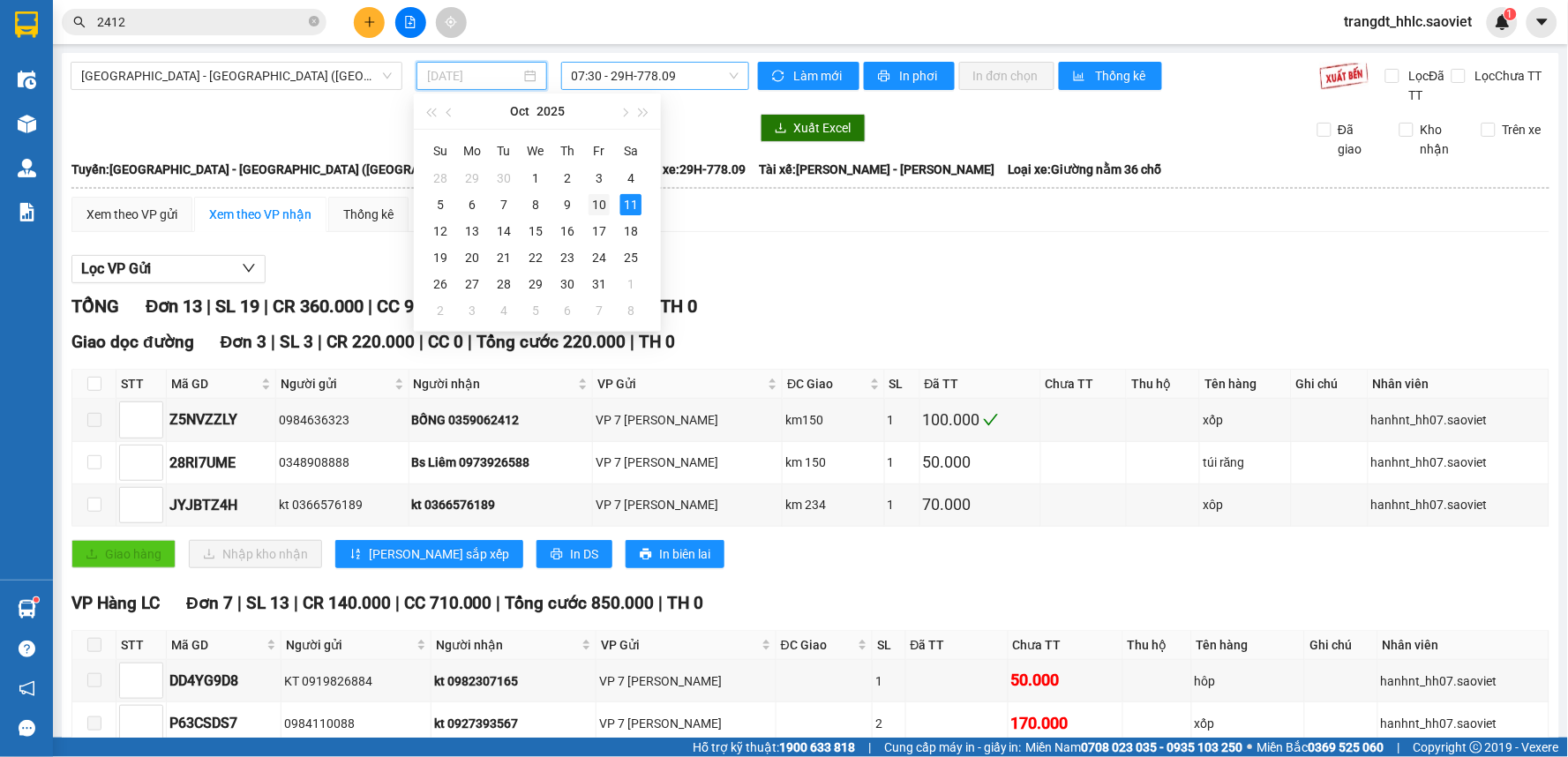
click at [594, 206] on div "10" at bounding box center [599, 204] width 21 height 21
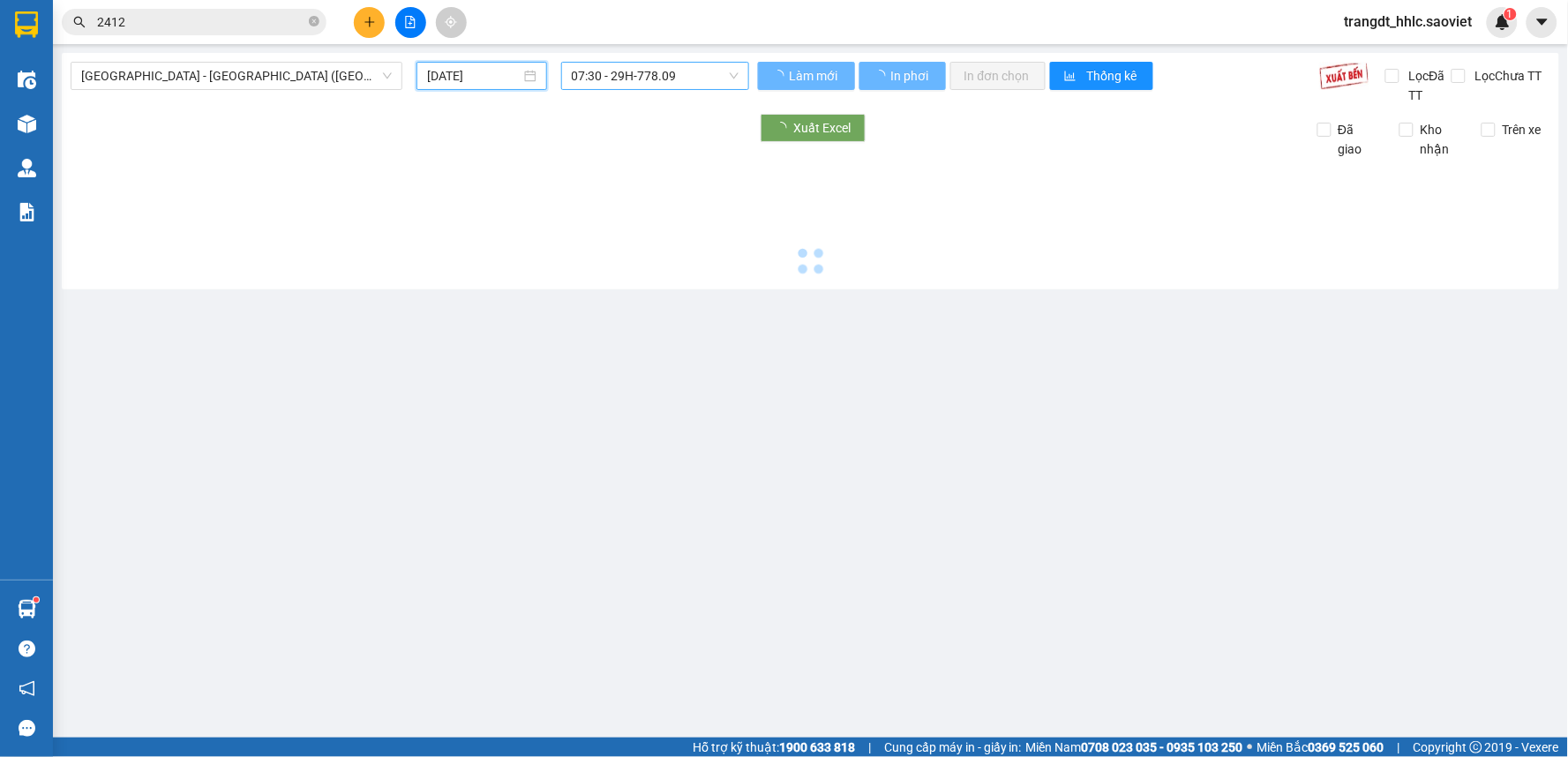
type input "[DATE]"
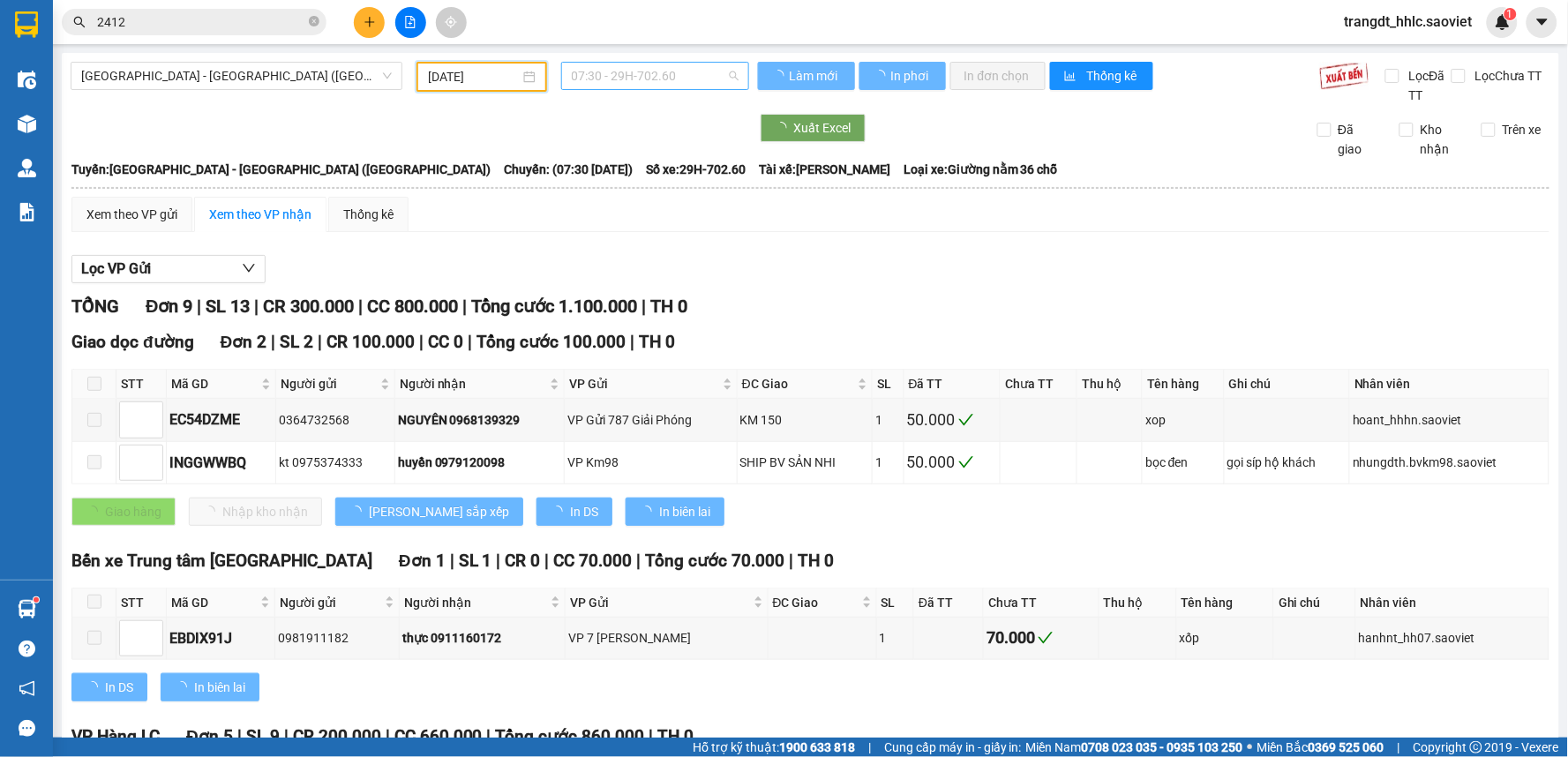
click at [659, 82] on span "07:30 - 29H-702.60" at bounding box center [655, 76] width 167 height 27
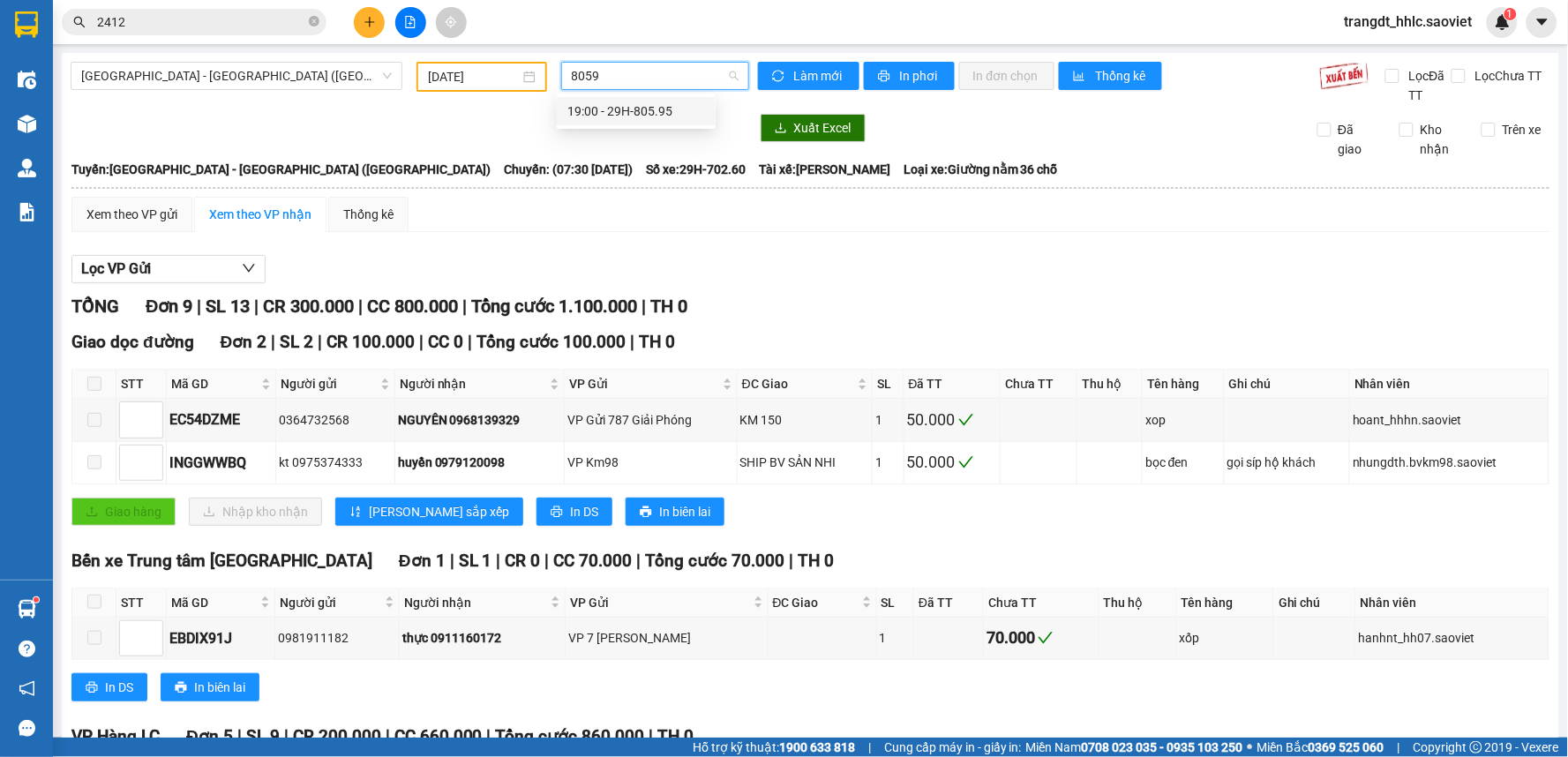
type input "80595"
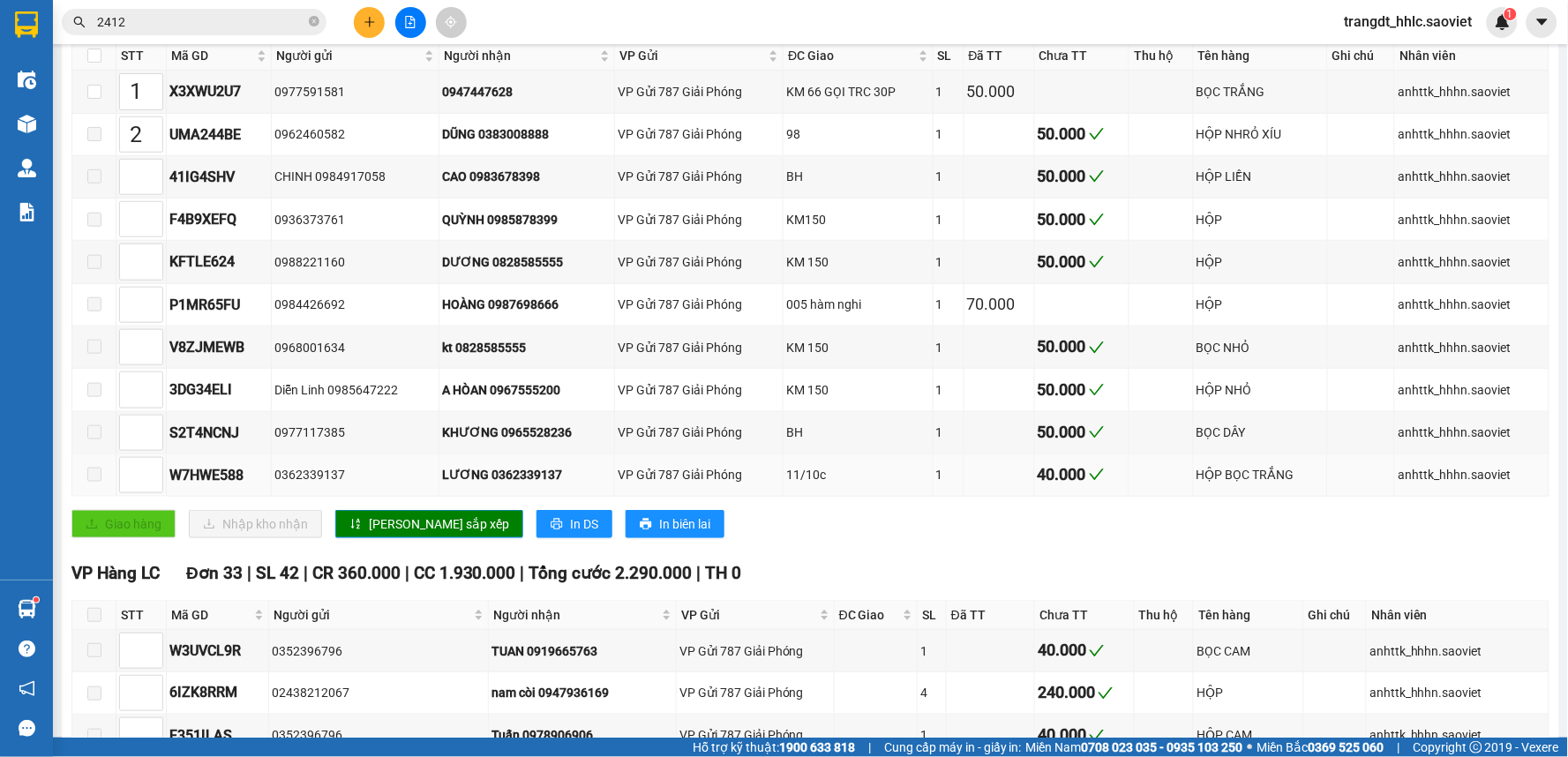
scroll to position [294, 0]
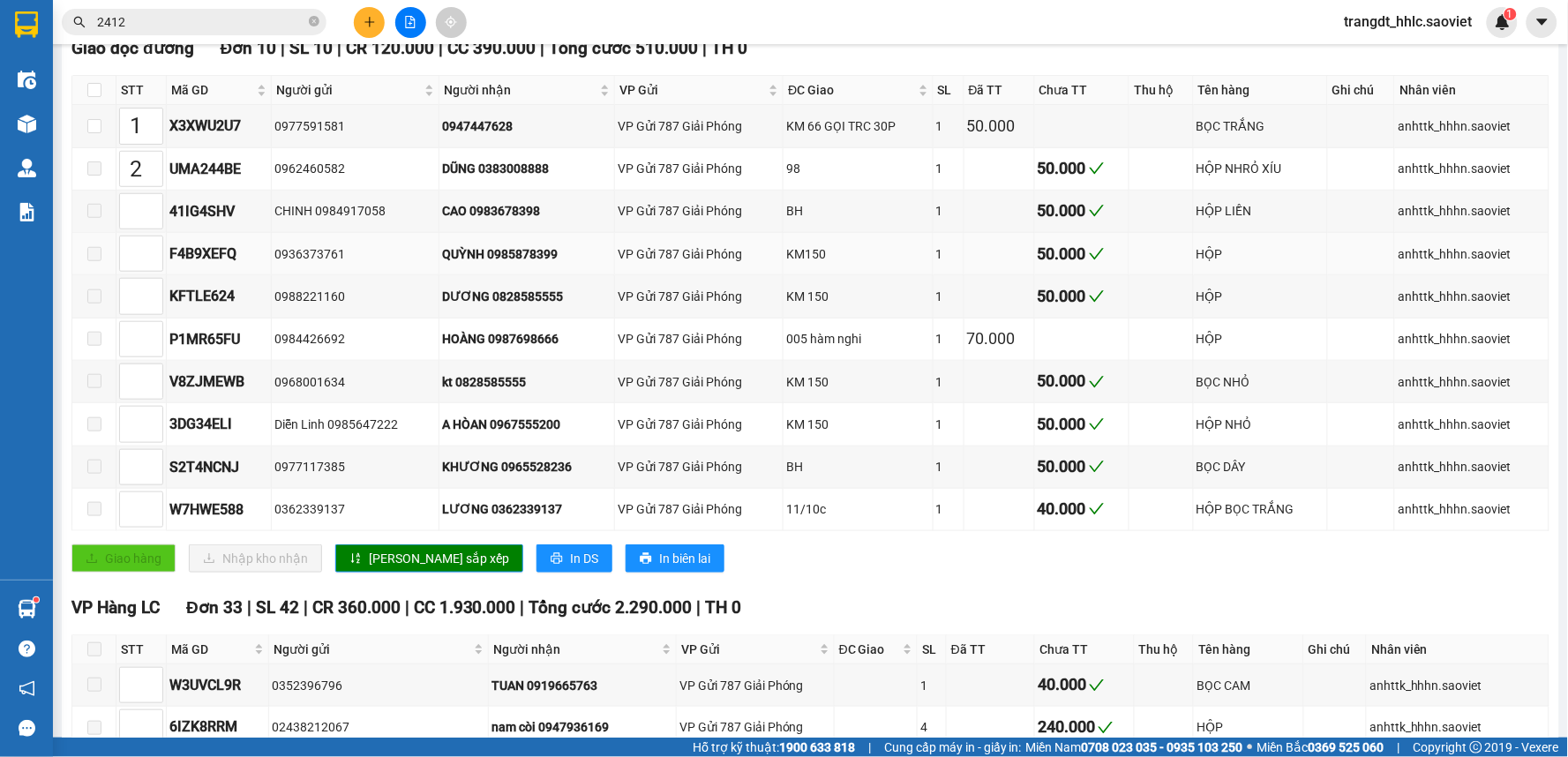
click at [1070, 254] on div "50.000" at bounding box center [1082, 254] width 89 height 25
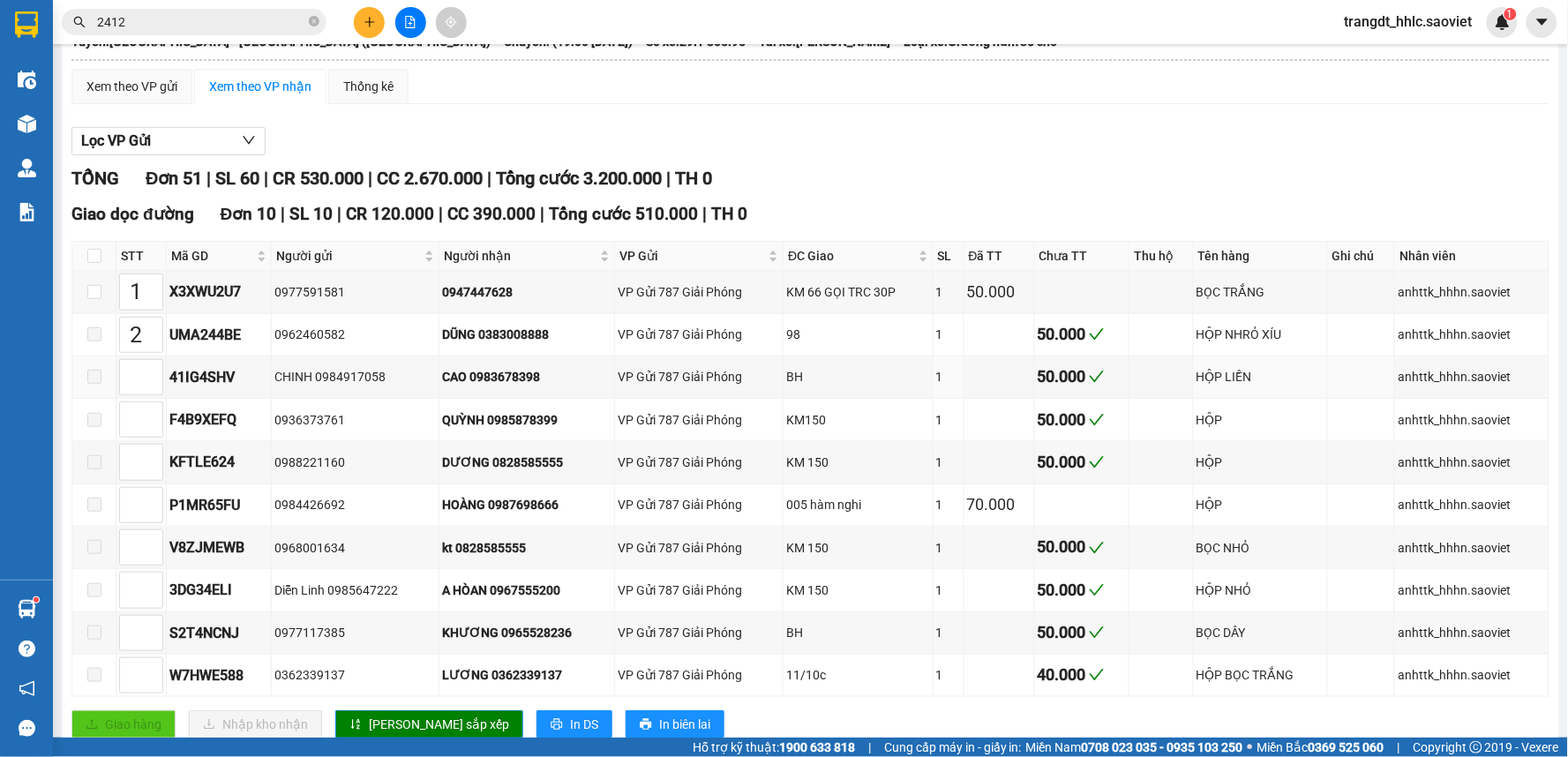
scroll to position [0, 0]
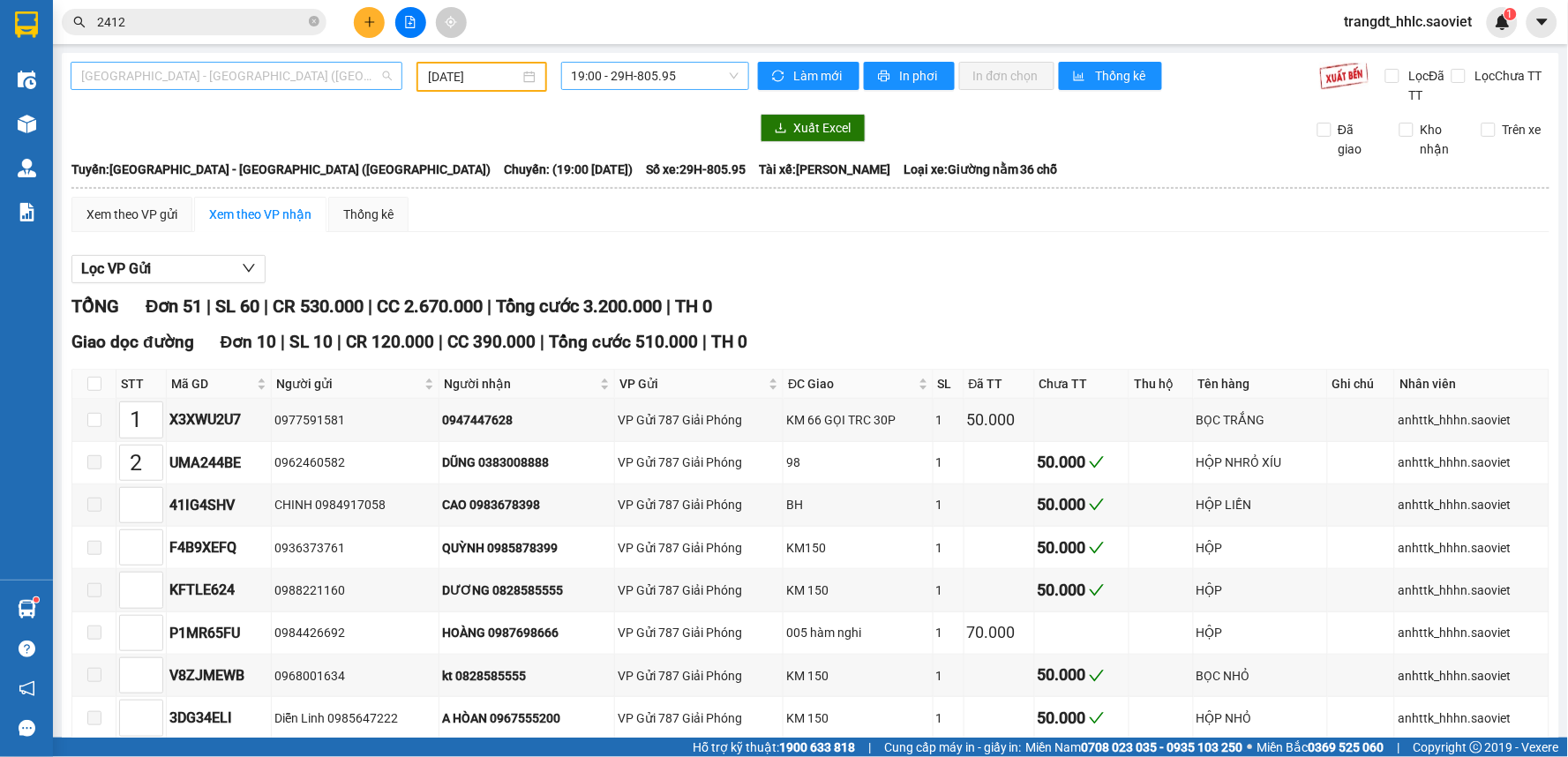
click at [234, 77] on span "[GEOGRAPHIC_DATA] - [GEOGRAPHIC_DATA] ([GEOGRAPHIC_DATA])" at bounding box center [236, 76] width 311 height 27
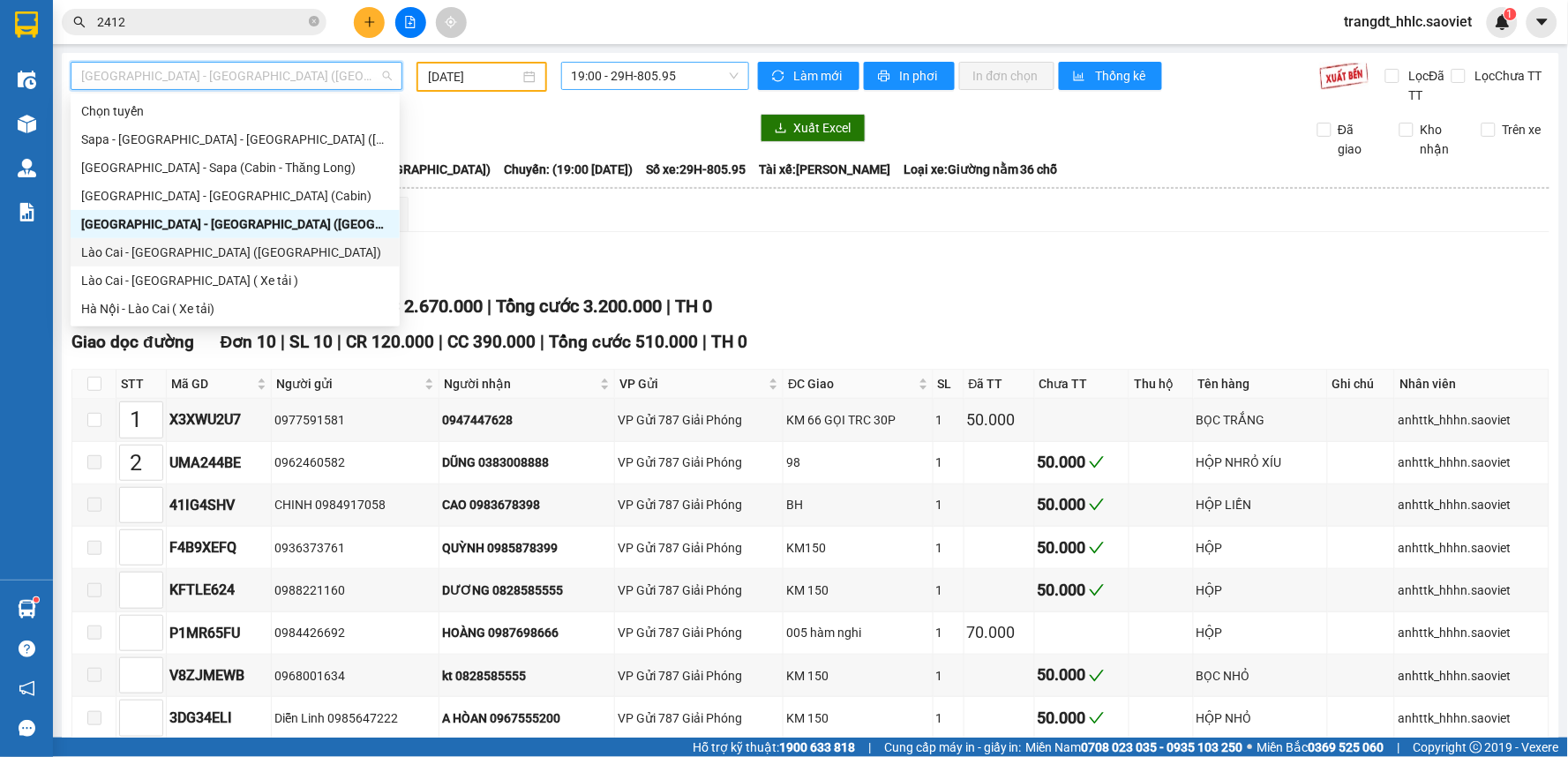
scroll to position [141, 0]
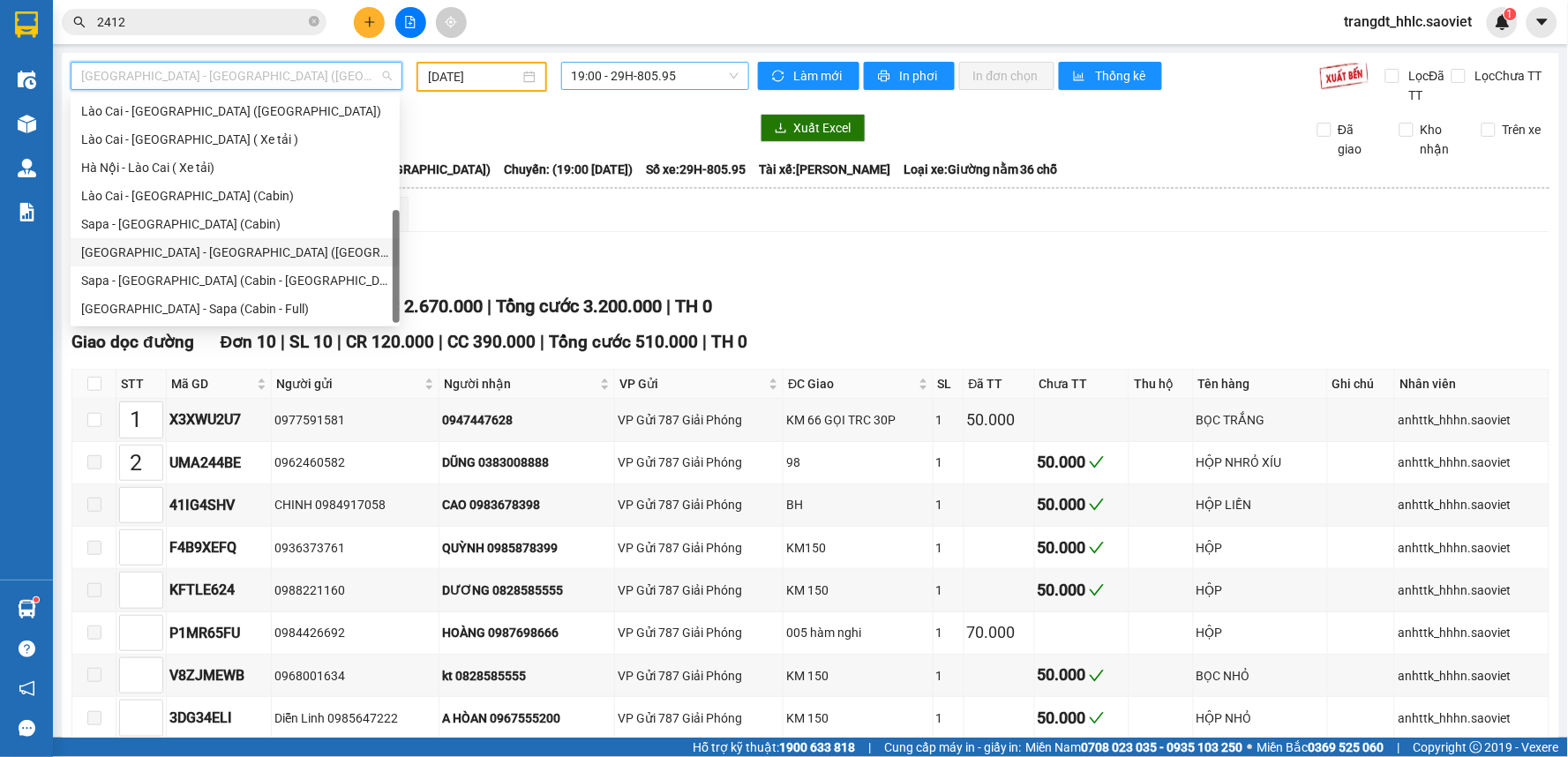
drag, startPoint x: 234, startPoint y: 252, endPoint x: 468, endPoint y: 121, distance: 268.2
click at [234, 251] on div "[GEOGRAPHIC_DATA] - [GEOGRAPHIC_DATA] ([GEOGRAPHIC_DATA])" at bounding box center [235, 252] width 308 height 19
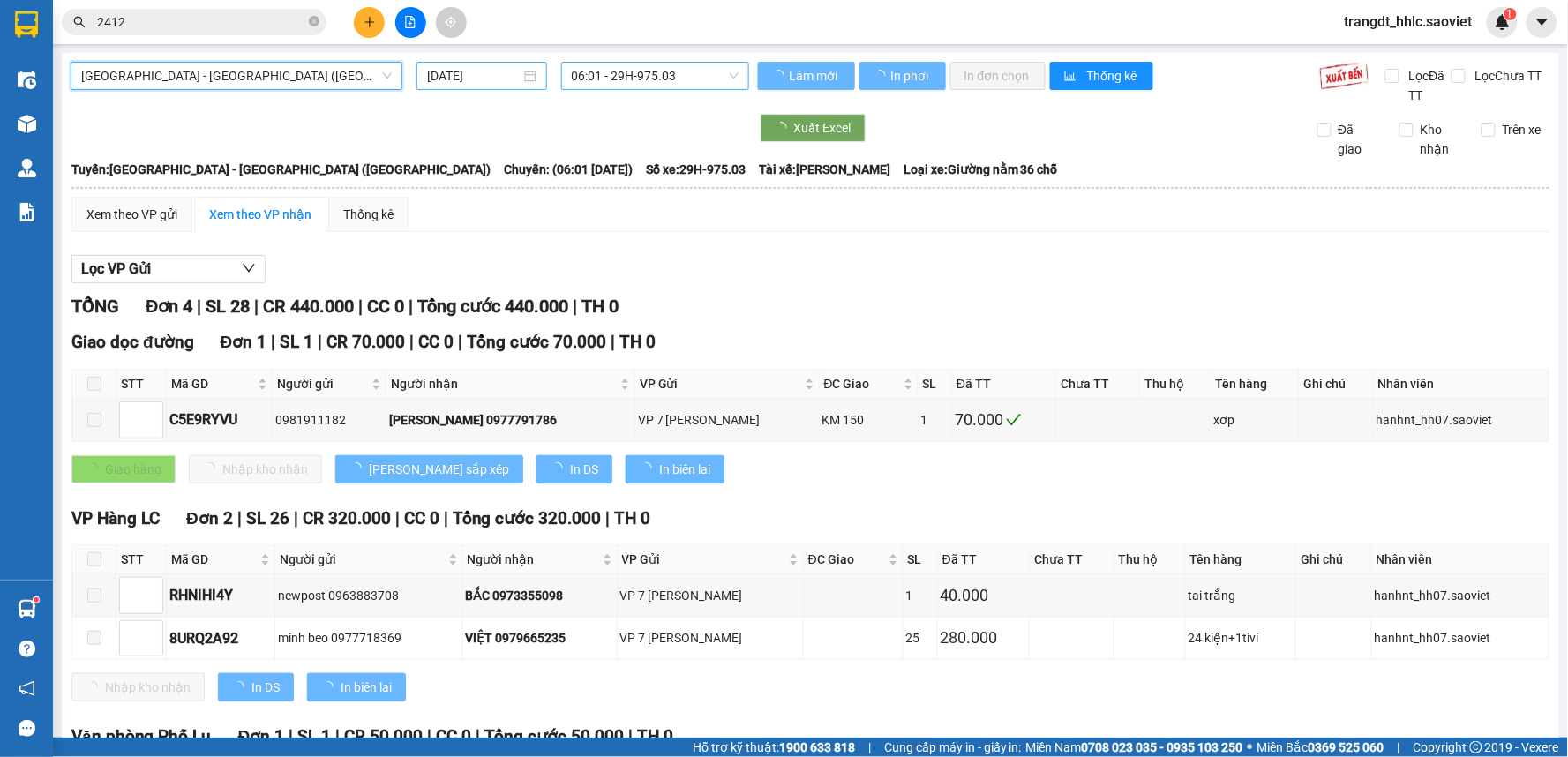
click at [473, 77] on input "[DATE]" at bounding box center [473, 76] width 92 height 19
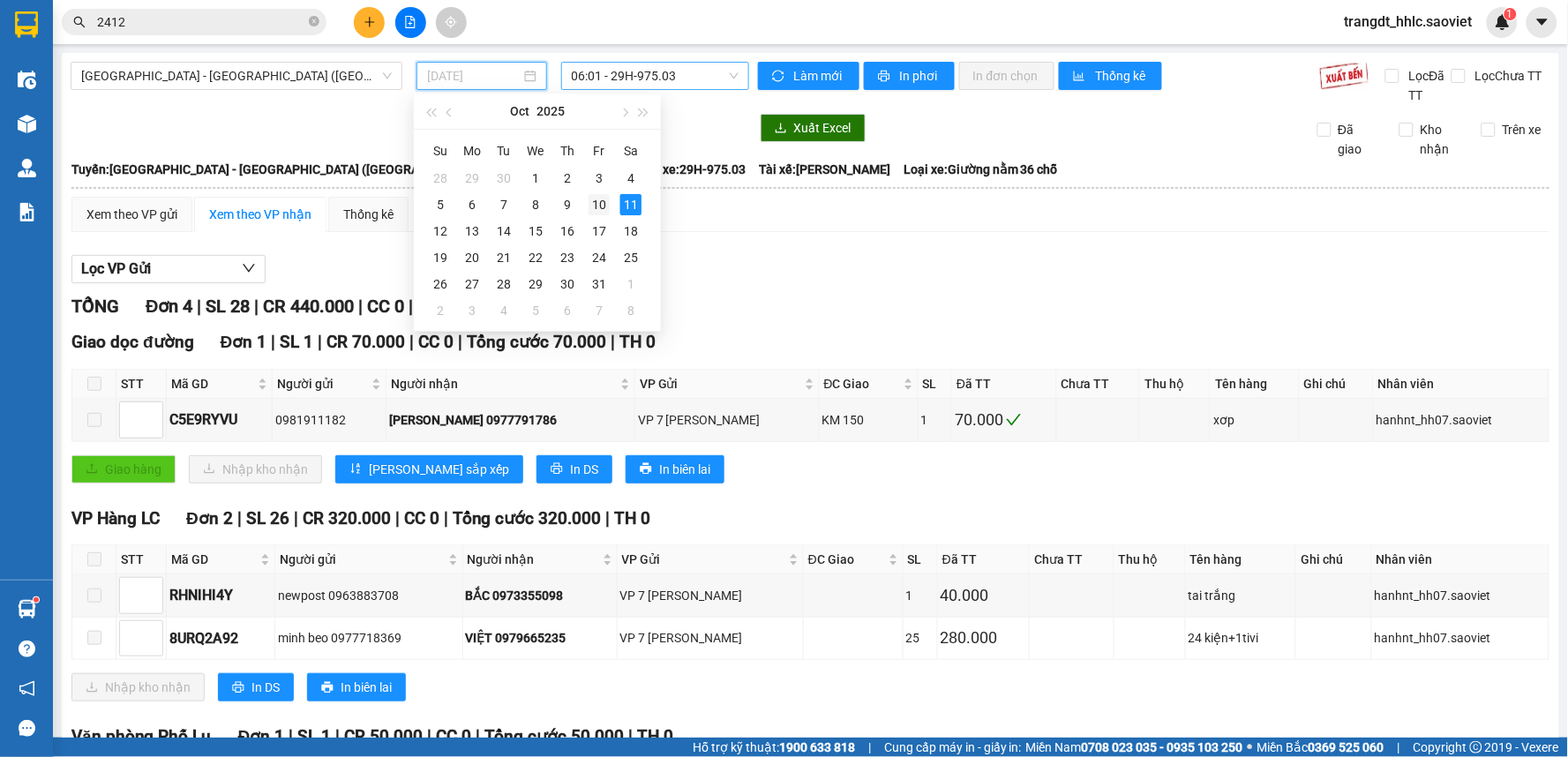
click at [593, 209] on div "10" at bounding box center [599, 204] width 21 height 21
type input "[DATE]"
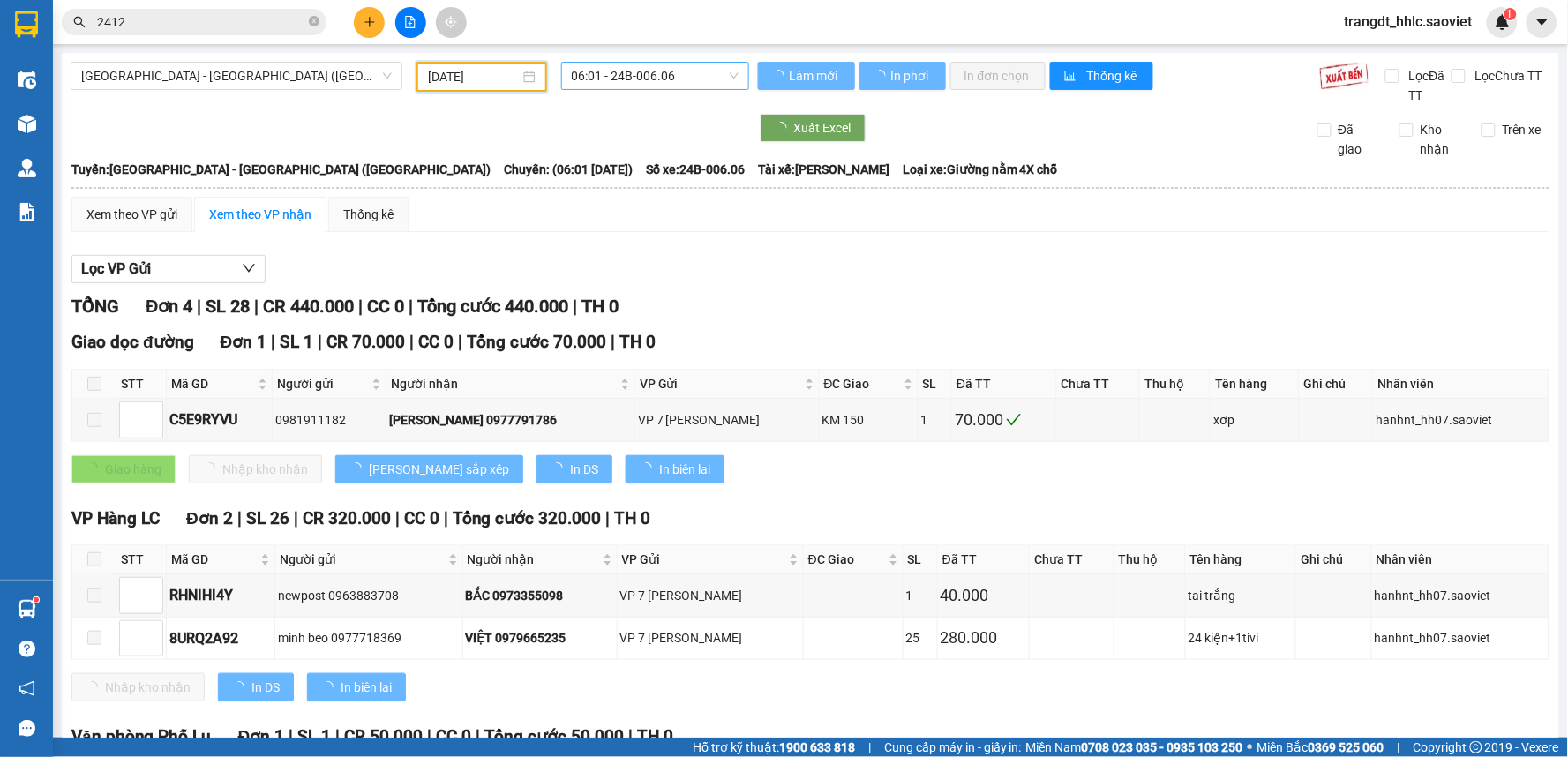
click at [663, 77] on span "06:01 - 24B-006.06" at bounding box center [655, 76] width 167 height 27
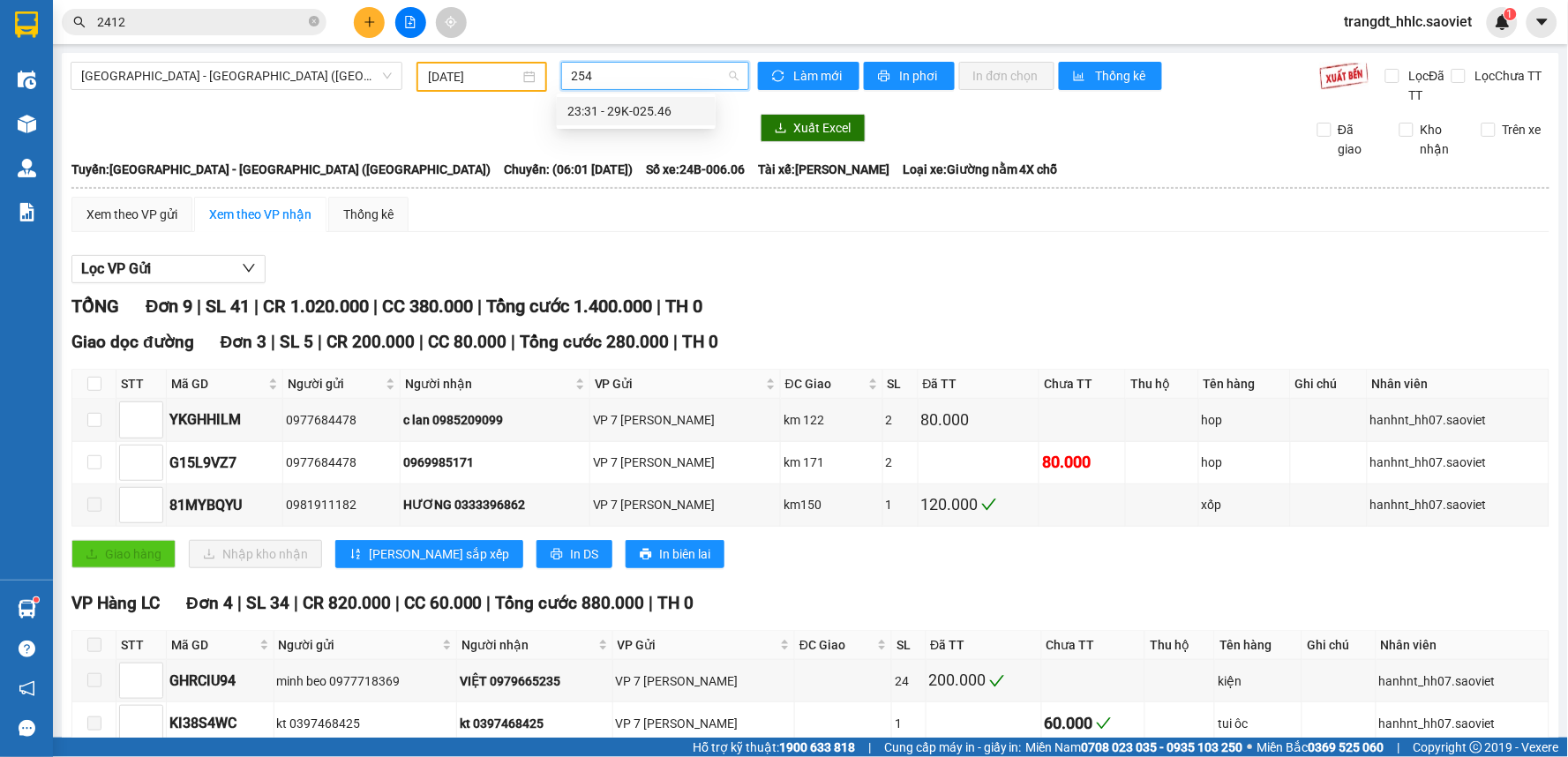
type input "2546"
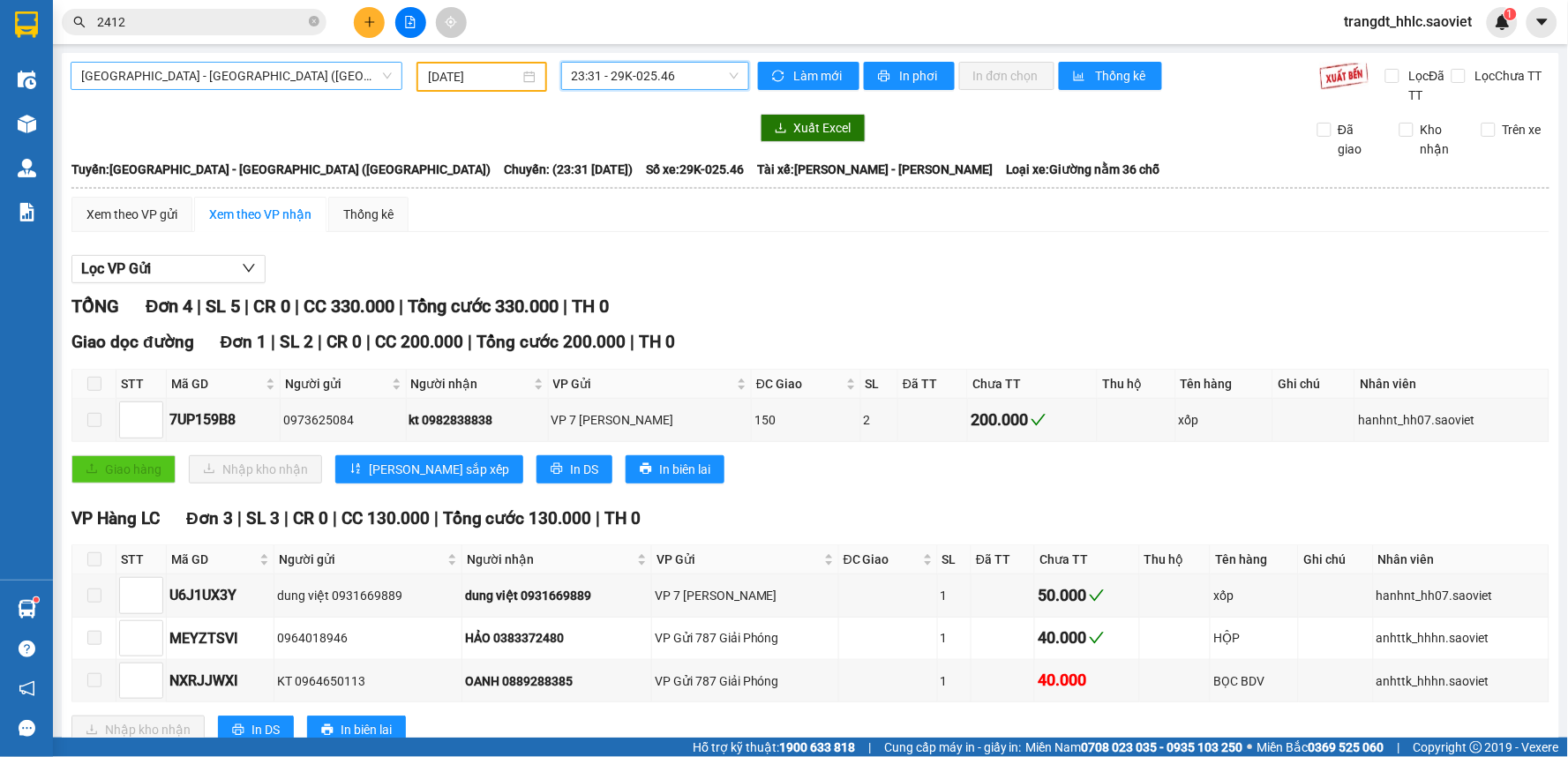
click at [241, 74] on span "[GEOGRAPHIC_DATA] - [GEOGRAPHIC_DATA] ([GEOGRAPHIC_DATA])" at bounding box center [236, 76] width 311 height 27
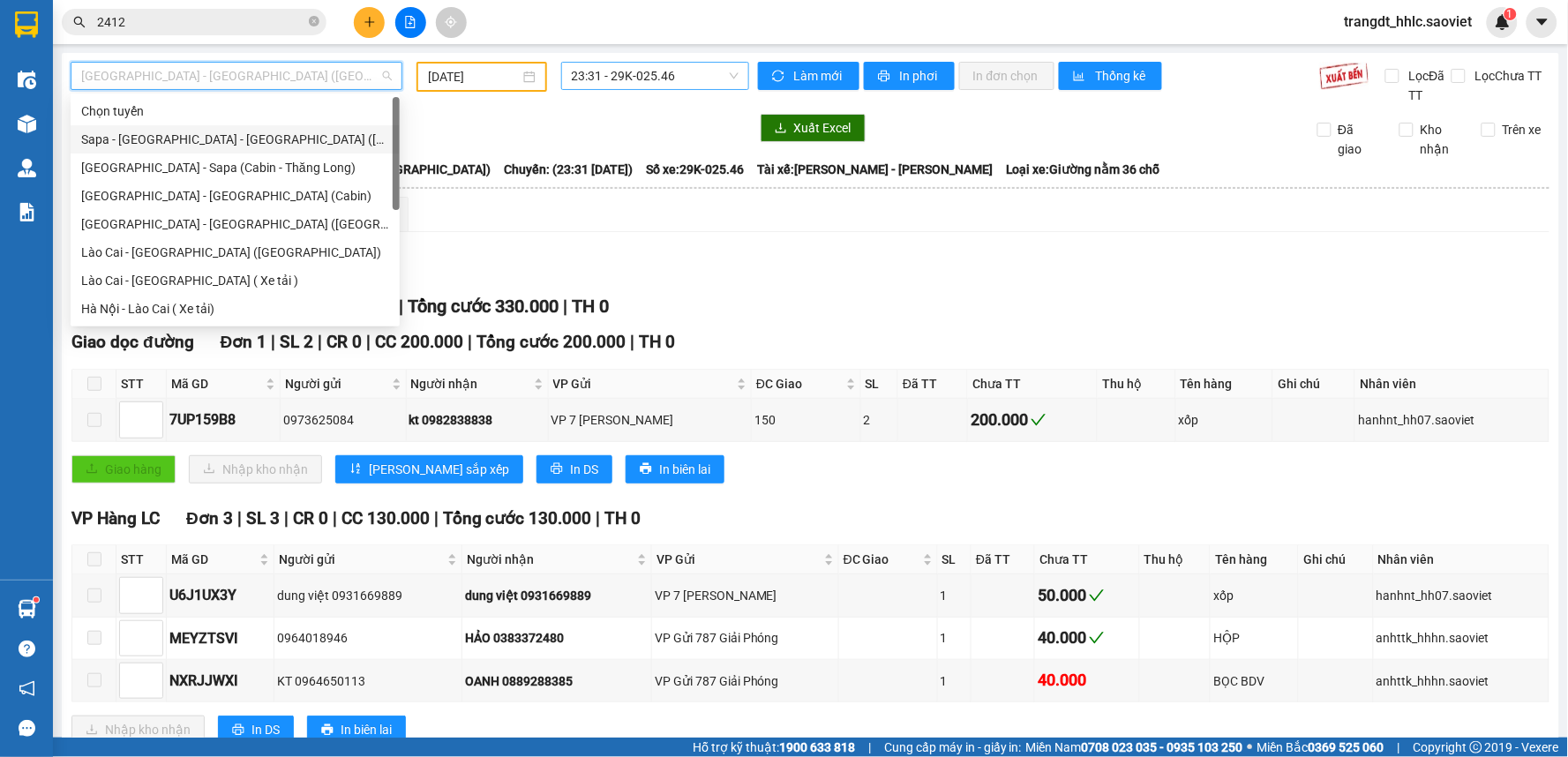
click at [236, 136] on div "Sapa - [GEOGRAPHIC_DATA] - [GEOGRAPHIC_DATA] ([GEOGRAPHIC_DATA])" at bounding box center [235, 139] width 308 height 19
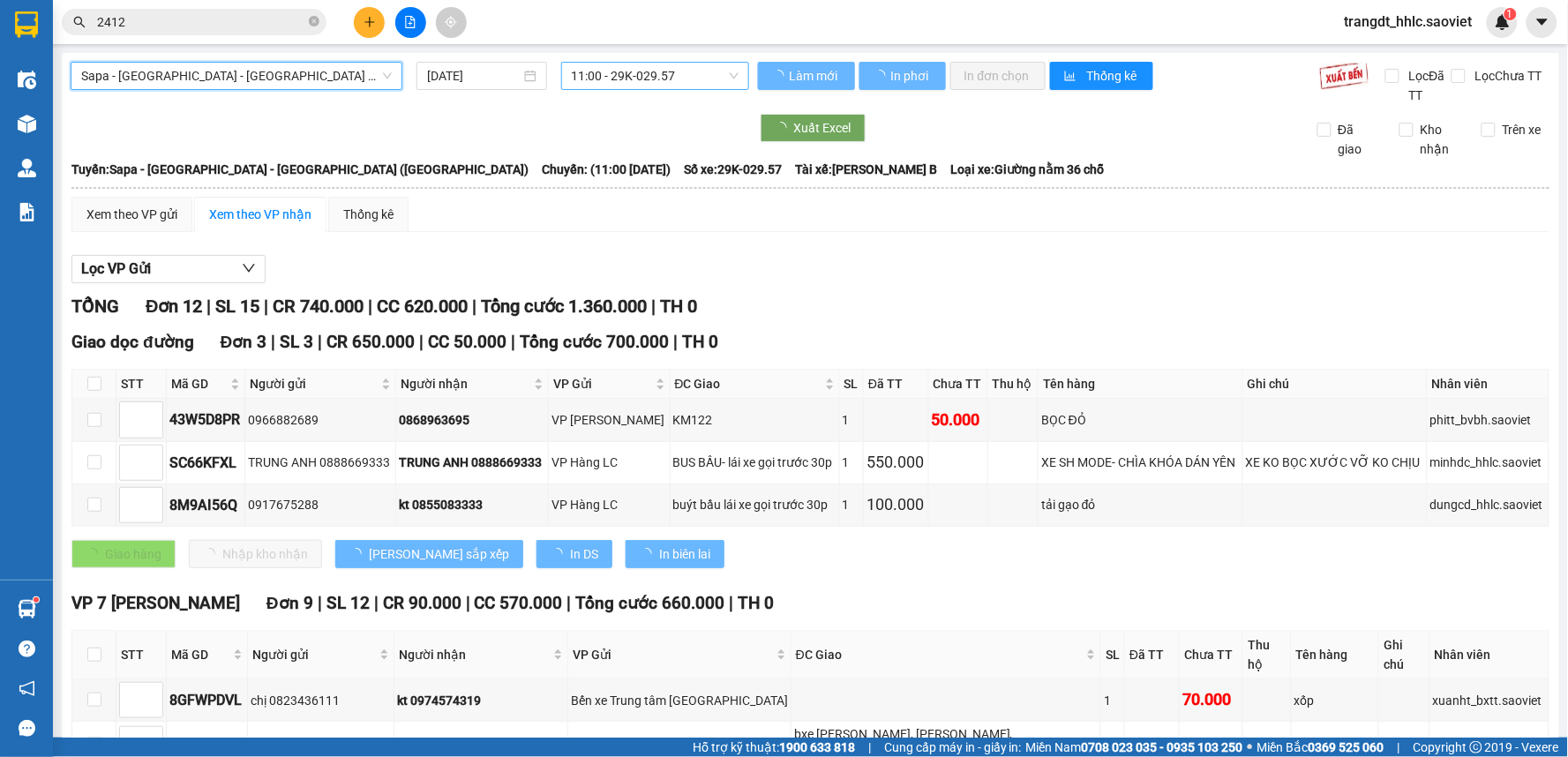
click at [452, 80] on input "[DATE]" at bounding box center [473, 76] width 92 height 19
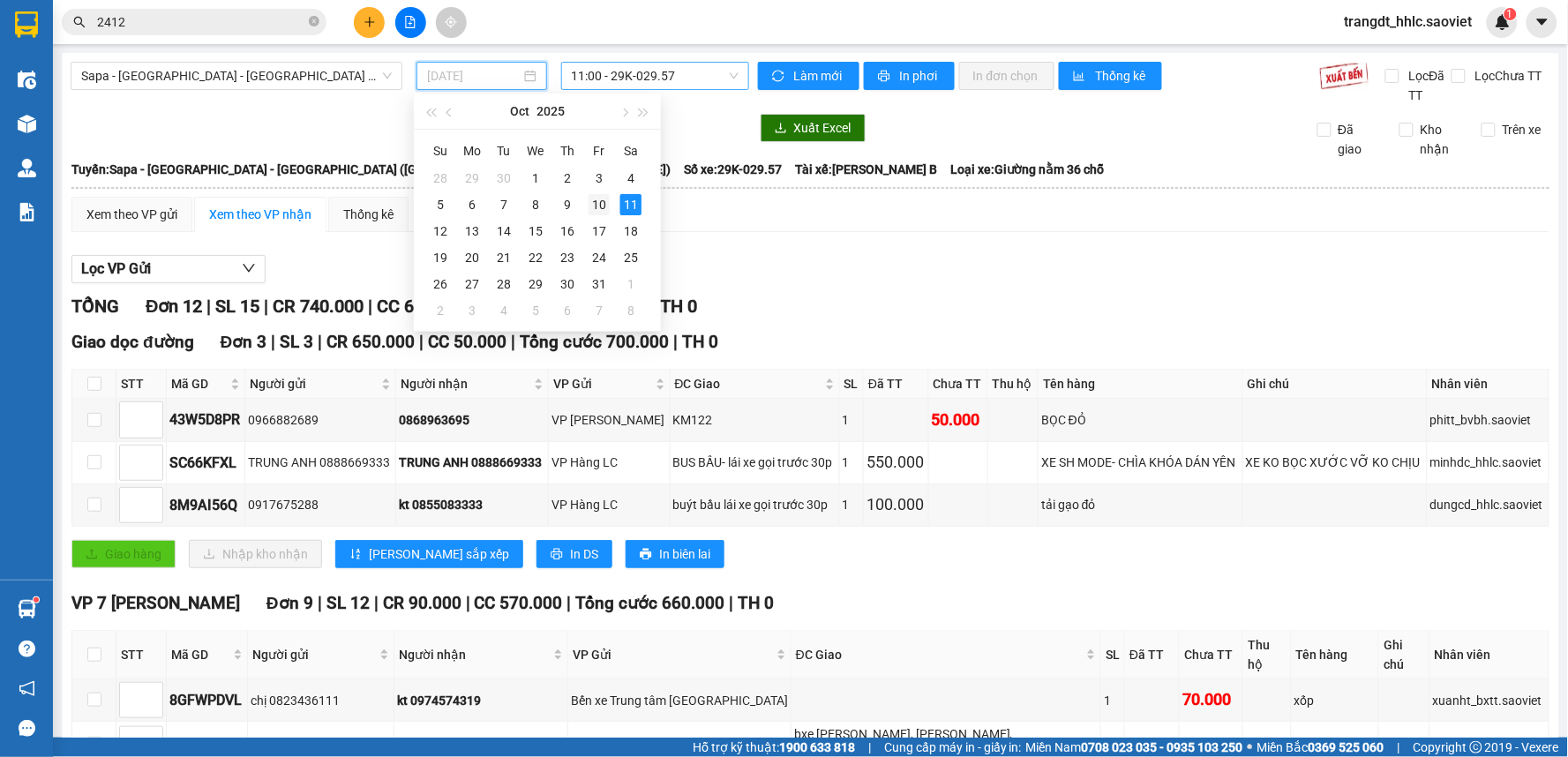
click at [592, 205] on div "10" at bounding box center [599, 204] width 21 height 21
type input "[DATE]"
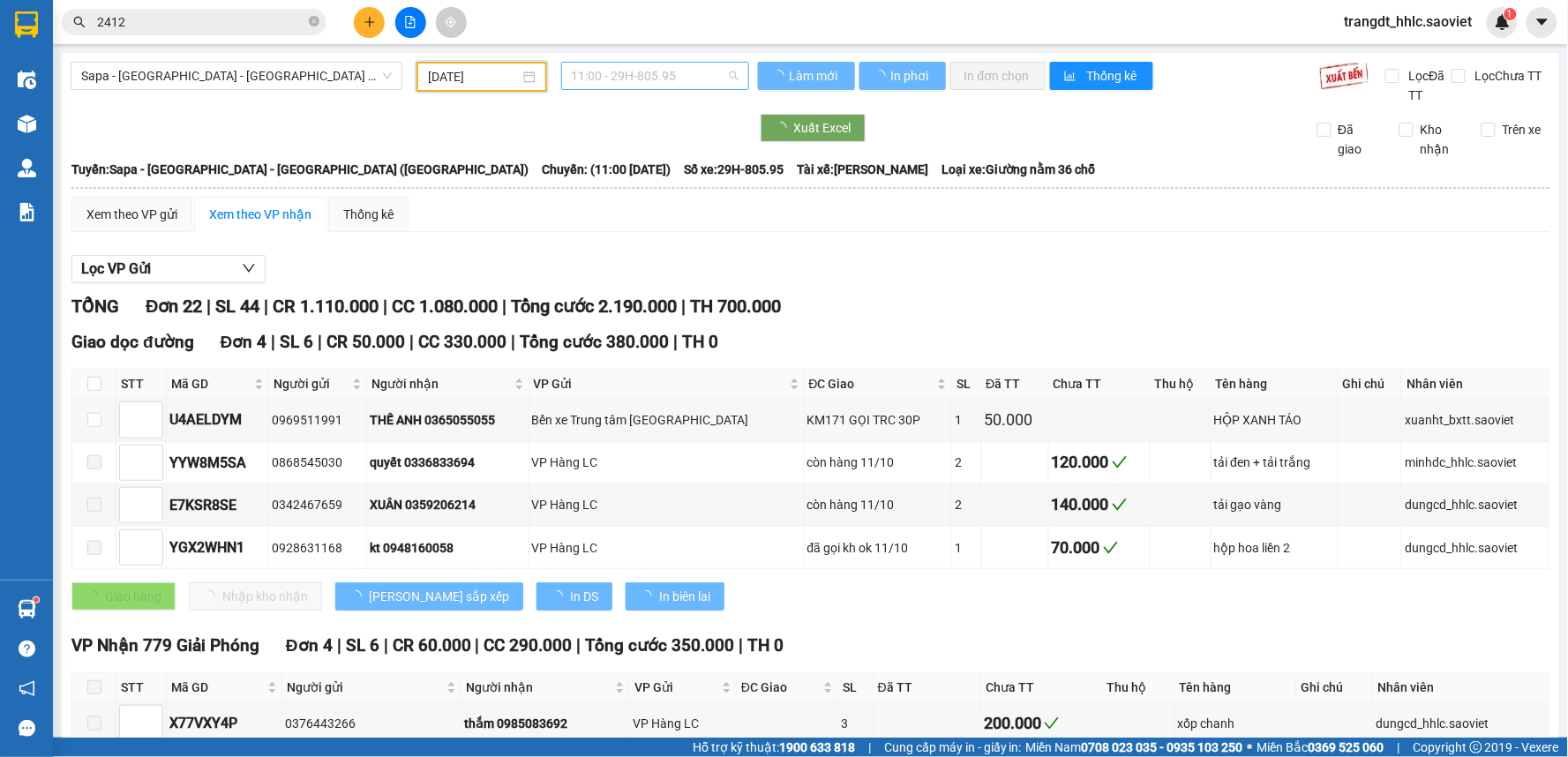
click at [633, 77] on span "11:00 - 29H-805.95" at bounding box center [655, 76] width 167 height 27
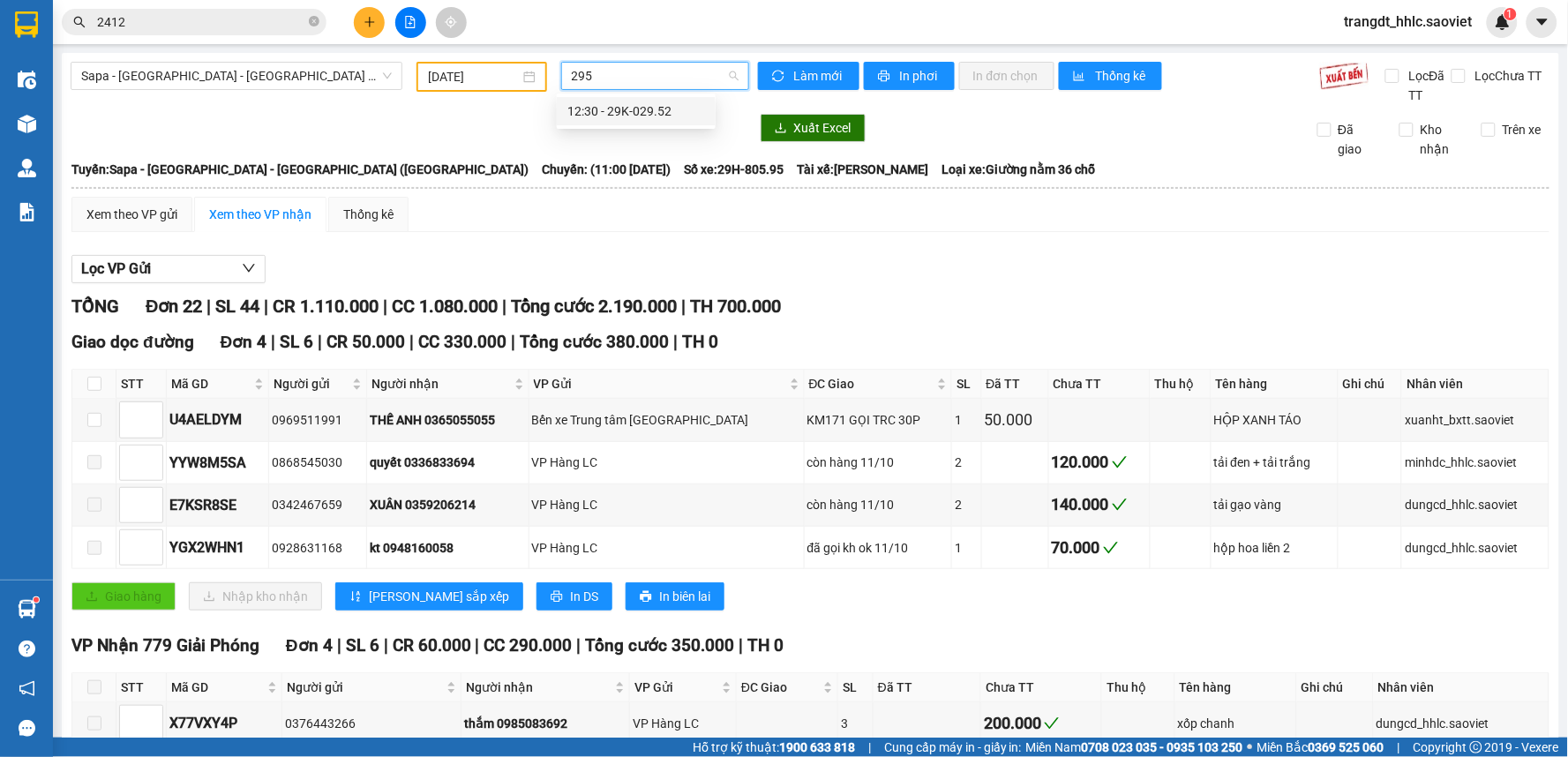
type input "2952"
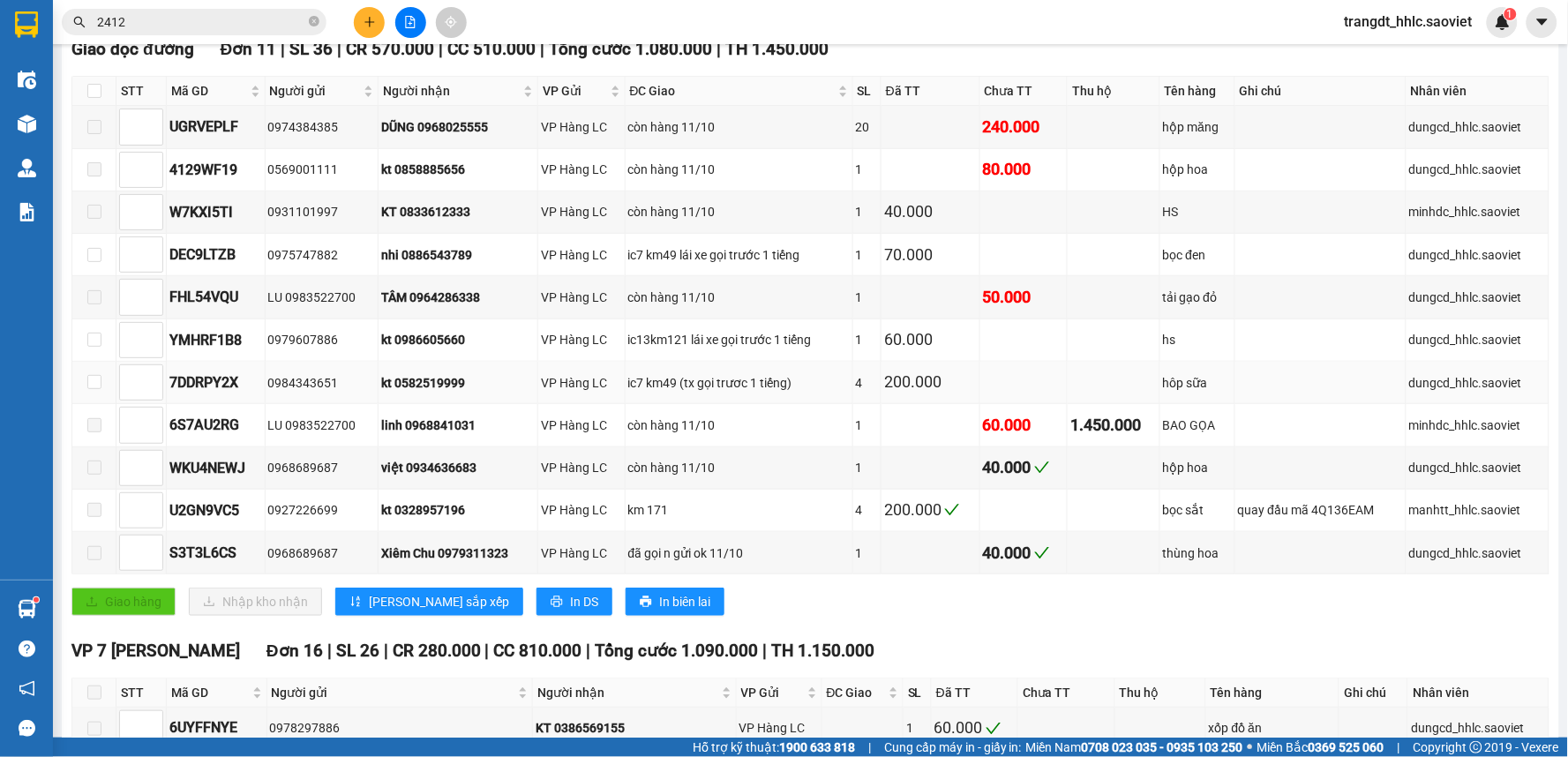
scroll to position [294, 0]
drag, startPoint x: 847, startPoint y: 373, endPoint x: 943, endPoint y: 377, distance: 96.1
click at [943, 377] on tr "7DDRPY2X 0984343651 kt 0582519999 VP Hàng LC ic7 km49 (tx gọi trươc 1 tiếng) 4 …" at bounding box center [811, 382] width 1478 height 42
click at [947, 375] on div "200.000" at bounding box center [931, 381] width 92 height 25
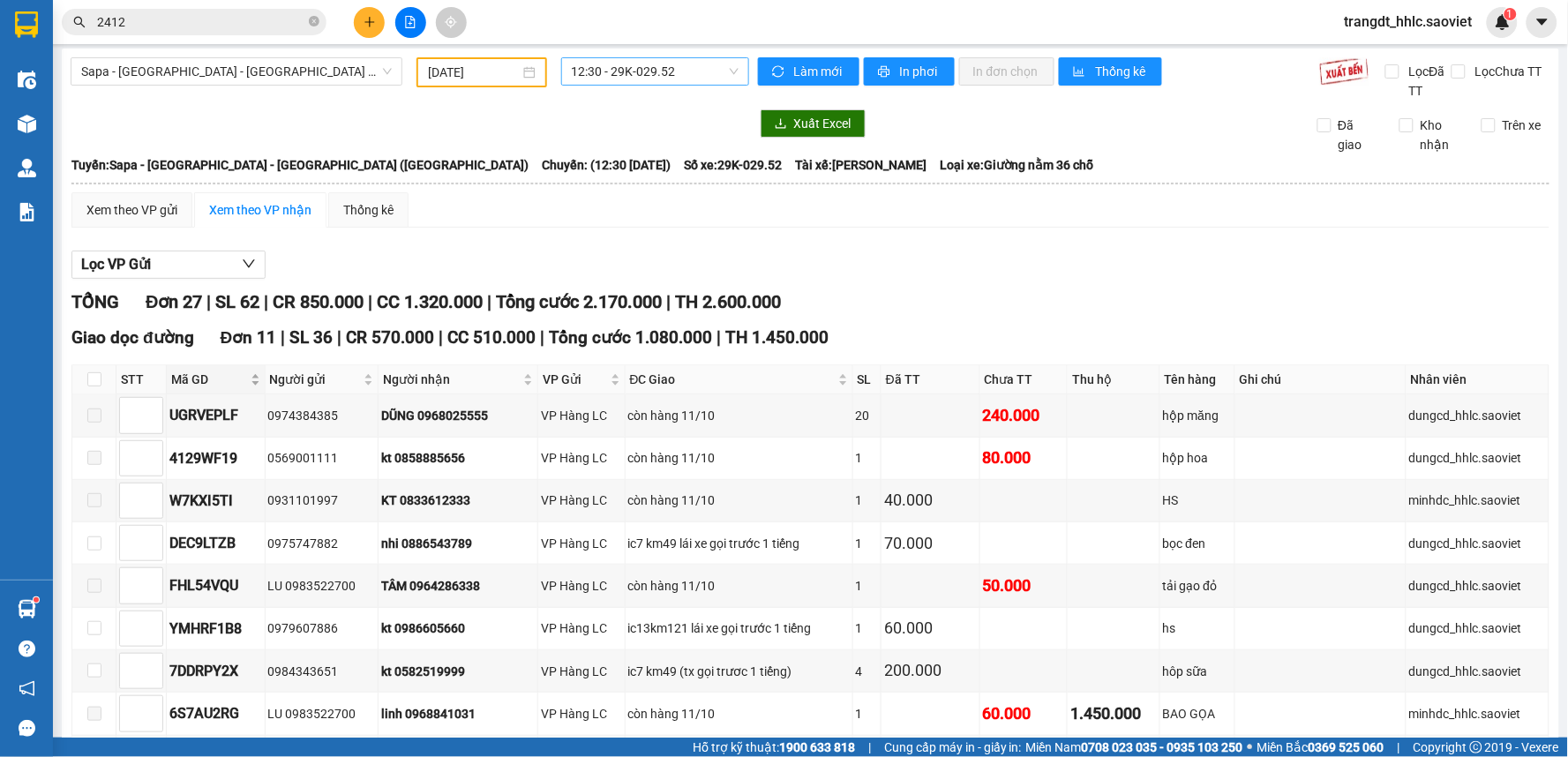
scroll to position [0, 0]
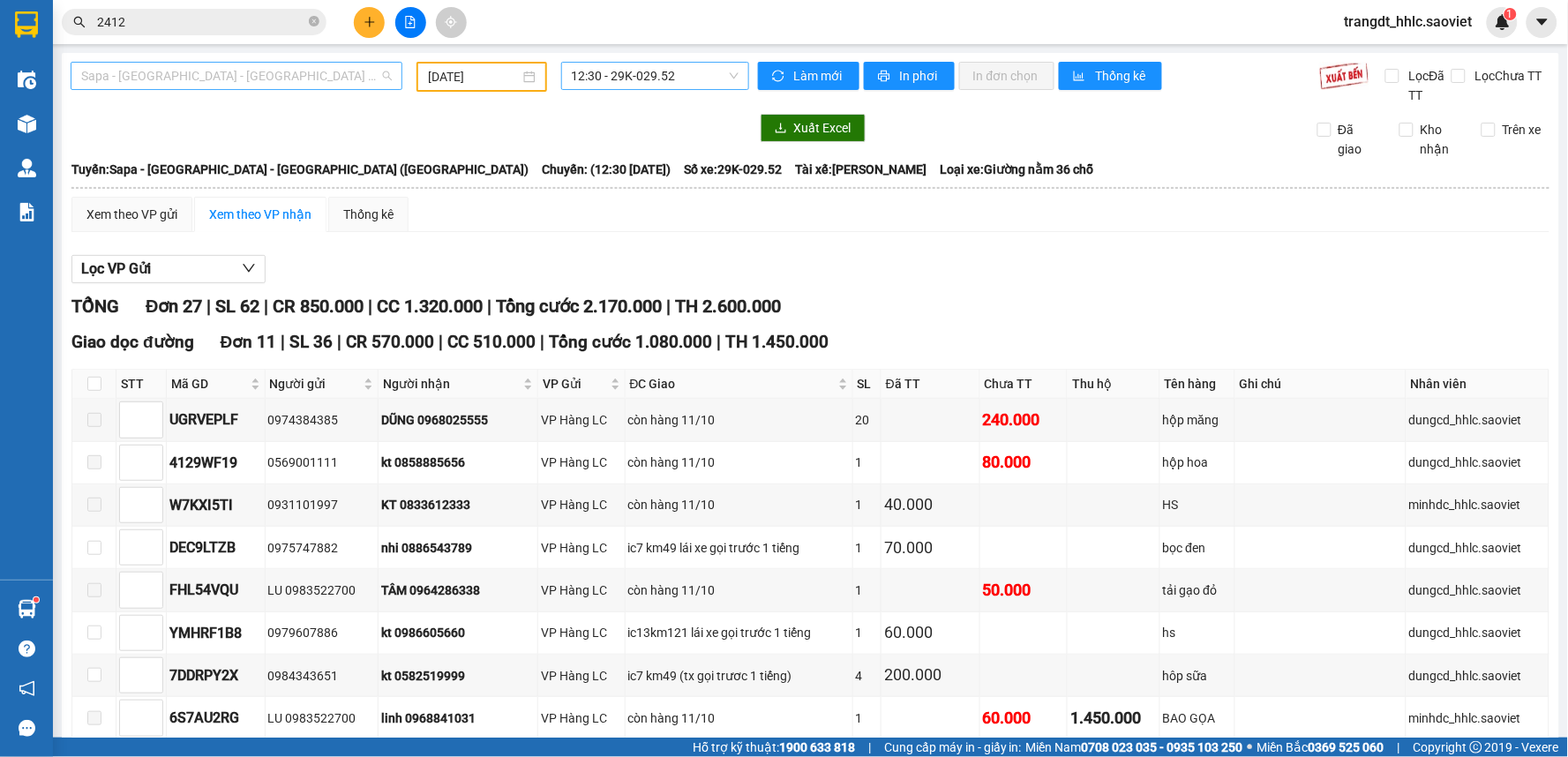
click at [174, 77] on span "Sapa - [GEOGRAPHIC_DATA] - [GEOGRAPHIC_DATA] ([GEOGRAPHIC_DATA])" at bounding box center [236, 76] width 311 height 27
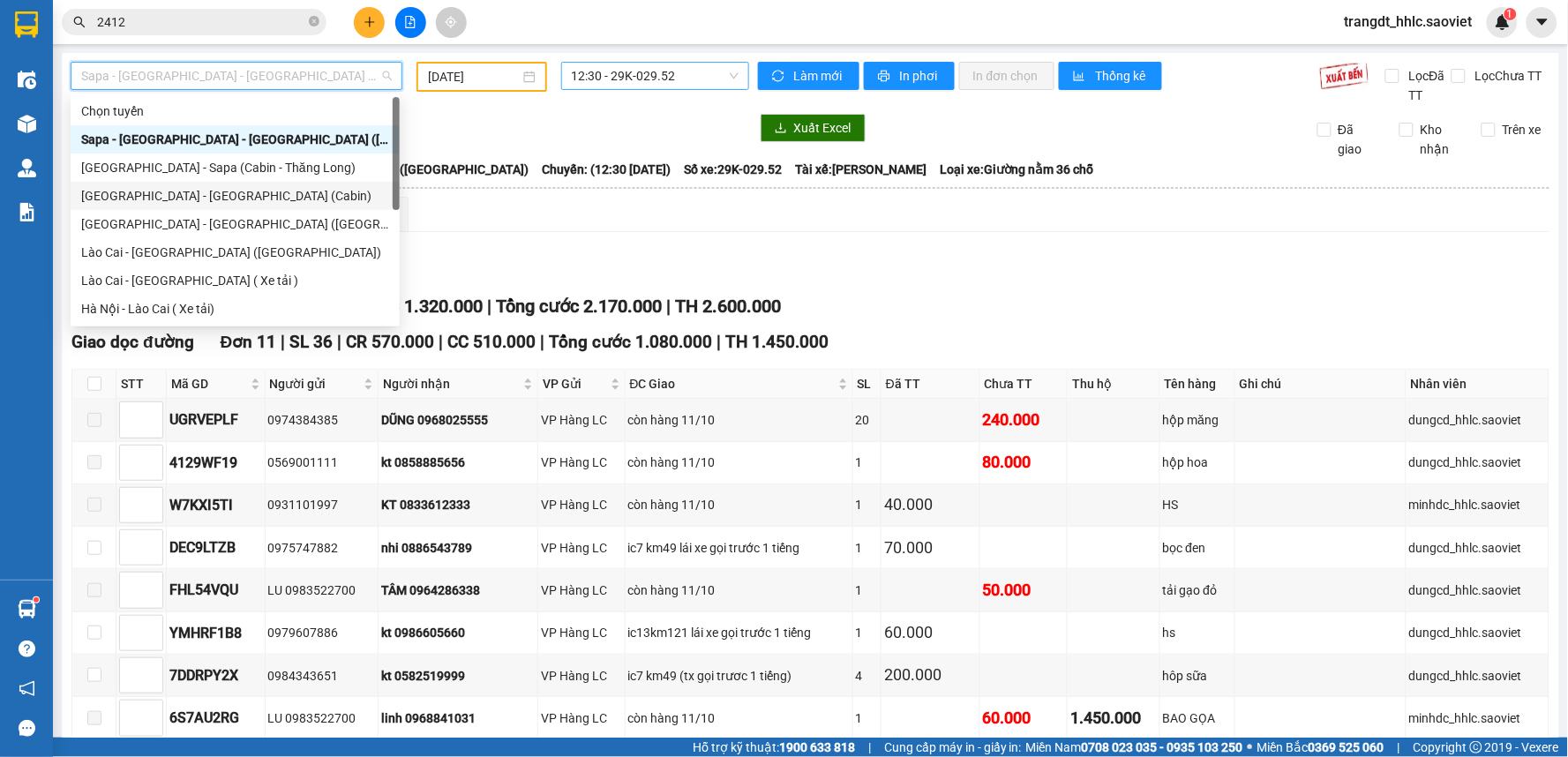
scroll to position [141, 0]
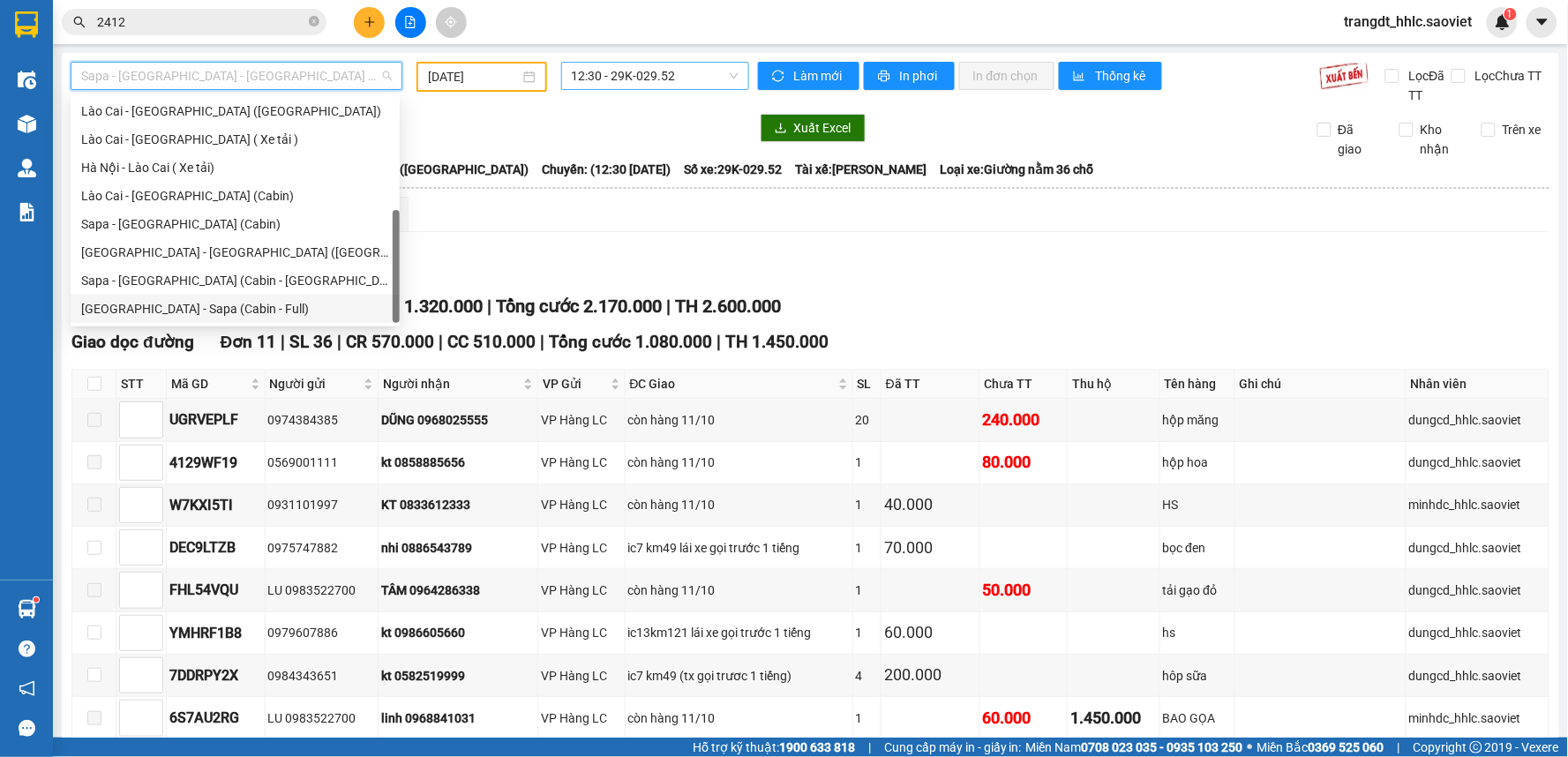
click at [212, 306] on div "[GEOGRAPHIC_DATA] - Sapa (Cabin - Full)" at bounding box center [235, 308] width 308 height 19
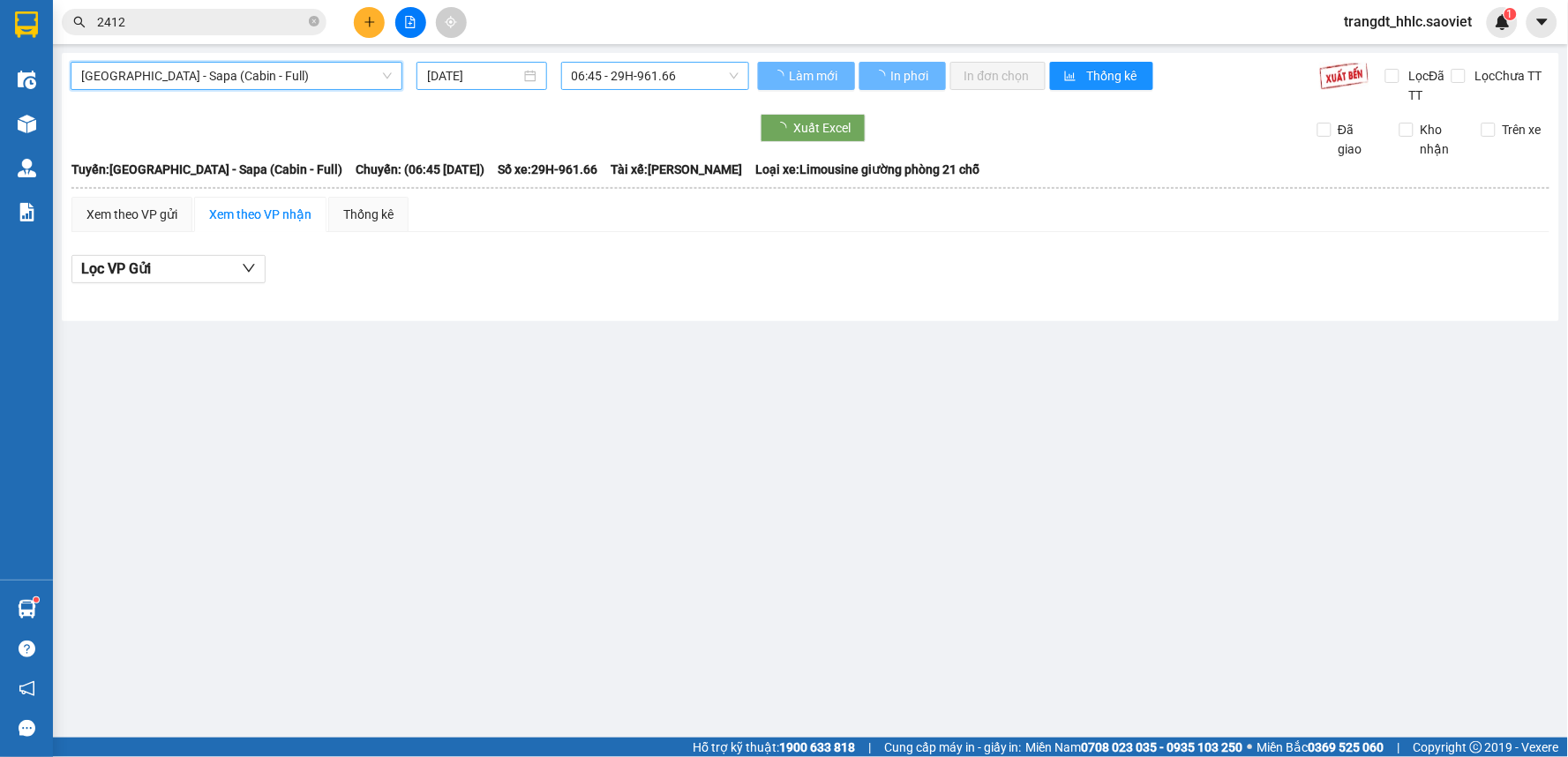
click at [459, 83] on input "[DATE]" at bounding box center [473, 76] width 92 height 19
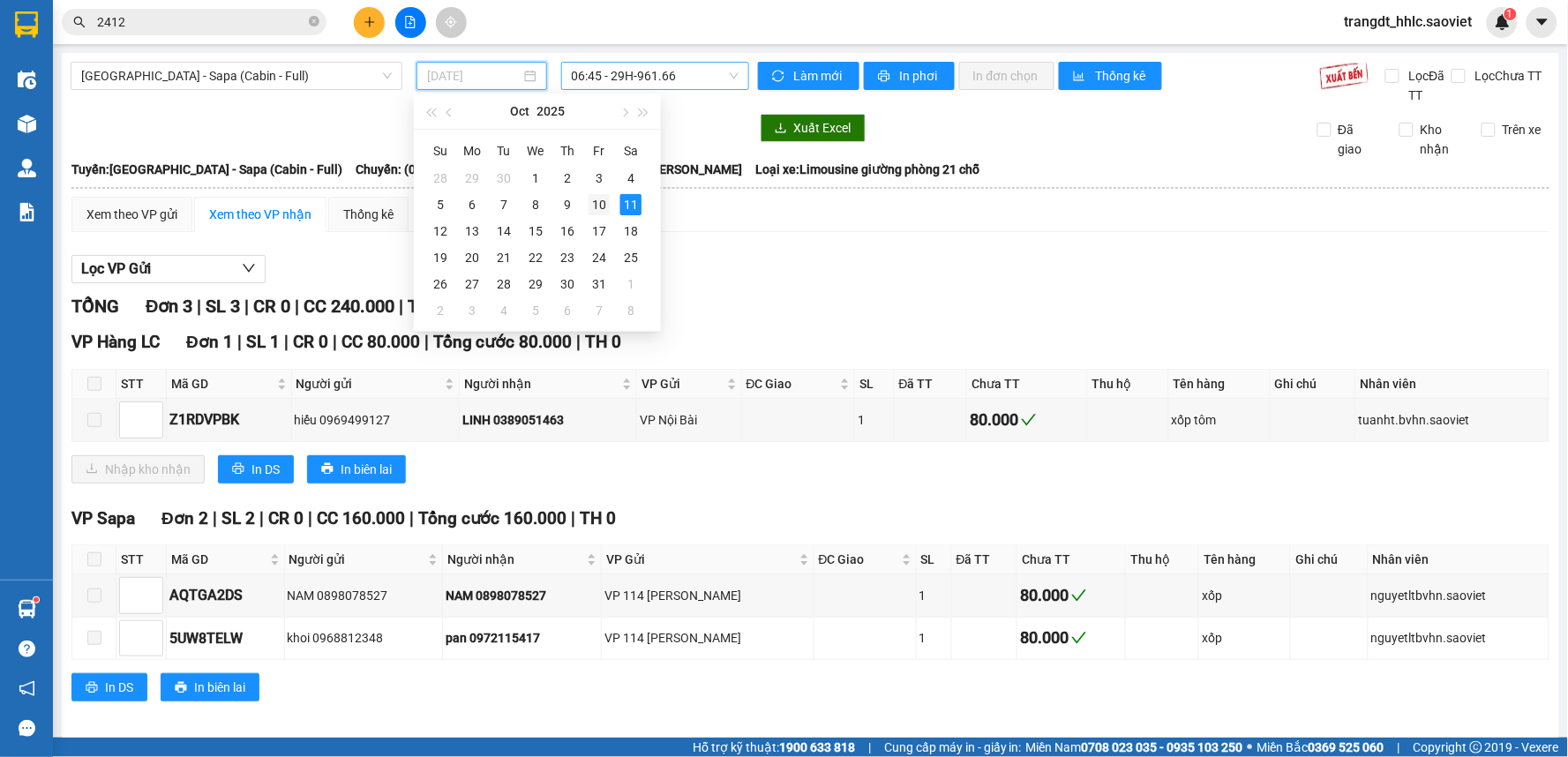
click at [596, 205] on div "10" at bounding box center [599, 204] width 21 height 21
type input "[DATE]"
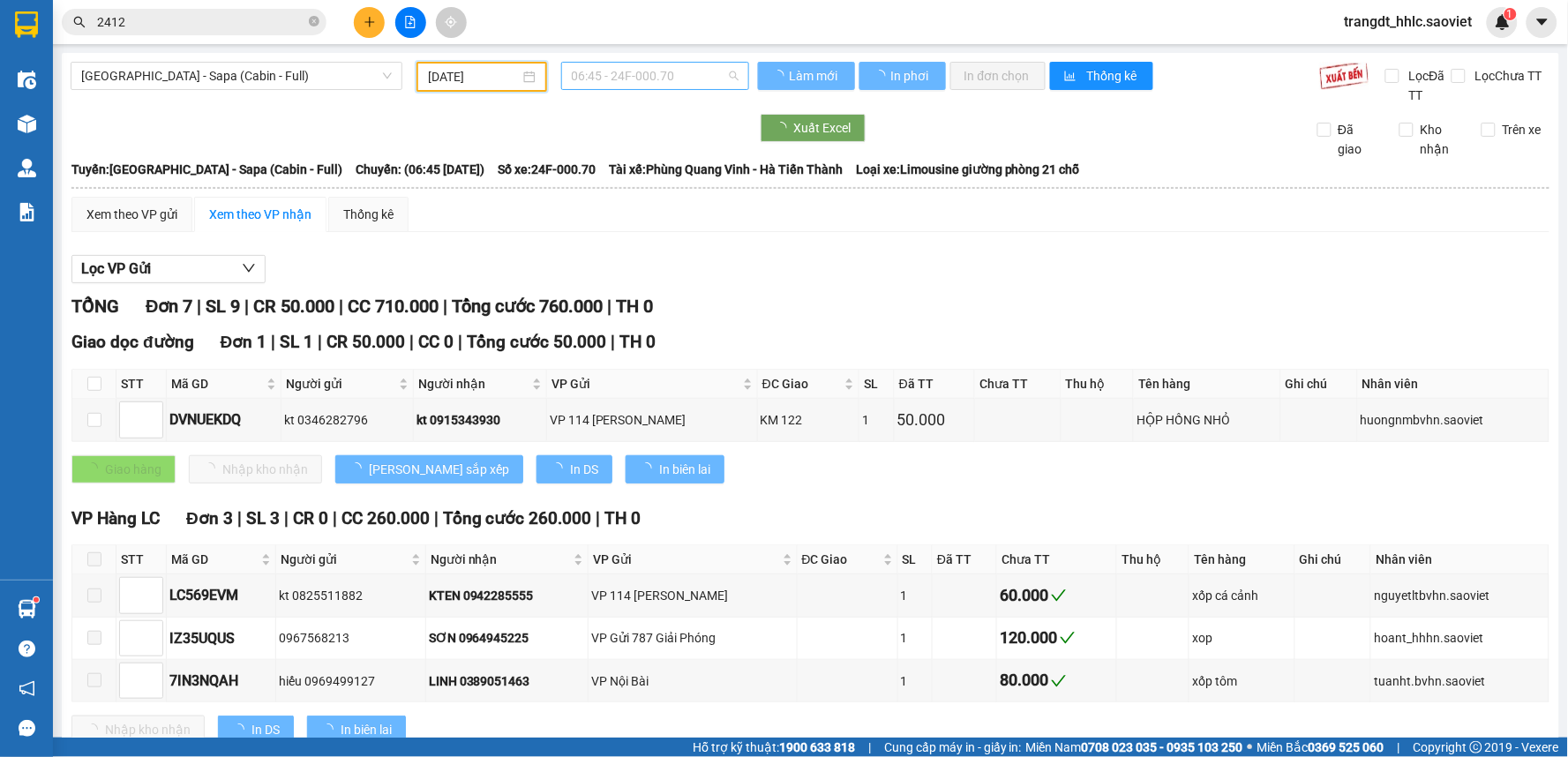
click at [634, 81] on span "06:45 - 24F-000.70" at bounding box center [655, 76] width 167 height 27
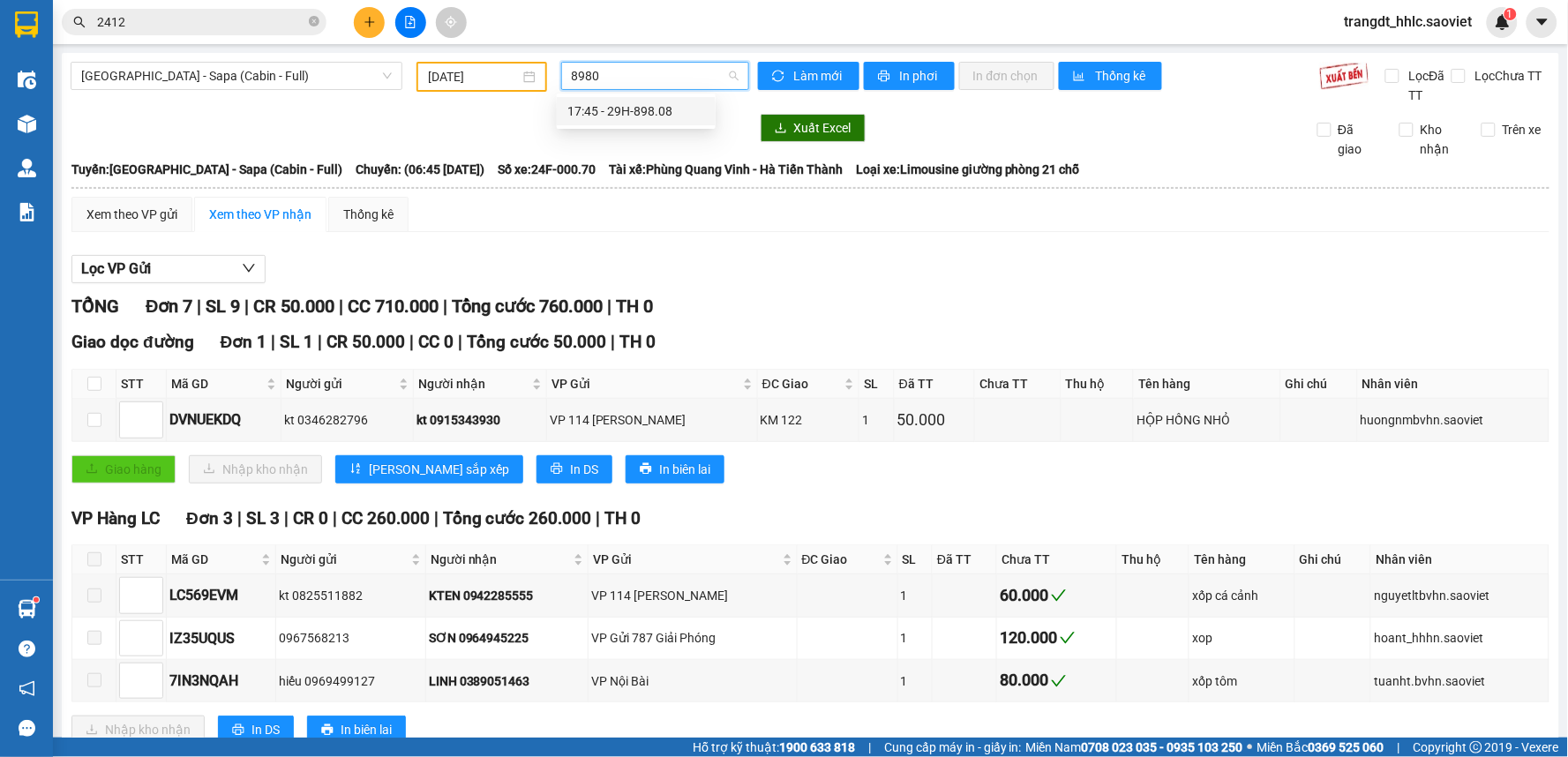
type input "89808"
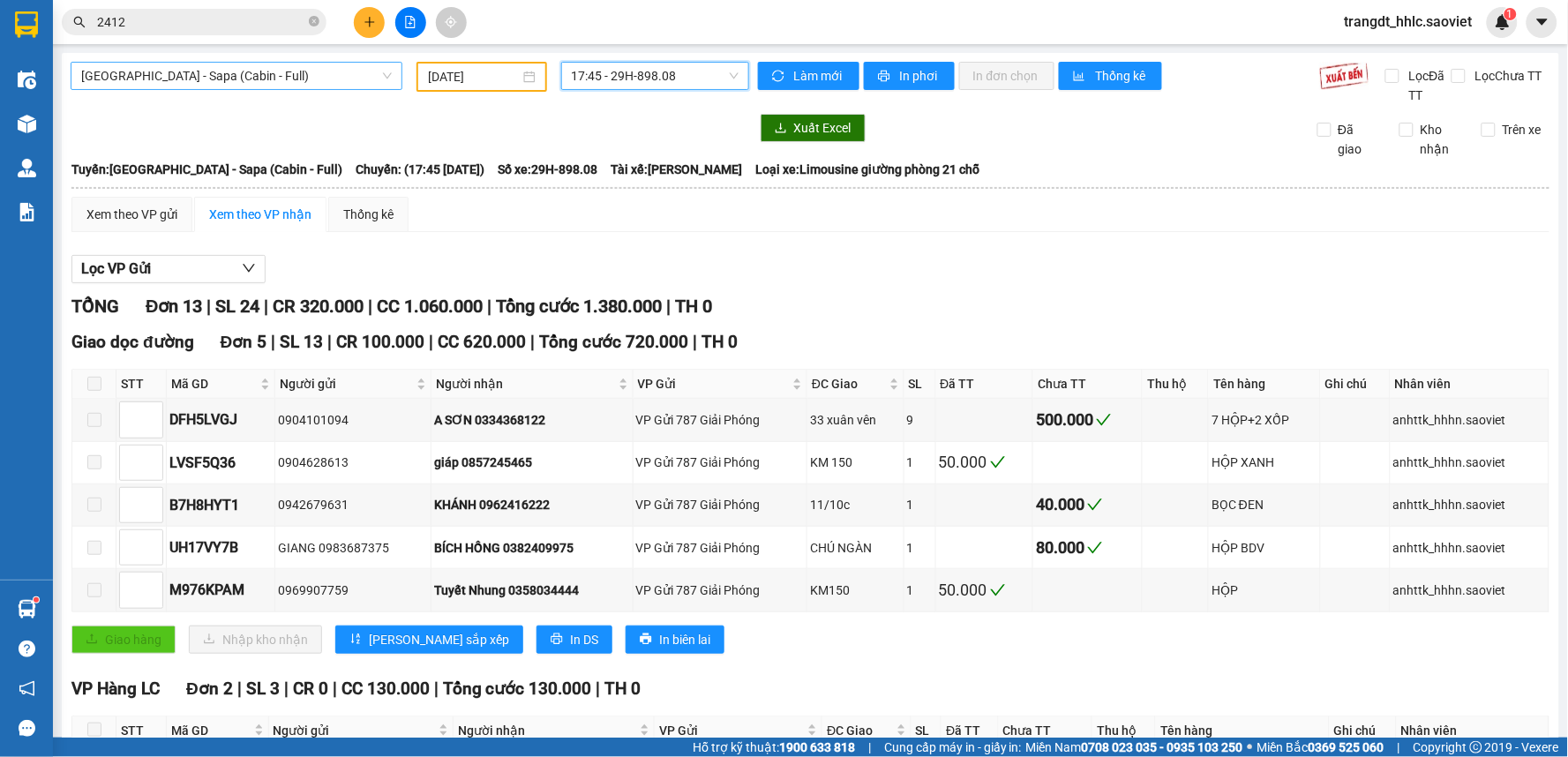
click at [223, 69] on span "[GEOGRAPHIC_DATA] - Sapa (Cabin - Full)" at bounding box center [236, 76] width 311 height 27
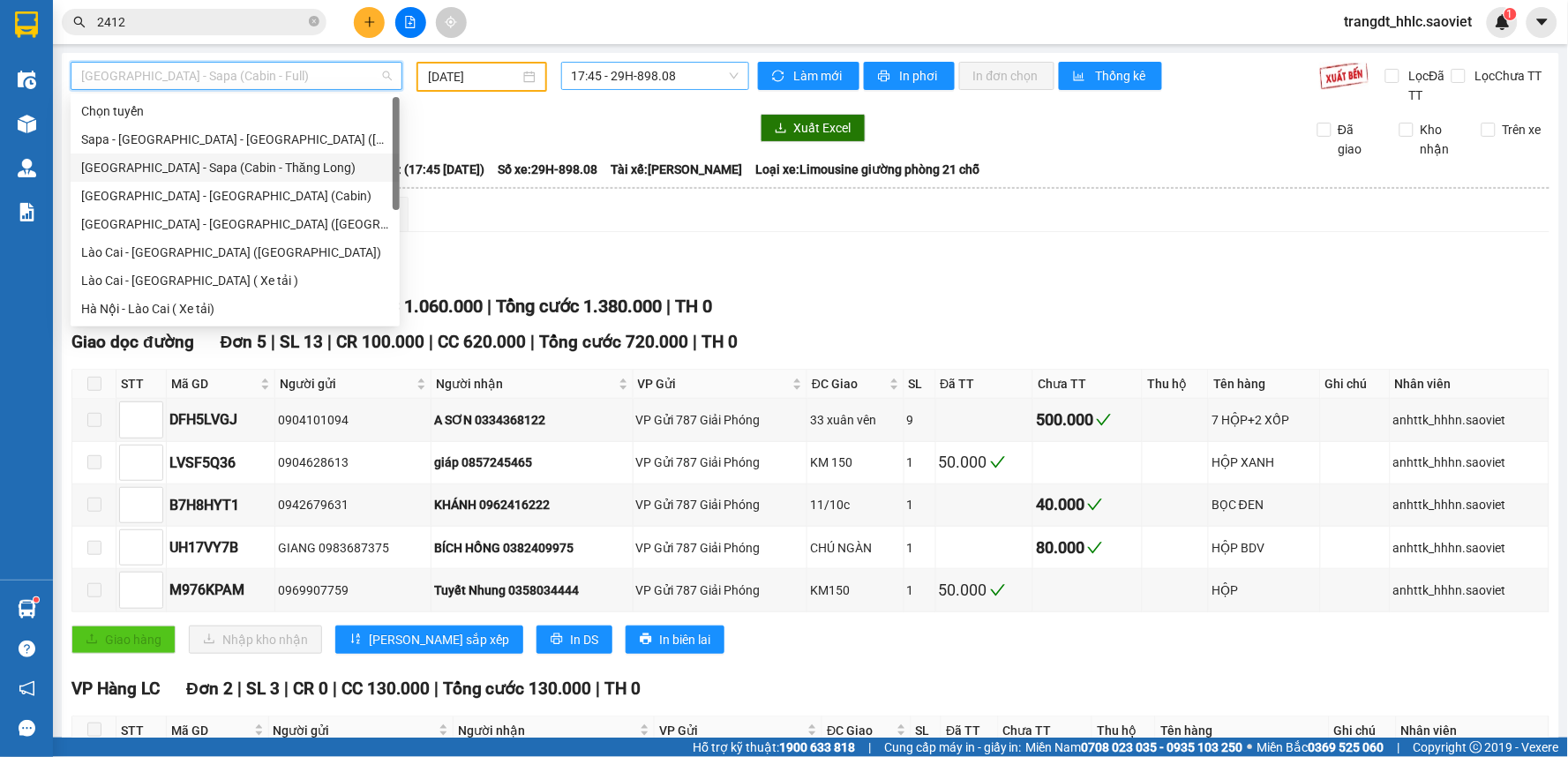
drag, startPoint x: 251, startPoint y: 166, endPoint x: 437, endPoint y: 119, distance: 191.8
click at [251, 166] on div "[GEOGRAPHIC_DATA] - Sapa (Cabin - Thăng Long)" at bounding box center [235, 167] width 308 height 19
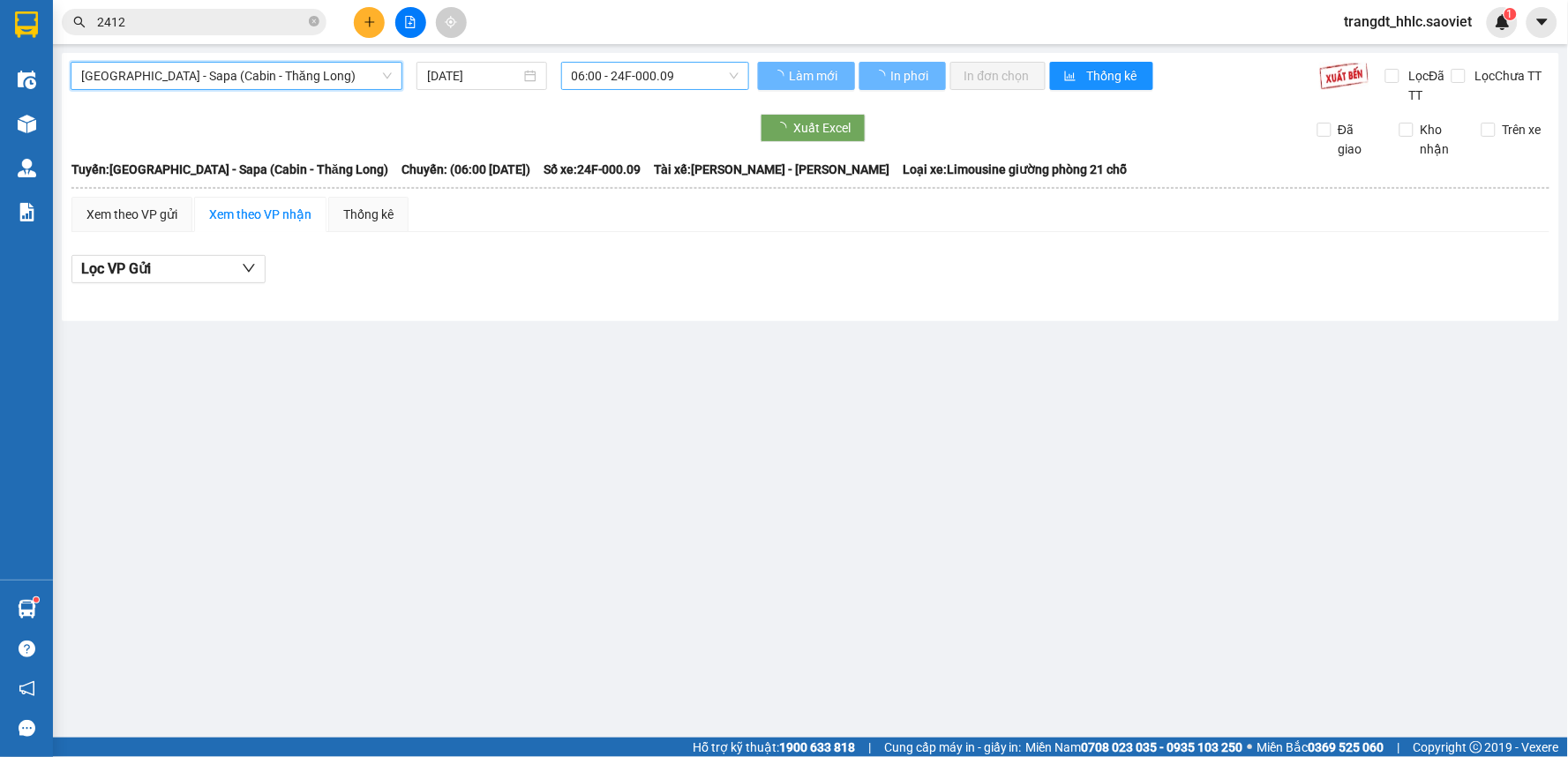
click at [446, 74] on input "[DATE]" at bounding box center [473, 76] width 92 height 19
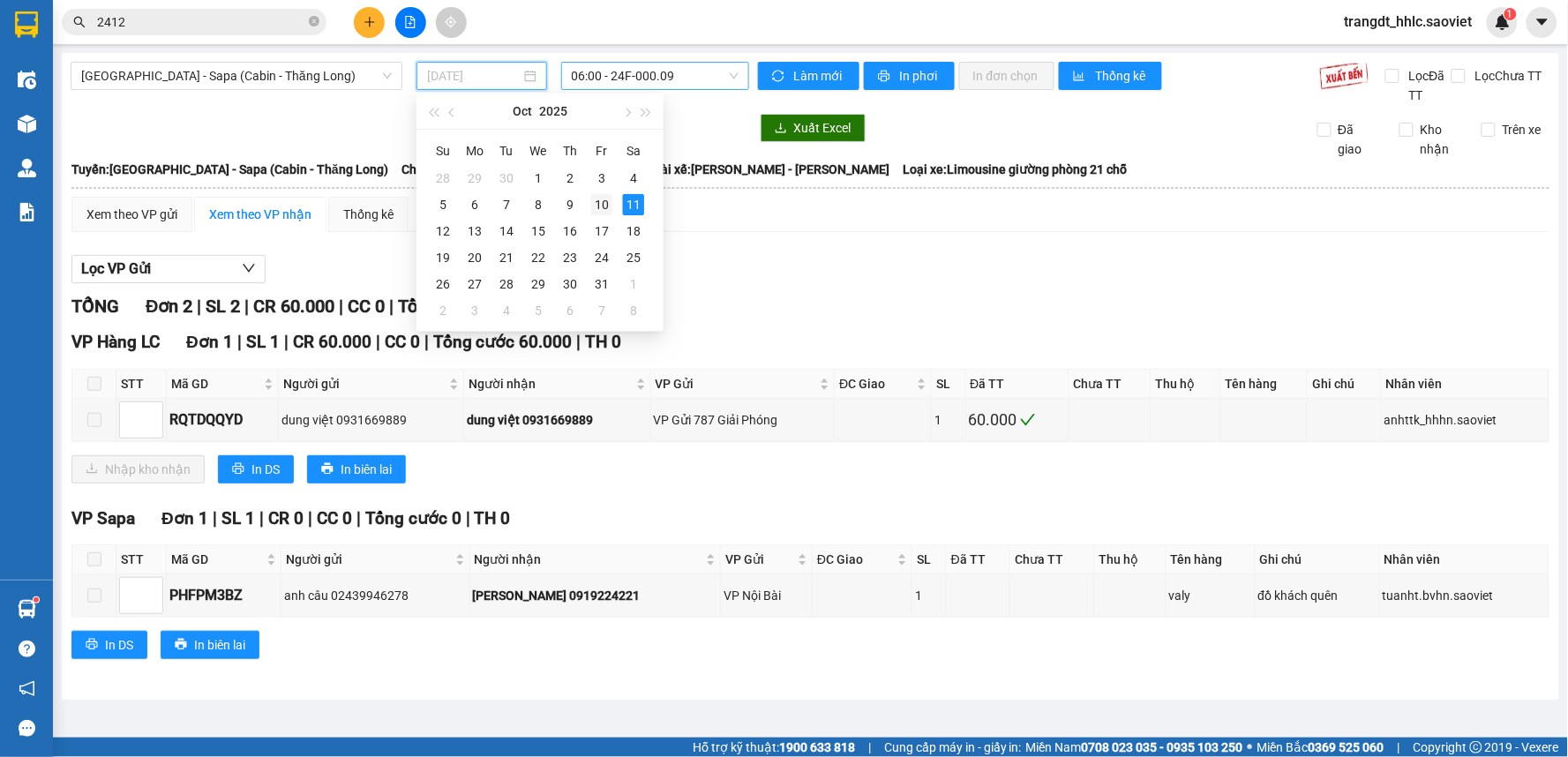
click at [598, 213] on div "10" at bounding box center [601, 204] width 21 height 21
type input "[DATE]"
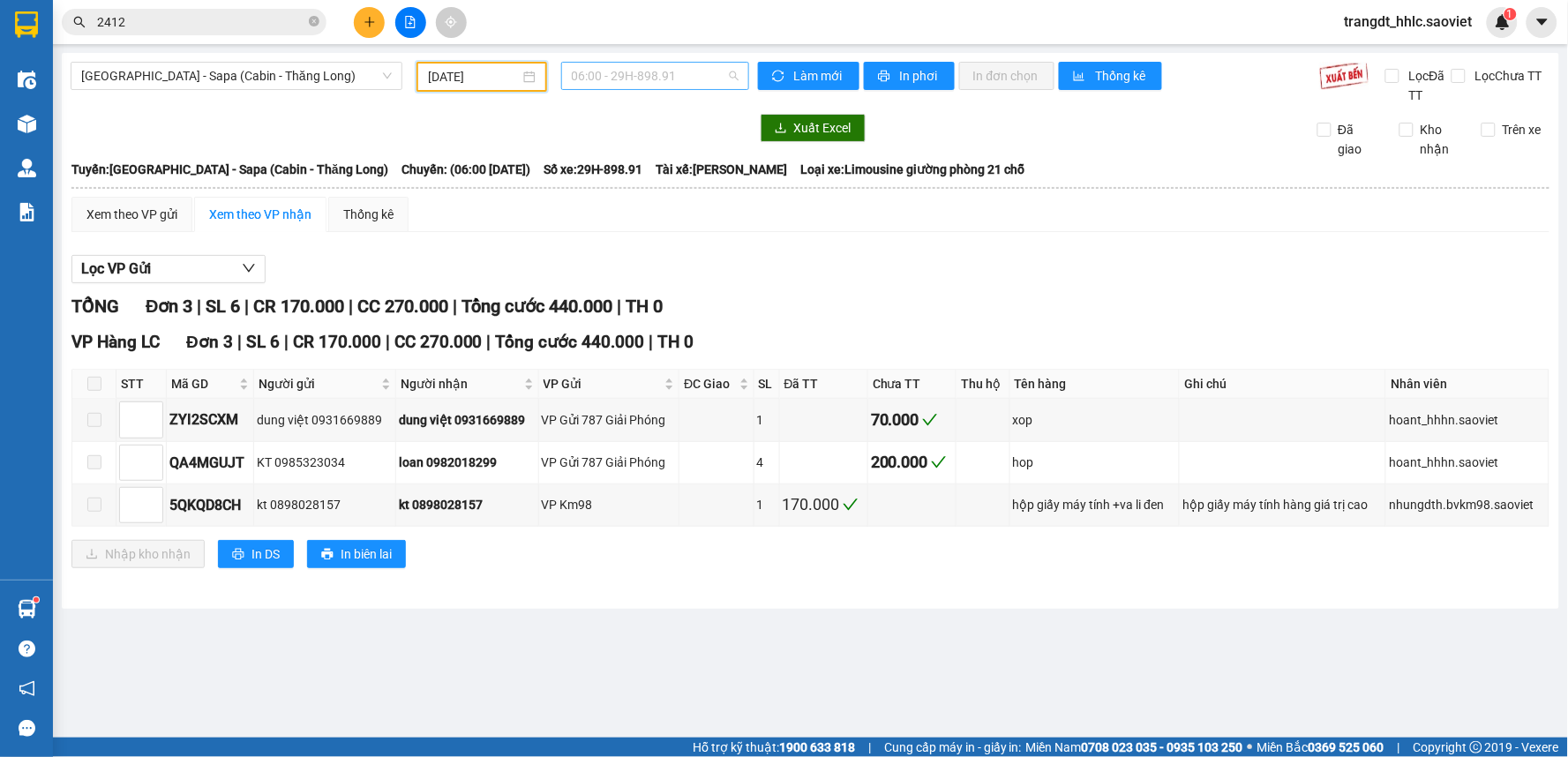
click at [662, 81] on span "06:00 - 29H-898.91" at bounding box center [655, 76] width 167 height 27
type input "96311"
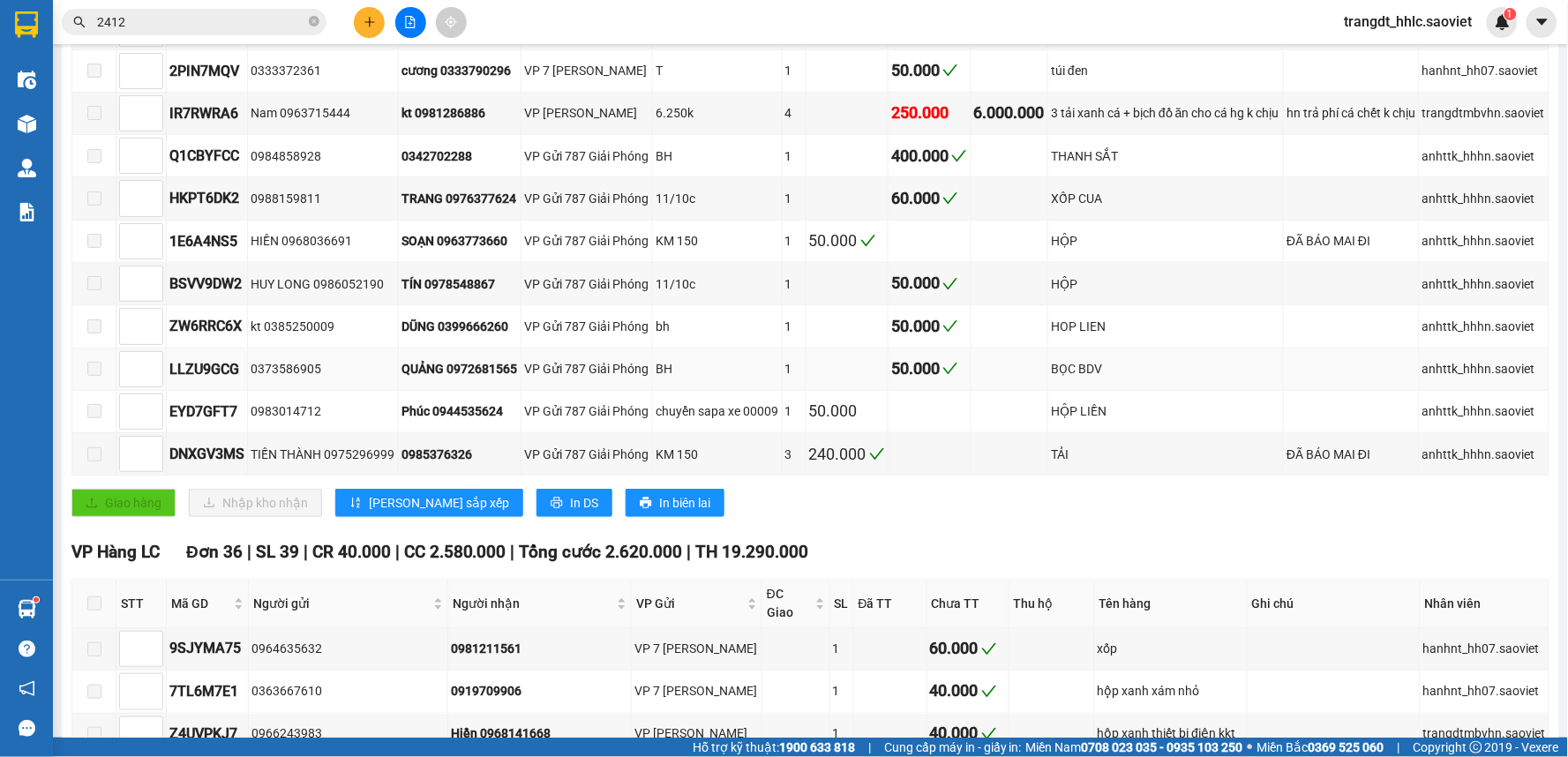
scroll to position [294, 0]
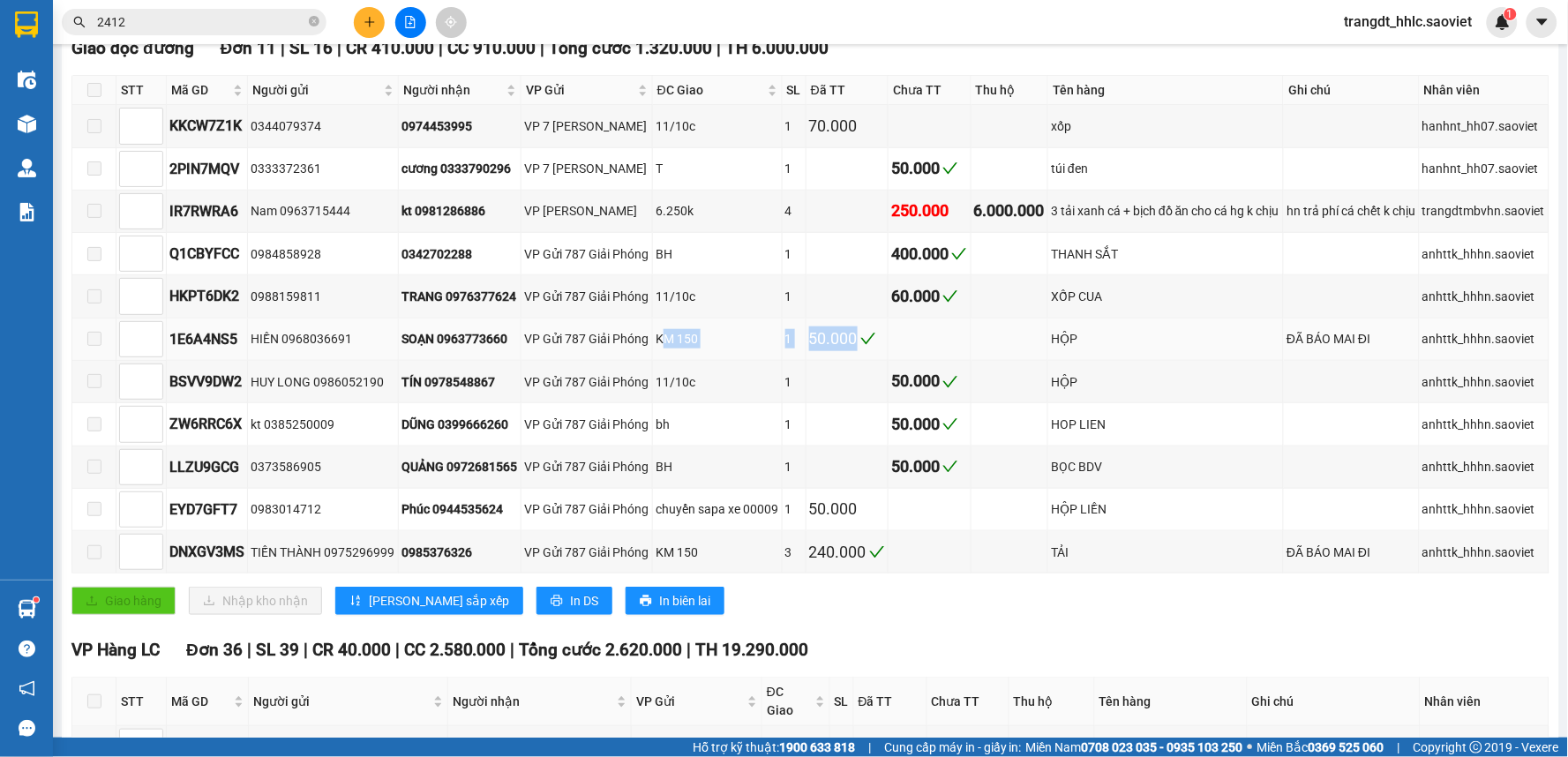
drag, startPoint x: 662, startPoint y: 337, endPoint x: 921, endPoint y: 356, distance: 259.7
click at [921, 356] on tr "1E6A4NS5 HIỀN 0968036691 SOẠN 0963773660 VP Gửi 787 Giải Phóng KM 150 1 50.000 …" at bounding box center [811, 339] width 1478 height 42
click at [910, 337] on td at bounding box center [930, 339] width 83 height 42
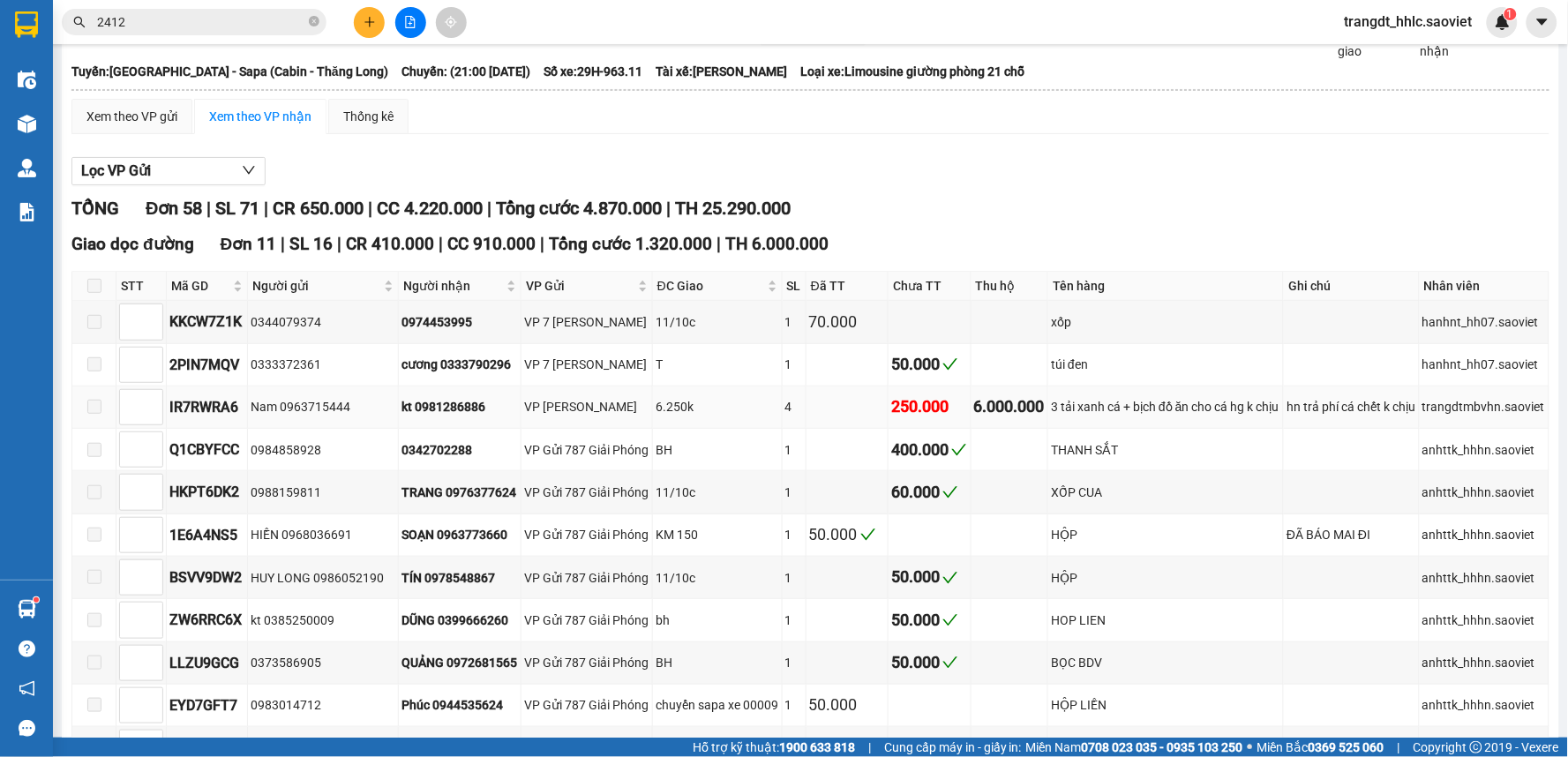
scroll to position [195, 0]
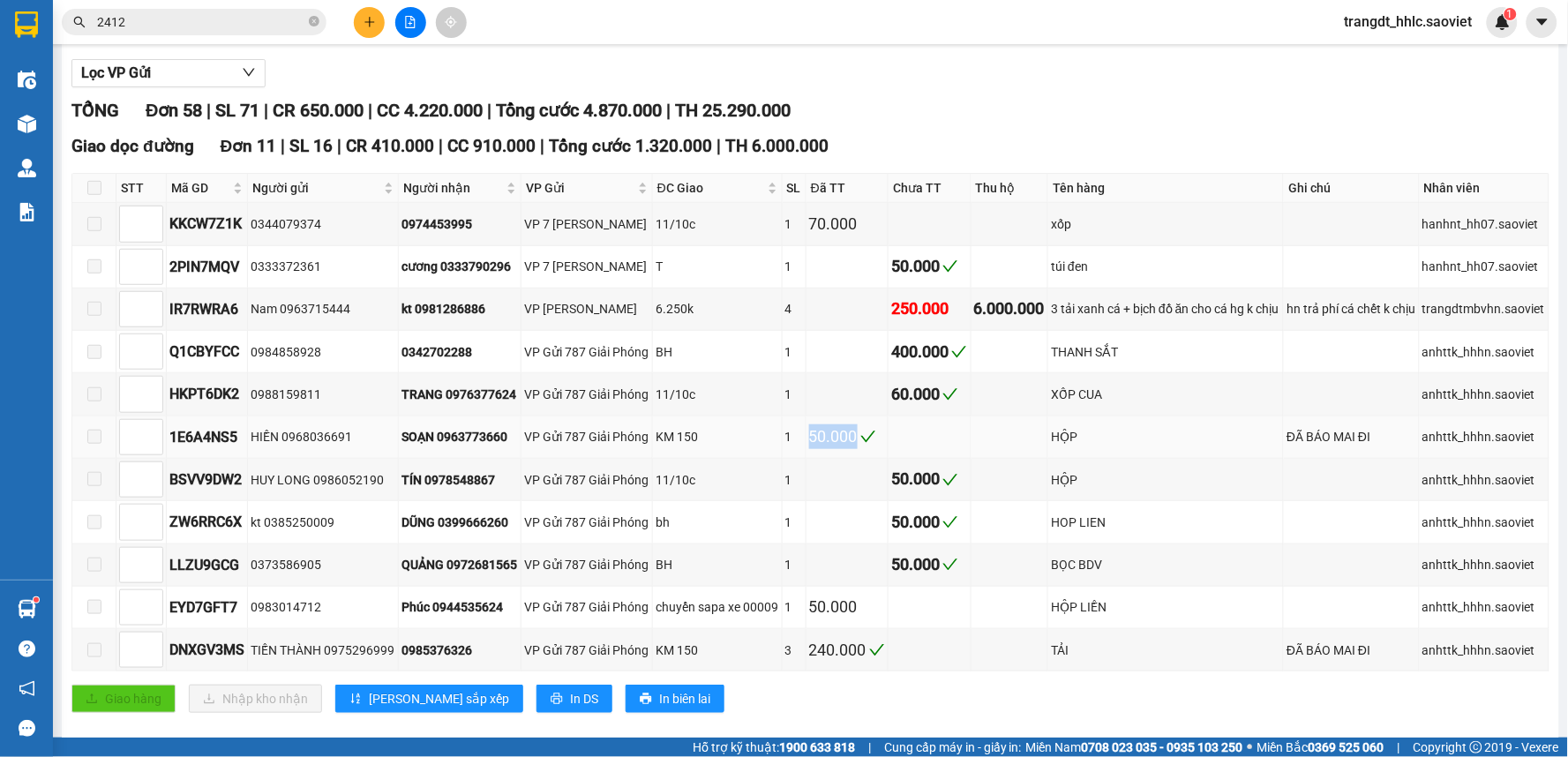
drag, startPoint x: 800, startPoint y: 441, endPoint x: 885, endPoint y: 439, distance: 85.0
click at [880, 439] on tr "1E6A4NS5 HIỀN 0968036691 SOẠN 0963773660 VP Gửi 787 Giải Phóng KM 150 1 50.000 …" at bounding box center [811, 438] width 1478 height 42
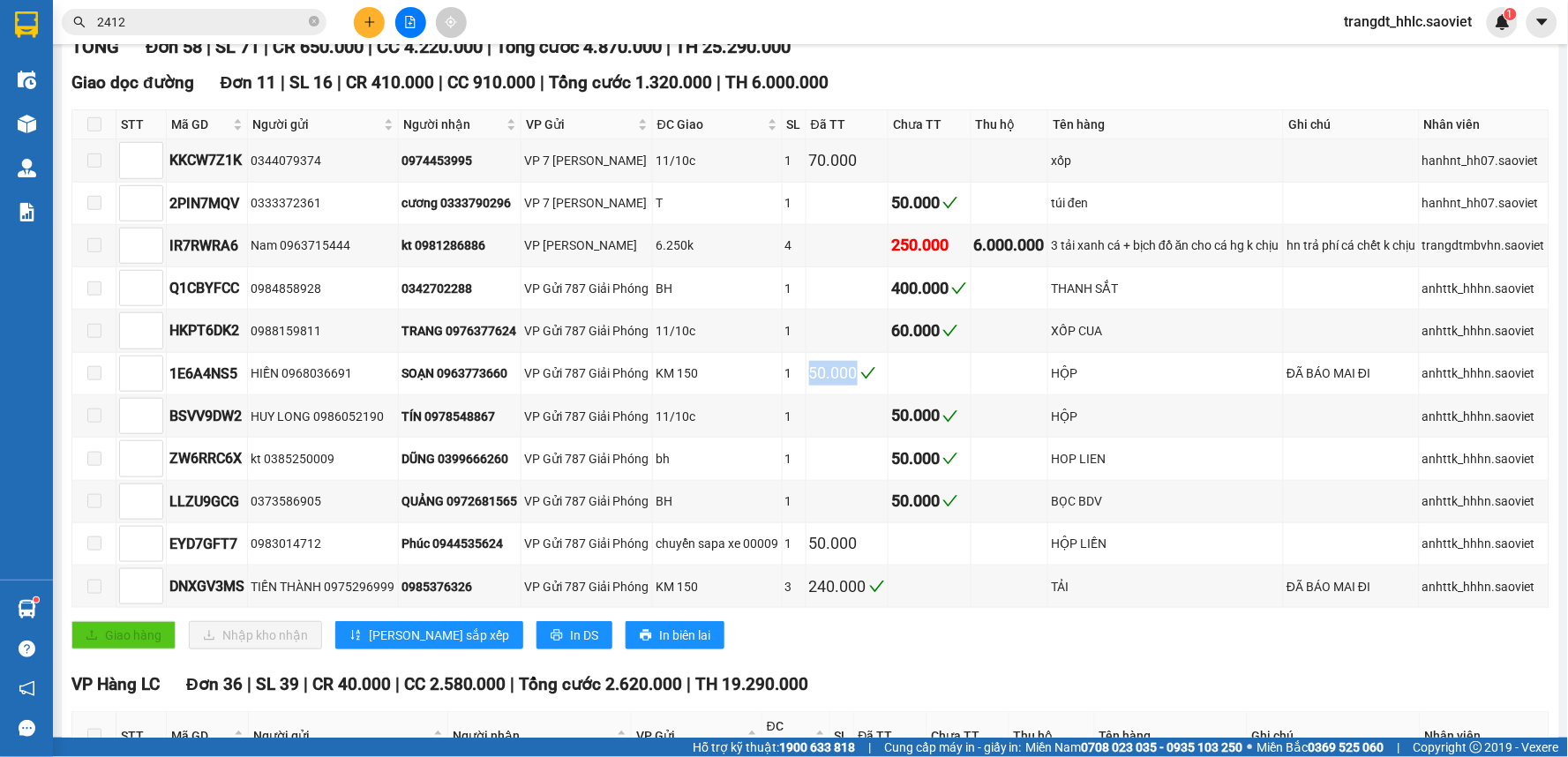
scroll to position [294, 0]
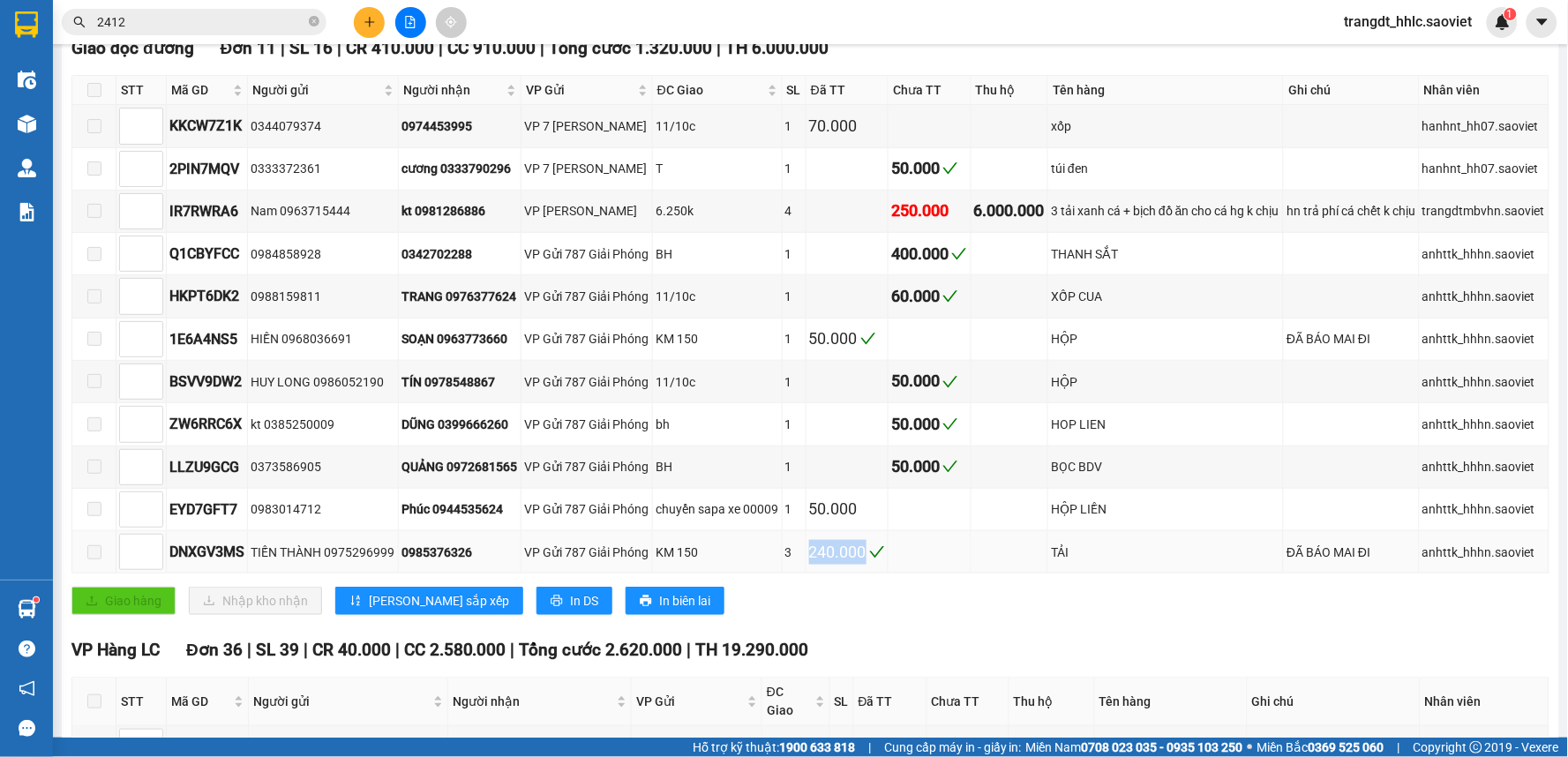
drag, startPoint x: 807, startPoint y: 560, endPoint x: 893, endPoint y: 567, distance: 86.3
click at [891, 567] on tr "DNXGV3MS TIẾN THÀNH 0975296999 0985376326 VP Gửi 787 Giải Phóng KM 150 3 240.00…" at bounding box center [811, 552] width 1478 height 42
click at [906, 567] on td at bounding box center [930, 552] width 83 height 42
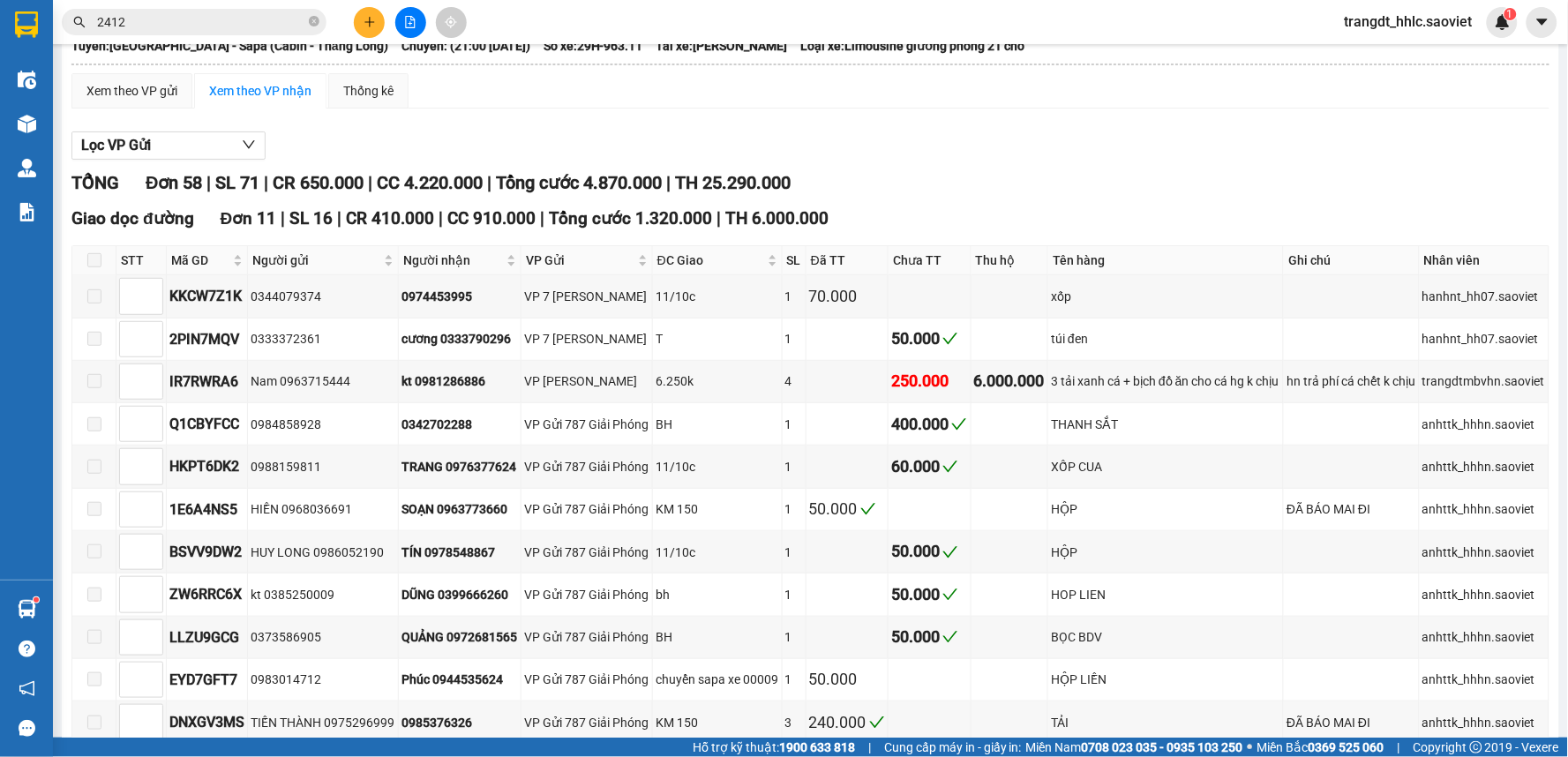
scroll to position [0, 0]
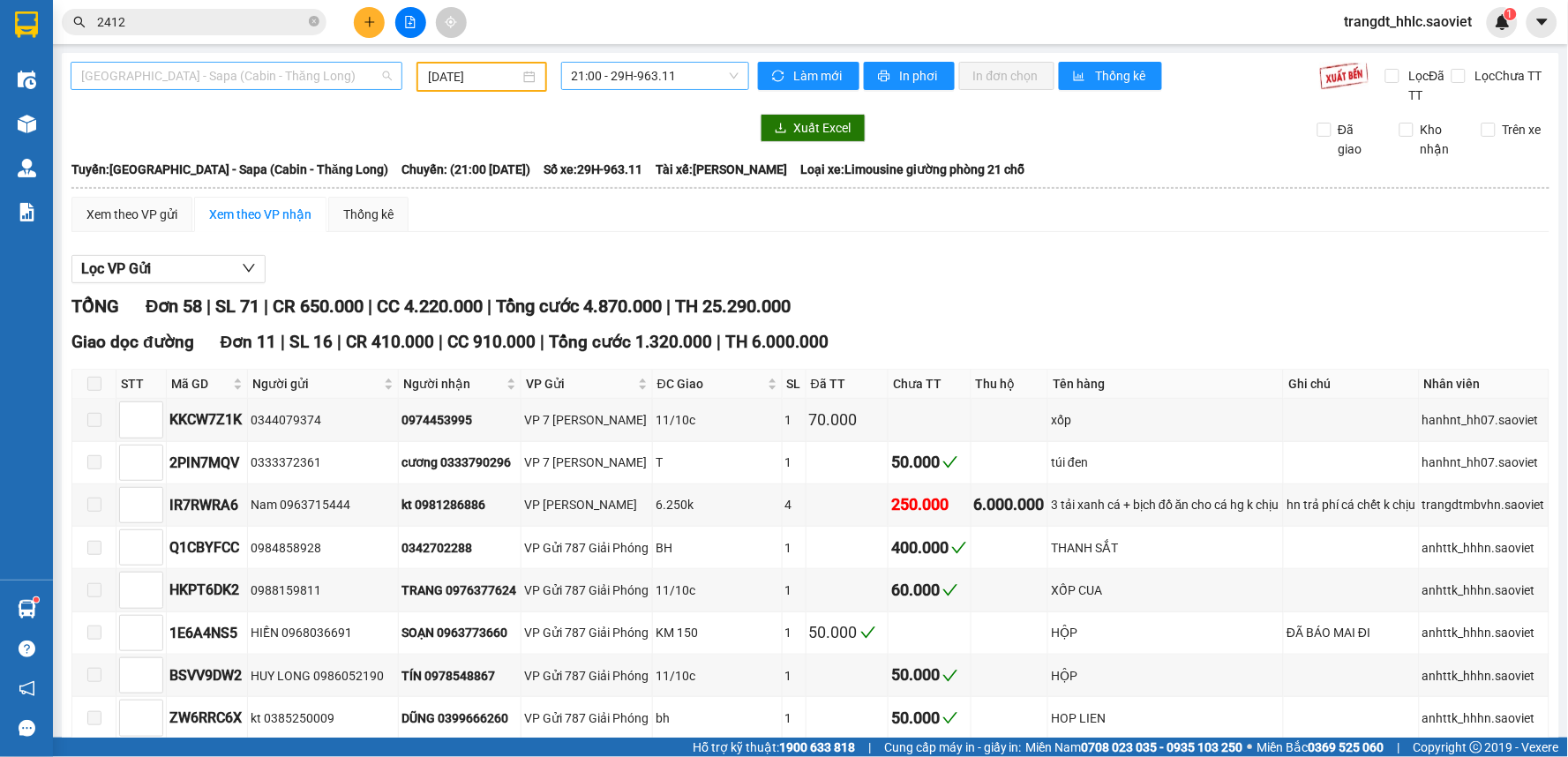
click at [242, 73] on span "[GEOGRAPHIC_DATA] - Sapa (Cabin - Thăng Long)" at bounding box center [236, 76] width 311 height 27
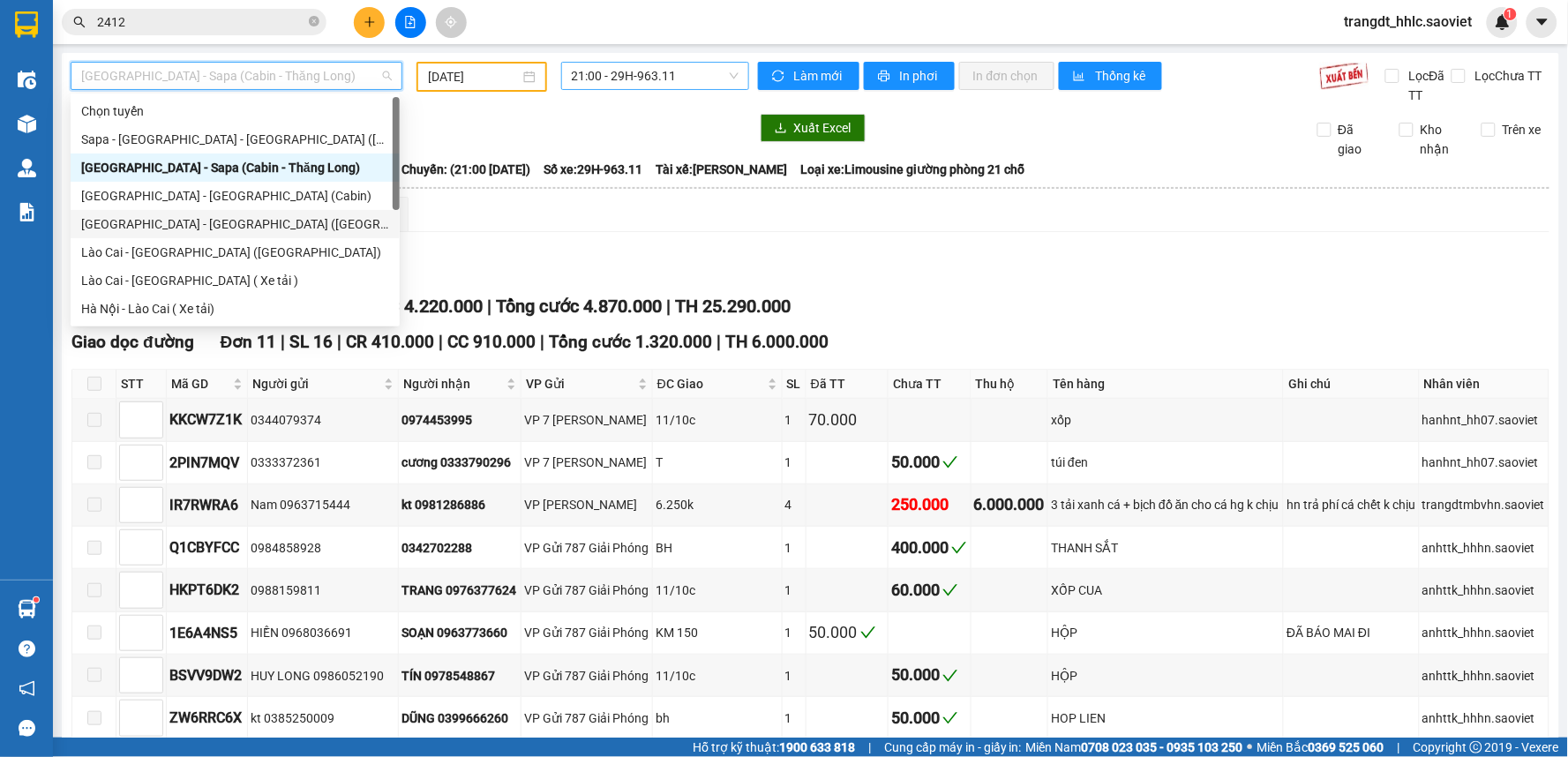
drag, startPoint x: 190, startPoint y: 224, endPoint x: 447, endPoint y: 153, distance: 266.6
click at [191, 223] on div "[GEOGRAPHIC_DATA] - [GEOGRAPHIC_DATA] ([GEOGRAPHIC_DATA])" at bounding box center [235, 223] width 308 height 19
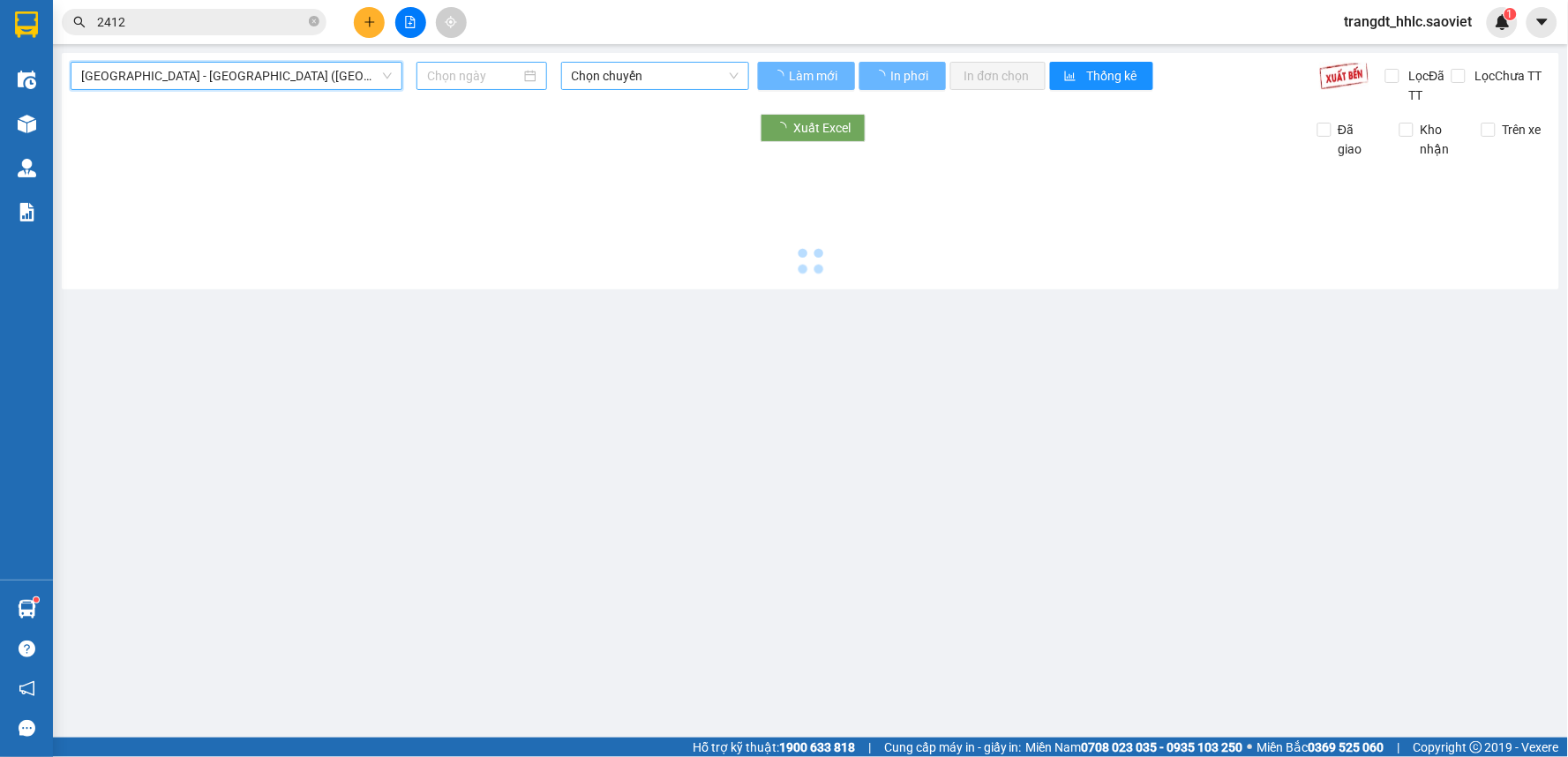
type input "[DATE]"
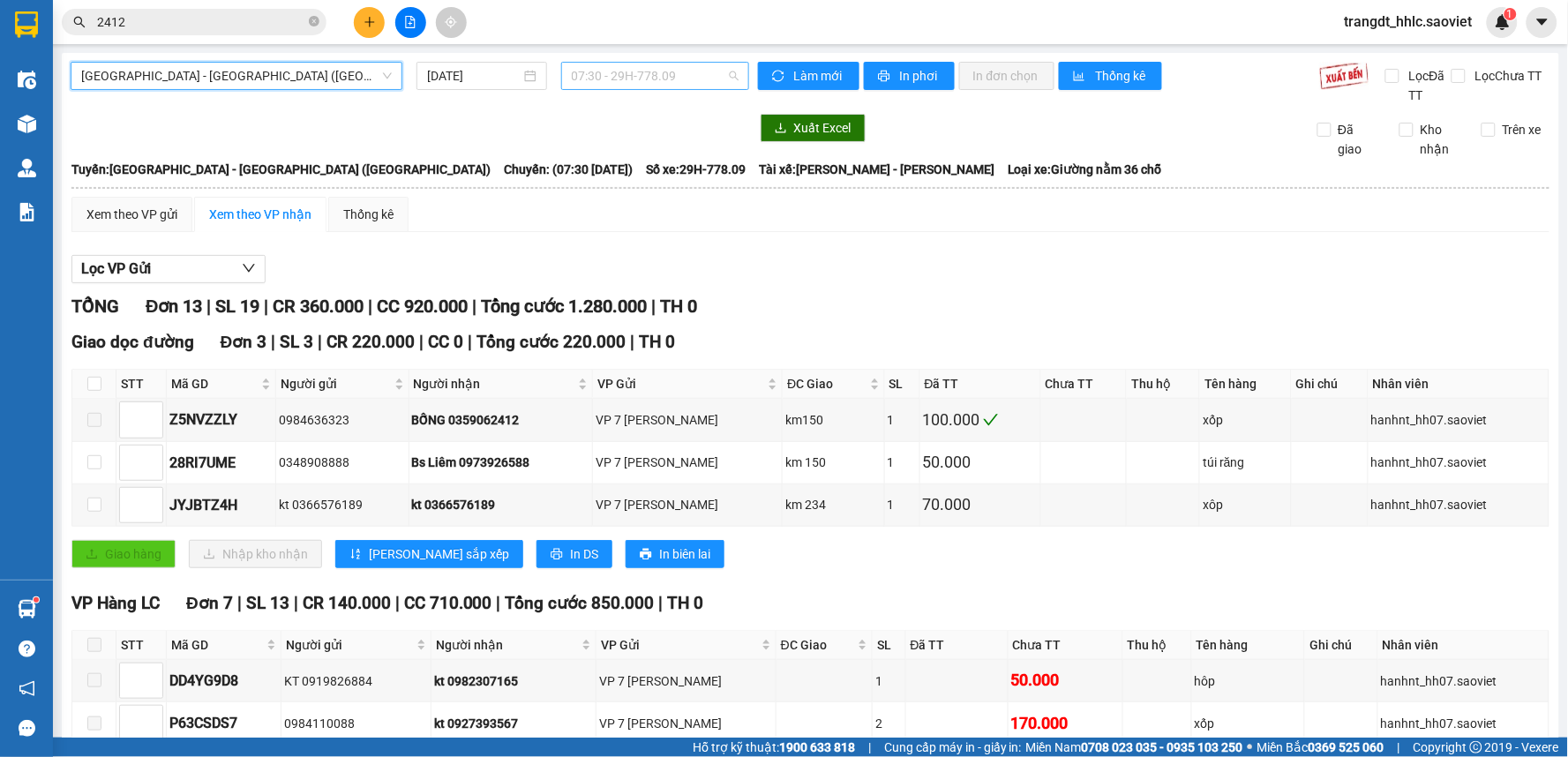
click at [641, 74] on span "07:30 - 29H-778.09" at bounding box center [655, 76] width 167 height 27
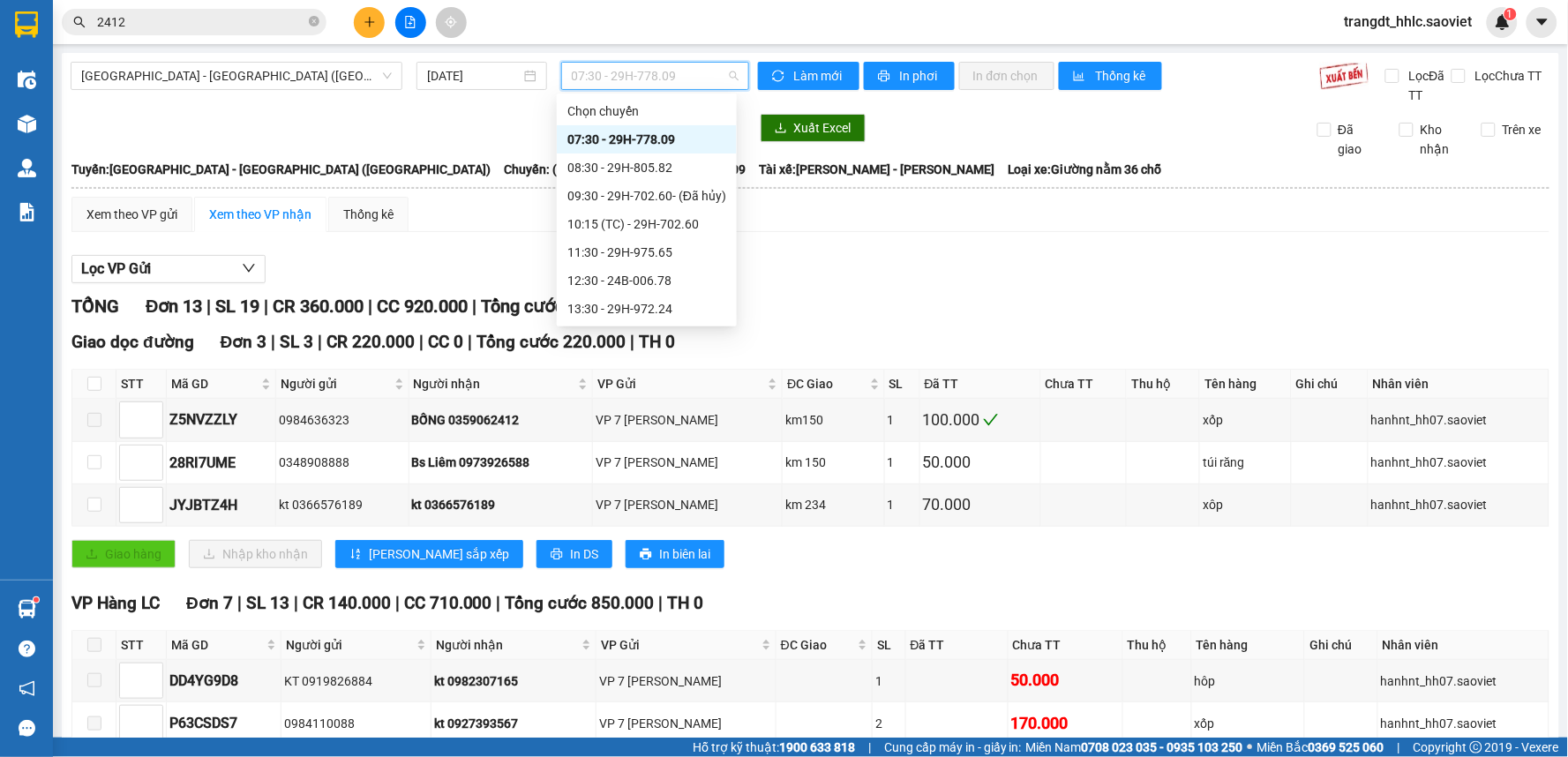
click at [980, 266] on div "Lọc VP Gửi" at bounding box center [810, 269] width 1478 height 30
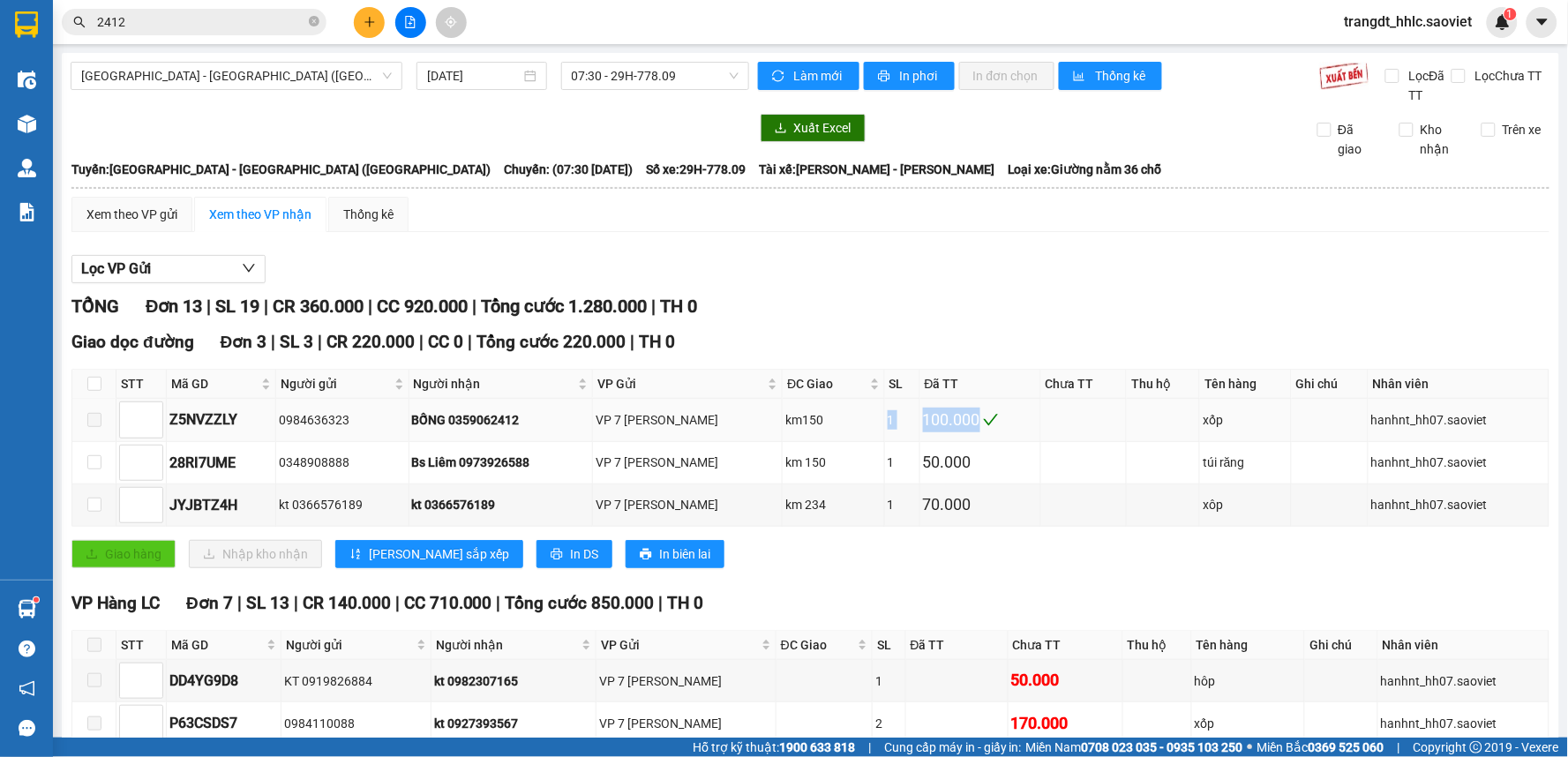
drag, startPoint x: 856, startPoint y: 412, endPoint x: 991, endPoint y: 425, distance: 135.6
click at [991, 425] on tr "Z5NVZZLY 0984636323 BỐNG 0359062412 VP 7 [PERSON_NAME] km150 1 100.000 xốp hanh…" at bounding box center [811, 420] width 1478 height 42
click at [1044, 473] on td at bounding box center [1084, 463] width 86 height 42
click at [241, 12] on input "2412" at bounding box center [201, 21] width 208 height 19
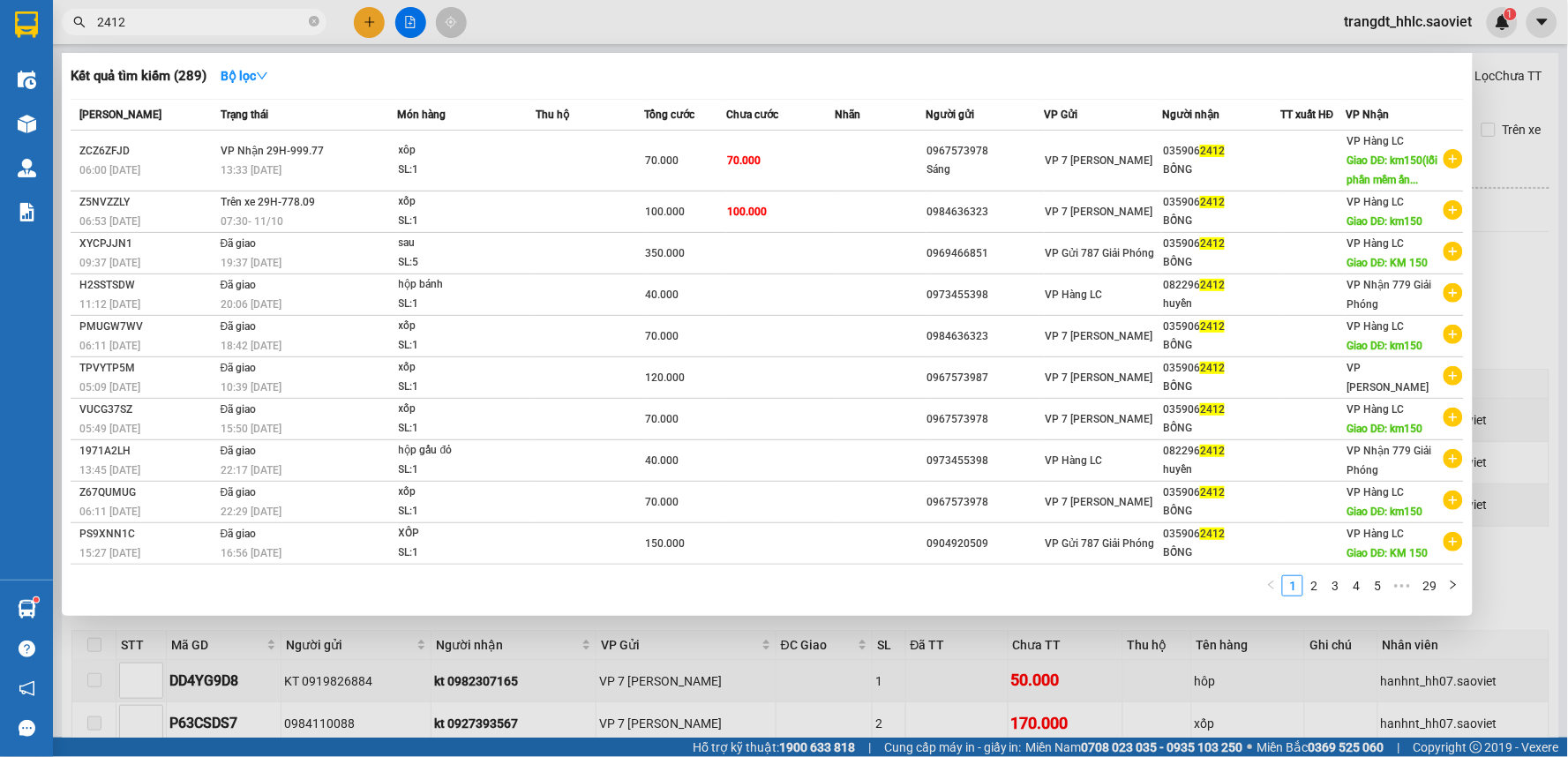
click at [241, 12] on input "2412" at bounding box center [201, 21] width 208 height 19
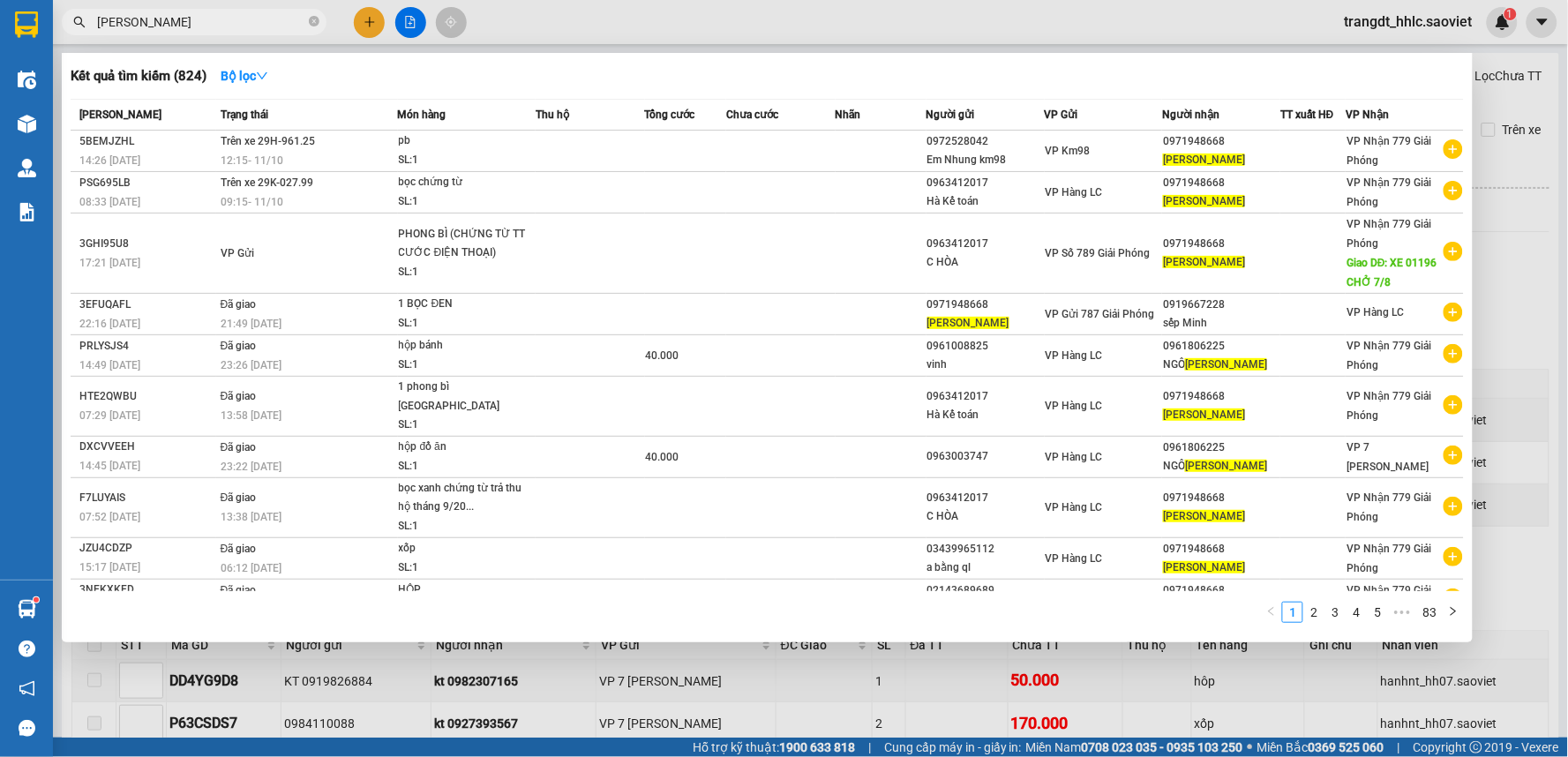
type input "[PERSON_NAME]"
drag, startPoint x: 615, startPoint y: 4, endPoint x: 571, endPoint y: 31, distance: 51.6
click at [614, 4] on div at bounding box center [784, 378] width 1568 height 757
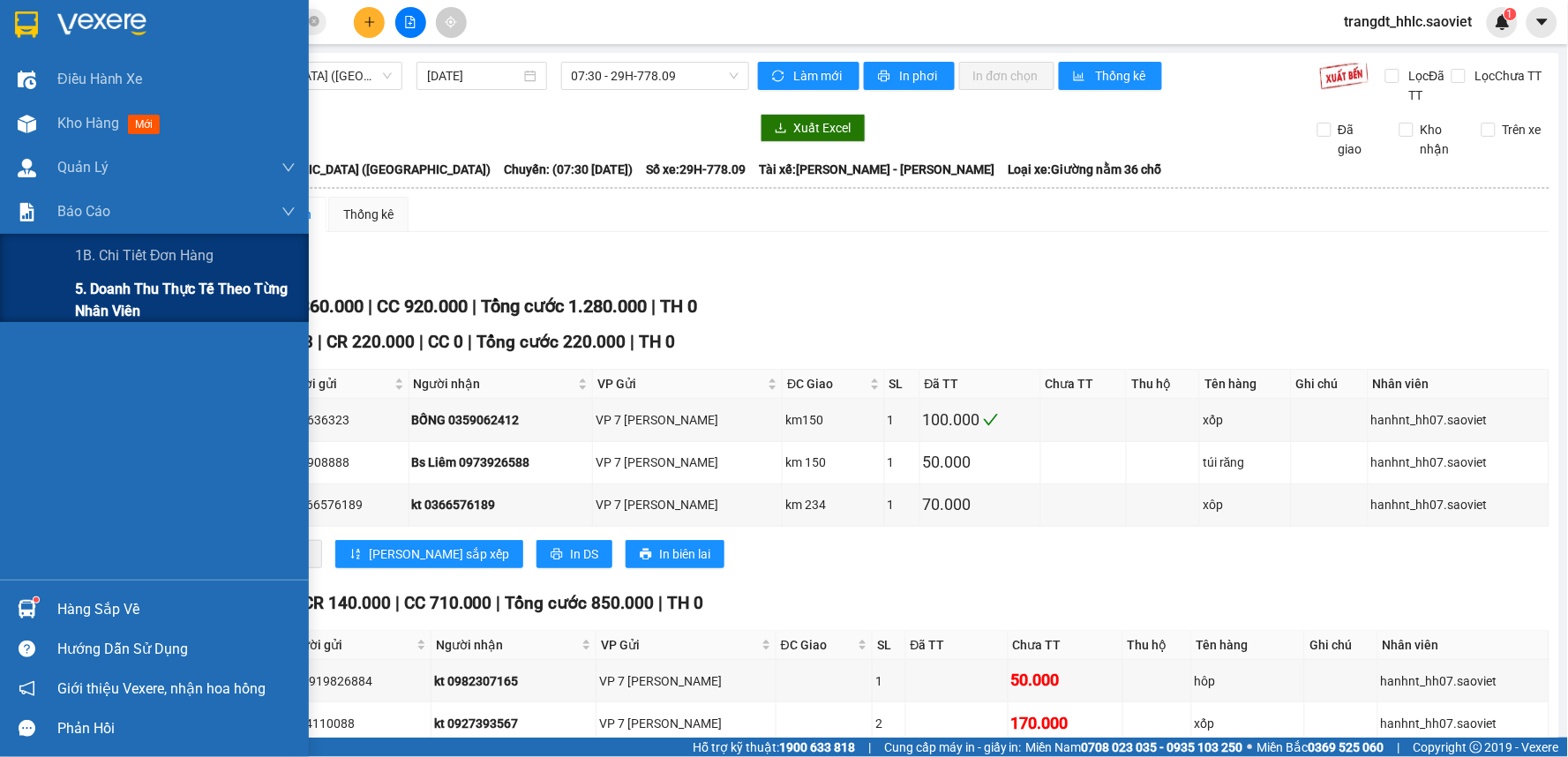
click at [71, 288] on div "5. Doanh thu thực tế theo từng nhân viên" at bounding box center [154, 300] width 309 height 44
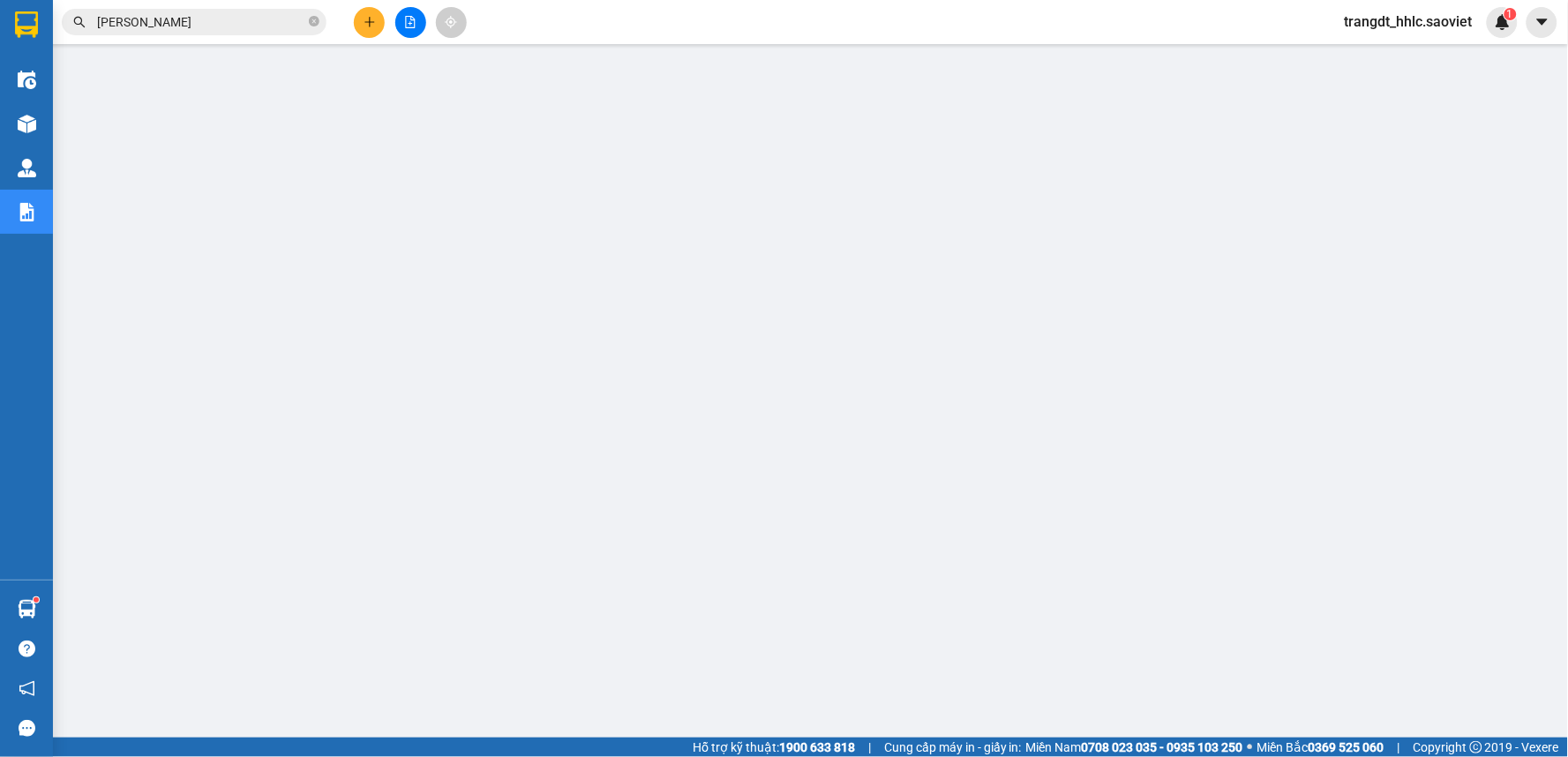
click at [1408, 19] on span "trangdt_hhlc.saoviet" at bounding box center [1408, 21] width 156 height 22
click at [1410, 47] on span "Đăng xuất" at bounding box center [1417, 54] width 119 height 19
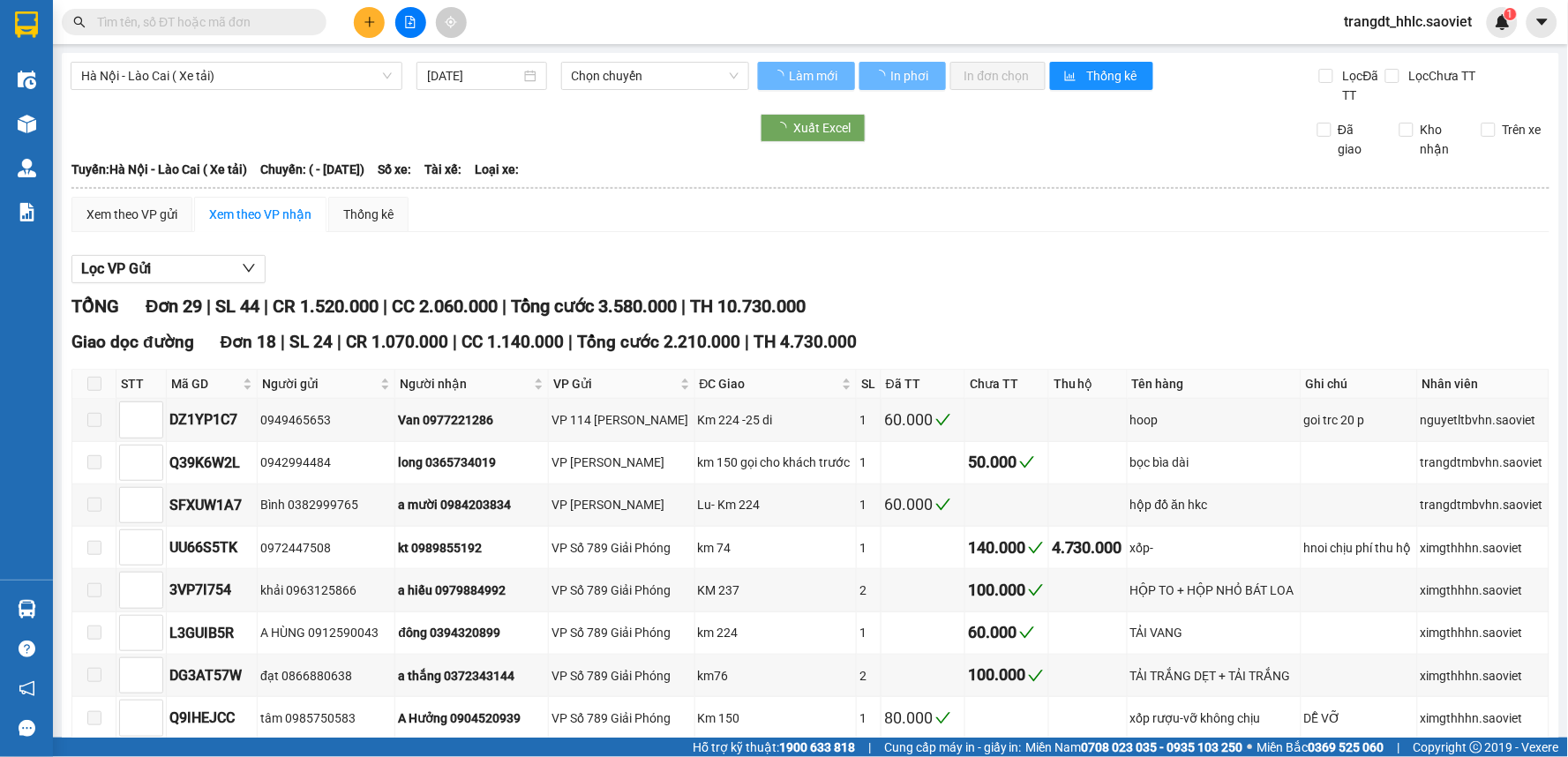
type input "[DATE]"
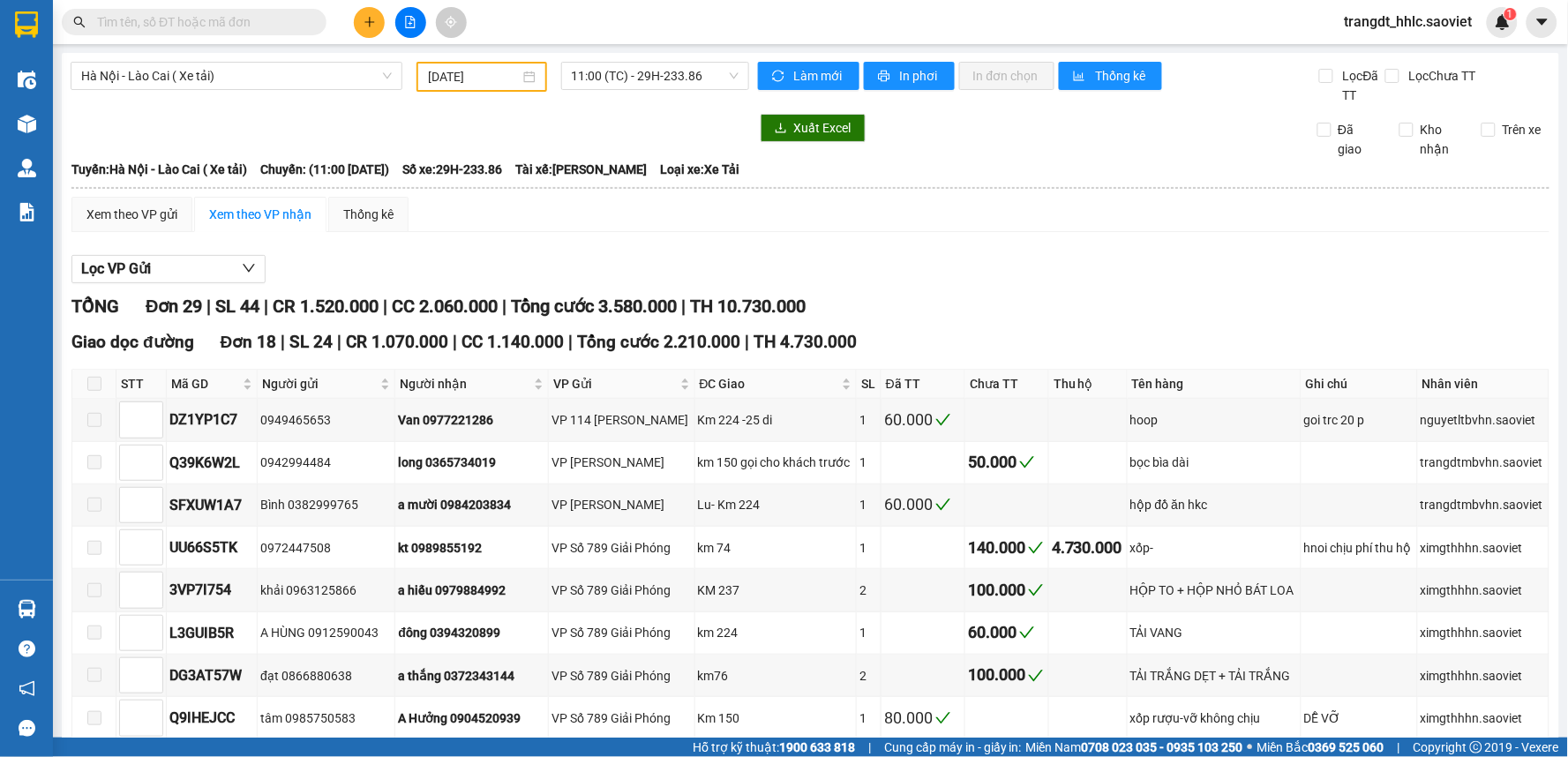
click at [217, 20] on input "text" at bounding box center [201, 21] width 208 height 19
paste input "Z5NVZZLY"
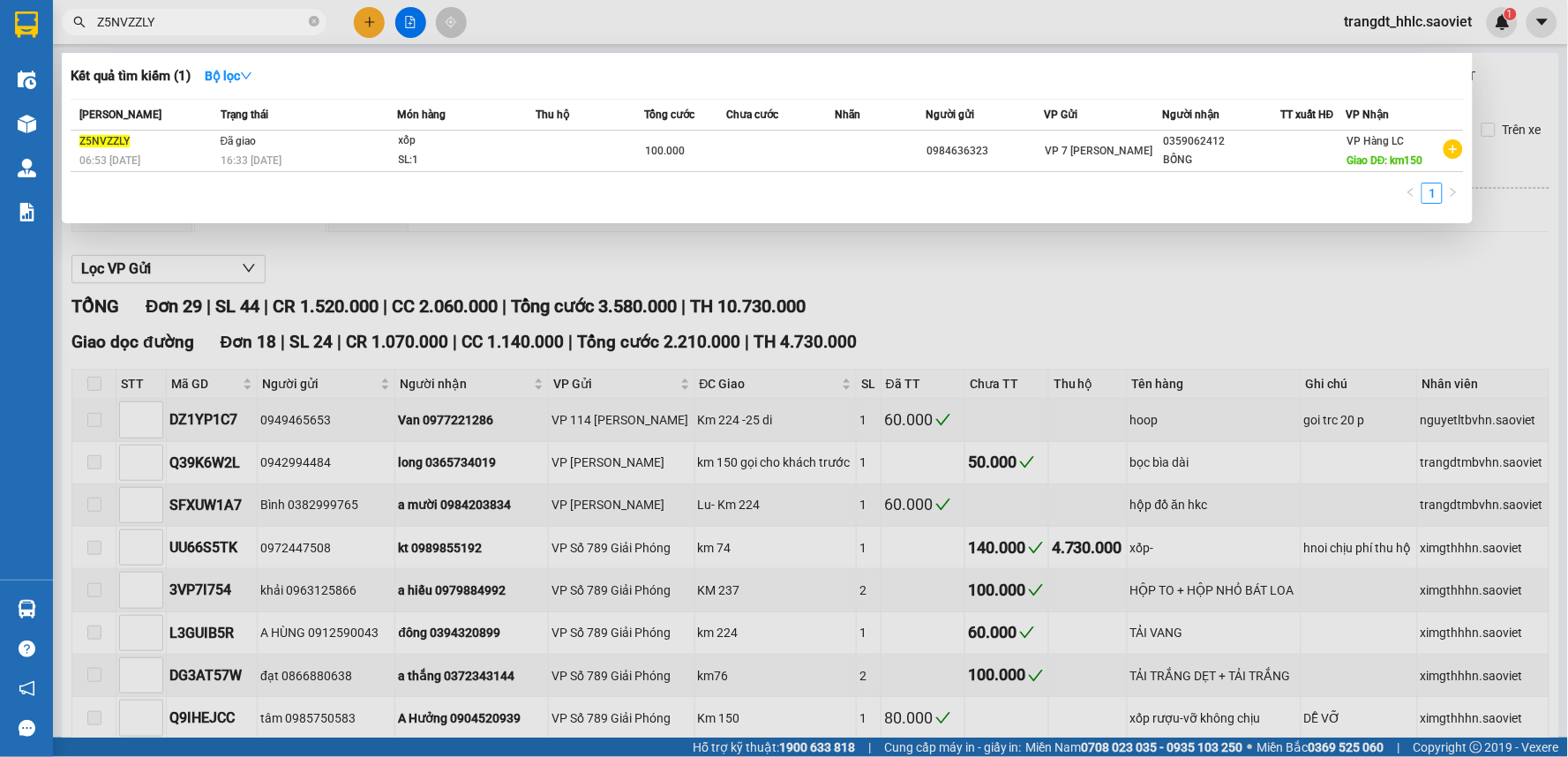
click at [204, 30] on input "Z5NVZZLY" at bounding box center [201, 21] width 208 height 19
paste input "V8ZJMEWB"
type input "V8ZJMEWB"
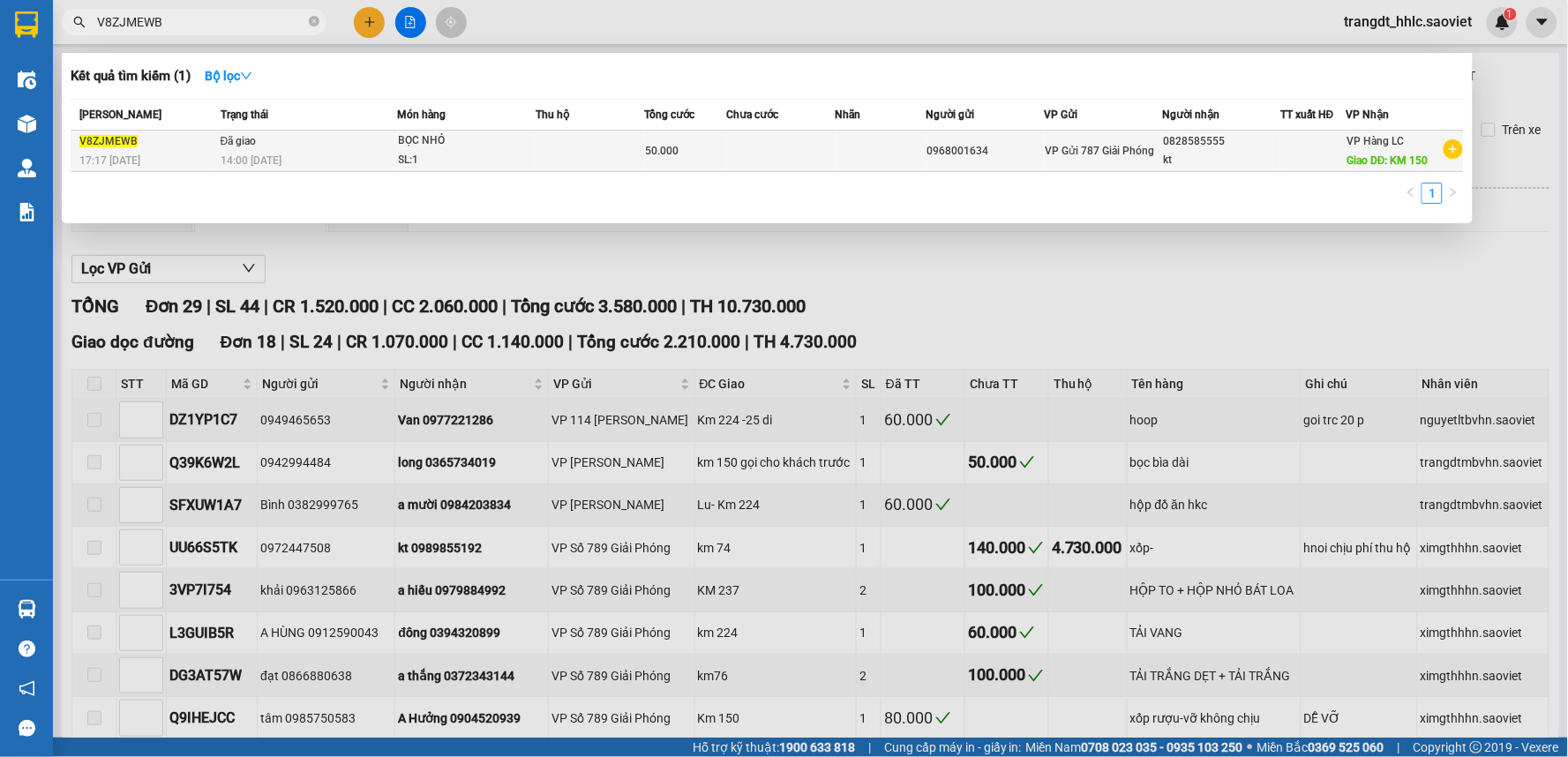
click at [477, 154] on div "SL: 1" at bounding box center [465, 160] width 133 height 19
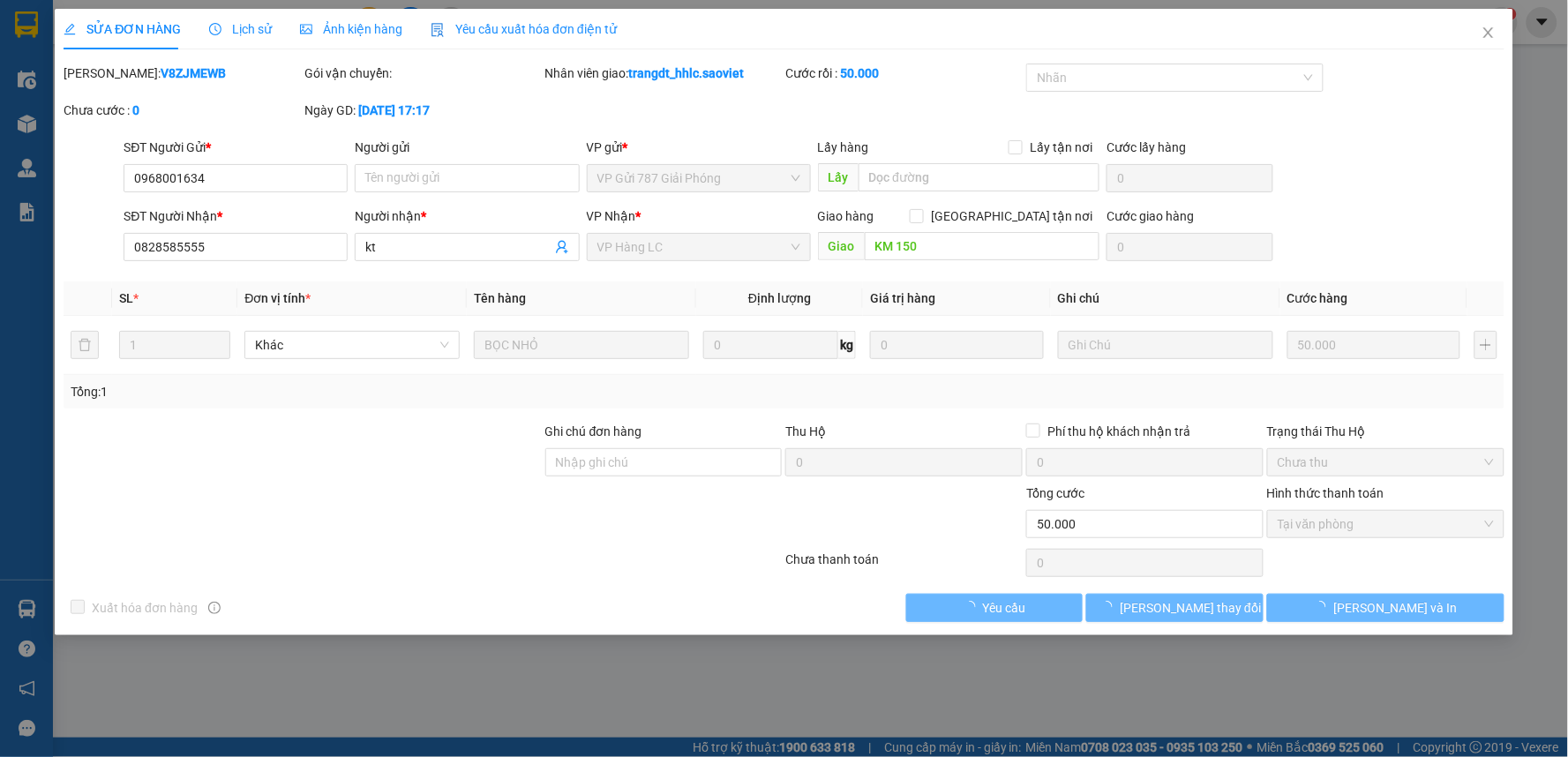
type input "0968001634"
type input "0828585555"
type input "kt"
type input "KM 150"
type input "0"
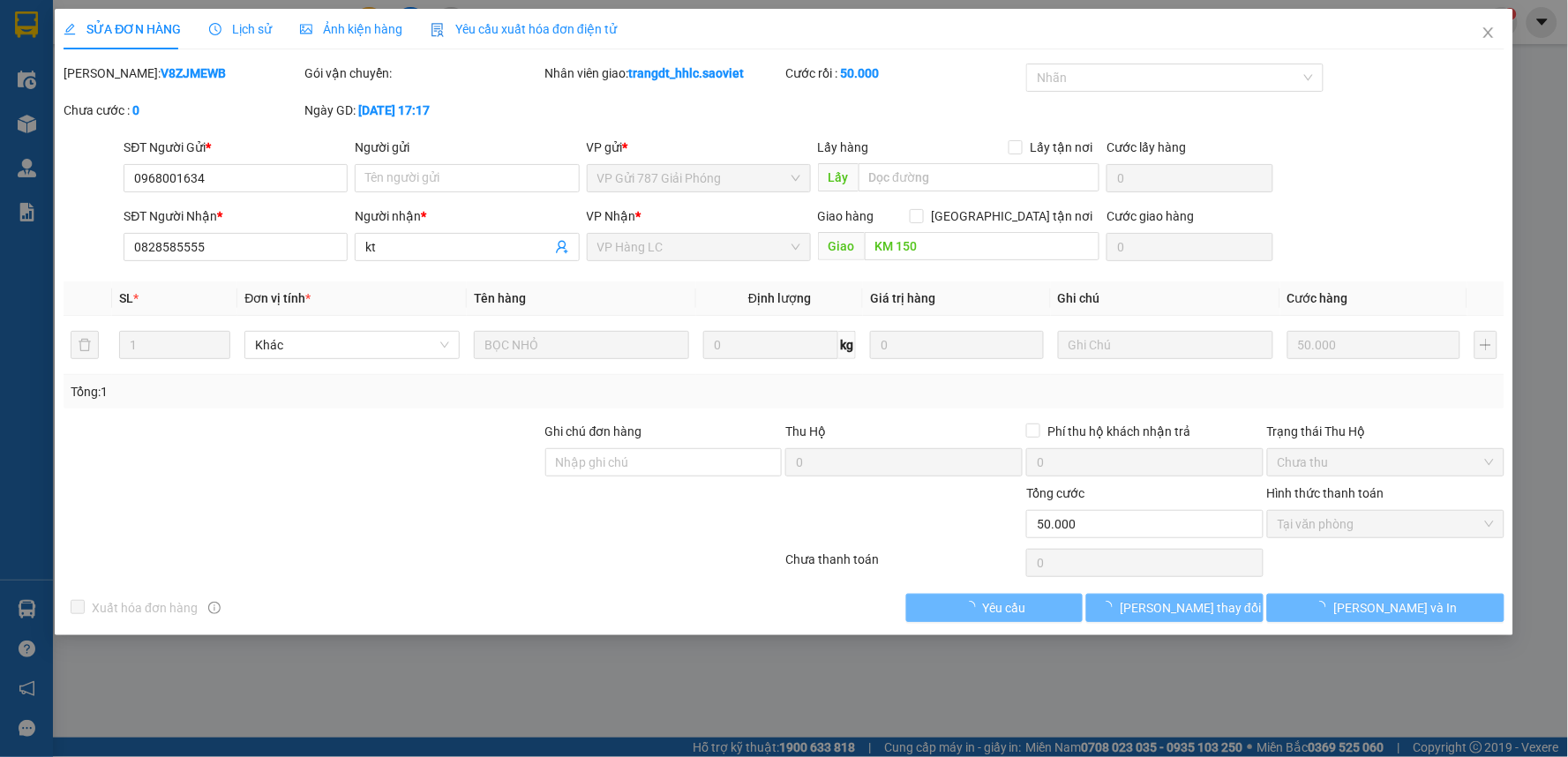
type input "50.000"
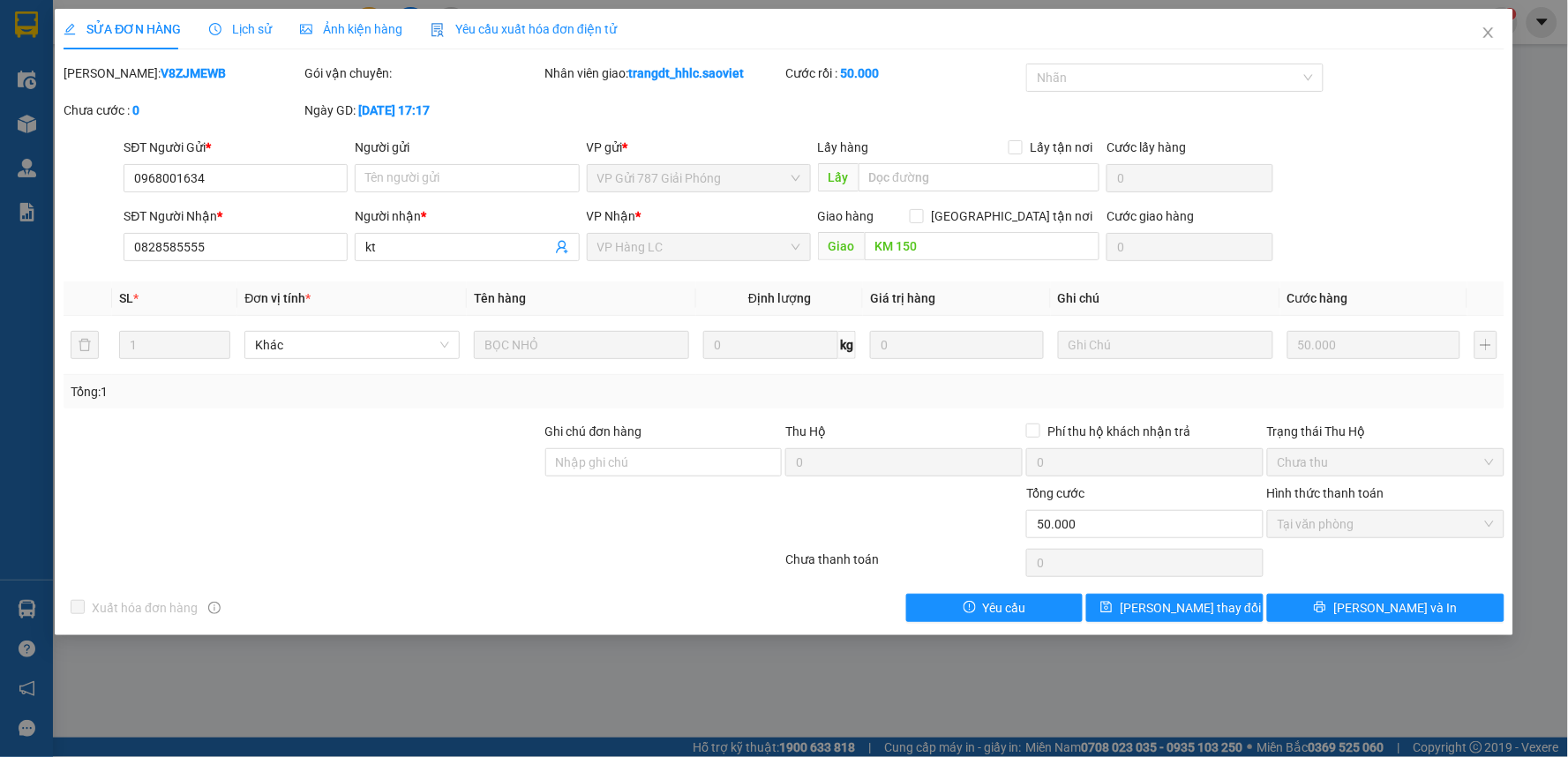
click at [235, 30] on span "Lịch sử" at bounding box center [241, 29] width 63 height 14
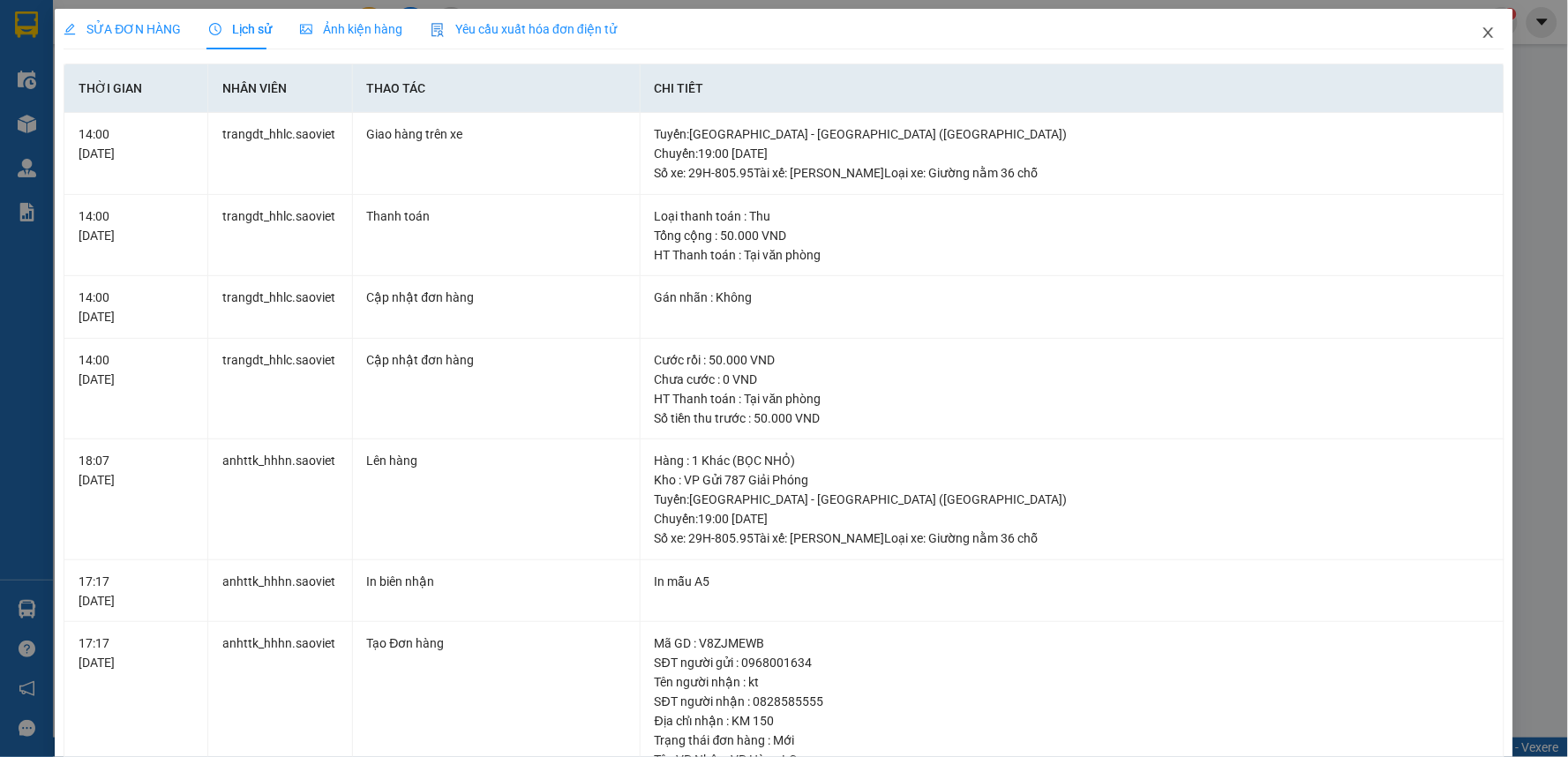
click at [1480, 42] on span "Close" at bounding box center [1489, 34] width 50 height 50
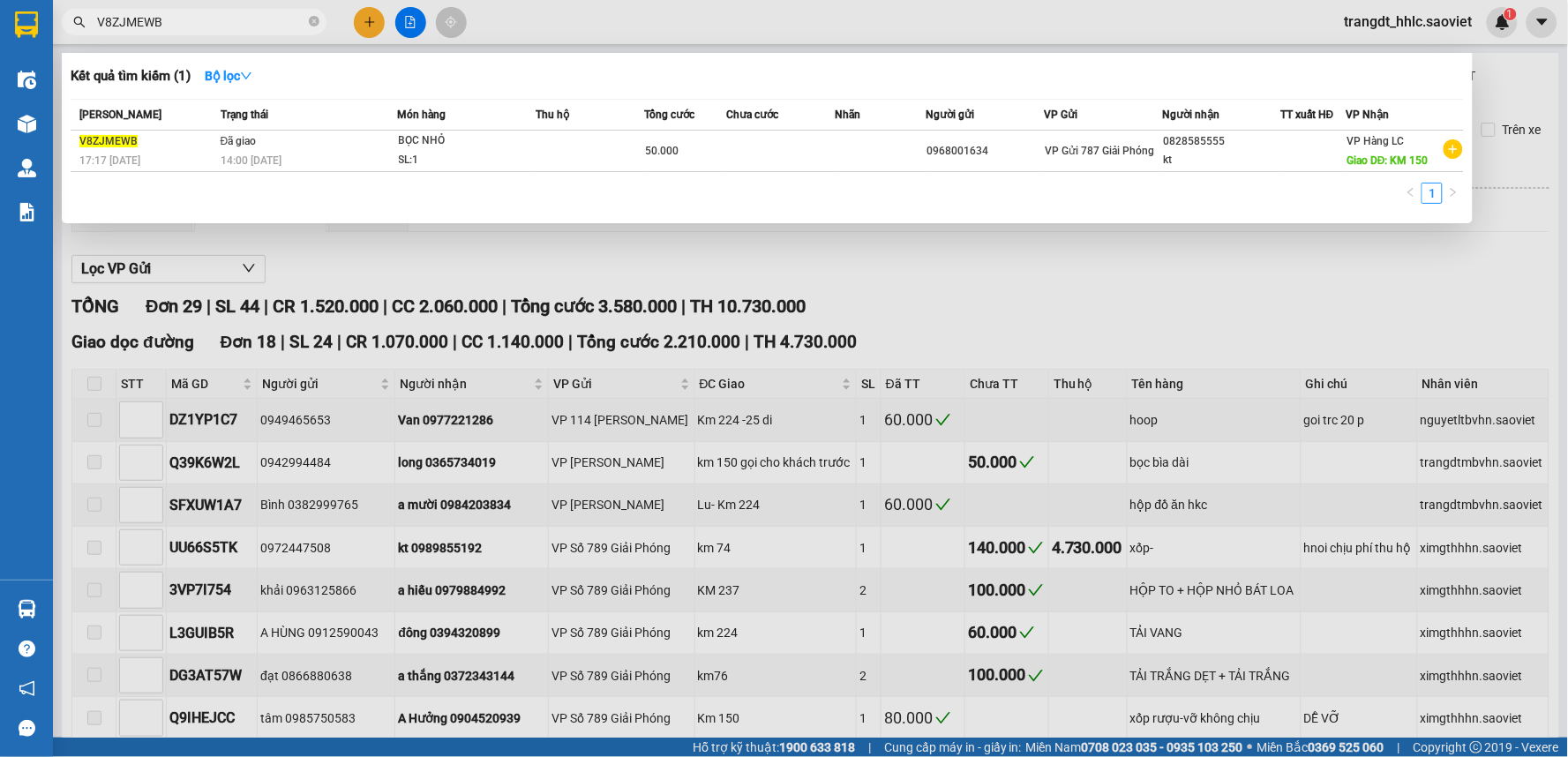
click at [250, 23] on input "V8ZJMEWB" at bounding box center [201, 21] width 208 height 19
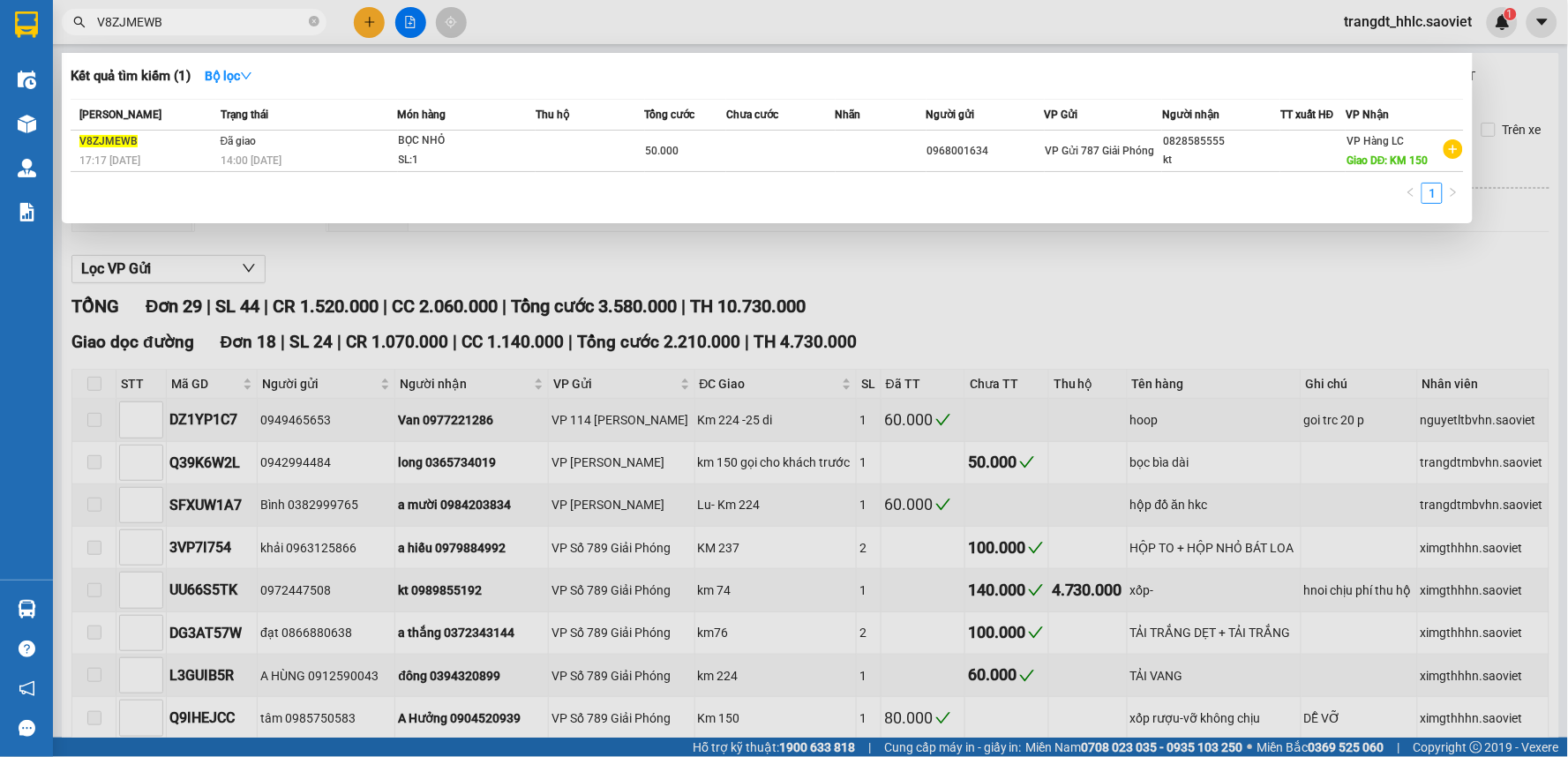
paste input "SFF5A6VP"
type input "SFF5A6VP"
click at [1383, 28] on div at bounding box center [784, 378] width 1568 height 757
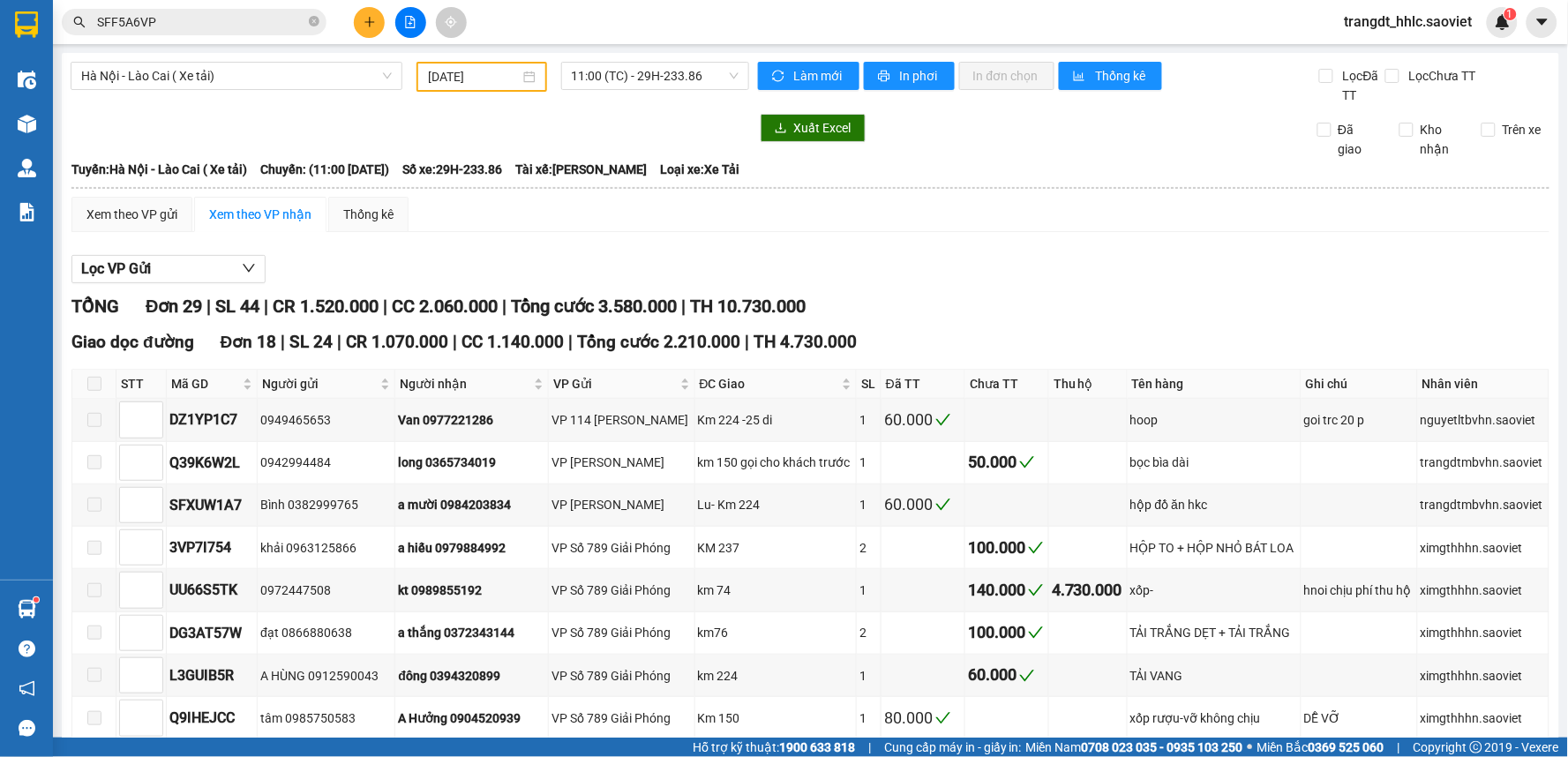
click at [1403, 28] on span "trangdt_hhlc.saoviet" at bounding box center [1408, 21] width 156 height 22
click at [1409, 56] on span "Đăng xuất" at bounding box center [1417, 54] width 119 height 19
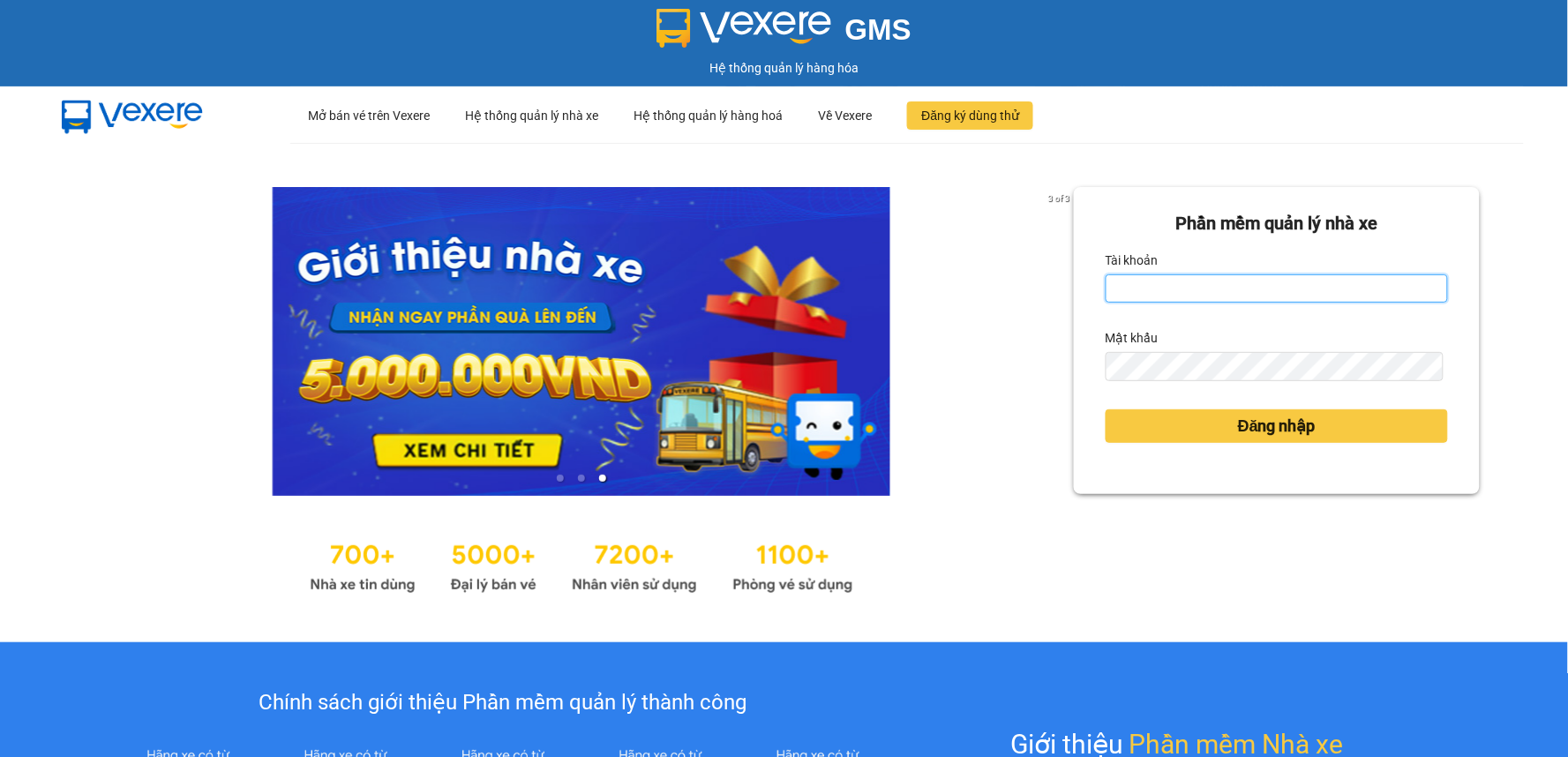
click at [1228, 284] on input "Tài khoản" at bounding box center [1277, 289] width 342 height 29
type input "lypt_bvlc.saoviet"
click at [1167, 350] on div "Mật khẩu" at bounding box center [1277, 337] width 342 height 29
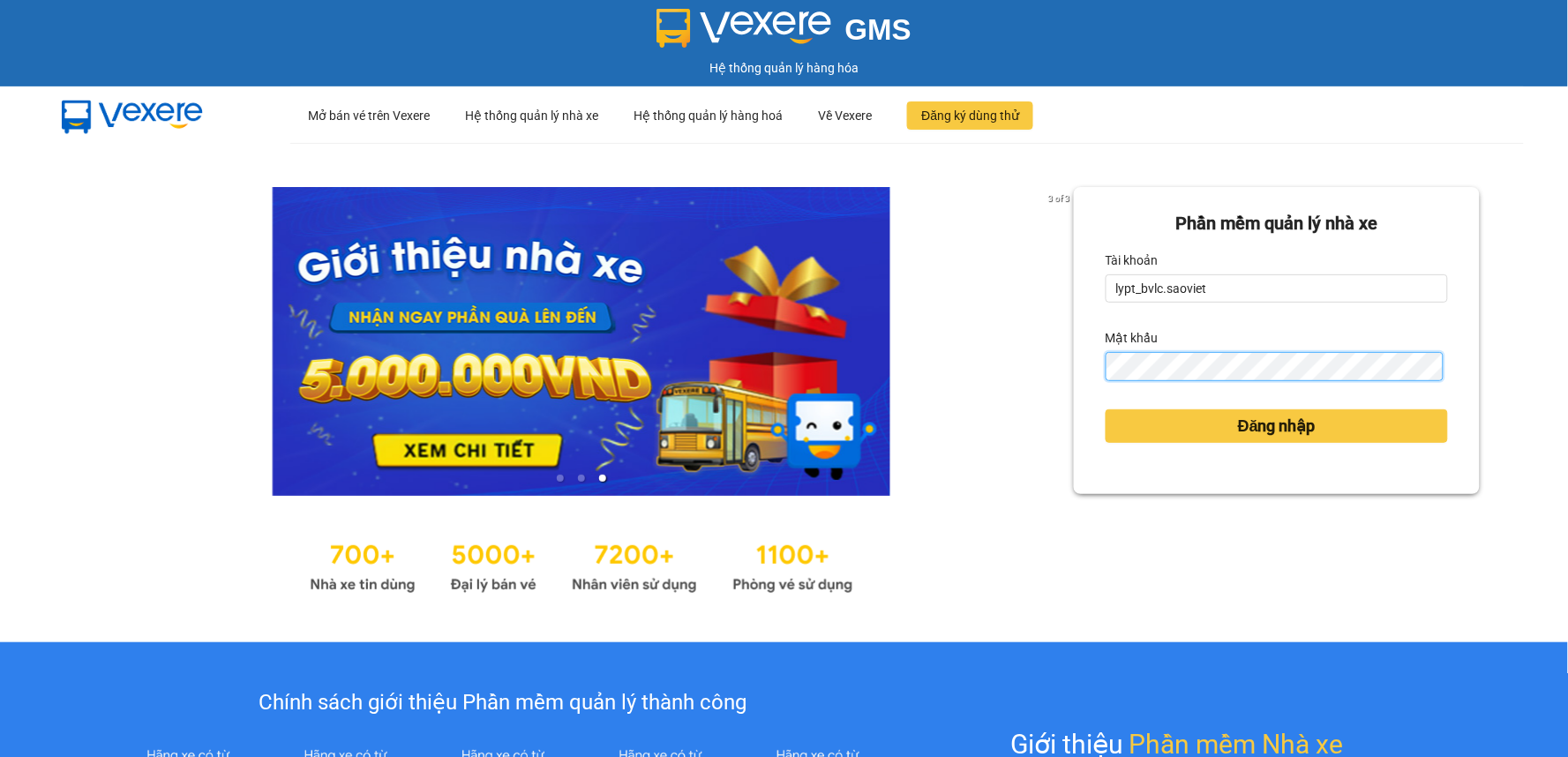
click at [1106, 409] on button "Đăng nhập" at bounding box center [1277, 426] width 342 height 33
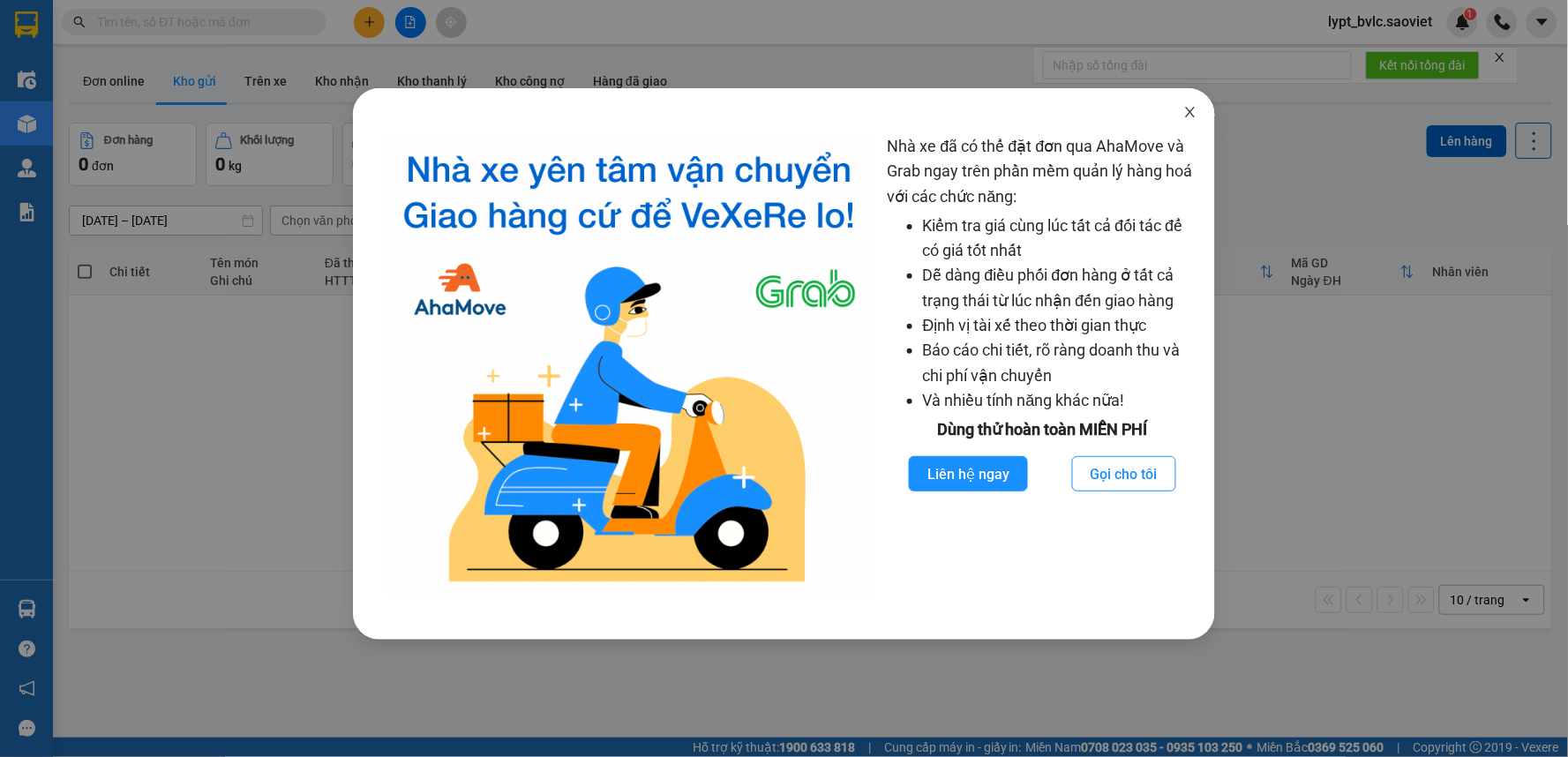
click at [1188, 107] on icon "close" at bounding box center [1190, 112] width 14 height 14
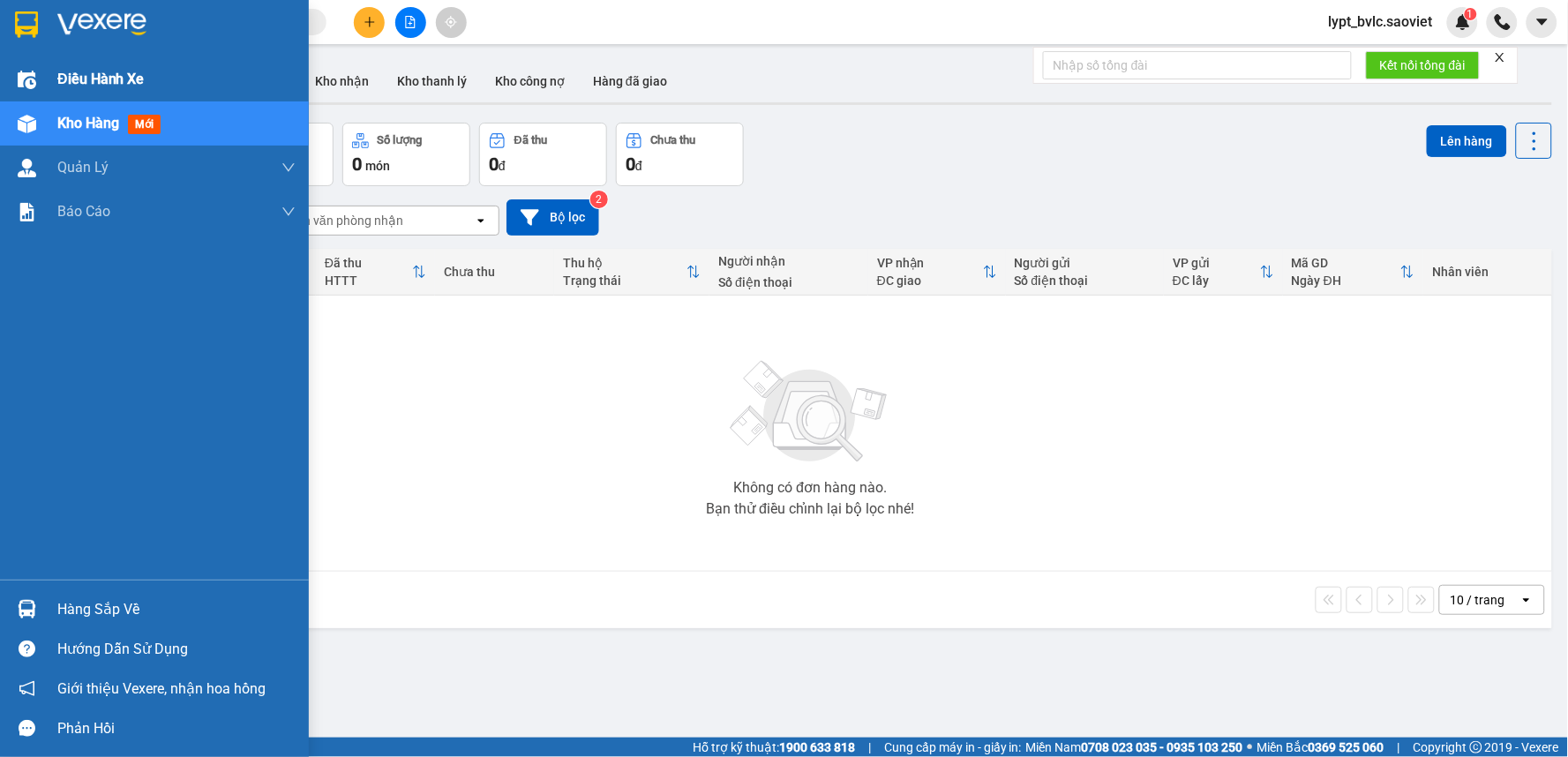
click at [75, 72] on span "Điều hành xe" at bounding box center [101, 79] width 88 height 22
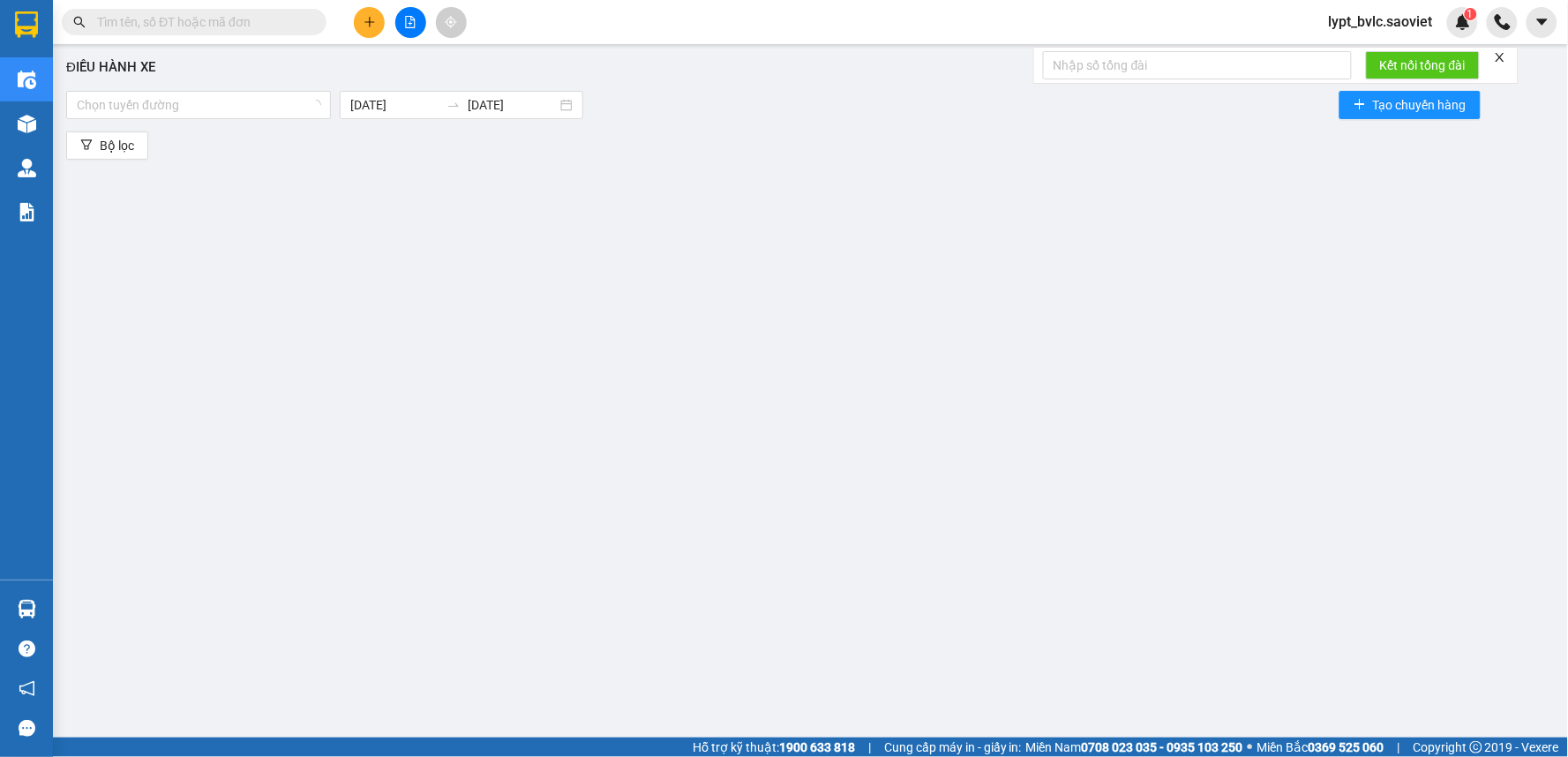
click at [711, 419] on div "Điều hành xe Chọn tuyến đường 11/10/2025 11/10/2025 Tạo chuyến hàng Bộ lọc" at bounding box center [811, 382] width 1498 height 658
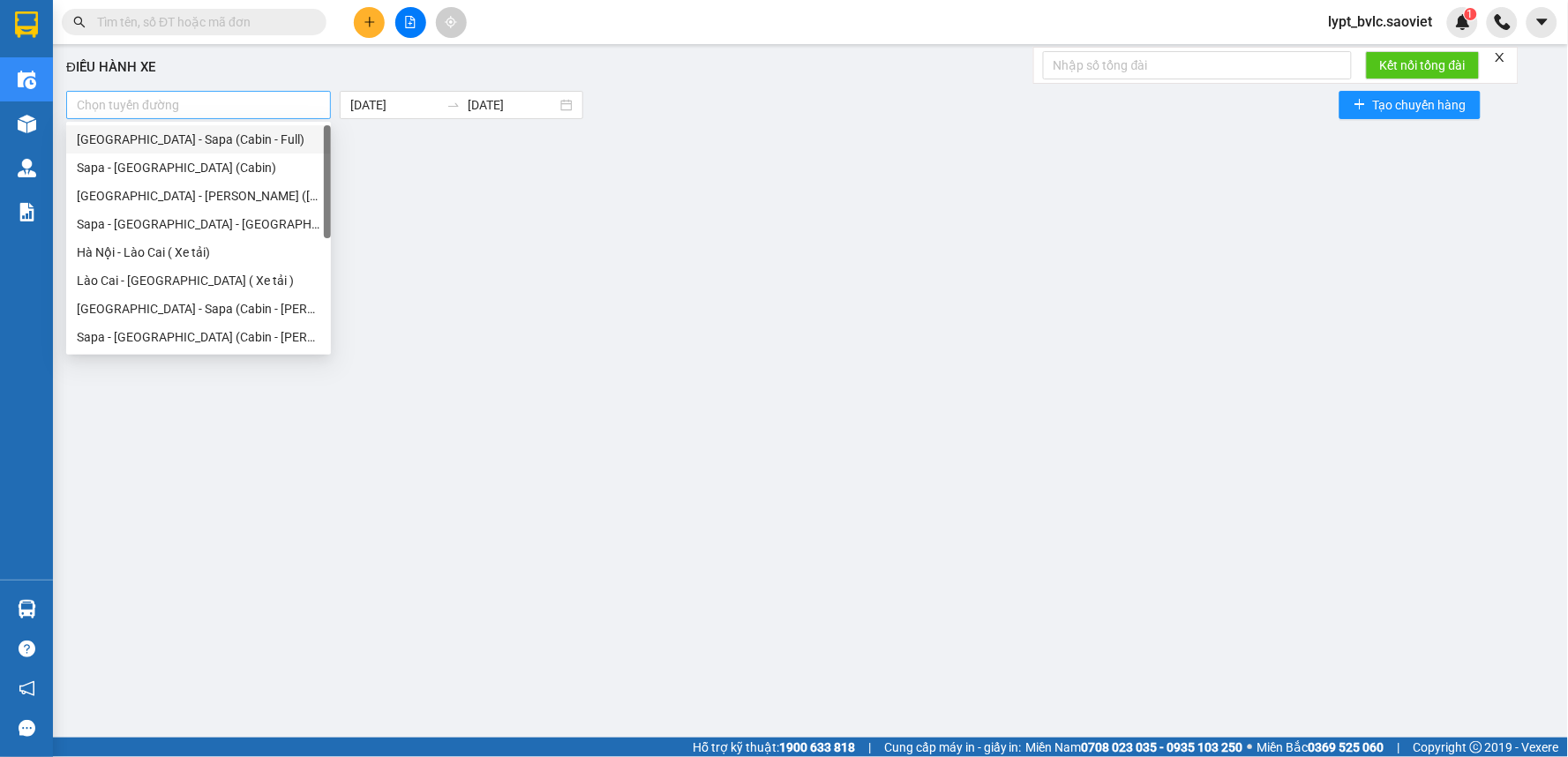
click at [279, 116] on div "Chọn tuyến đường" at bounding box center [198, 105] width 265 height 29
drag, startPoint x: 189, startPoint y: 251, endPoint x: 165, endPoint y: 277, distance: 35.4
click at [187, 251] on div "Hà Nội - Lào Cai ( Xe tải)" at bounding box center [198, 252] width 244 height 19
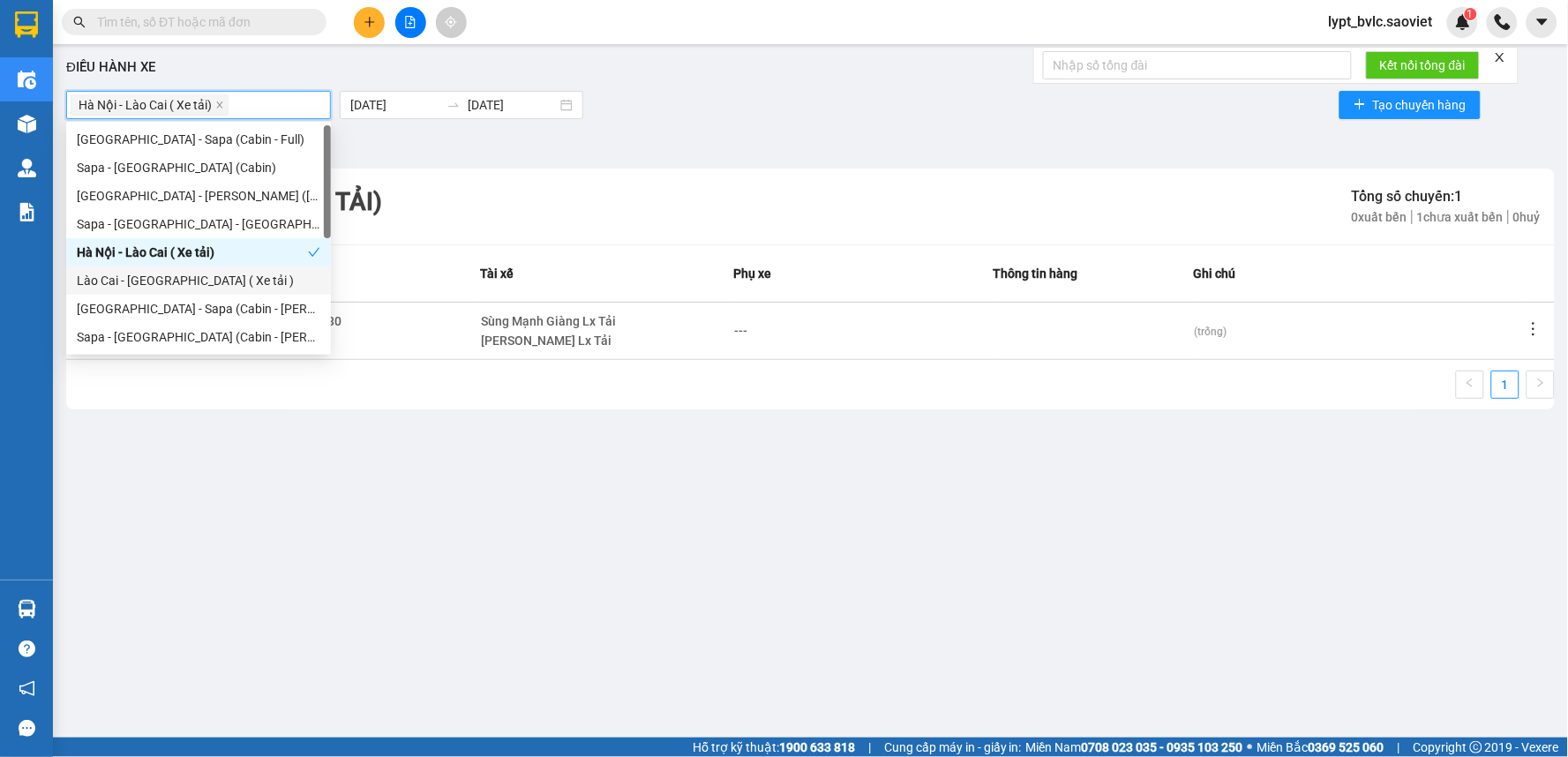
click at [162, 282] on div "Lào Cai - [GEOGRAPHIC_DATA] ( Xe tải )" at bounding box center [198, 280] width 244 height 19
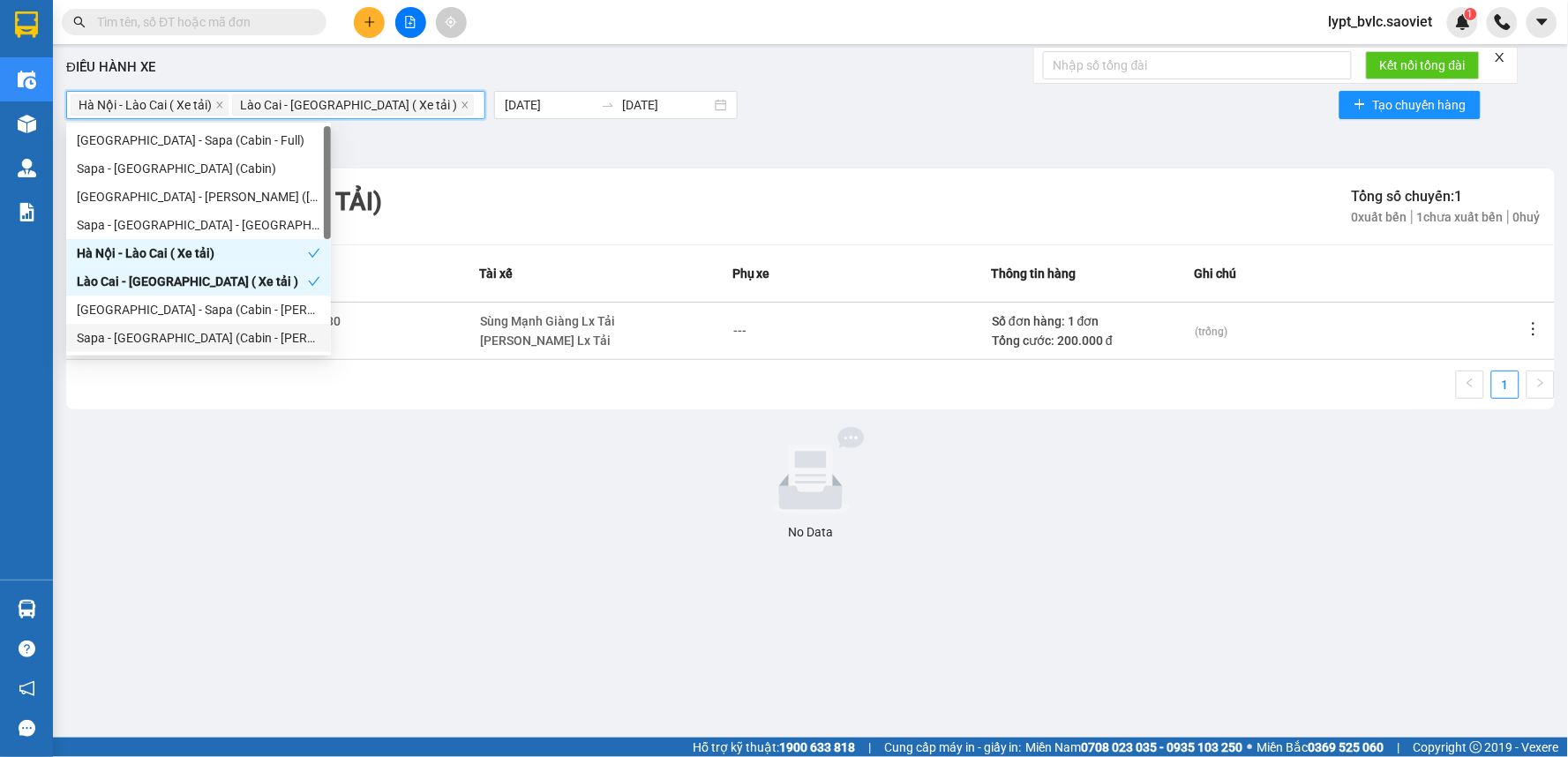
drag, startPoint x: 380, startPoint y: 458, endPoint x: 394, endPoint y: 452, distance: 15.2
click at [386, 458] on div at bounding box center [810, 471] width 1475 height 89
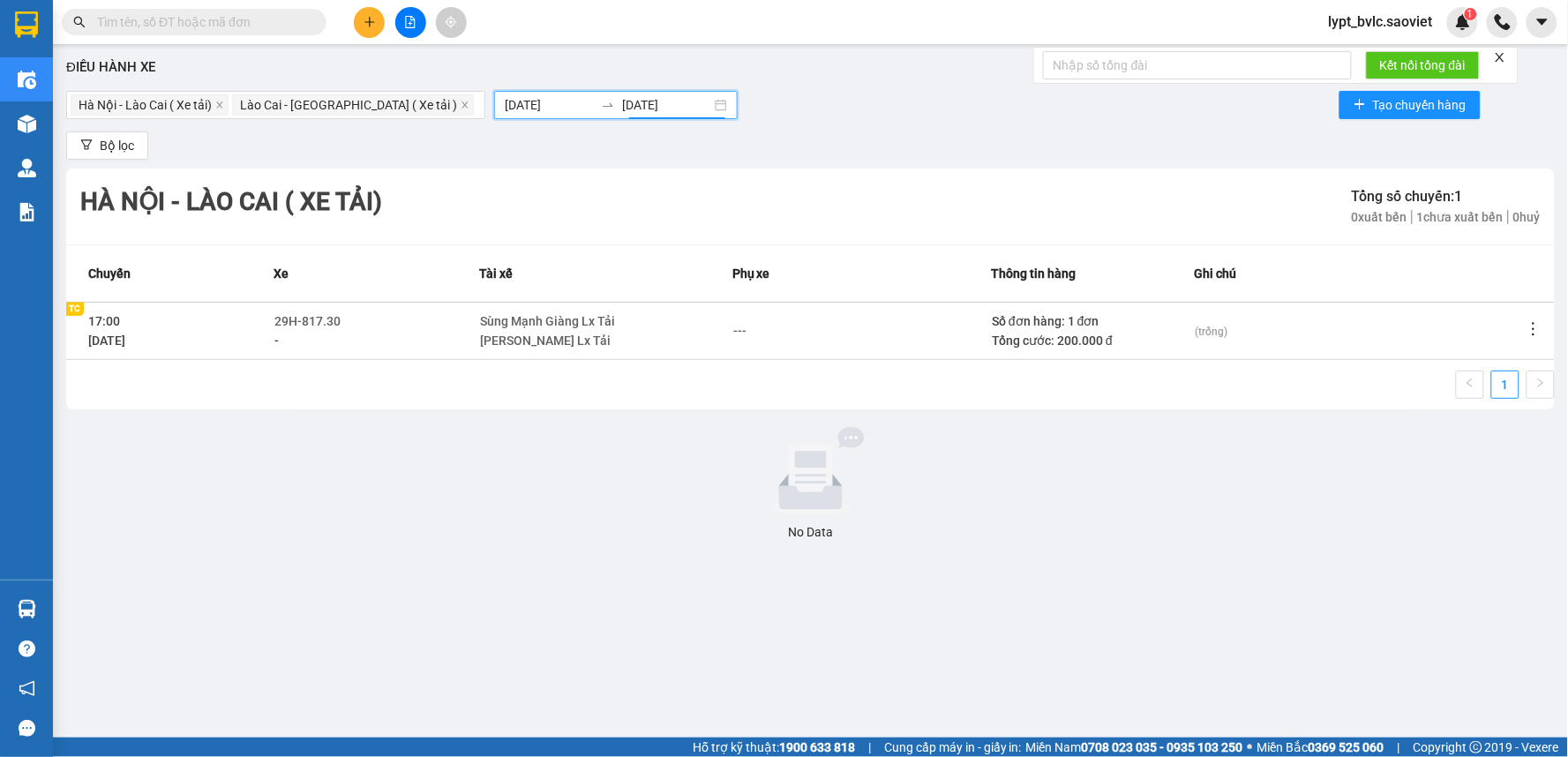
click at [622, 99] on input "[DATE]" at bounding box center [666, 104] width 89 height 19
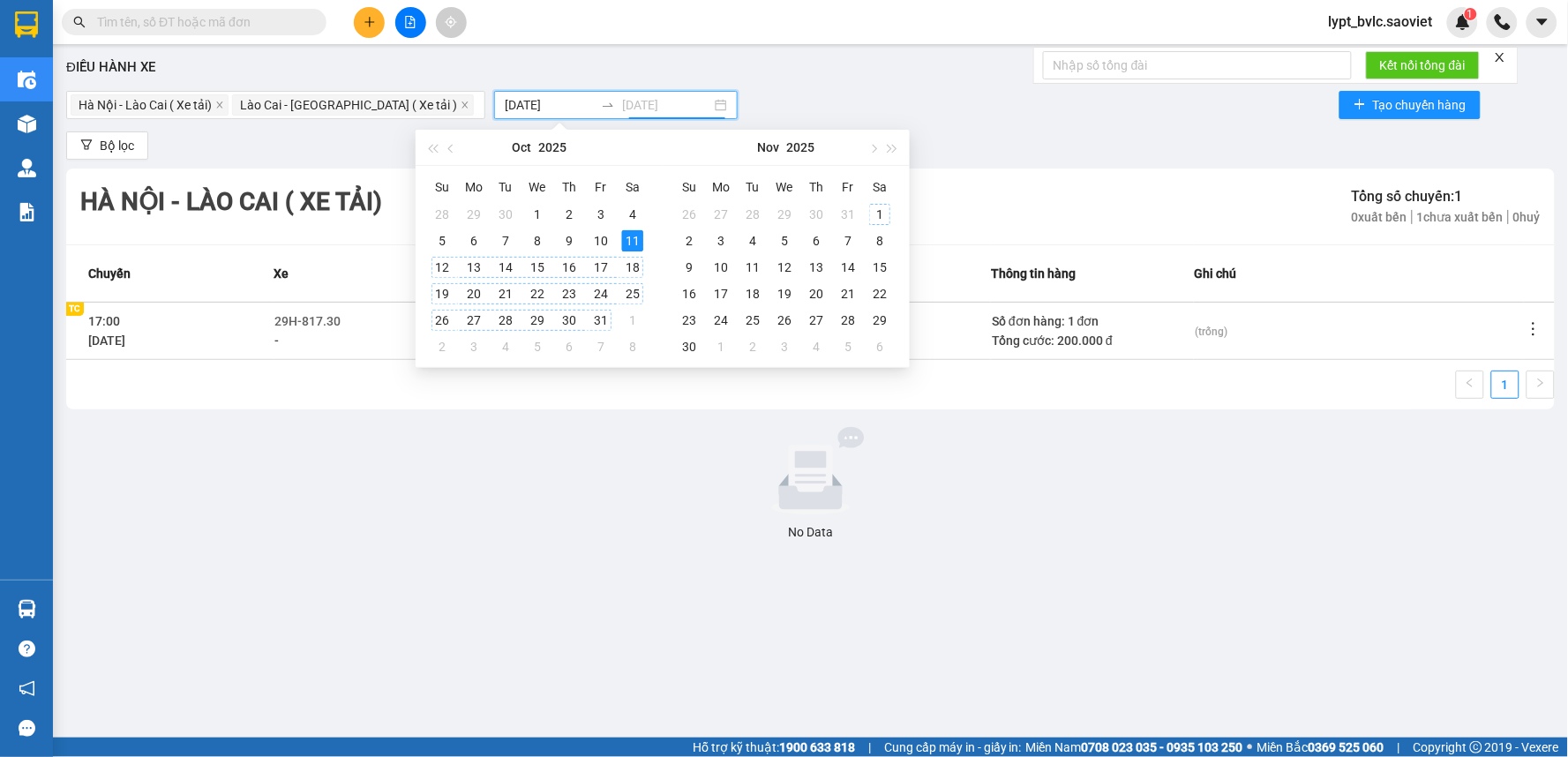
type input "[DATE]"
click at [601, 485] on div at bounding box center [810, 471] width 1475 height 89
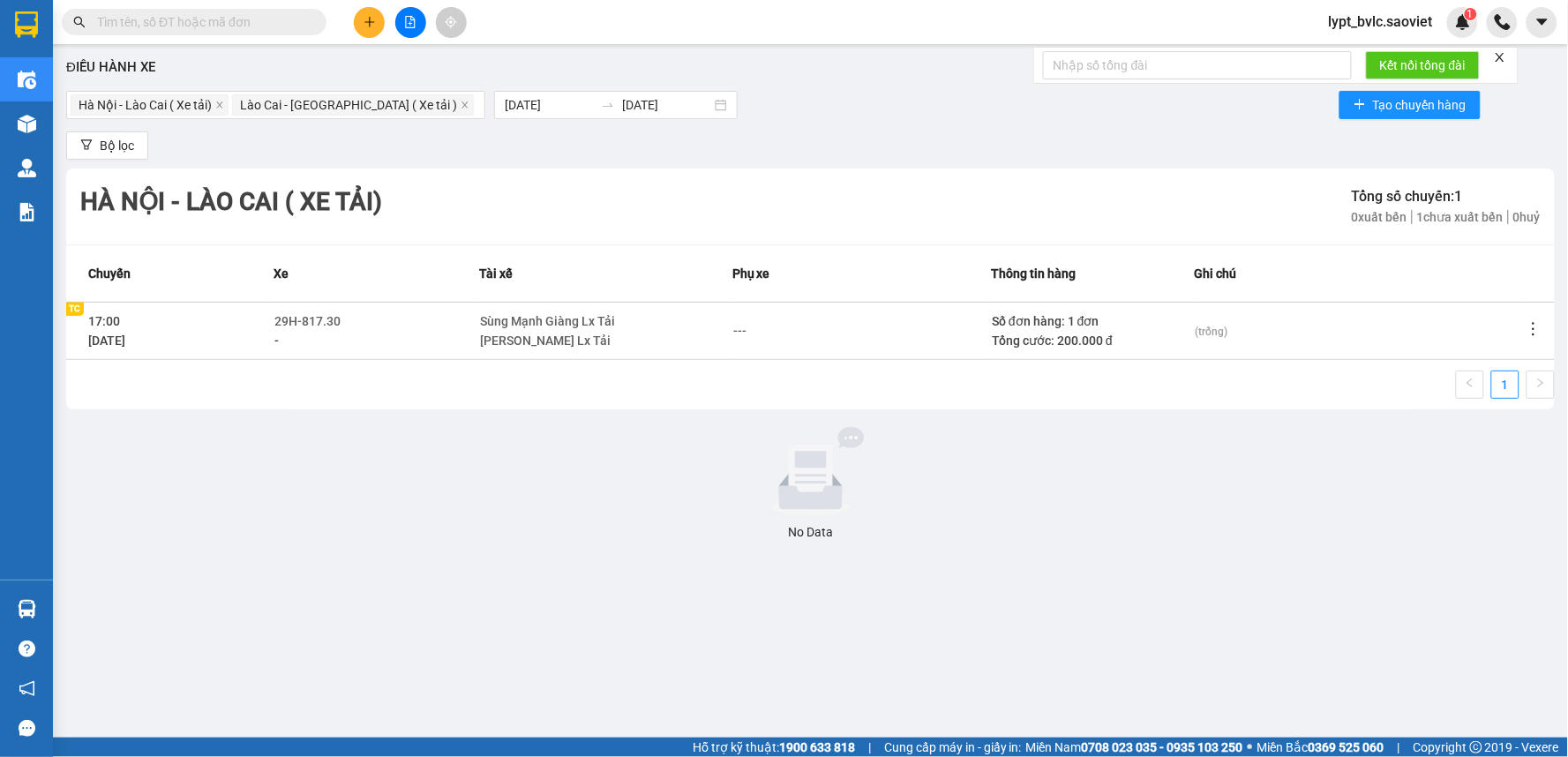
click at [287, 148] on div "Bộ lọc" at bounding box center [811, 146] width 1489 height 29
click at [505, 98] on input "[DATE]" at bounding box center [549, 104] width 89 height 19
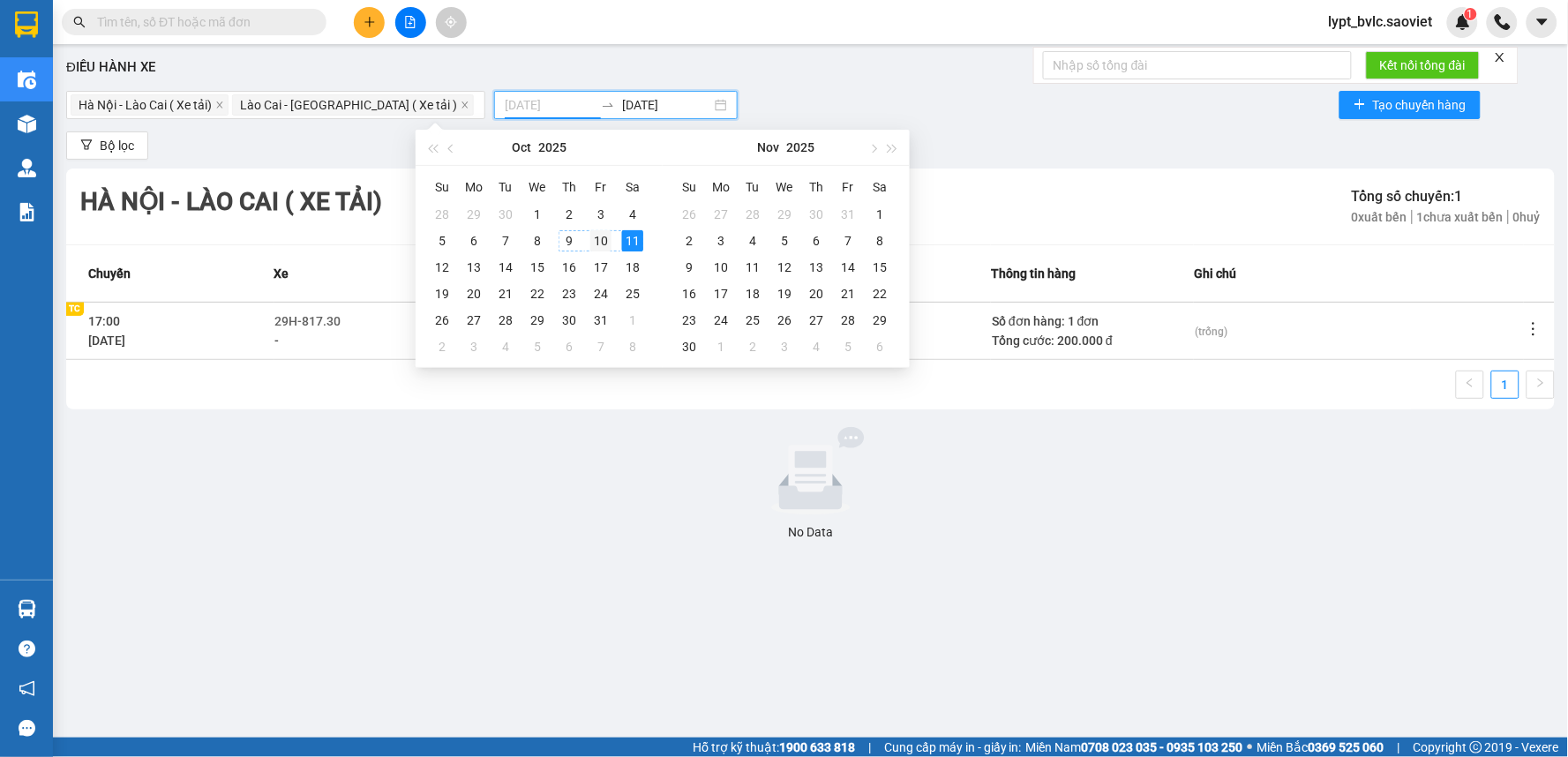
type input "[DATE]"
click at [610, 242] on div "10" at bounding box center [600, 241] width 21 height 21
type input "[DATE]"
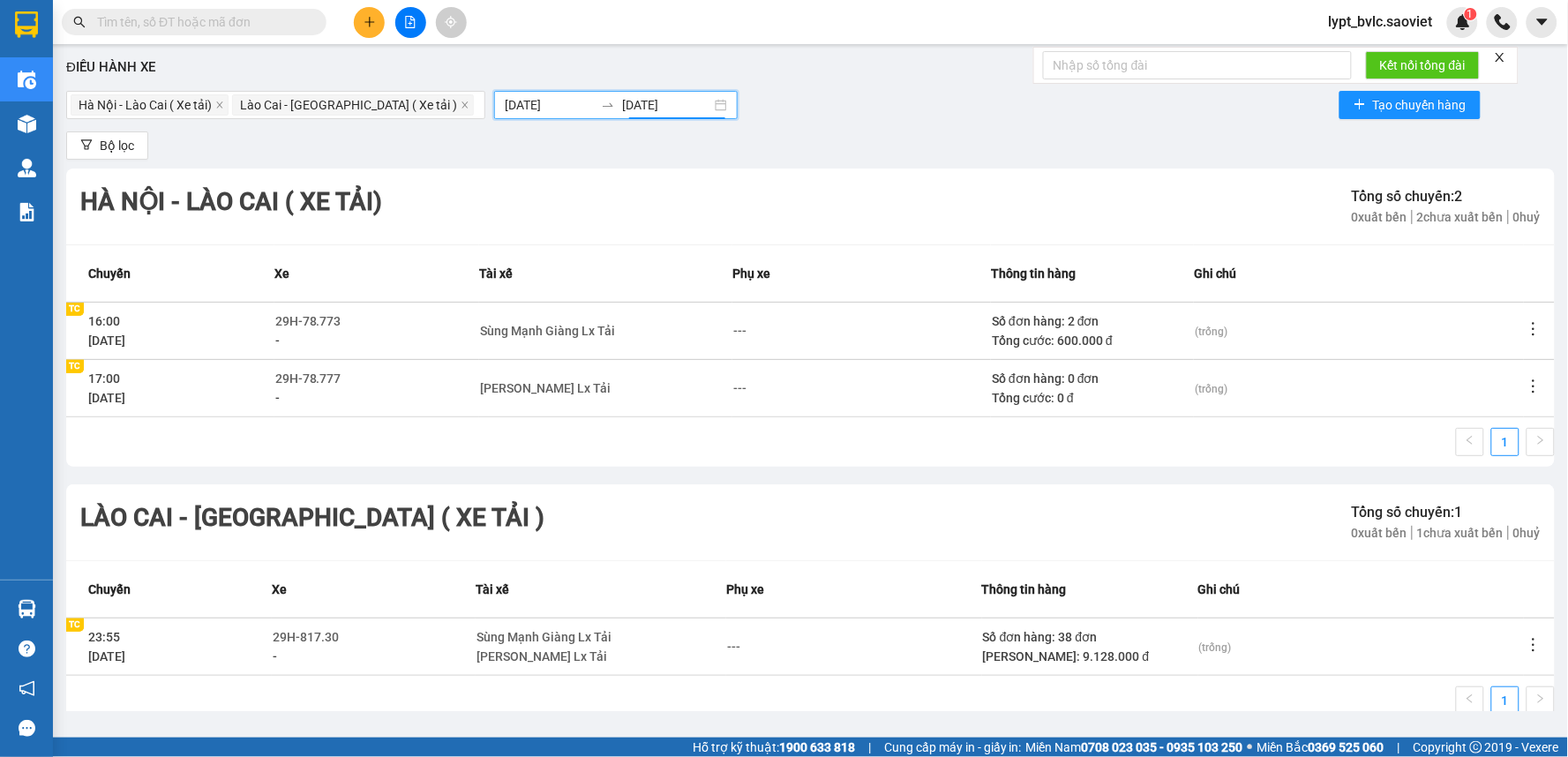
scroll to position [33, 0]
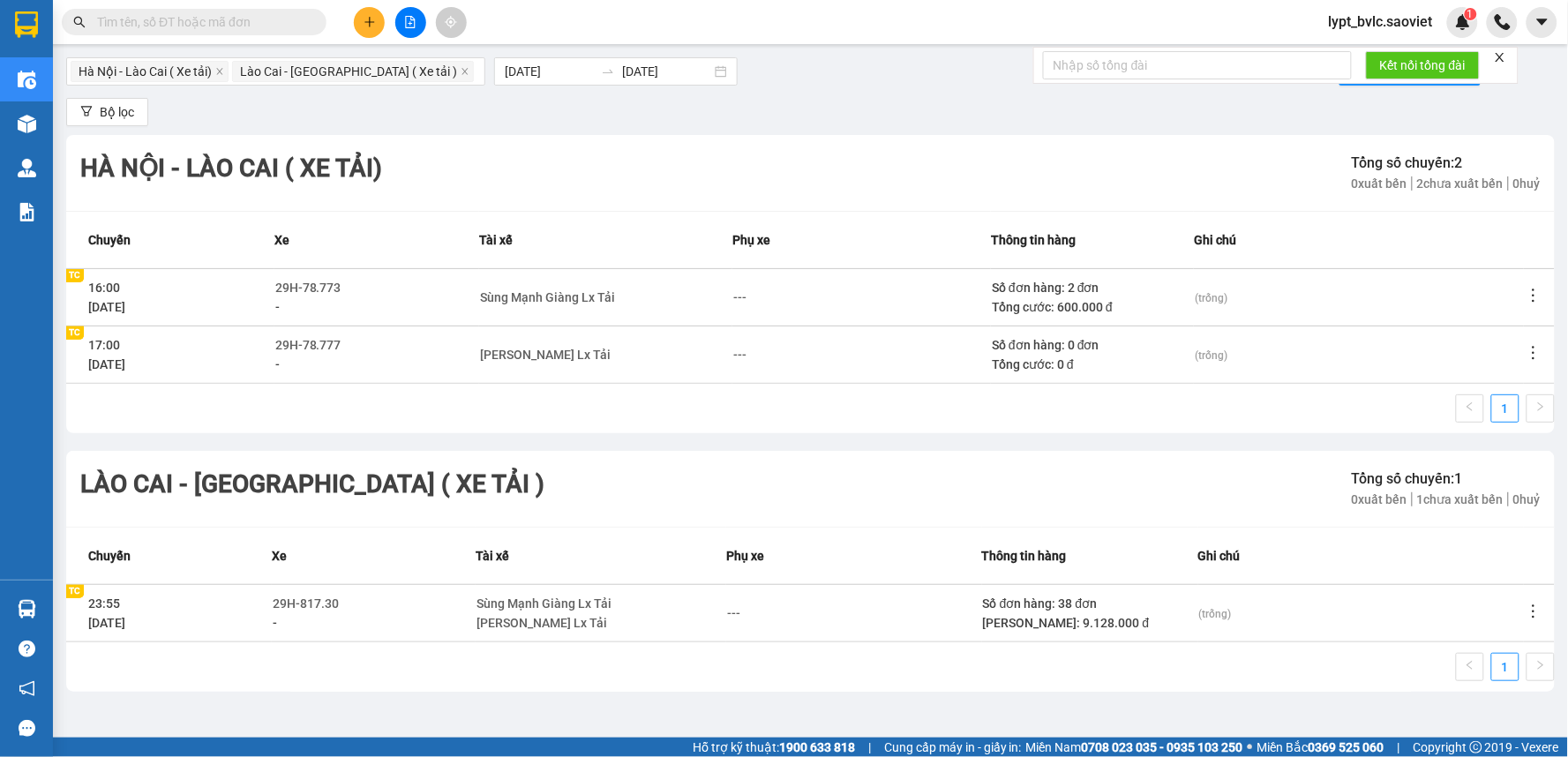
click at [296, 426] on div "1" at bounding box center [811, 414] width 1489 height 39
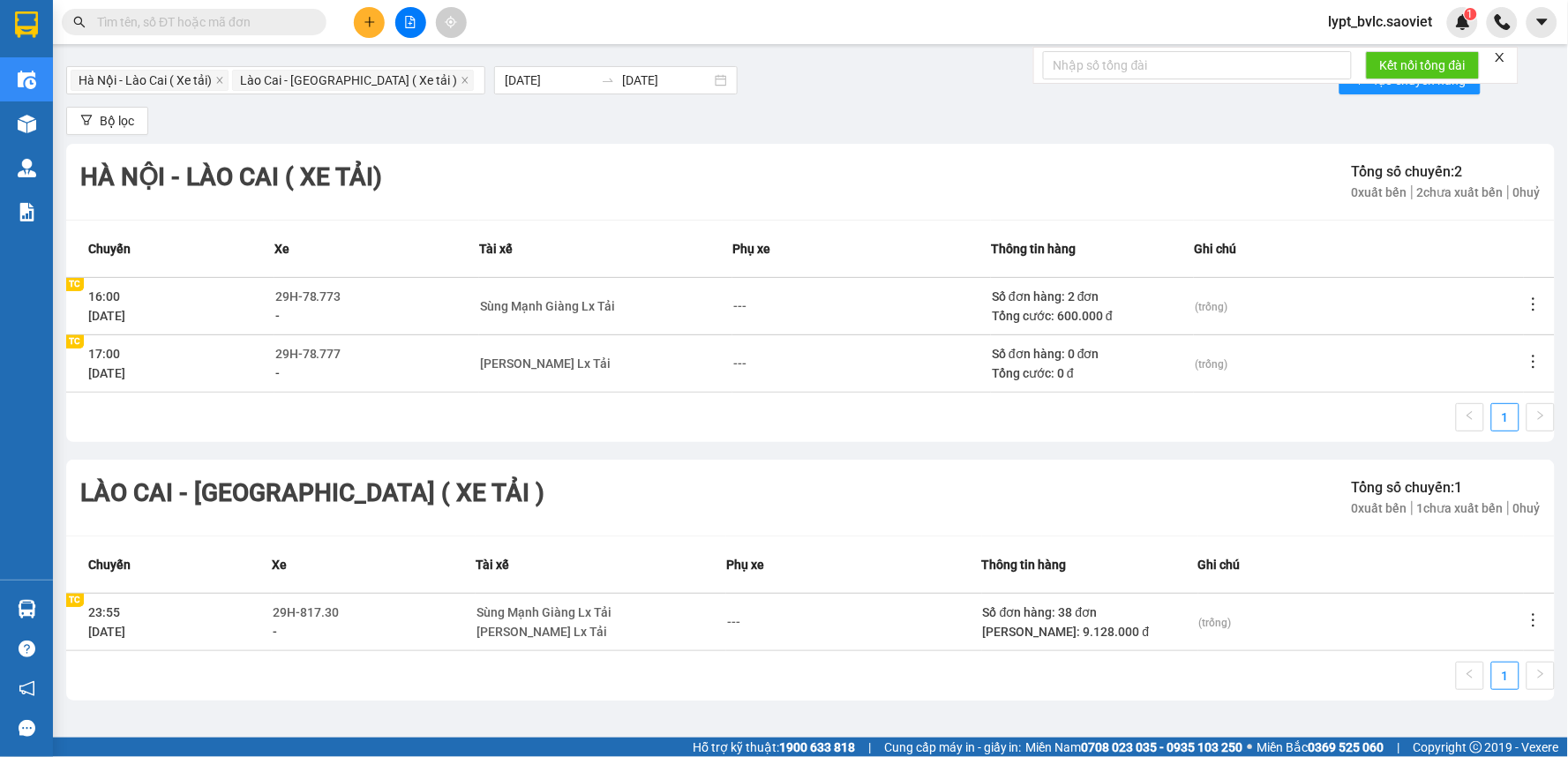
scroll to position [0, 0]
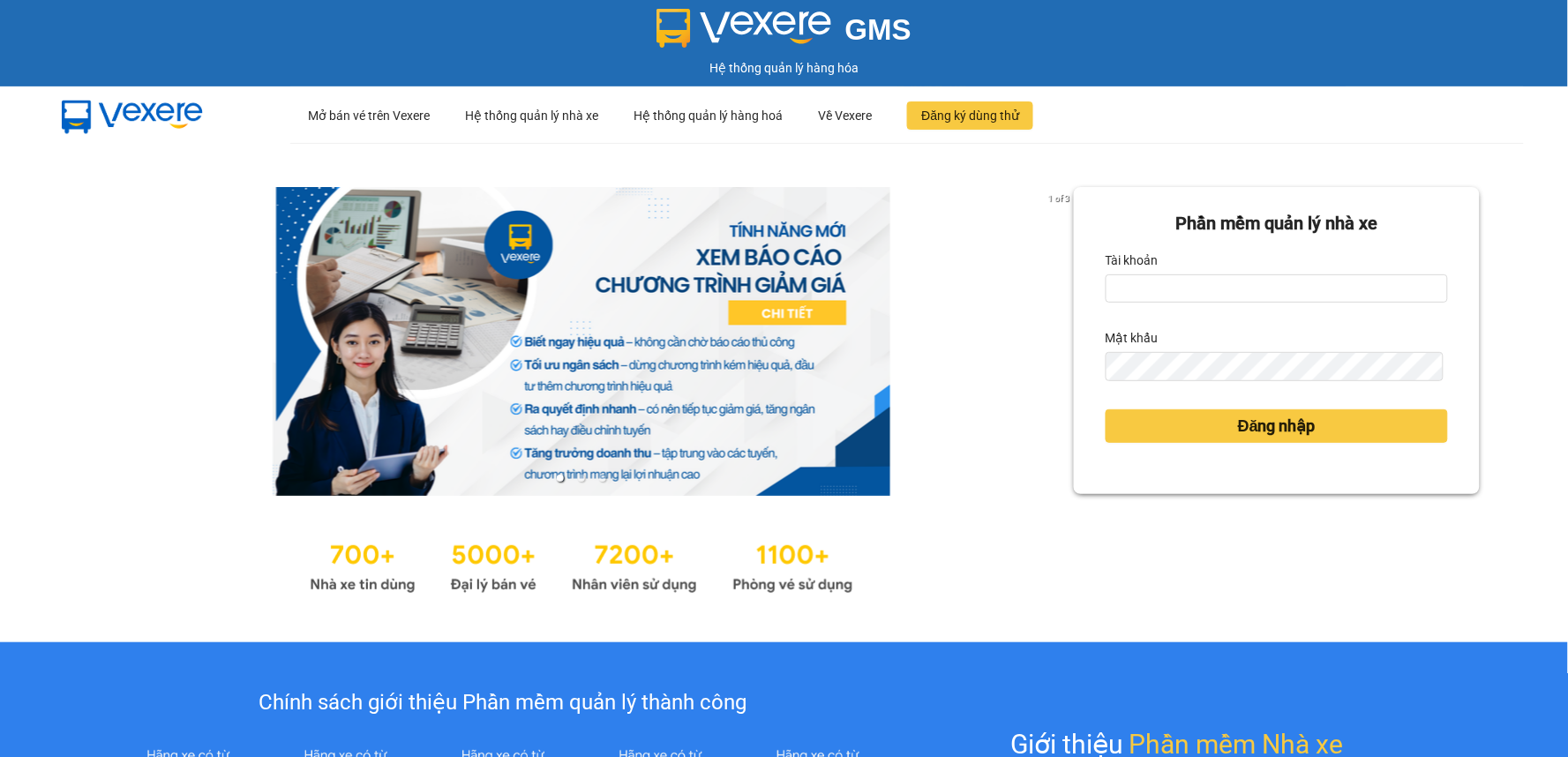
click at [955, 276] on link at bounding box center [581, 341] width 986 height 309
